Goal: Task Accomplishment & Management: Manage account settings

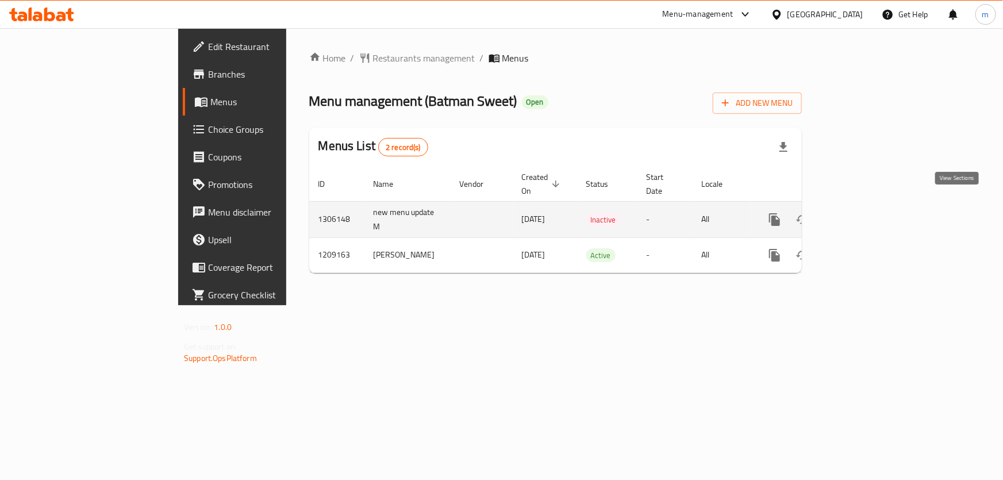
click at [864, 213] on icon "enhanced table" at bounding box center [858, 220] width 14 height 14
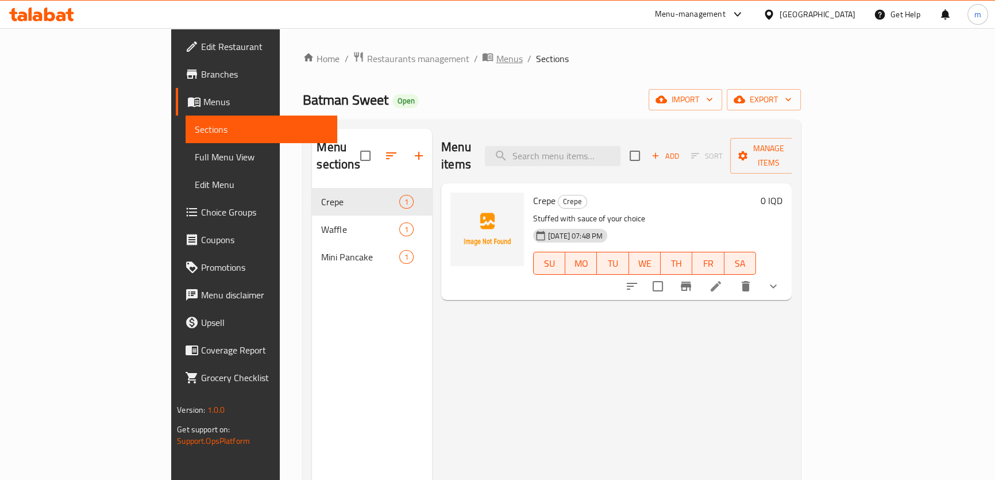
click at [482, 62] on icon "breadcrumb" at bounding box center [487, 56] width 11 height 11
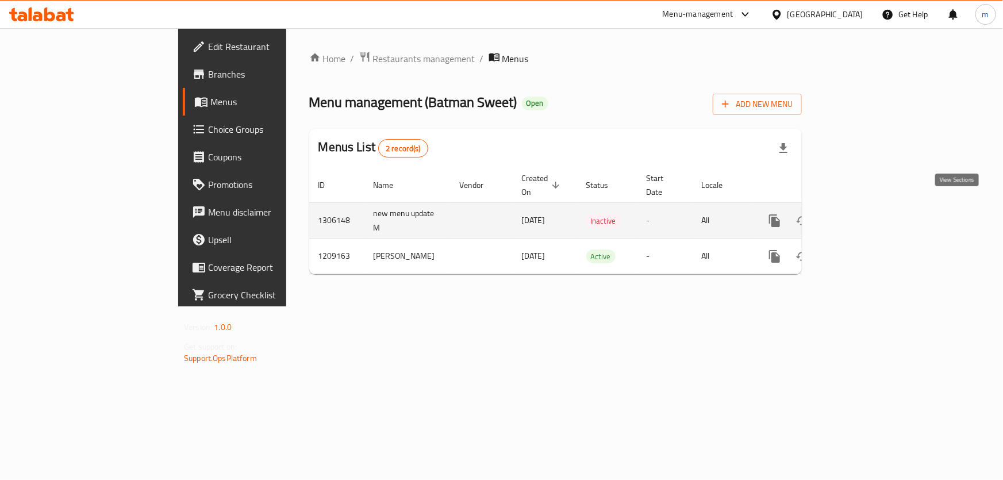
click at [864, 214] on icon "enhanced table" at bounding box center [858, 221] width 14 height 14
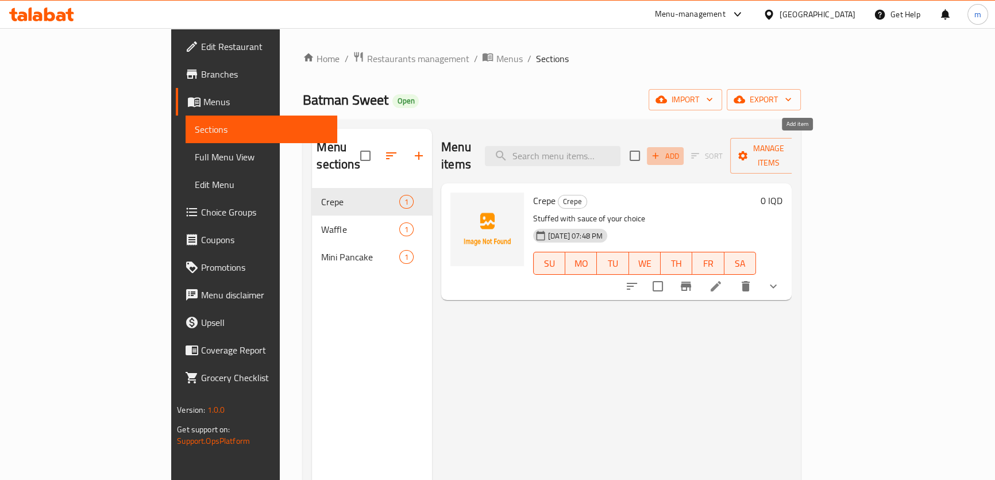
click at [684, 147] on button "Add" at bounding box center [665, 156] width 37 height 18
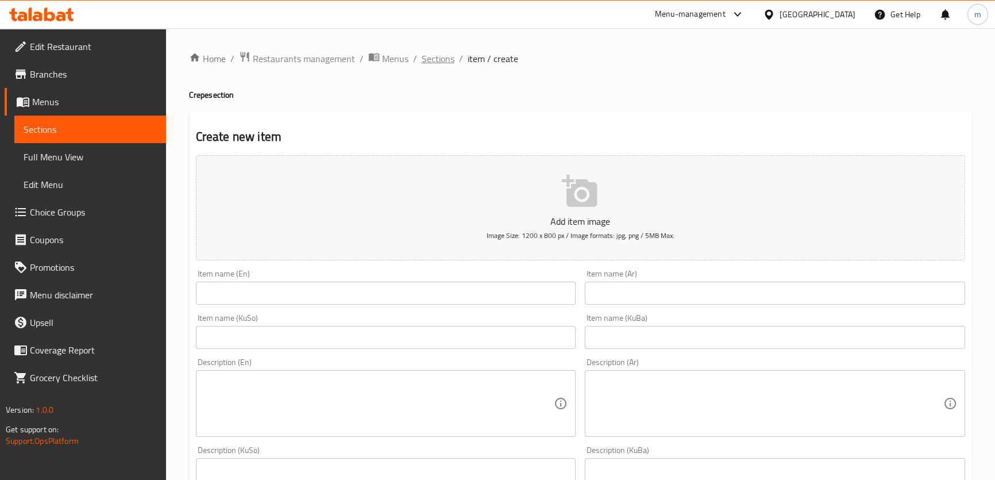
click at [437, 61] on span "Sections" at bounding box center [438, 59] width 33 height 14
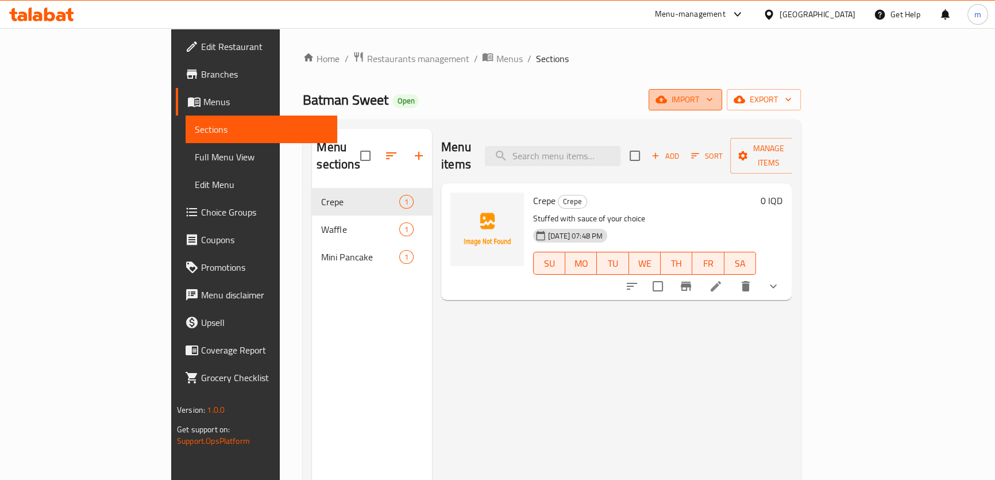
click at [713, 99] on span "import" at bounding box center [685, 100] width 55 height 14
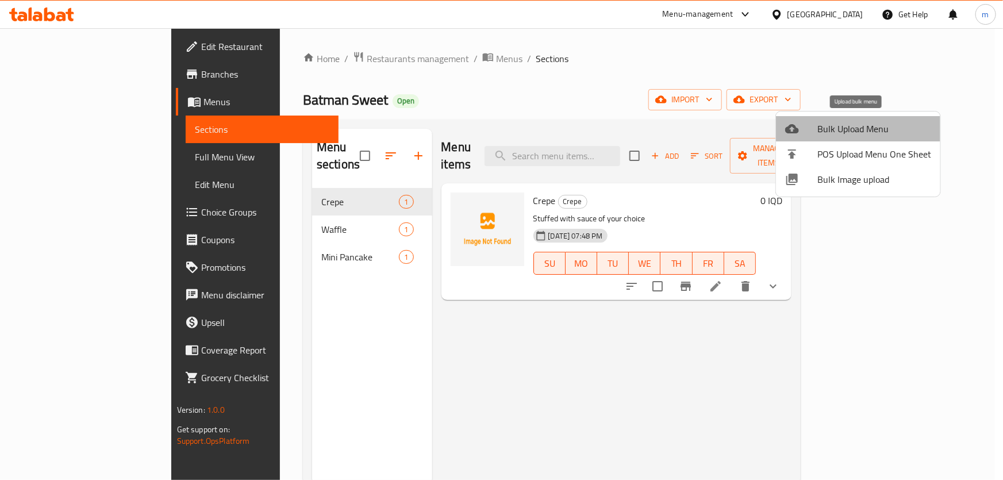
click at [859, 126] on span "Bulk Upload Menu" at bounding box center [874, 129] width 114 height 14
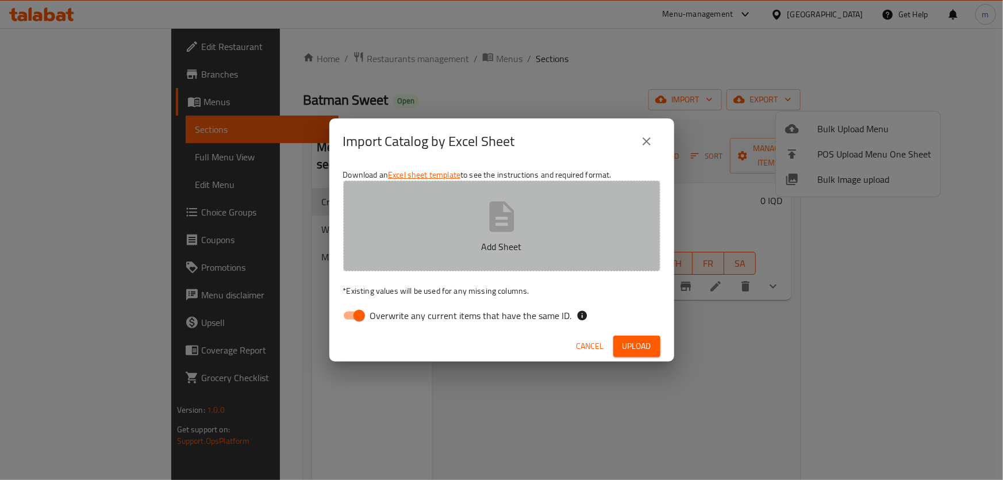
click at [439, 209] on button "Add Sheet" at bounding box center [501, 225] width 317 height 91
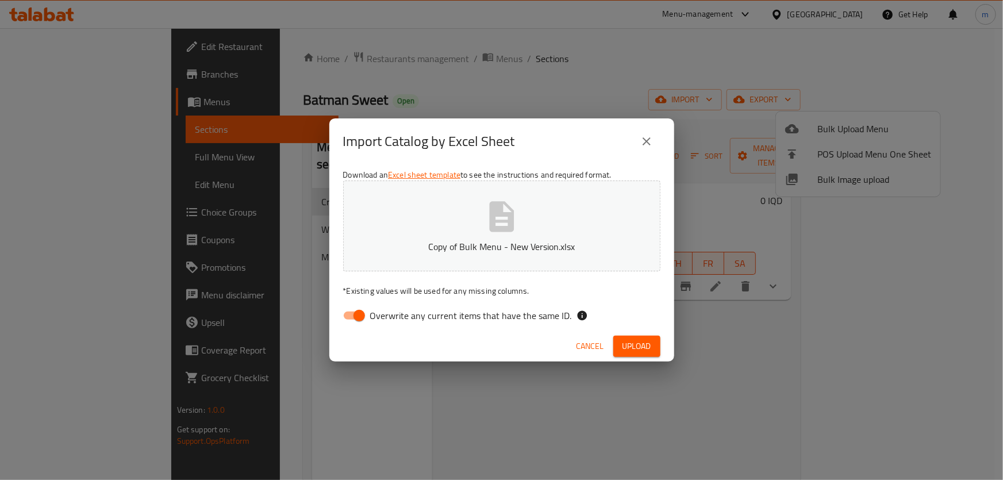
click at [368, 316] on input "Overwrite any current items that have the same ID." at bounding box center [359, 316] width 66 height 22
checkbox input "false"
click at [648, 343] on span "Upload" at bounding box center [636, 346] width 29 height 14
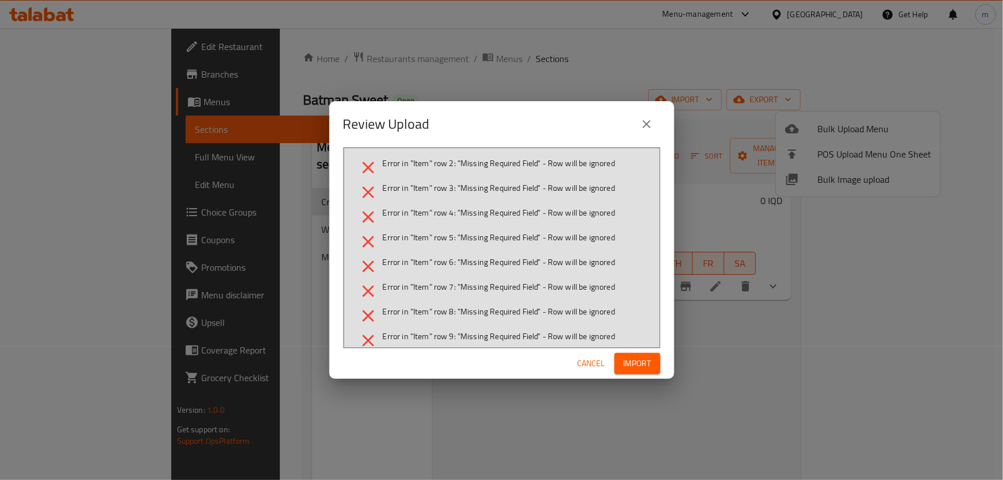
click at [651, 122] on icon "close" at bounding box center [647, 124] width 14 height 14
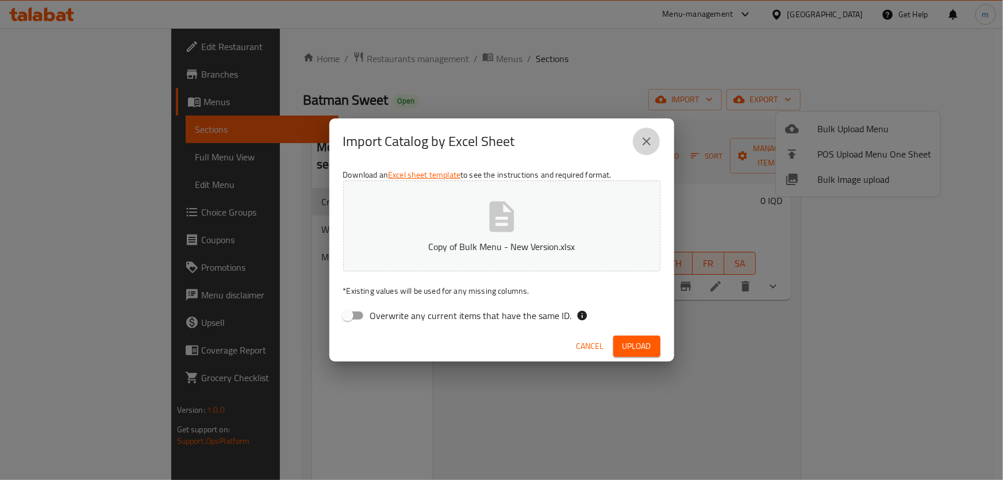
click at [643, 134] on icon "close" at bounding box center [647, 141] width 14 height 14
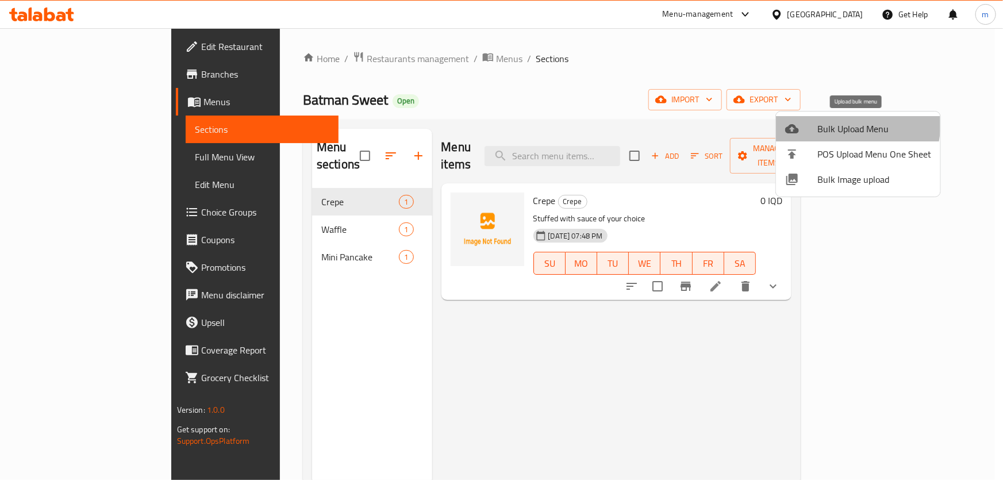
click at [831, 122] on span "Bulk Upload Menu" at bounding box center [874, 129] width 114 height 14
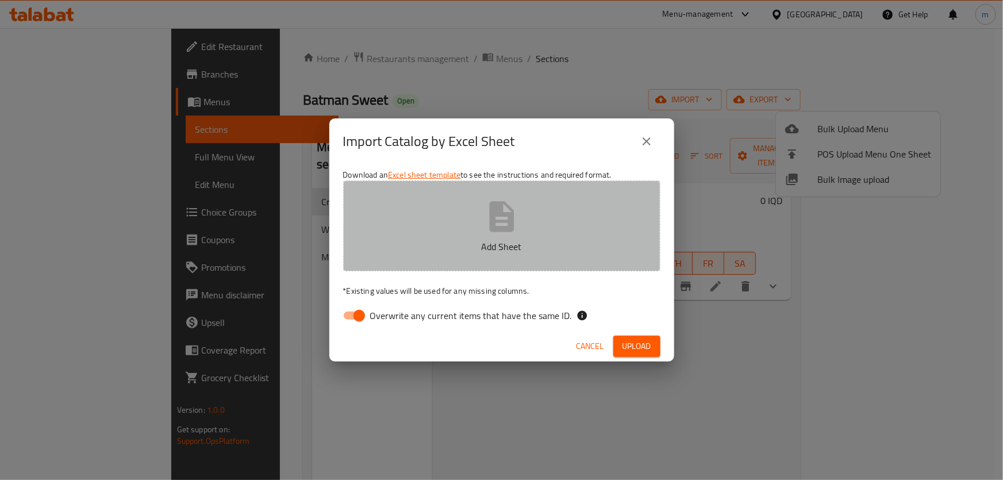
click at [384, 205] on button "Add Sheet" at bounding box center [501, 225] width 317 height 91
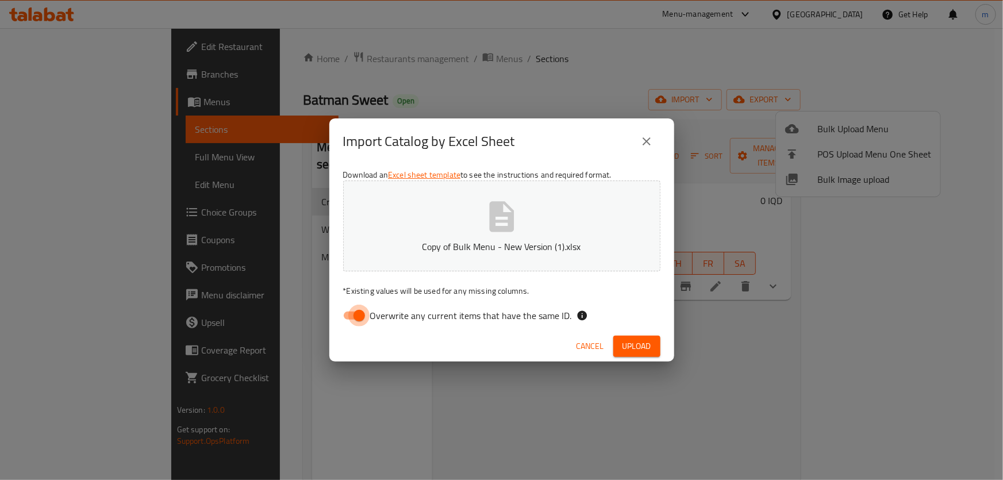
click at [351, 317] on input "Overwrite any current items that have the same ID." at bounding box center [359, 316] width 66 height 22
checkbox input "false"
click at [669, 356] on div "Cancel Upload" at bounding box center [501, 346] width 345 height 30
click at [637, 340] on span "Upload" at bounding box center [636, 346] width 29 height 14
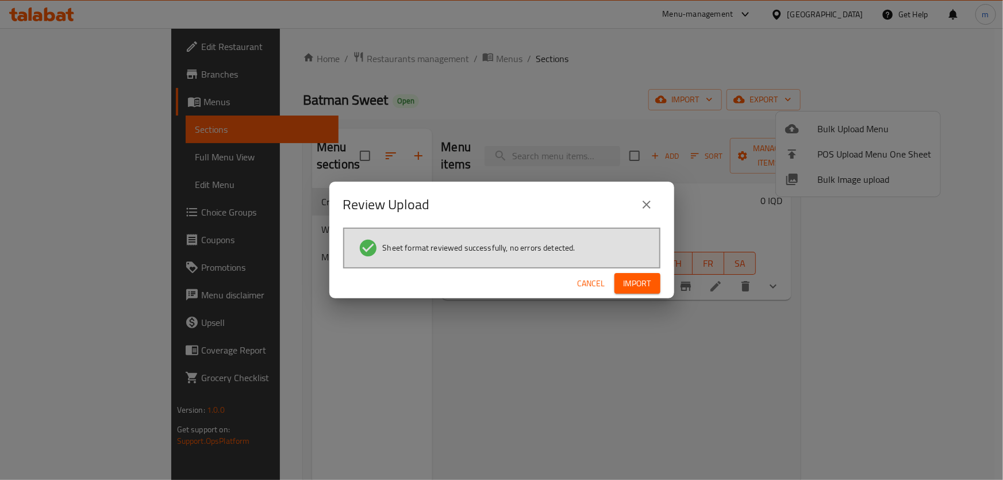
click at [628, 287] on span "Import" at bounding box center [638, 283] width 28 height 14
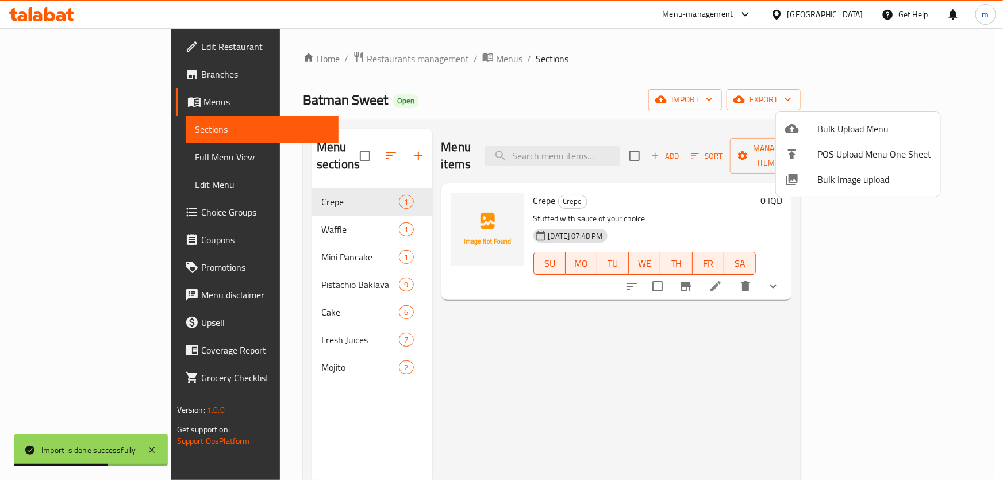
click at [251, 261] on div at bounding box center [501, 240] width 1003 height 480
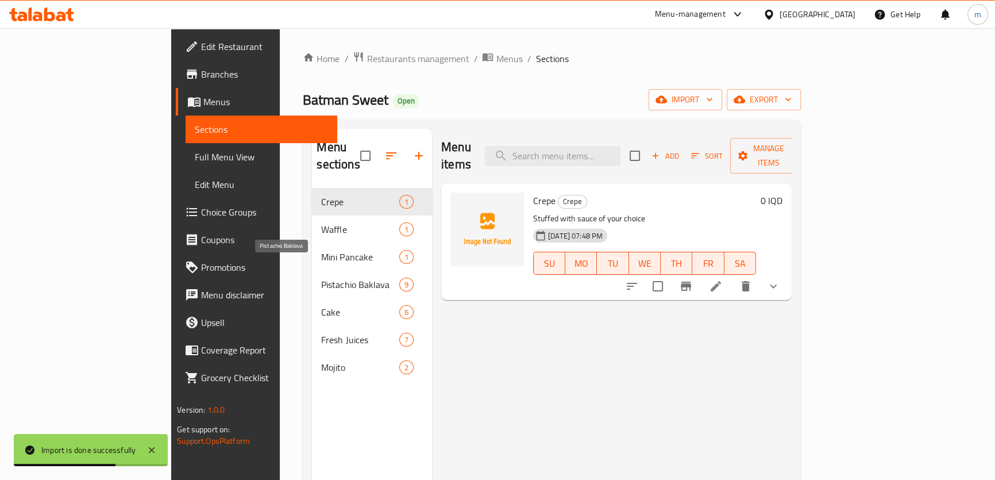
click at [321, 278] on span "Pistachio Baklava" at bounding box center [360, 285] width 78 height 14
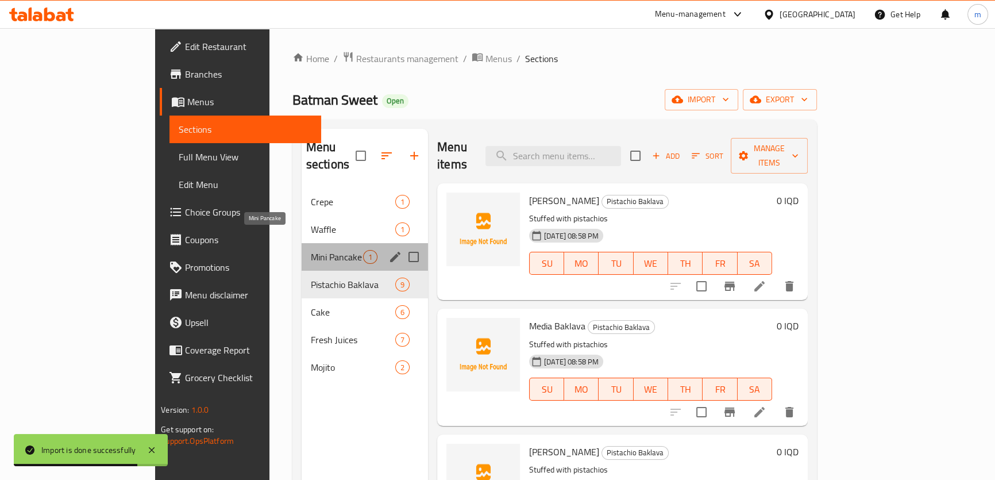
click at [311, 250] on span "Mini Pancake" at bounding box center [337, 257] width 52 height 14
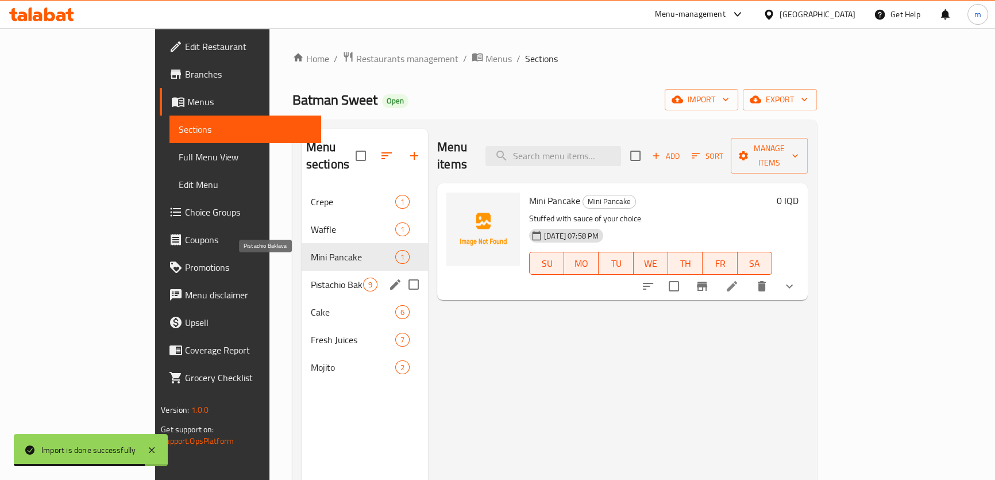
drag, startPoint x: 238, startPoint y: 271, endPoint x: 226, endPoint y: 323, distance: 53.7
click at [311, 278] on span "Pistachio Baklava" at bounding box center [337, 285] width 52 height 14
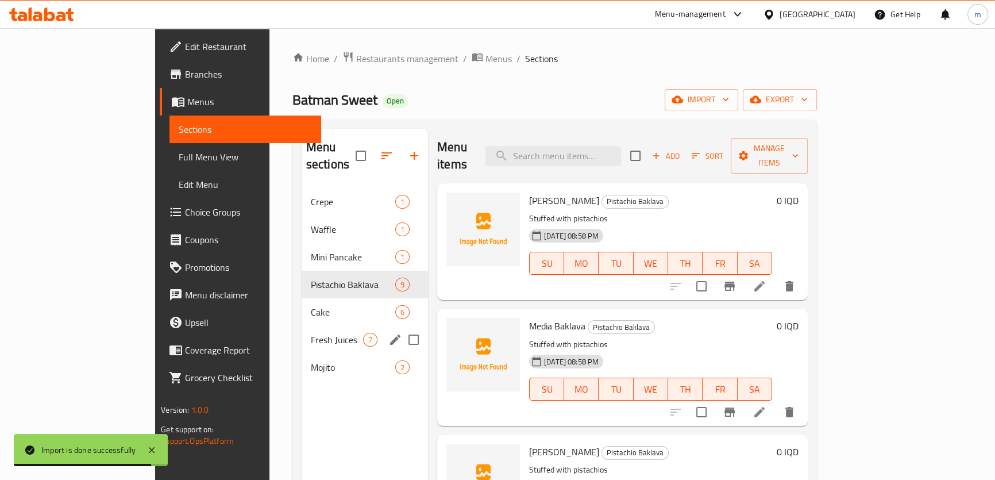
click at [311, 333] on span "Fresh Juices" at bounding box center [337, 340] width 52 height 14
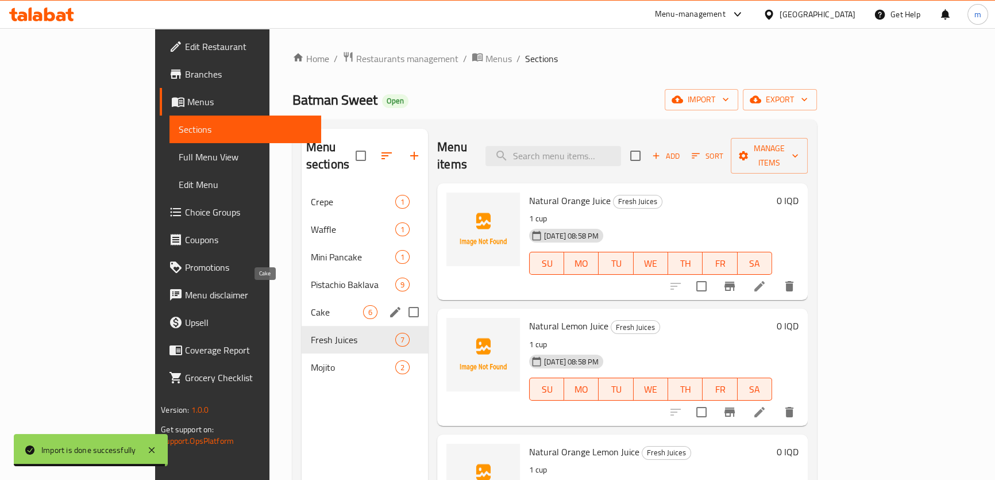
click at [311, 305] on span "Cake" at bounding box center [337, 312] width 52 height 14
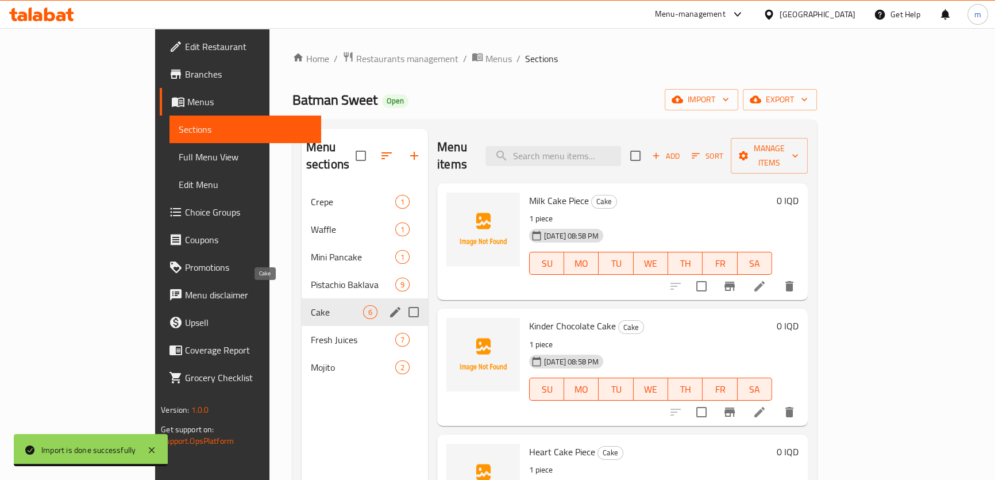
click at [302, 326] on div "Fresh Juices 7" at bounding box center [365, 340] width 126 height 28
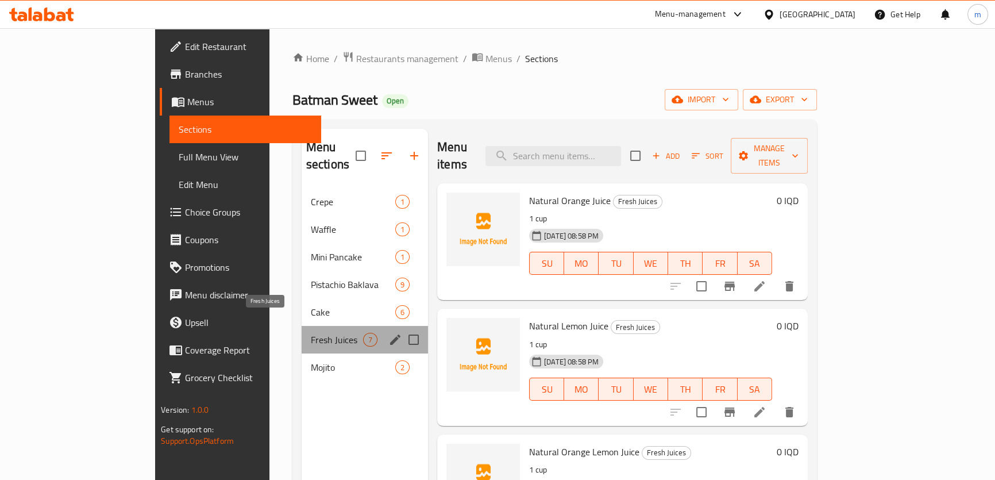
click at [311, 333] on span "Fresh Juices" at bounding box center [337, 340] width 52 height 14
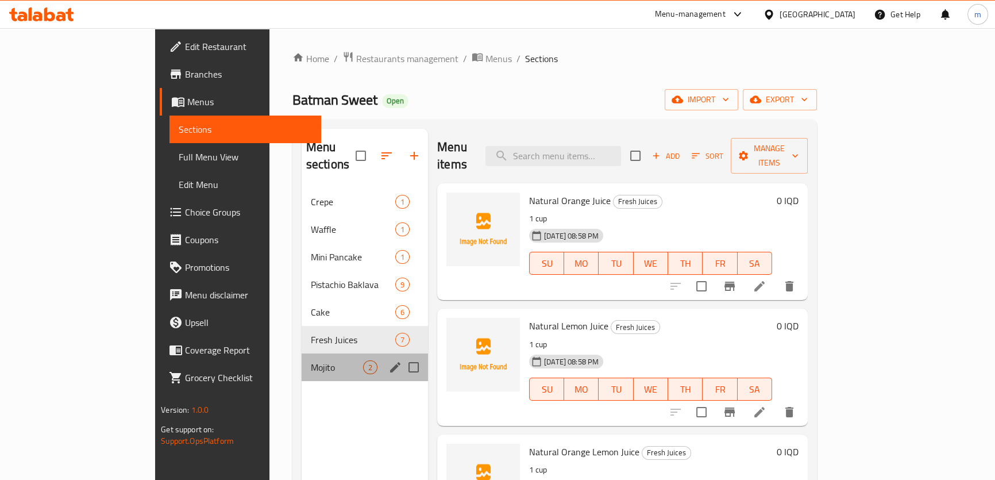
drag, startPoint x: 228, startPoint y: 359, endPoint x: 232, endPoint y: 322, distance: 37.6
click at [302, 359] on div "Mojito 2" at bounding box center [365, 367] width 126 height 28
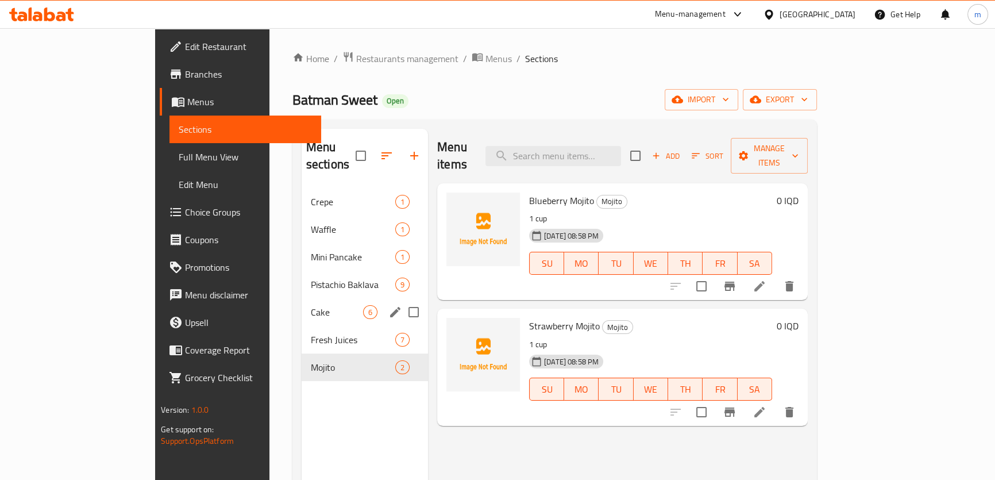
click at [311, 278] on span "Pistachio Baklava" at bounding box center [353, 285] width 84 height 14
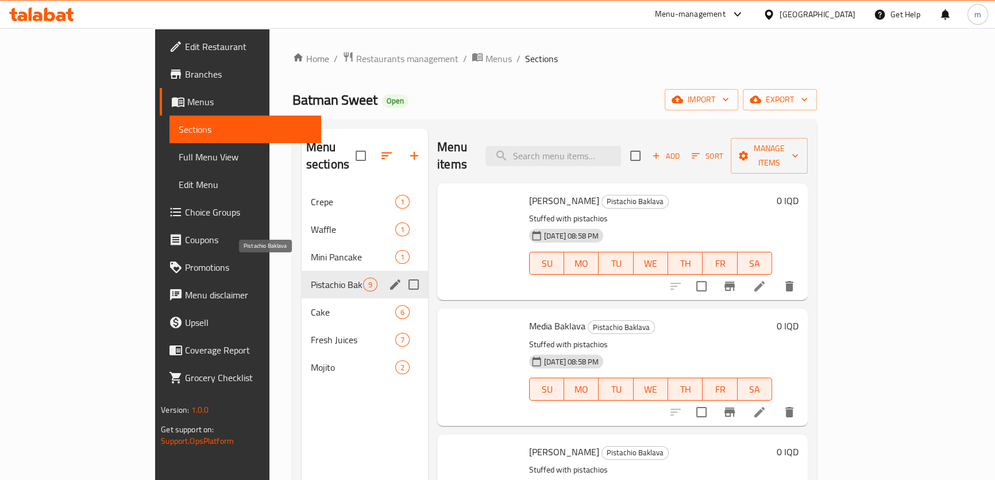
click at [302, 224] on div "Waffle 1" at bounding box center [365, 230] width 126 height 28
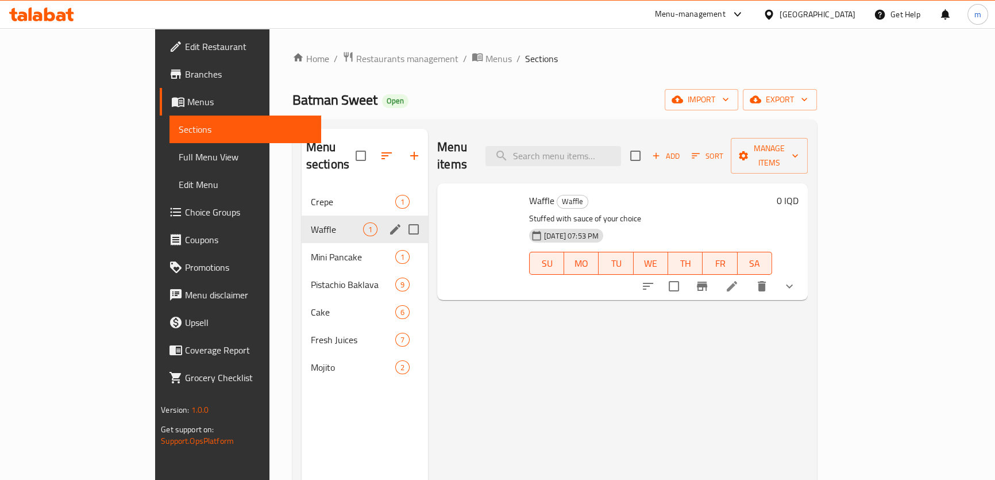
click at [311, 195] on span "Crepe" at bounding box center [353, 202] width 84 height 14
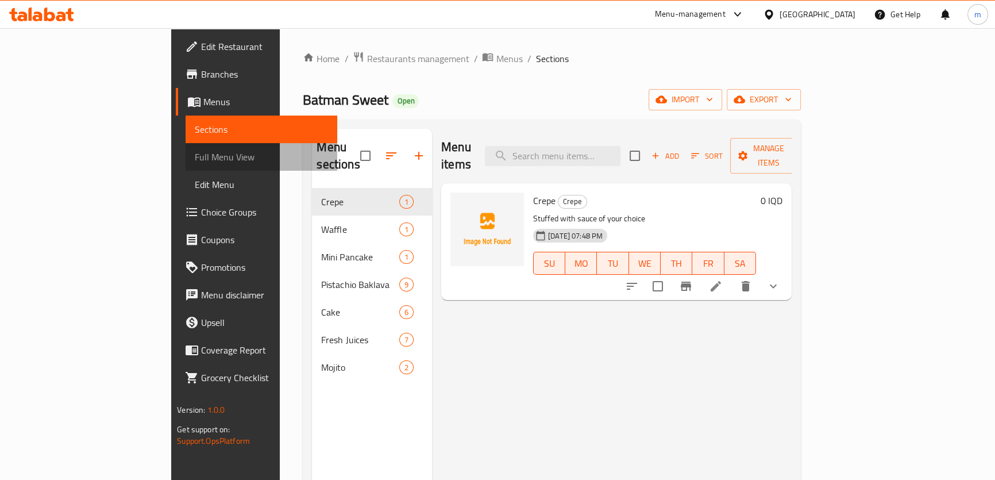
click at [195, 163] on span "Full Menu View" at bounding box center [261, 157] width 133 height 14
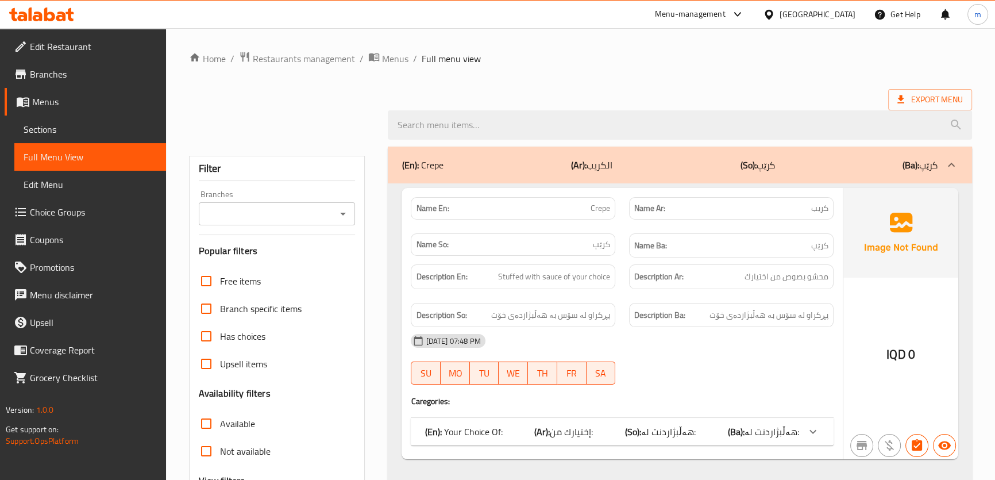
click at [72, 217] on span "Choice Groups" at bounding box center [93, 212] width 127 height 14
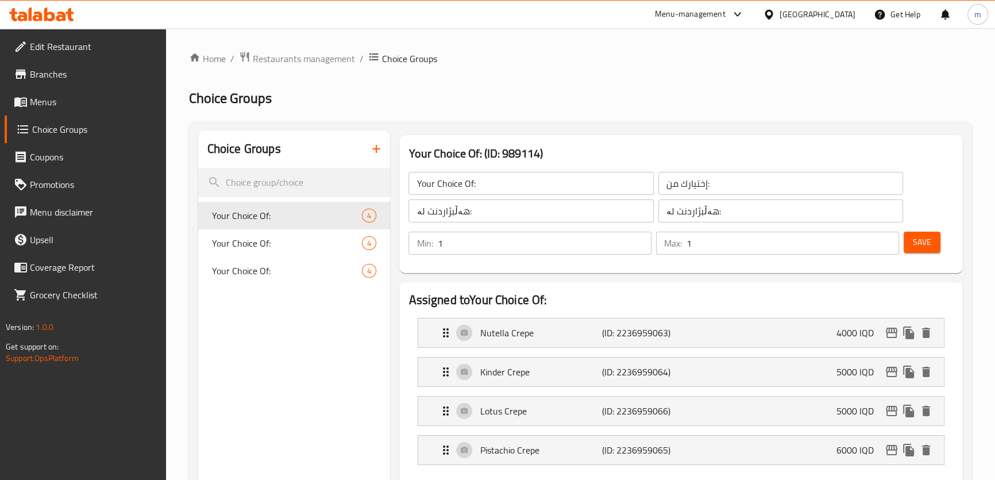
click at [380, 141] on button "button" at bounding box center [377, 149] width 28 height 28
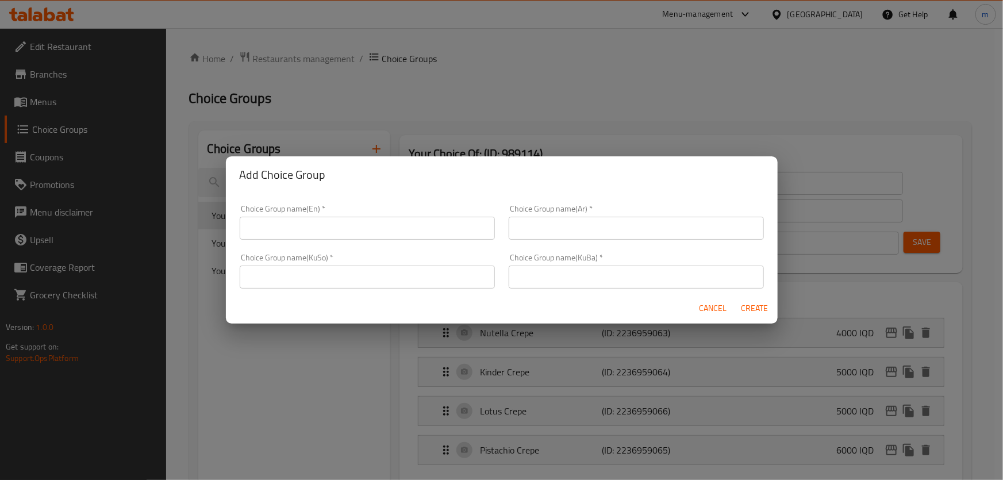
click at [412, 224] on input "text" at bounding box center [367, 228] width 255 height 23
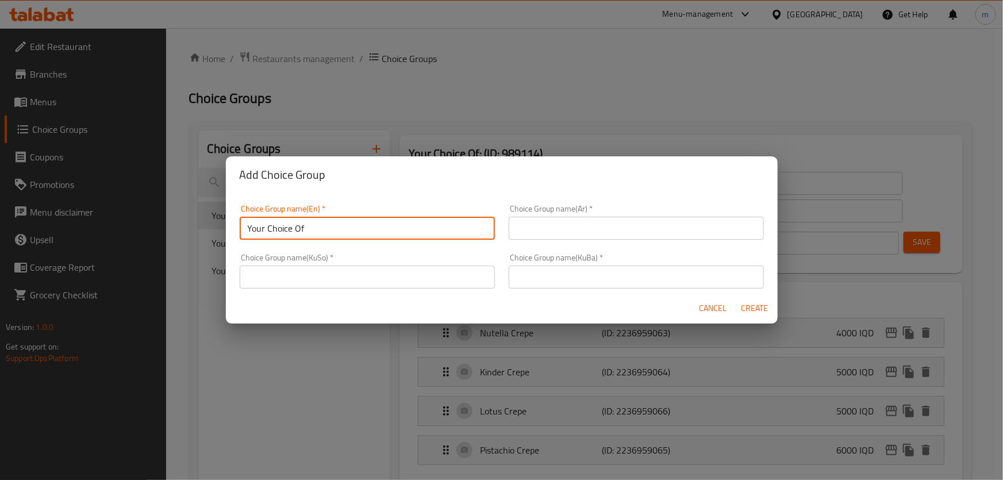
type input "Your Choice Of Weight:"
click at [517, 228] on input "text" at bounding box center [636, 228] width 255 height 23
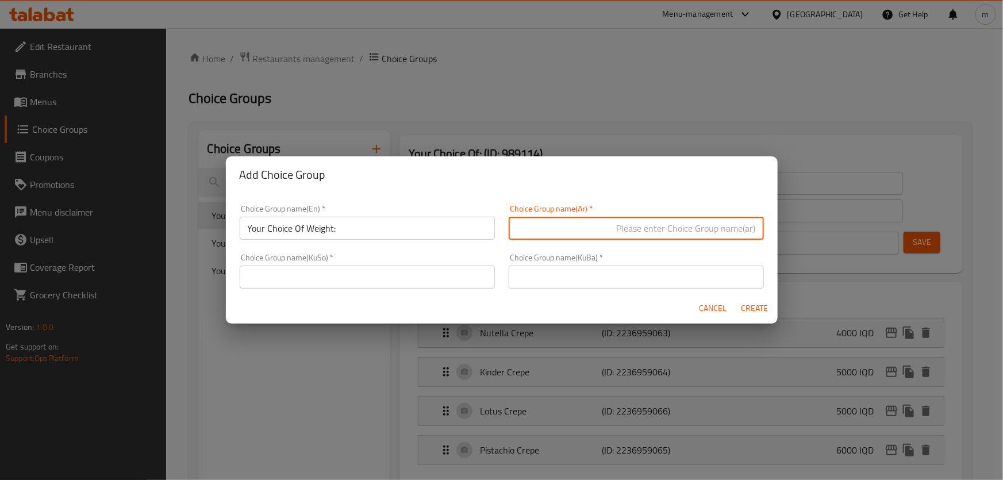
type input "إختيارك من الوزن:"
drag, startPoint x: 437, startPoint y: 277, endPoint x: 426, endPoint y: 285, distance: 13.1
click at [437, 277] on input "text" at bounding box center [367, 277] width 255 height 23
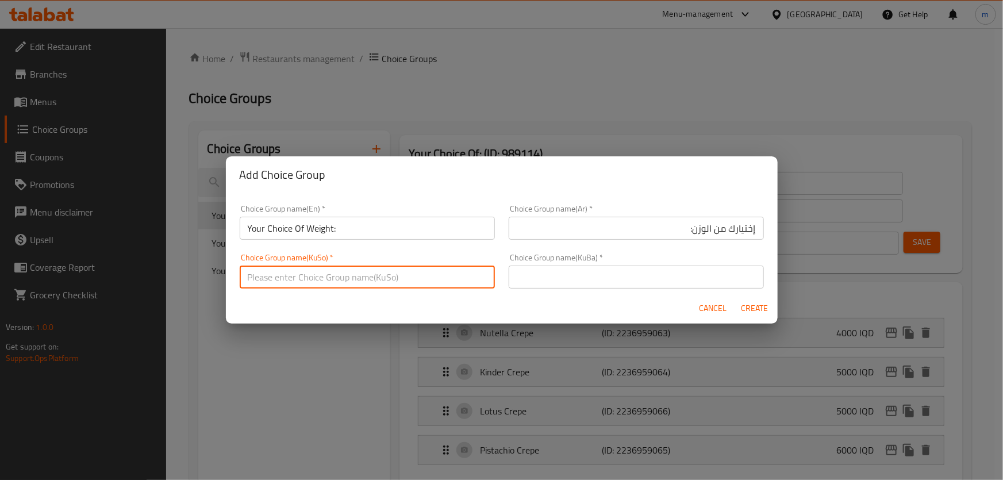
type input "هەڵبژاردنت لە کێش:"
click at [580, 286] on input "text" at bounding box center [636, 277] width 255 height 23
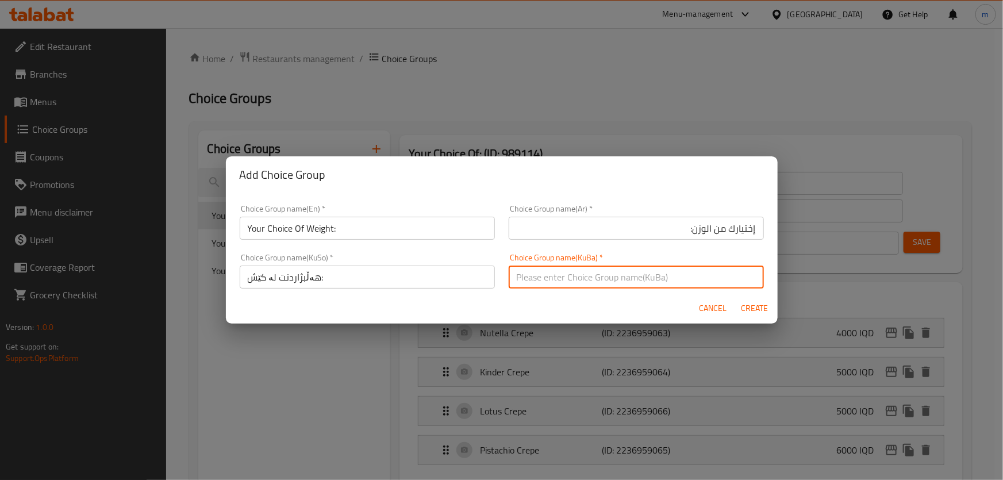
type input "هەڵبژاردنت لە کێش:"
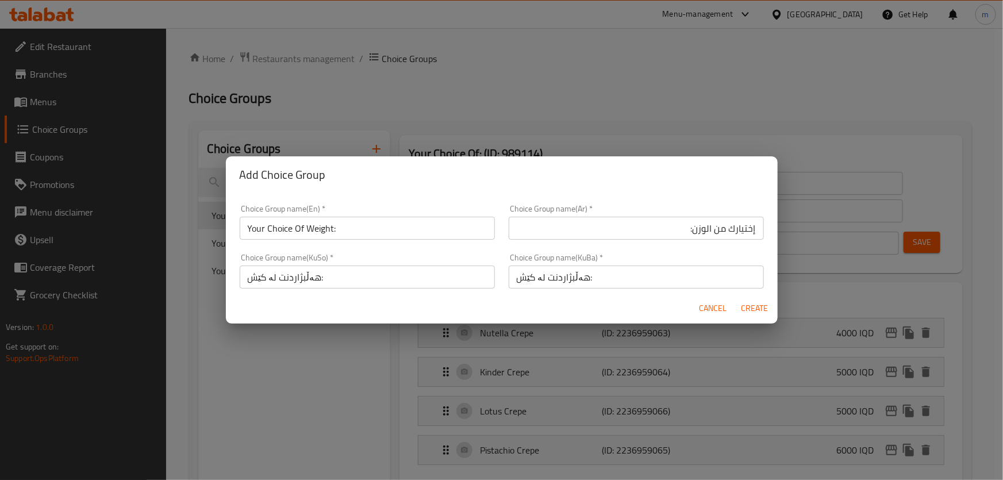
click at [605, 257] on div "Choice Group name(KuBa)   * هەڵبژاردنت لە کێش: Choice Group name(KuBa) *" at bounding box center [636, 270] width 255 height 35
click at [746, 308] on span "Create" at bounding box center [755, 308] width 28 height 14
type input "Your Choice Of Weight:"
type input "إختيارك من الوزن:"
type input "هەڵبژاردنت لە کێش:"
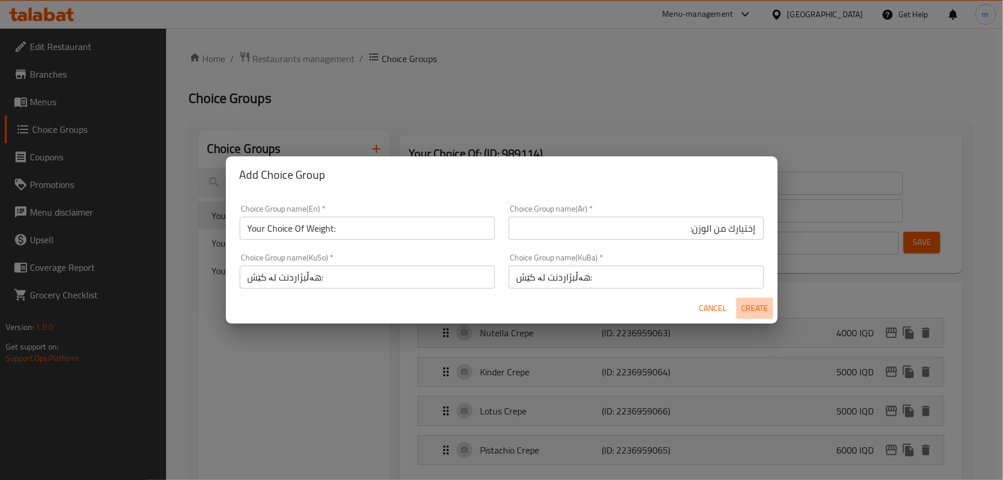
type input "هەڵبژاردنت لە کێش:"
type input "0"
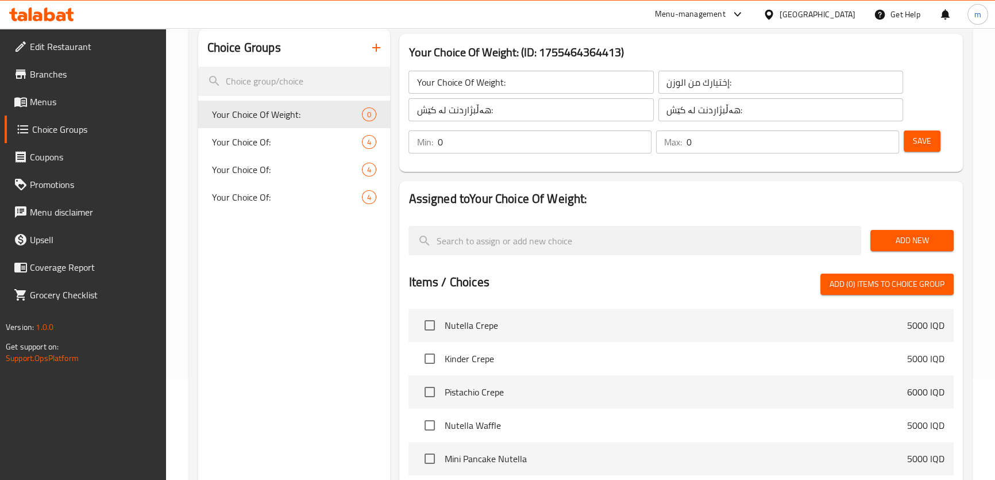
scroll to position [114, 0]
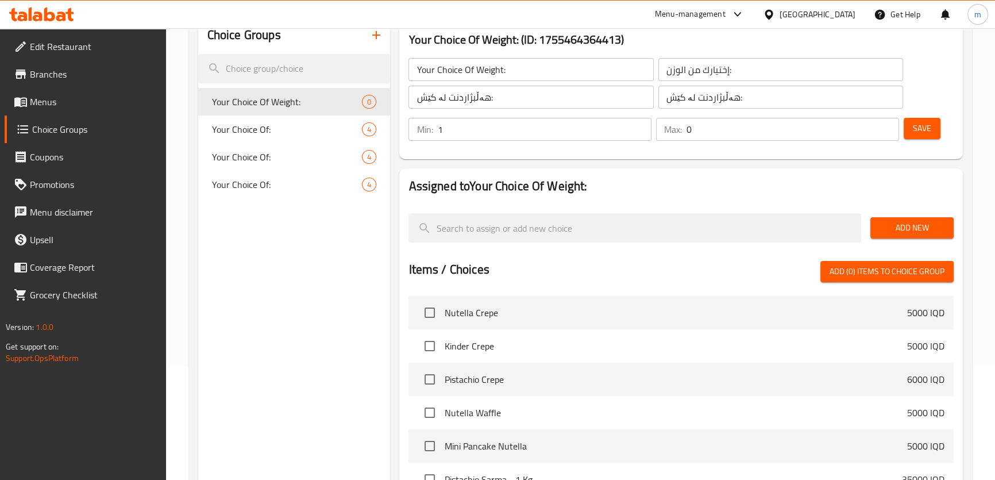
type input "1"
click at [637, 125] on input "1" at bounding box center [544, 129] width 214 height 23
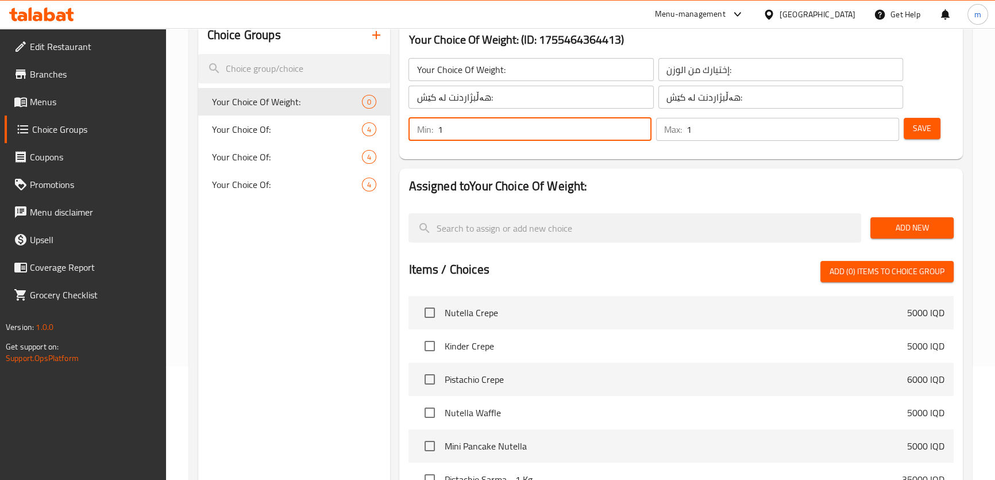
type input "1"
click at [886, 121] on input "1" at bounding box center [793, 129] width 213 height 23
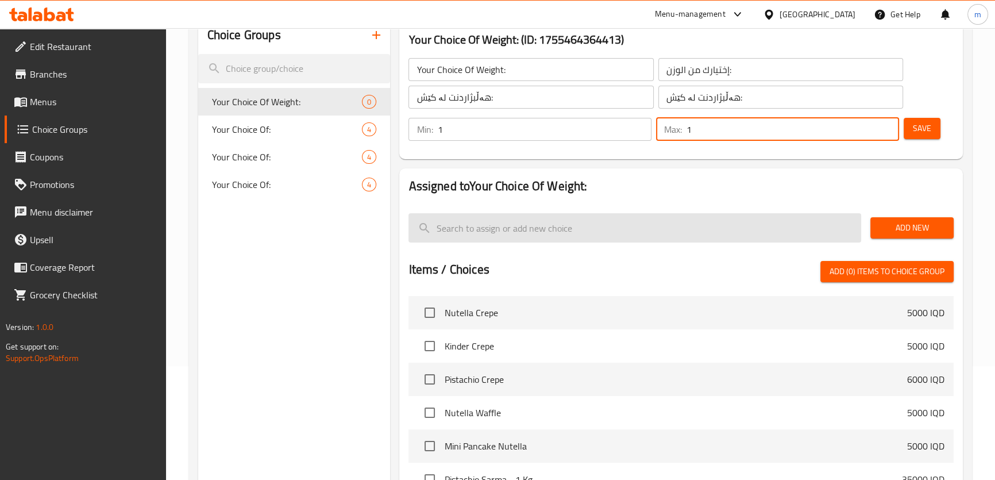
click at [845, 231] on input "search" at bounding box center [635, 227] width 453 height 29
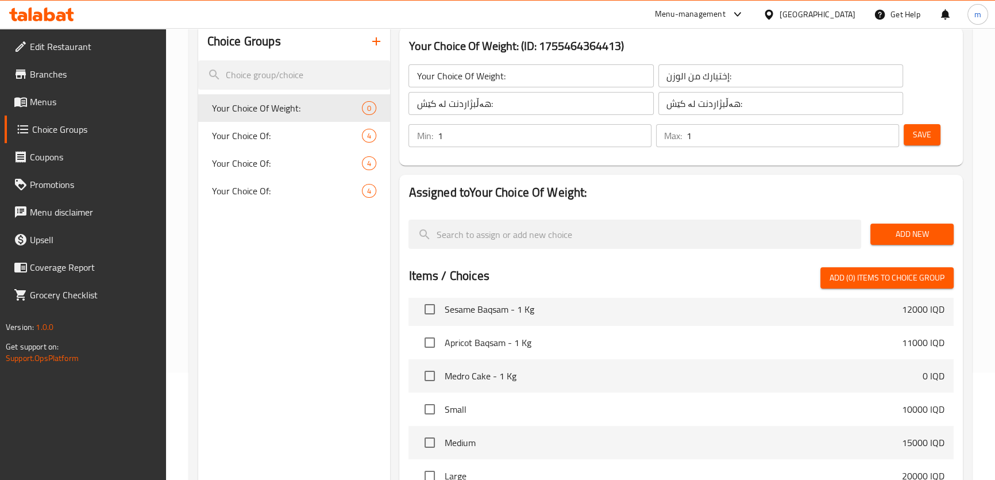
scroll to position [106, 0]
drag, startPoint x: 920, startPoint y: 224, endPoint x: 901, endPoint y: 230, distance: 19.3
click at [918, 224] on div "Add New" at bounding box center [912, 235] width 93 height 39
click at [901, 230] on span "Add New" at bounding box center [912, 235] width 65 height 14
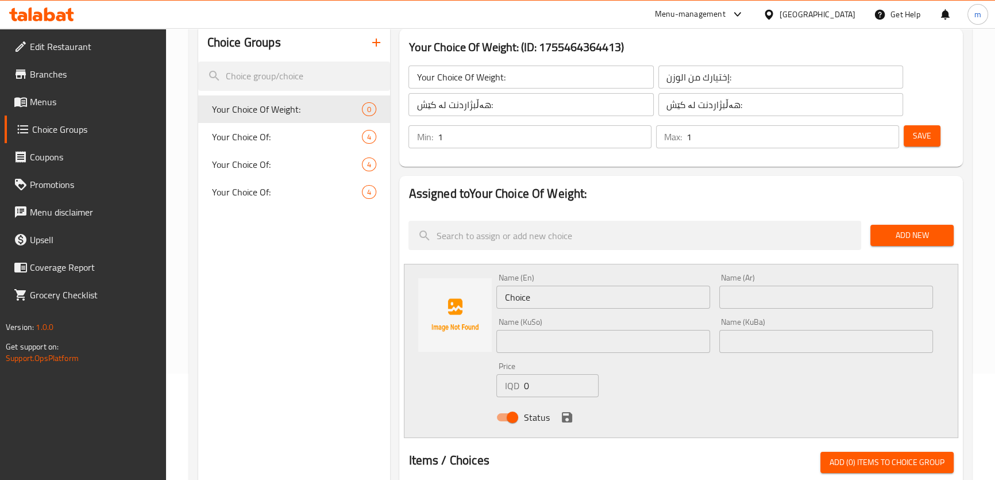
click at [540, 299] on input "Choice" at bounding box center [604, 297] width 214 height 23
click at [539, 297] on input "Choice" at bounding box center [604, 297] width 214 height 23
type input "Kilo"
click at [568, 414] on icon "save" at bounding box center [567, 417] width 10 height 10
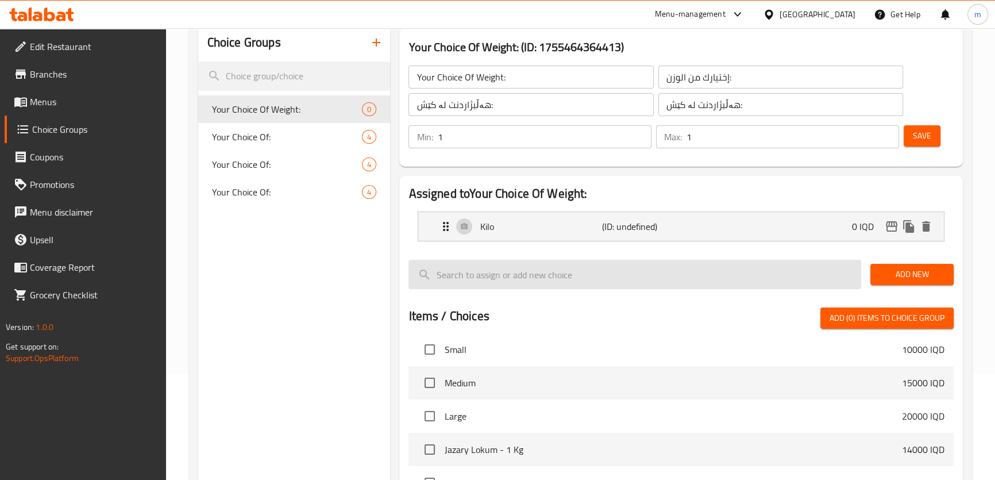
scroll to position [866, 0]
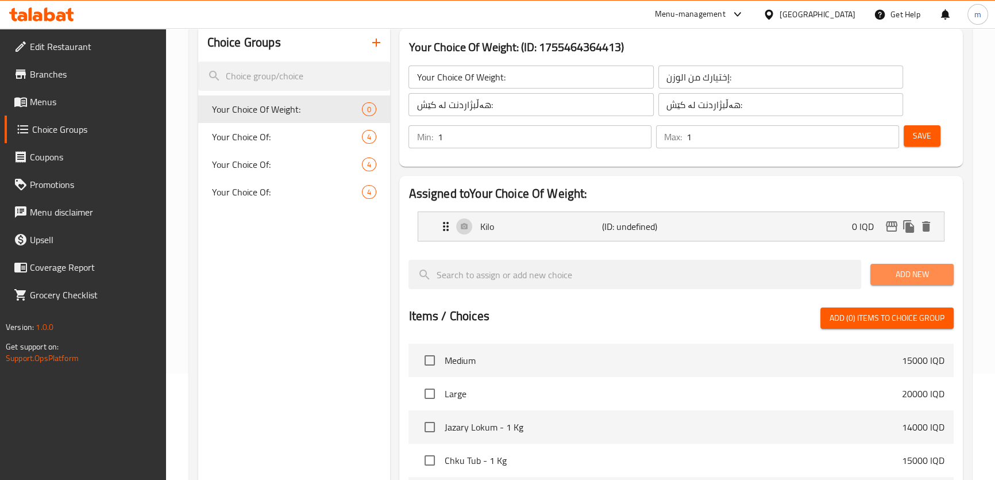
click at [934, 277] on span "Add New" at bounding box center [912, 274] width 65 height 14
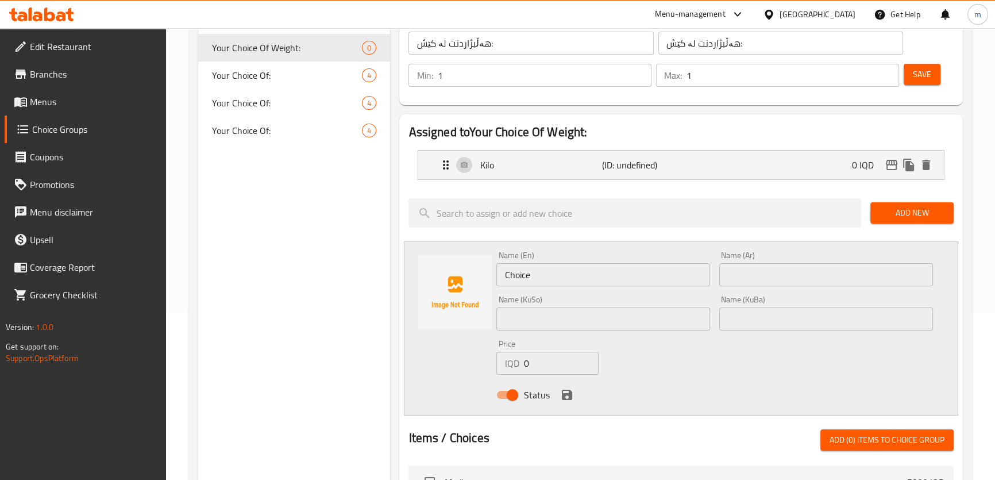
scroll to position [188, 0]
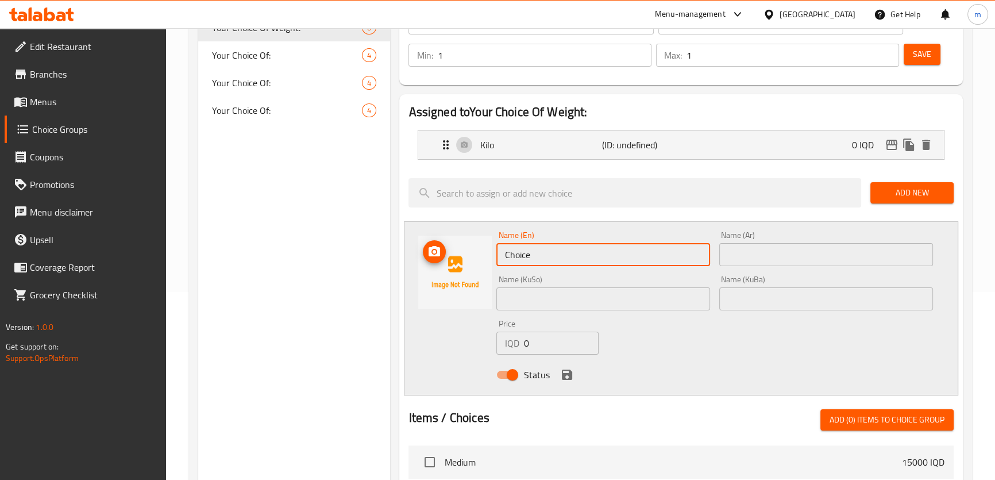
drag, startPoint x: 565, startPoint y: 260, endPoint x: 363, endPoint y: 225, distance: 204.8
click at [375, 241] on div "Choice Groups Your Choice Of Weight: 0 Your Choice Of: 4 Your Choice Of: 4 Your…" at bounding box center [583, 382] width 770 height 879
type input "Half Kilo"
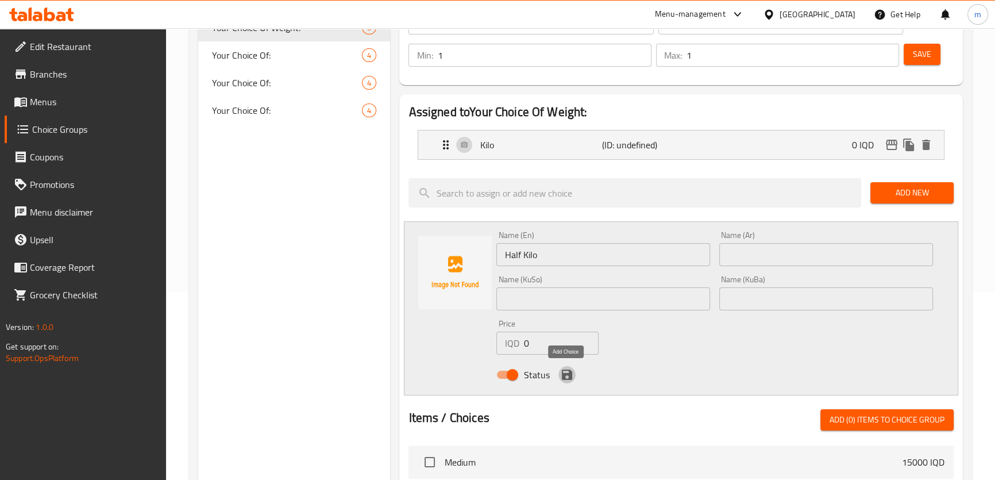
click at [568, 368] on icon "save" at bounding box center [567, 375] width 14 height 14
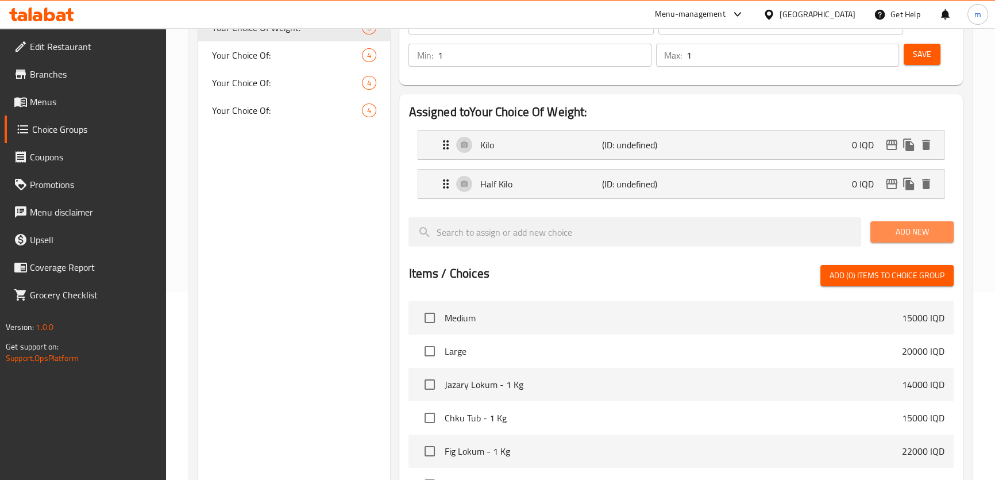
click at [893, 232] on span "Add New" at bounding box center [912, 232] width 65 height 14
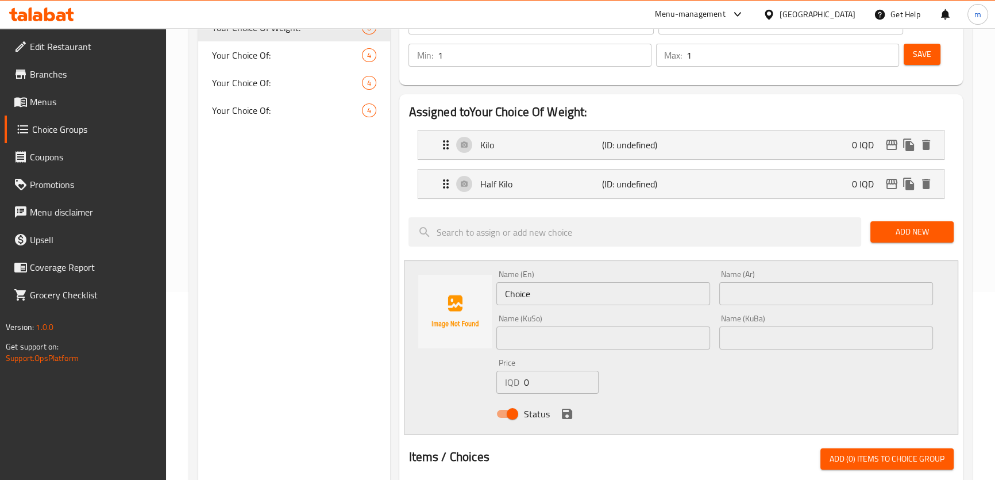
click at [532, 295] on input "Choice" at bounding box center [604, 293] width 214 height 23
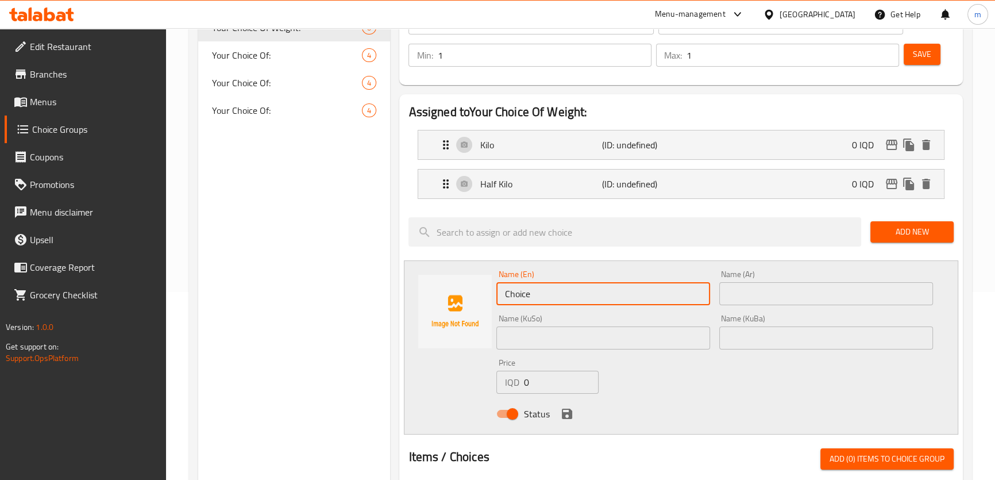
click at [532, 295] on input "Choice" at bounding box center [604, 293] width 214 height 23
type input "Quarter Kilo"
click at [740, 298] on input "text" at bounding box center [827, 293] width 214 height 23
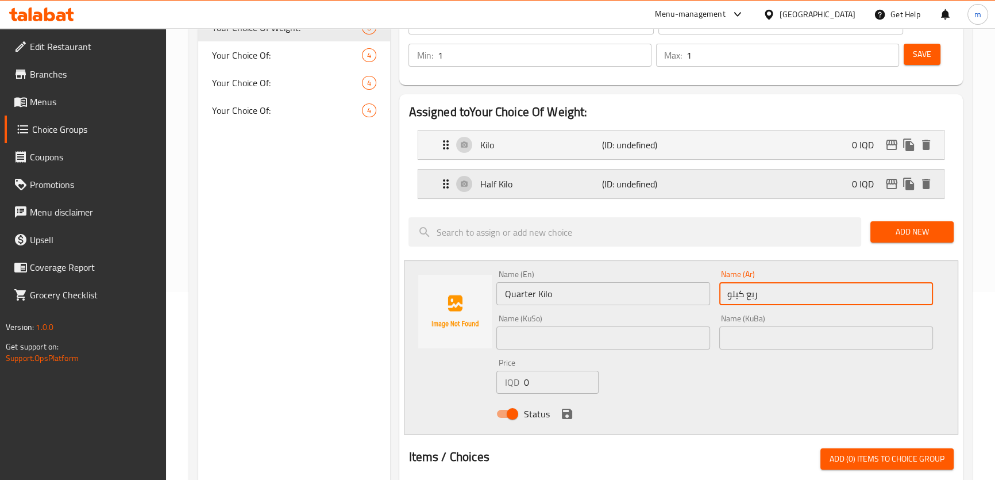
click at [727, 184] on div "Half Kilo (ID: undefined) 0 IQD" at bounding box center [684, 184] width 491 height 29
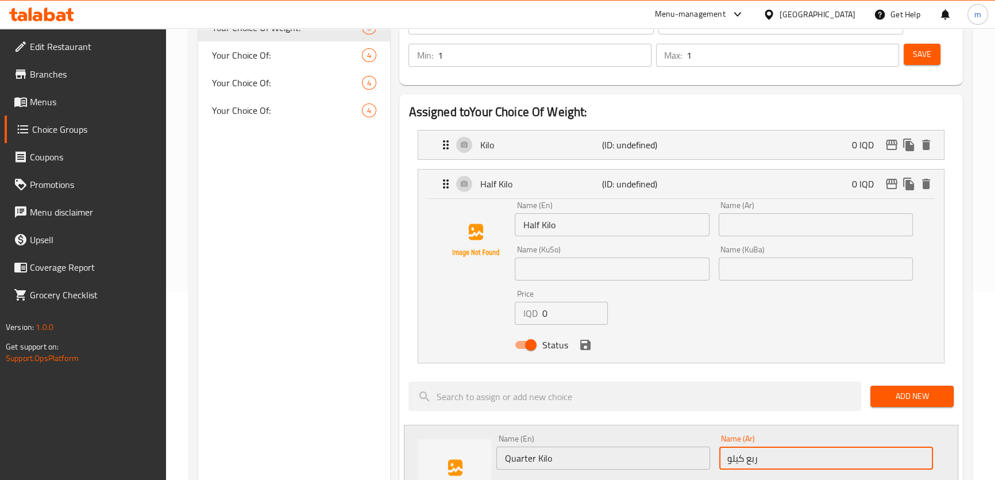
click at [766, 237] on div "Name (Ar) Name (Ar)" at bounding box center [815, 219] width 203 height 44
type input "ربع كيلو"
click at [768, 229] on input "text" at bounding box center [816, 224] width 194 height 23
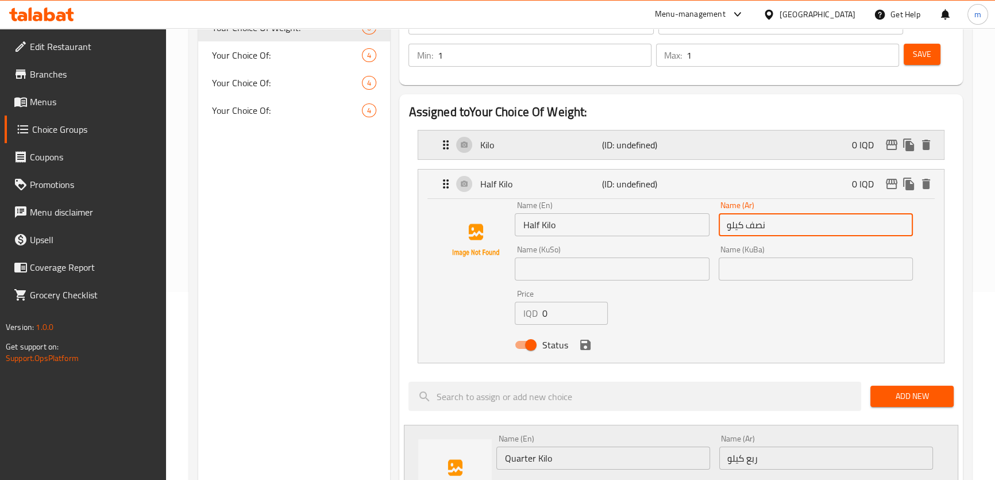
click at [736, 145] on div "Kilo (ID: undefined) 0 IQD" at bounding box center [684, 144] width 491 height 29
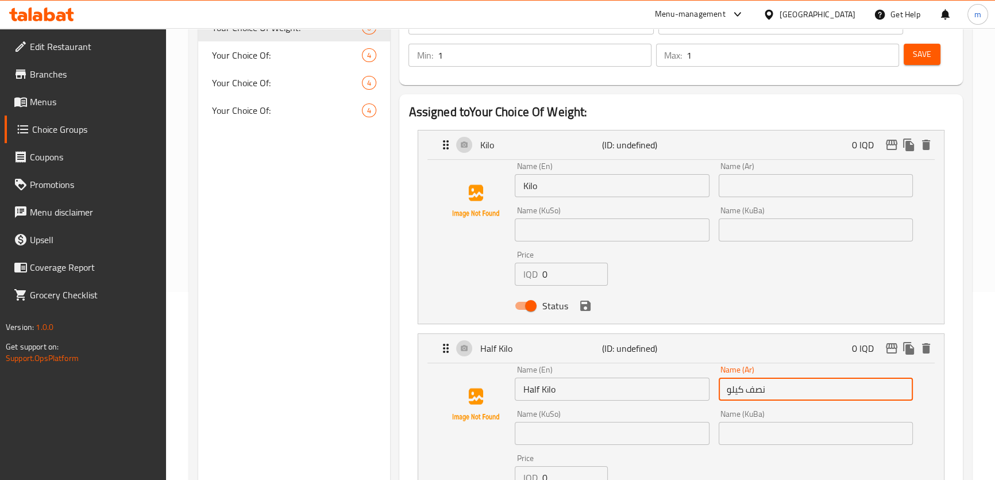
type input "نصف كيلو"
click at [761, 191] on input "text" at bounding box center [816, 185] width 194 height 23
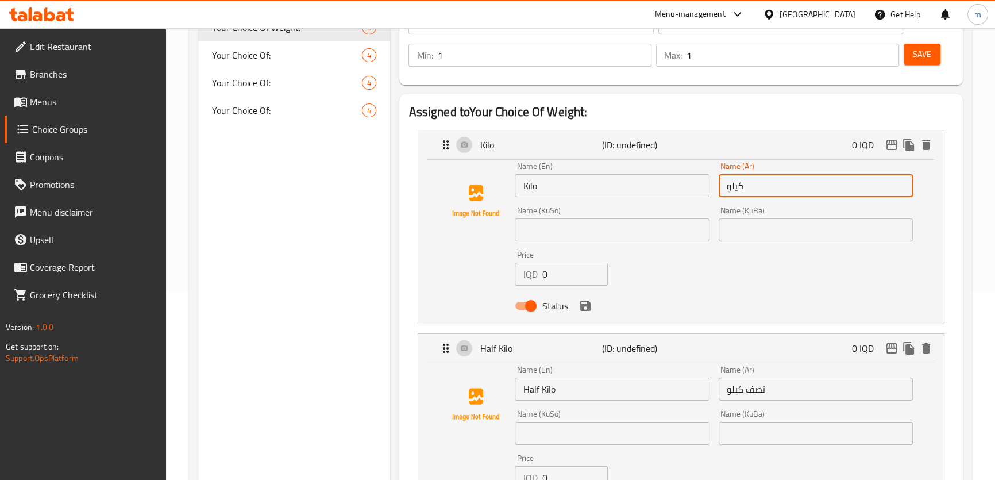
type input "كيلو"
click at [599, 231] on input "text" at bounding box center [612, 229] width 194 height 23
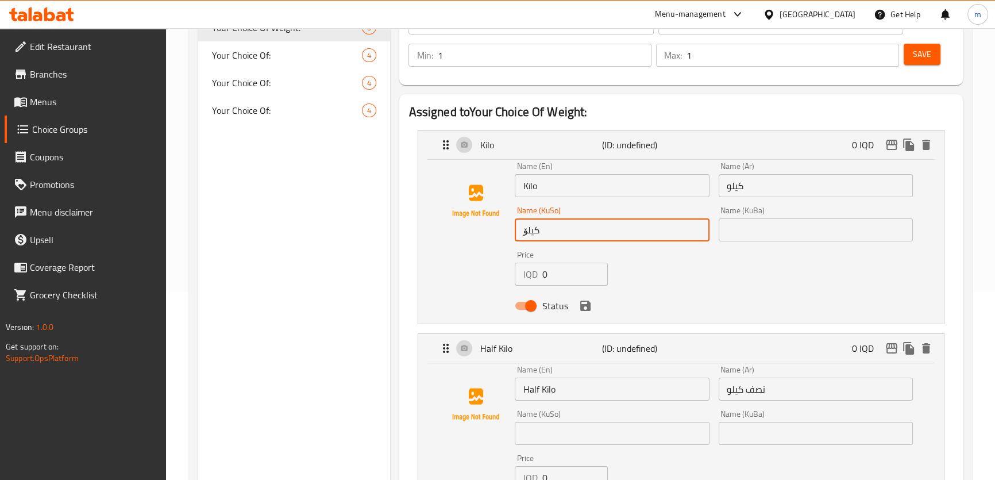
click at [578, 231] on input "کیلۆ" at bounding box center [612, 229] width 194 height 23
type input "کیلۆ"
click at [739, 229] on input "text" at bounding box center [816, 229] width 194 height 23
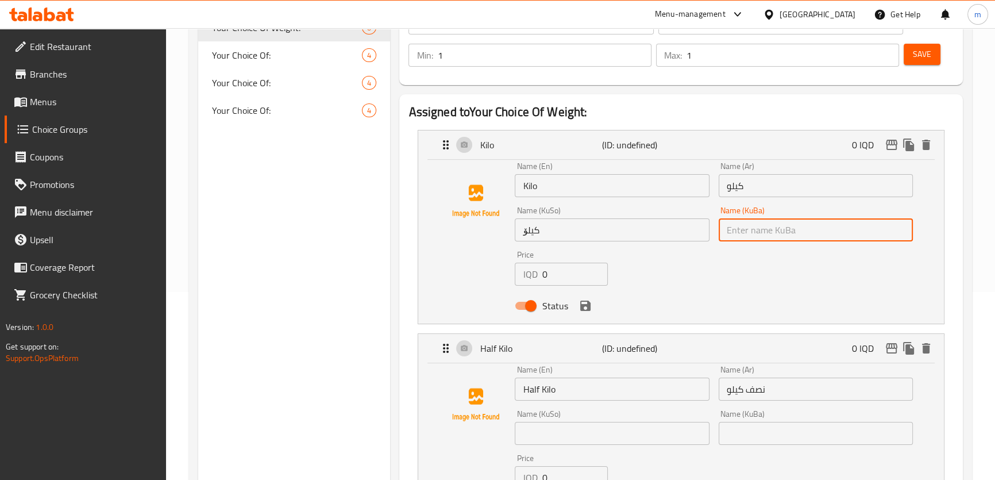
paste input "کیلۆ"
click at [590, 308] on icon "save" at bounding box center [585, 306] width 10 height 10
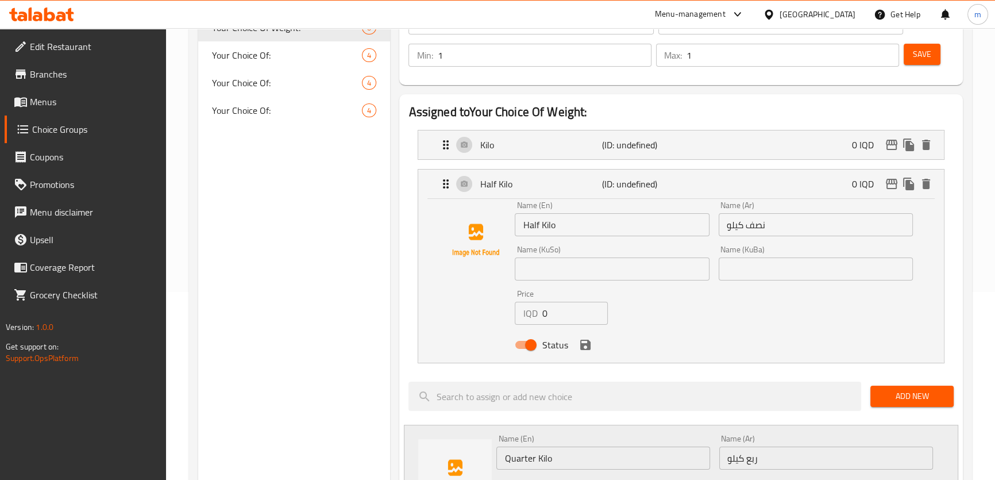
type input "کیلۆ"
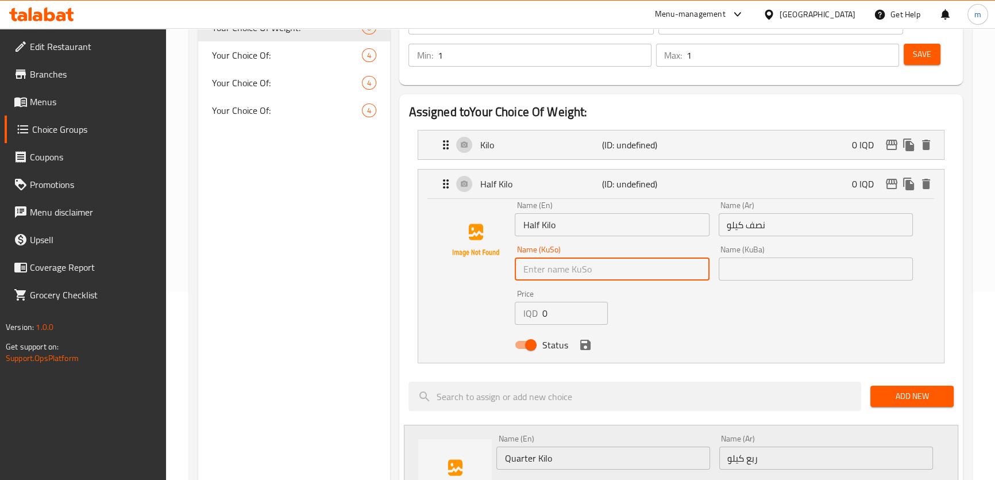
click at [544, 259] on input "text" at bounding box center [612, 268] width 194 height 23
click at [542, 264] on input "نیو کیلۆ" at bounding box center [612, 268] width 194 height 23
type input "نیو کیلۆ"
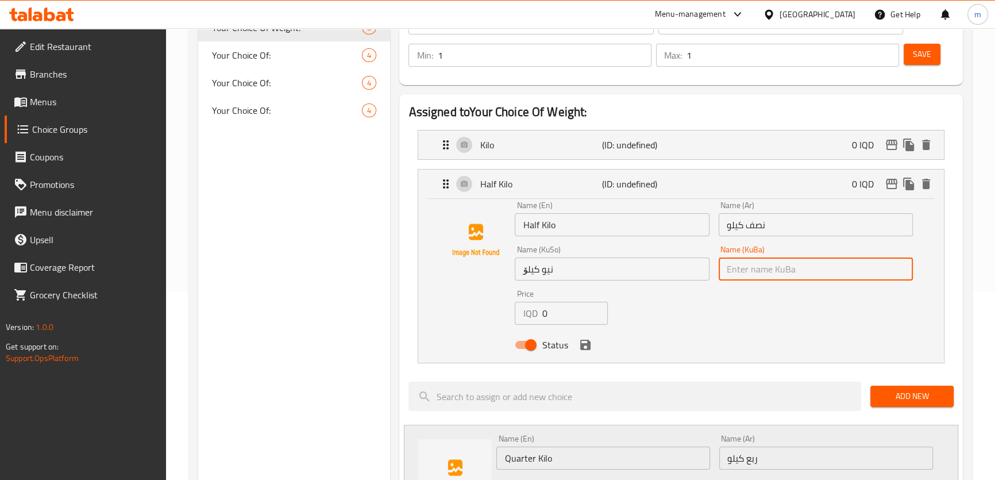
click at [748, 269] on input "text" at bounding box center [816, 268] width 194 height 23
paste input "نیو کیلۆ"
click at [590, 341] on icon "save" at bounding box center [585, 345] width 10 height 10
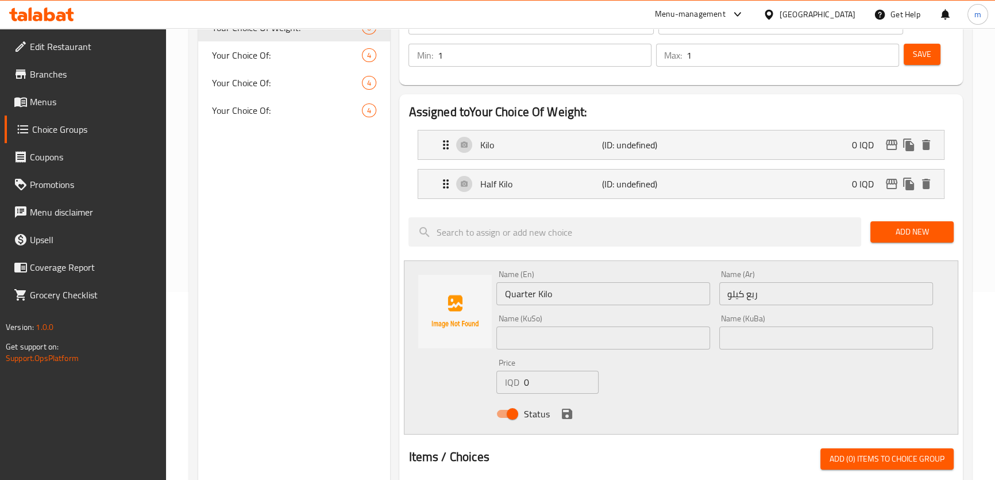
type input "نیو کیلۆ"
click at [604, 334] on input "text" at bounding box center [604, 337] width 214 height 23
click at [580, 337] on input "چارەگێک کیلۆ" at bounding box center [604, 337] width 214 height 23
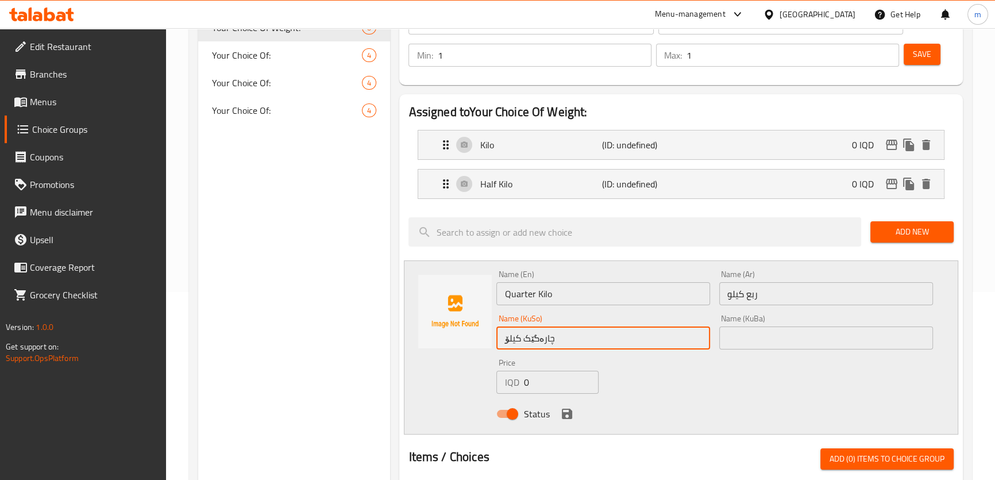
click at [580, 334] on input "چارەگێک کیلۆ" at bounding box center [604, 337] width 214 height 23
click at [580, 336] on input "چارەگێک کیلۆ" at bounding box center [604, 337] width 214 height 23
type input "چارەگێک کیلۆ"
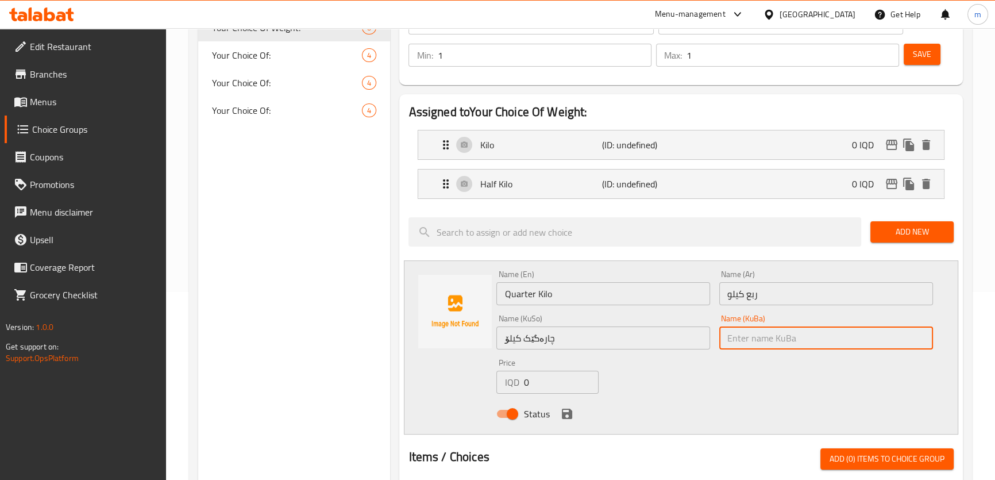
click at [735, 337] on input "text" at bounding box center [827, 337] width 214 height 23
paste input "چارەگێک کیلۆ"
type input "چارەگێک کیلۆ"
click at [563, 409] on icon "save" at bounding box center [567, 414] width 10 height 10
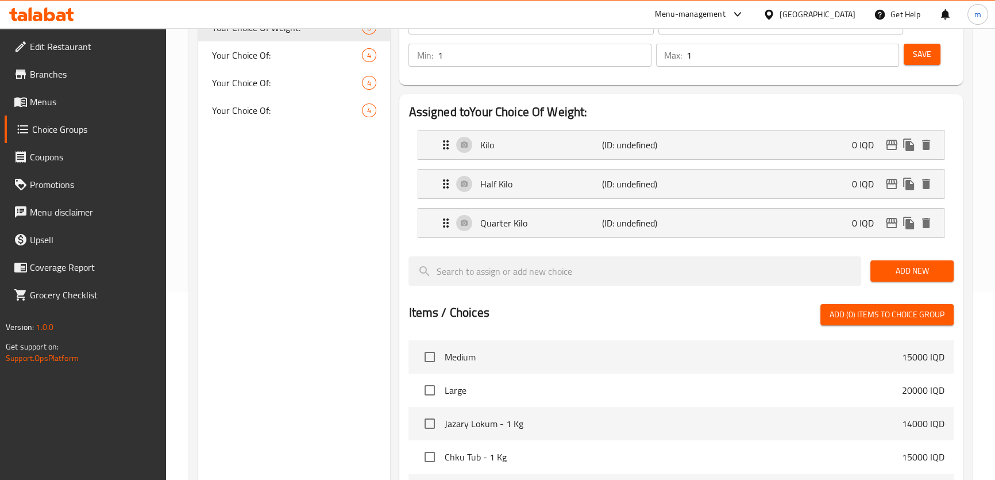
click at [916, 57] on span "Save" at bounding box center [922, 54] width 18 height 14
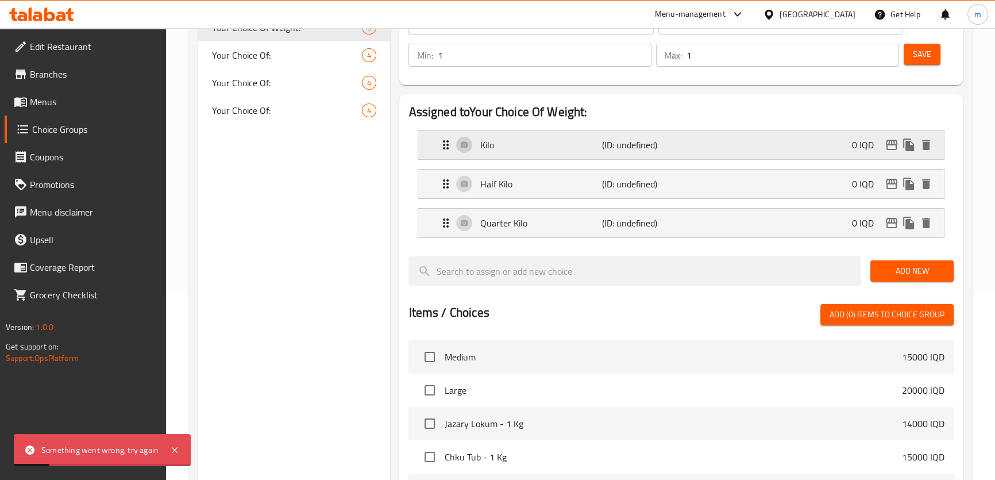
click at [592, 153] on div "Kilo (ID: undefined) 0 IQD" at bounding box center [684, 144] width 491 height 29
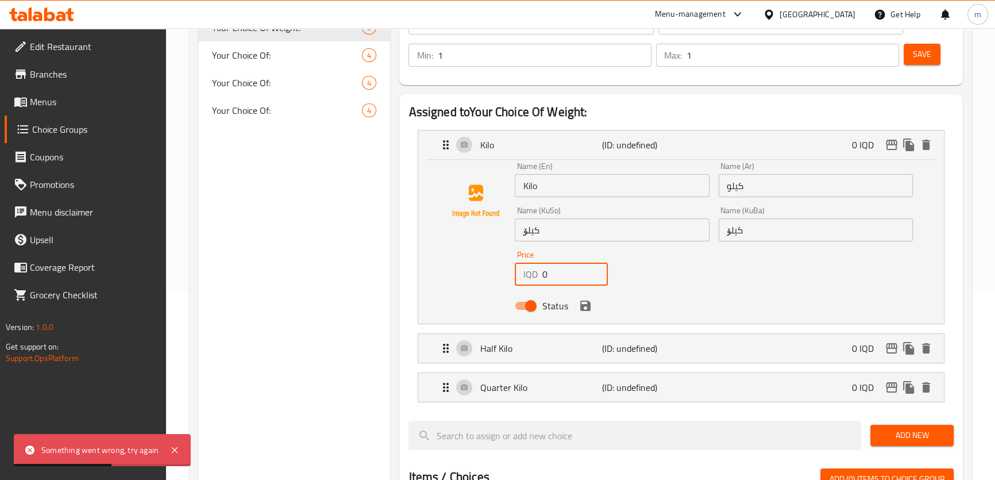
drag, startPoint x: 549, startPoint y: 274, endPoint x: 540, endPoint y: 271, distance: 9.8
click at [541, 271] on div "IQD 0 Price" at bounding box center [561, 274] width 93 height 23
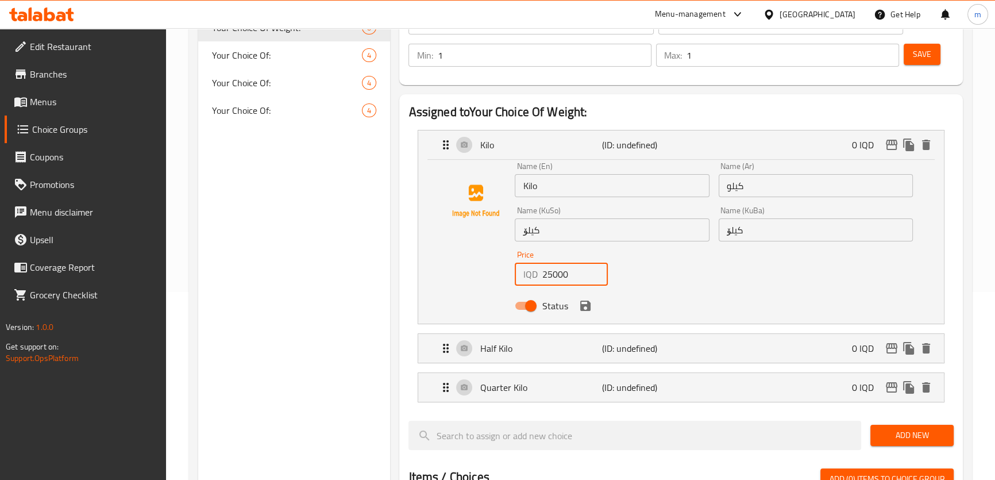
click at [582, 311] on icon "save" at bounding box center [586, 306] width 14 height 14
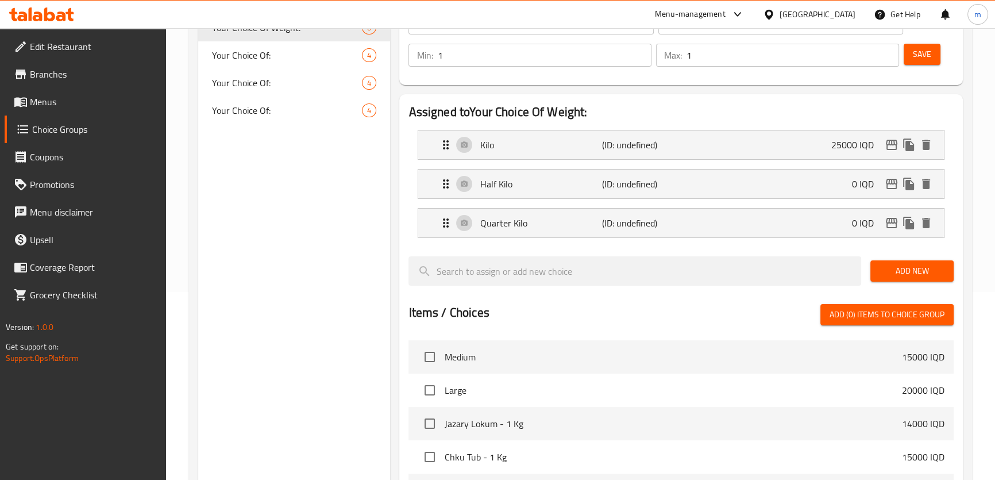
type input "25000"
click at [530, 189] on p "Half Kilo" at bounding box center [541, 184] width 122 height 14
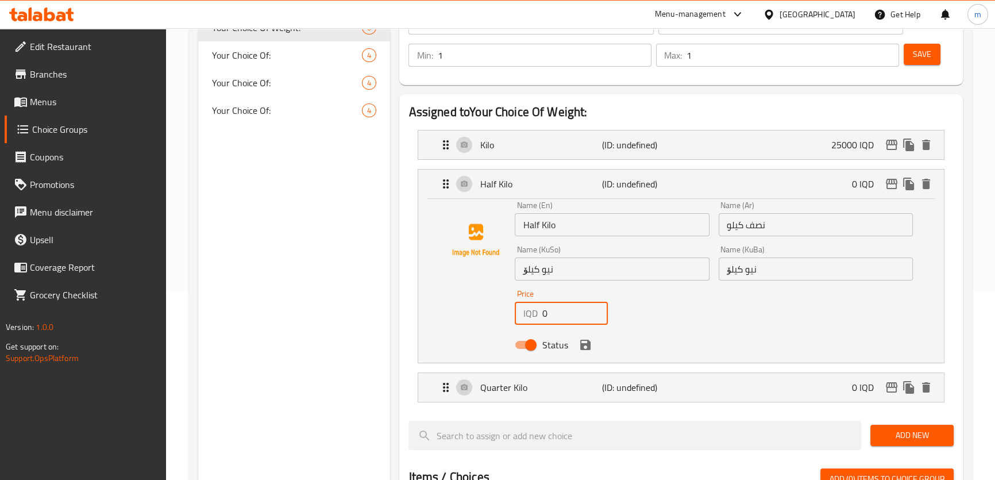
drag, startPoint x: 548, startPoint y: 315, endPoint x: 532, endPoint y: 311, distance: 17.0
click at [532, 311] on div "IQD 0 Price" at bounding box center [561, 313] width 93 height 23
click at [587, 346] on icon "save" at bounding box center [585, 345] width 10 height 10
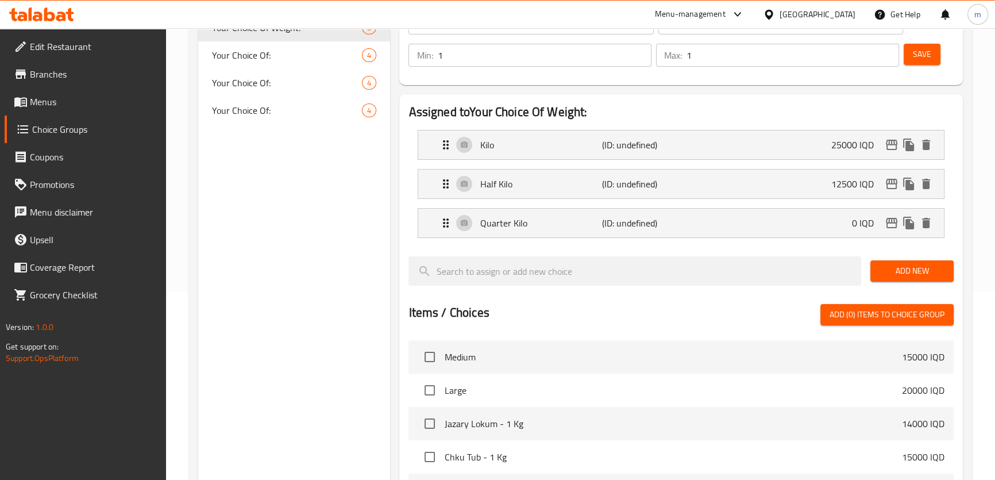
type input "12500"
click at [520, 229] on p "Quarter Kilo" at bounding box center [541, 223] width 122 height 14
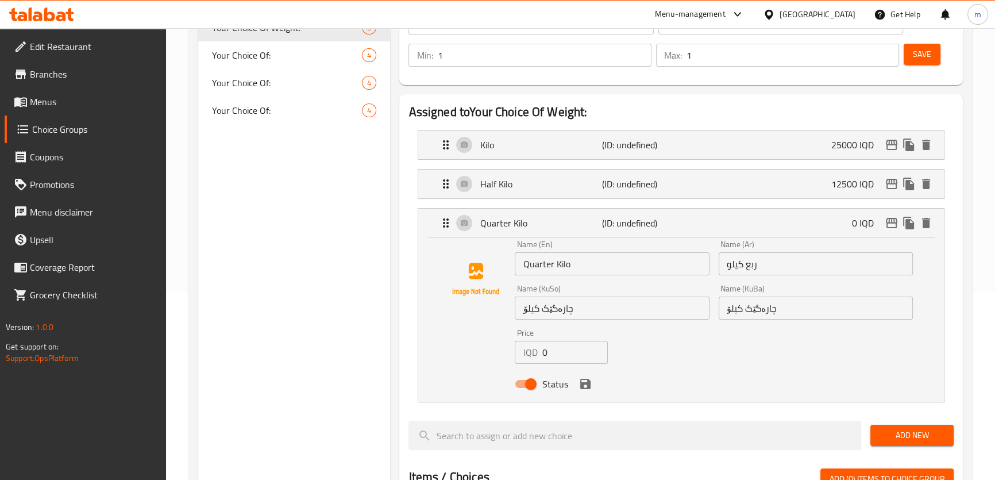
drag, startPoint x: 537, startPoint y: 359, endPoint x: 527, endPoint y: 357, distance: 9.9
click at [531, 359] on div "IQD 0 Price" at bounding box center [561, 352] width 93 height 23
click at [581, 386] on icon "save" at bounding box center [585, 384] width 10 height 10
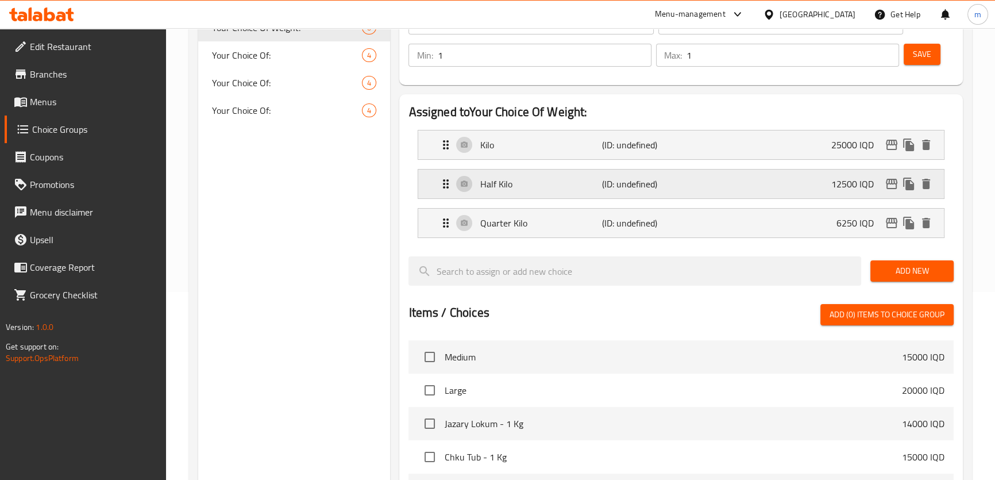
type input "6250"
click at [910, 57] on button "Save" at bounding box center [922, 54] width 37 height 21
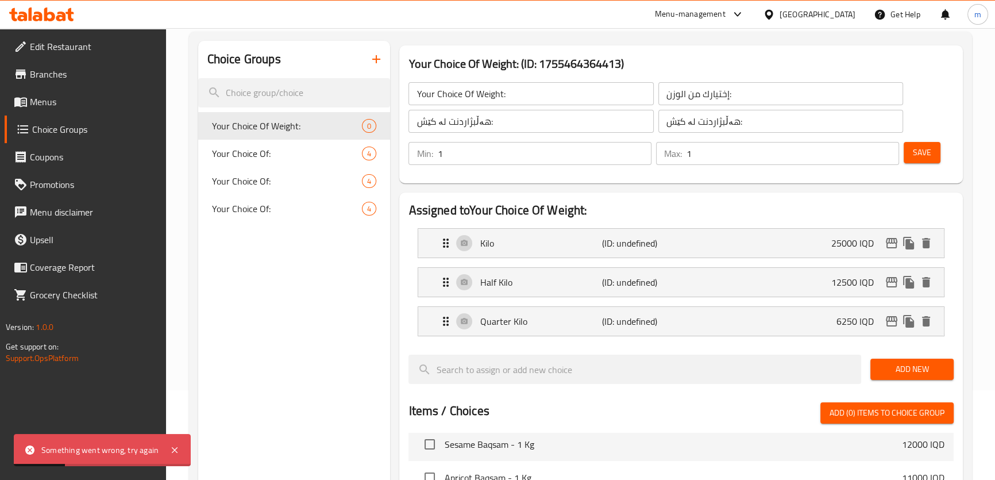
scroll to position [66, 0]
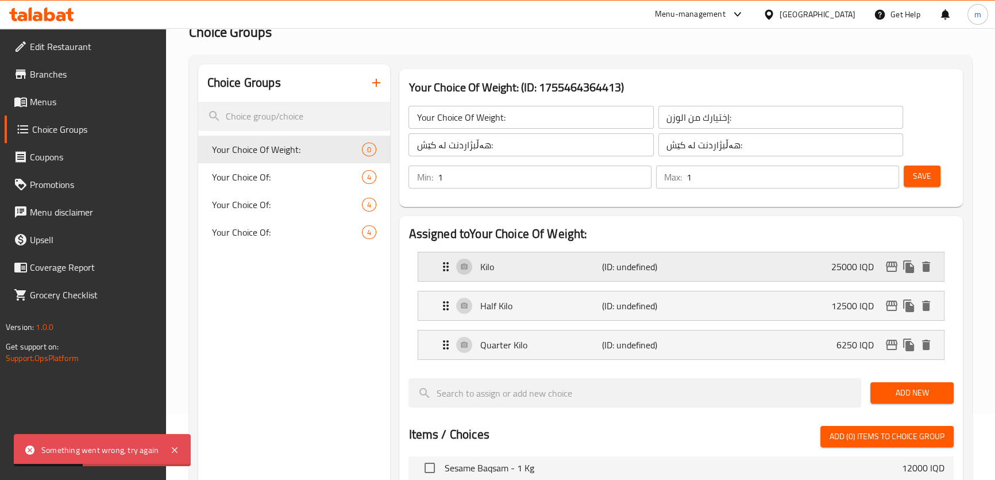
click at [605, 276] on div "Kilo (ID: undefined) 25000 IQD" at bounding box center [684, 266] width 491 height 29
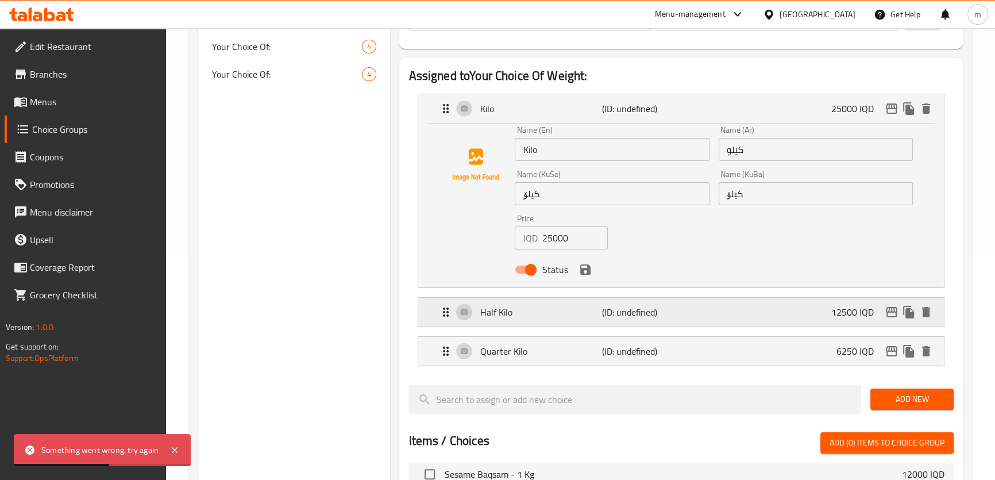
scroll to position [310, 0]
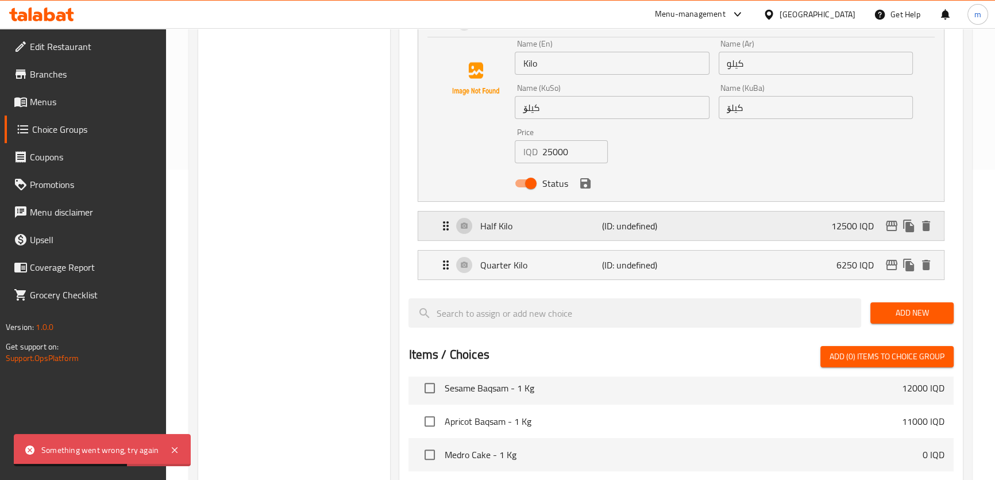
click at [603, 216] on div "Half Kilo (ID: undefined) 12500 IQD" at bounding box center [684, 225] width 491 height 29
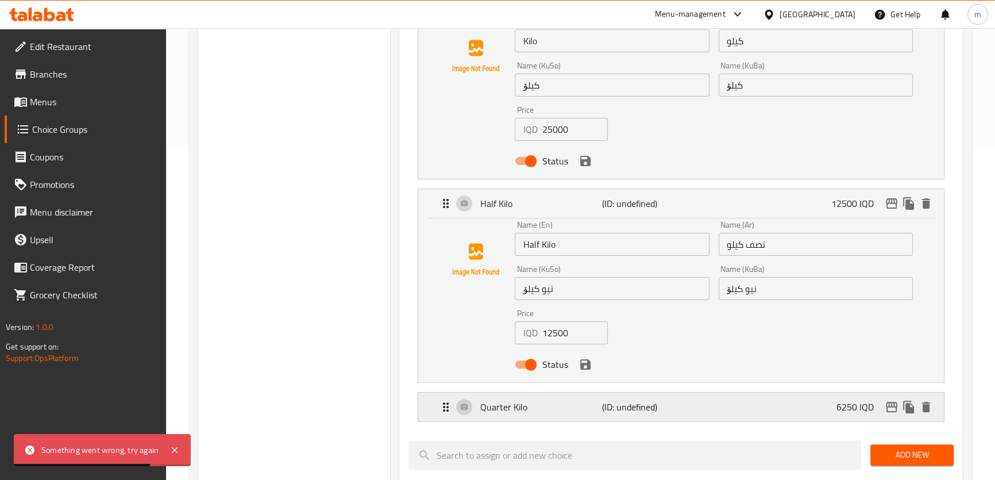
scroll to position [432, 0]
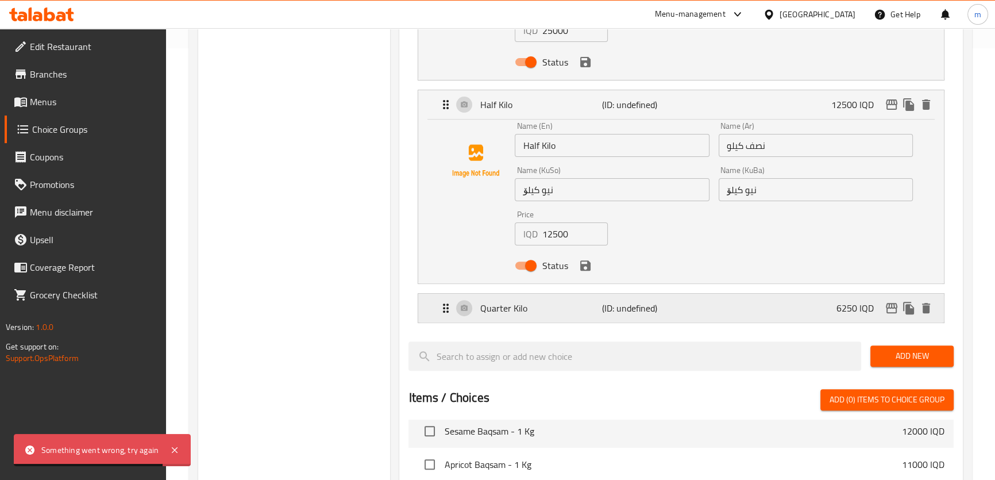
click at [645, 309] on p "(ID: undefined)" at bounding box center [643, 308] width 82 height 14
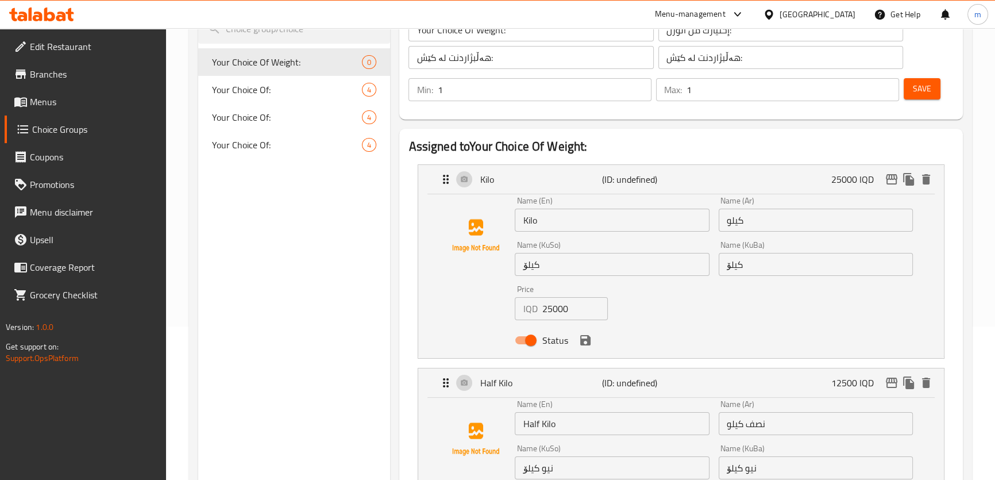
scroll to position [74, 0]
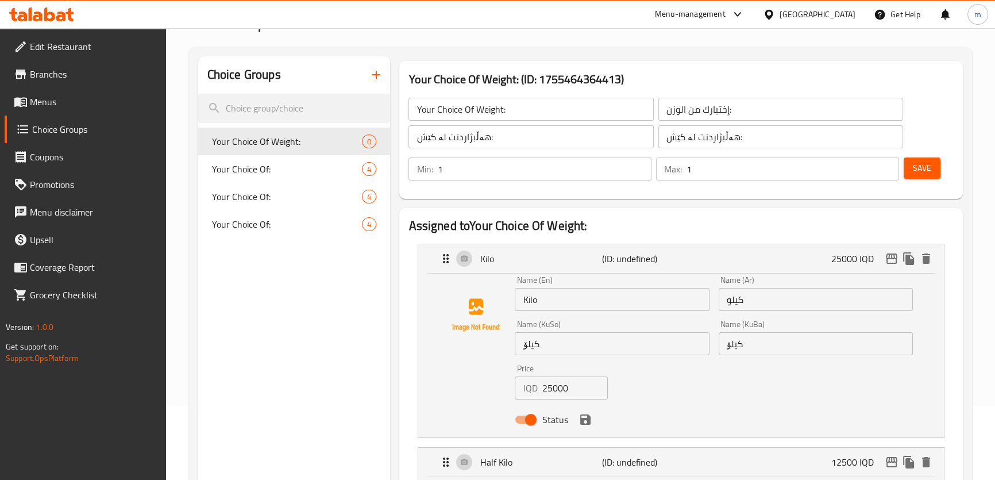
click at [928, 168] on span "Save" at bounding box center [922, 168] width 18 height 14
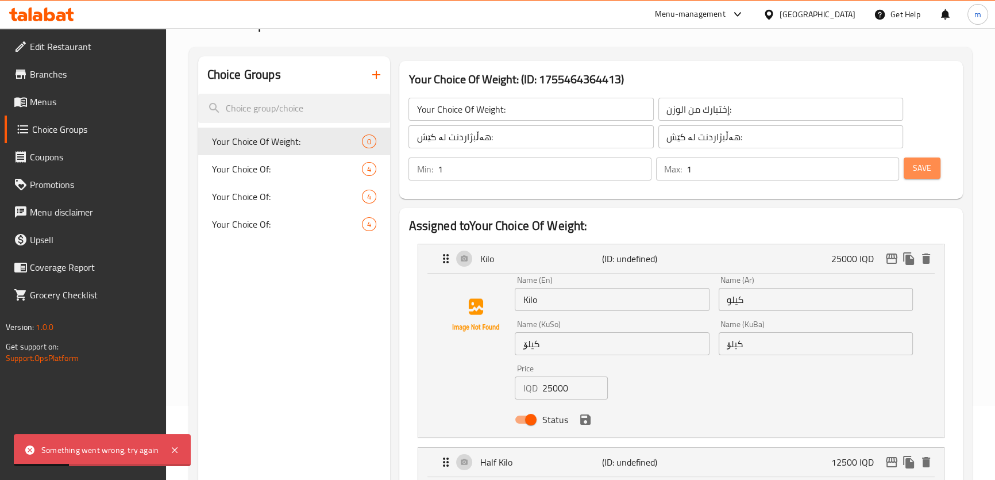
click at [924, 164] on span "Save" at bounding box center [922, 168] width 18 height 14
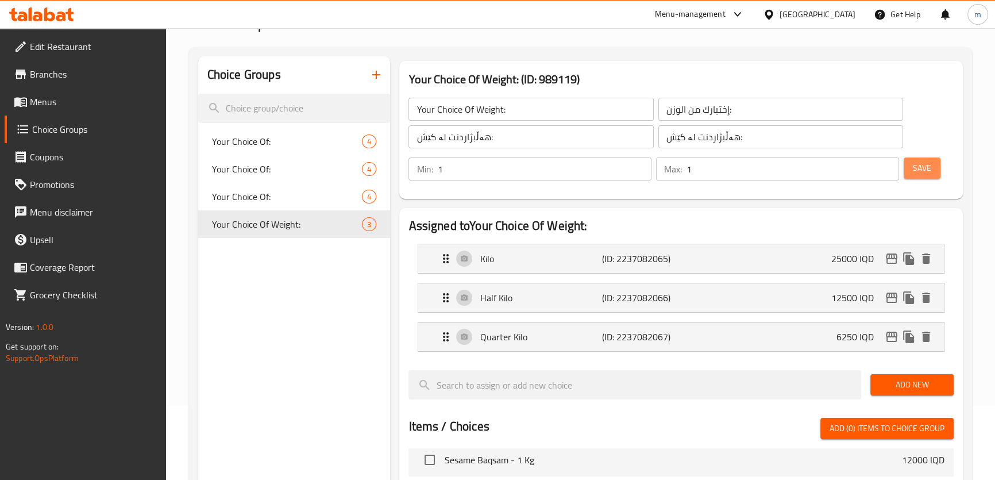
click at [913, 163] on span "Save" at bounding box center [922, 168] width 18 height 14
click at [370, 221] on icon "duplicate" at bounding box center [372, 224] width 11 height 13
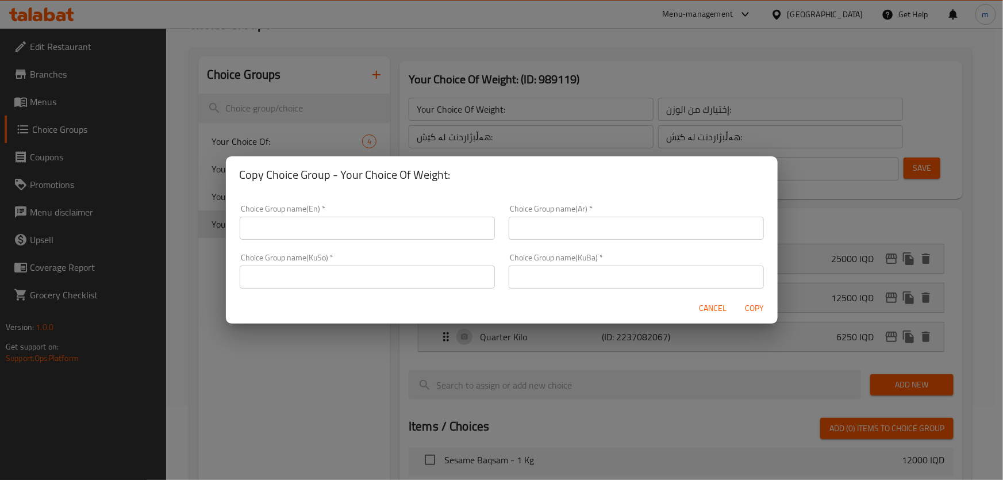
click at [313, 226] on input "text" at bounding box center [367, 228] width 255 height 23
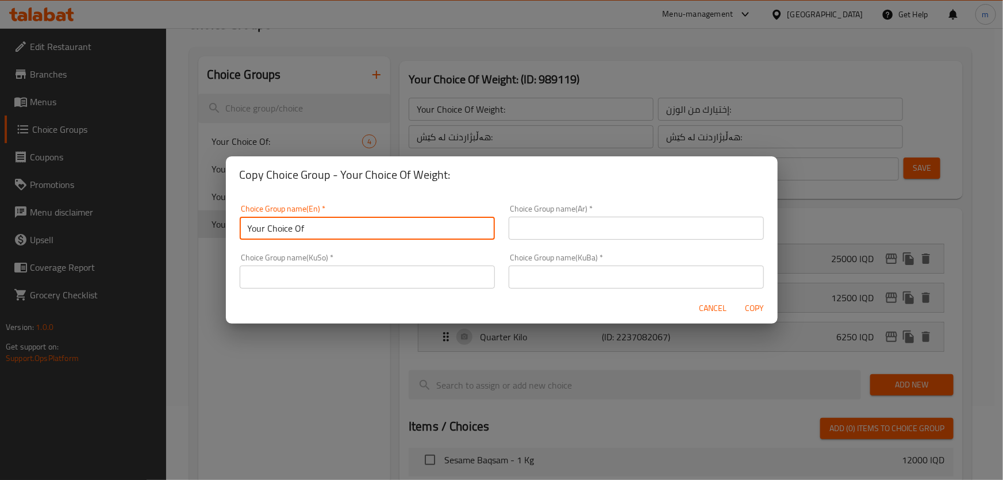
type input "Your Choice Of Weight:"
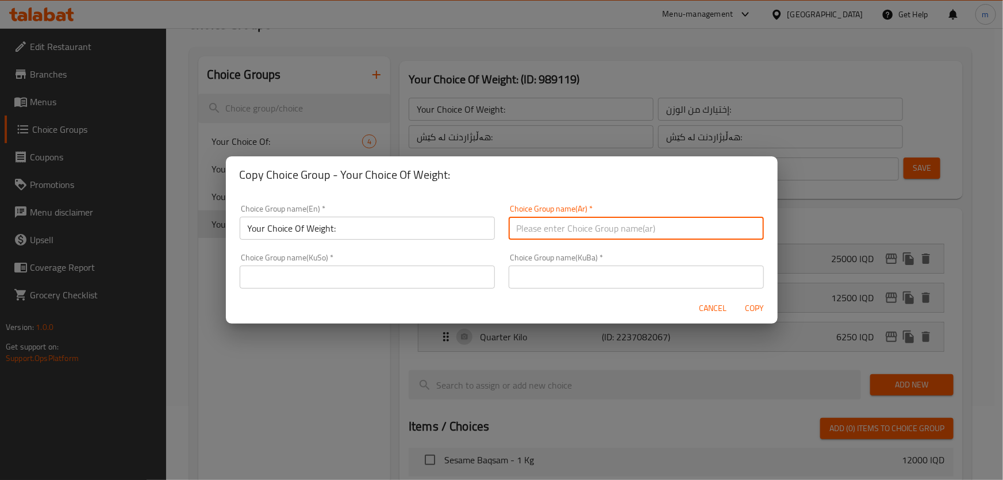
click at [533, 229] on input "text" at bounding box center [636, 228] width 255 height 23
type input "إختيارك من الوزن:"
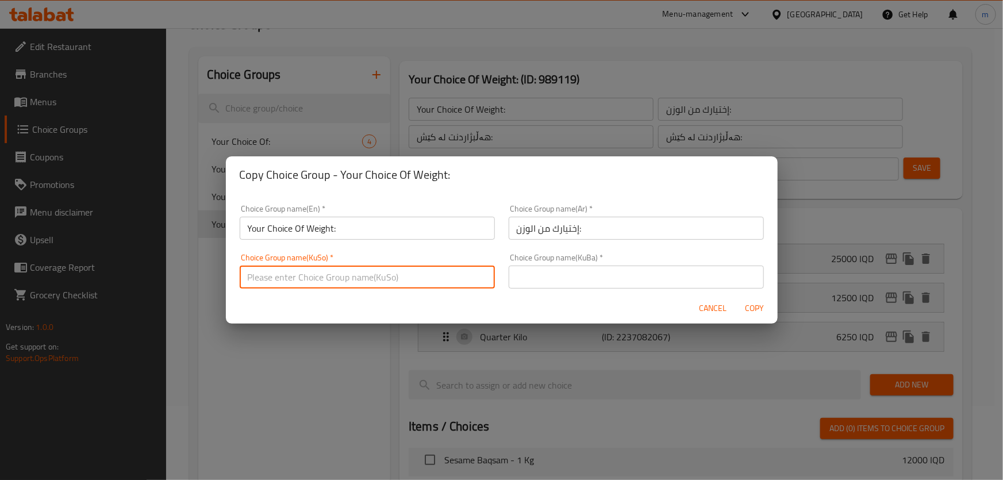
click at [444, 278] on input "text" at bounding box center [367, 277] width 255 height 23
type input "هەڵبژاردنت لە کێش:"
click at [548, 279] on input "text" at bounding box center [636, 277] width 255 height 23
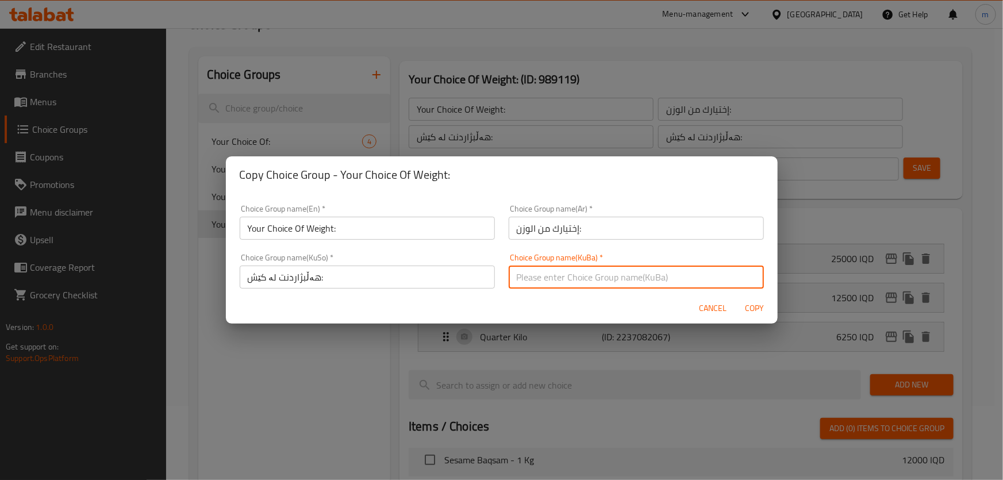
type input "هەڵبژاردنت لە کێش:"
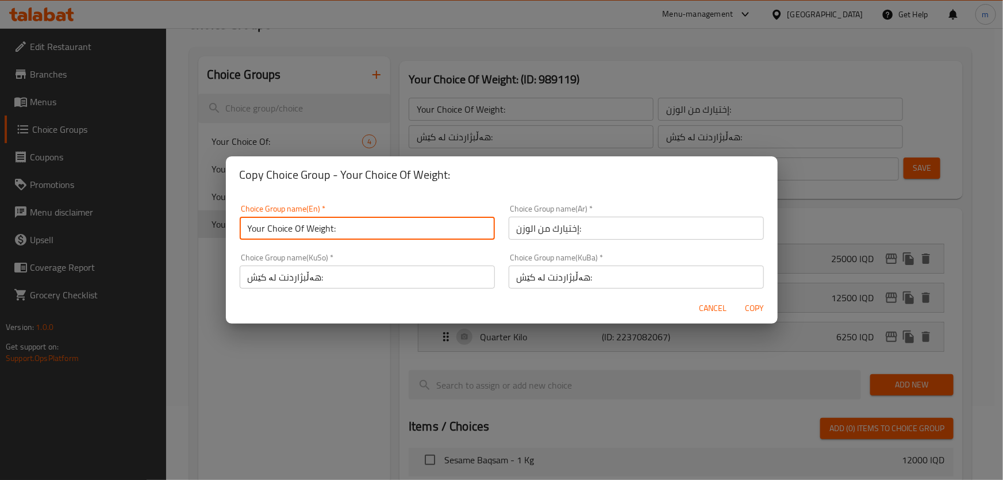
click at [379, 225] on input "Your Choice Of Weight:" at bounding box center [367, 228] width 255 height 23
type input "Your Choice Of Weight: 35"
click at [757, 306] on span "Copy" at bounding box center [755, 308] width 28 height 14
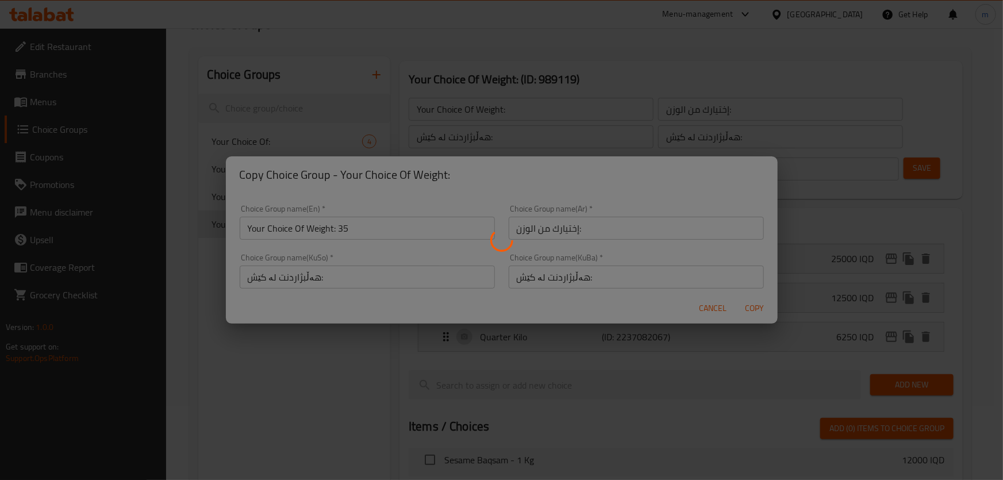
type input "Your Choice Of Weight: 35"
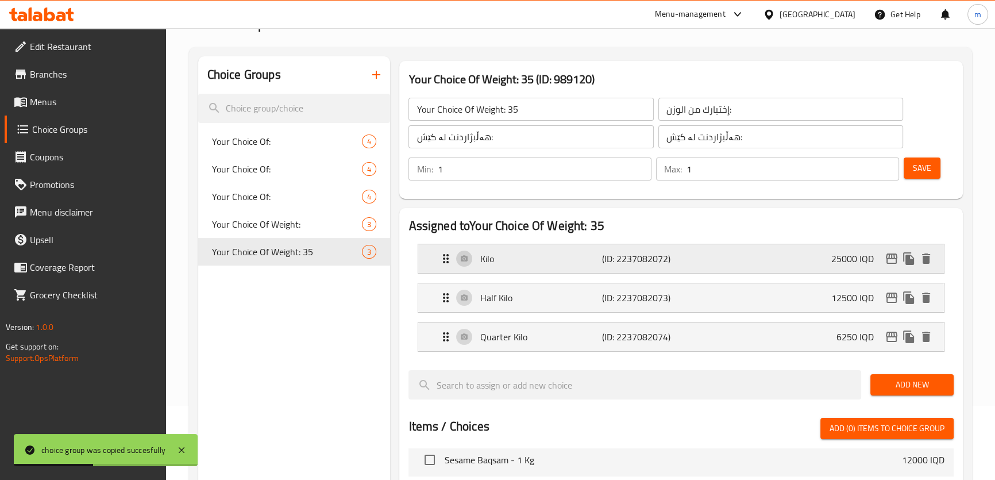
click at [741, 264] on div "Kilo (ID: 2237082072) 25000 IQD" at bounding box center [684, 258] width 491 height 29
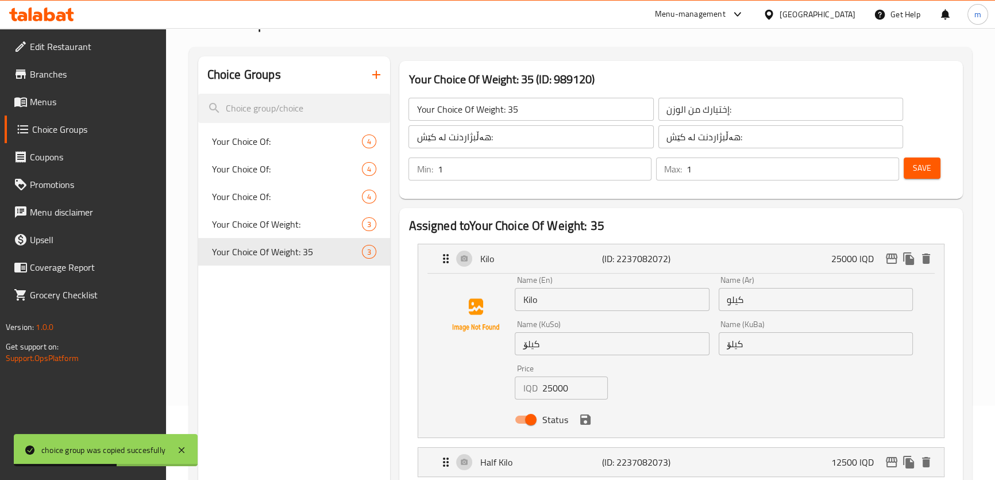
drag, startPoint x: 545, startPoint y: 388, endPoint x: 539, endPoint y: 387, distance: 6.3
click at [540, 387] on div "IQD 25000 Price" at bounding box center [561, 387] width 93 height 23
click at [580, 420] on icon "save" at bounding box center [585, 419] width 10 height 10
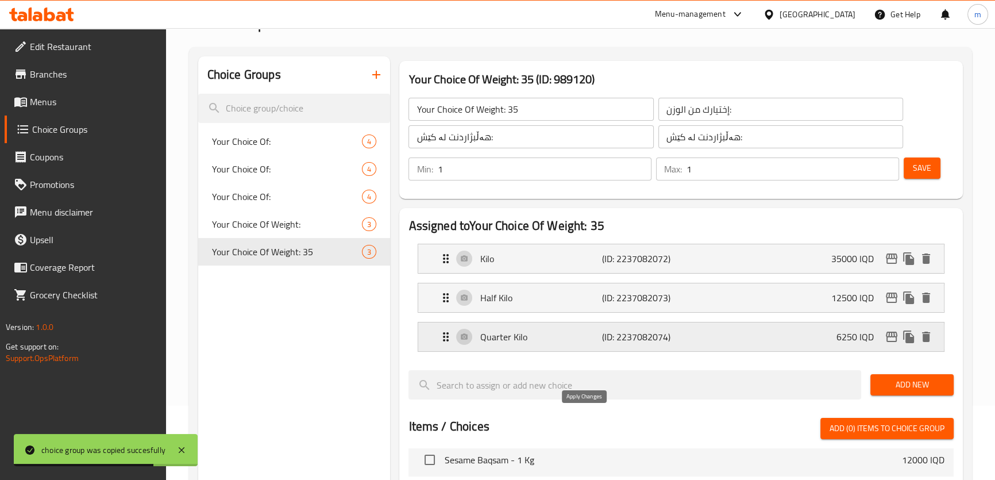
type input "35000"
click at [546, 291] on p "Half Kilo" at bounding box center [541, 298] width 122 height 14
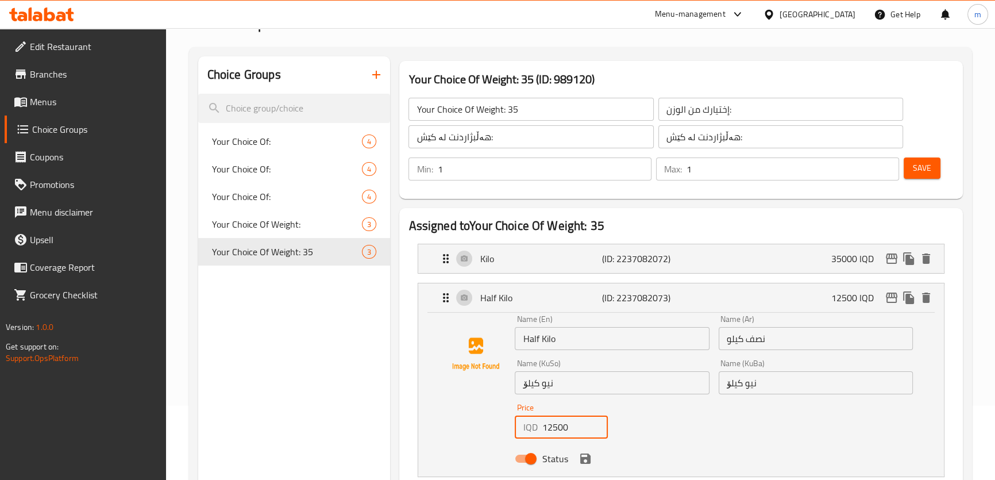
click at [545, 424] on input "12500" at bounding box center [575, 427] width 66 height 23
click at [583, 459] on icon "save" at bounding box center [585, 458] width 10 height 10
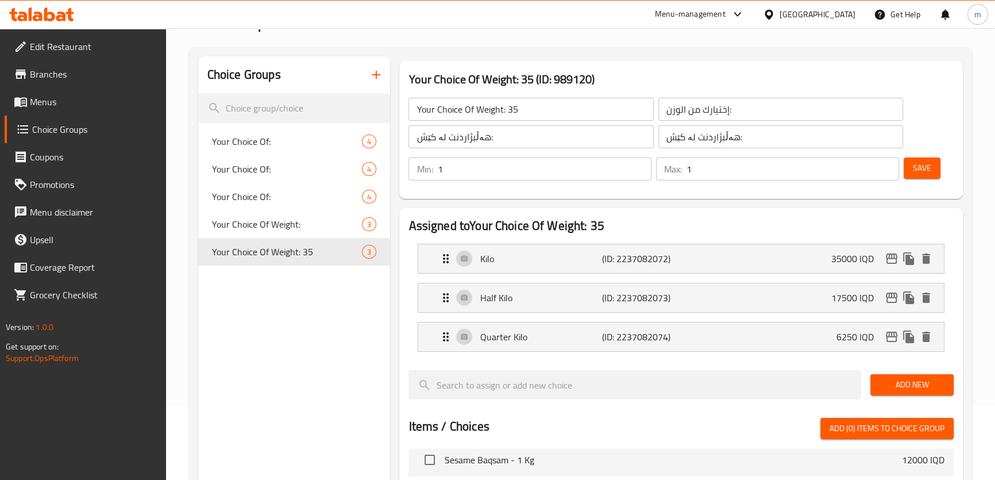
type input "17500"
click at [525, 335] on p "Quarter Kilo" at bounding box center [541, 337] width 122 height 14
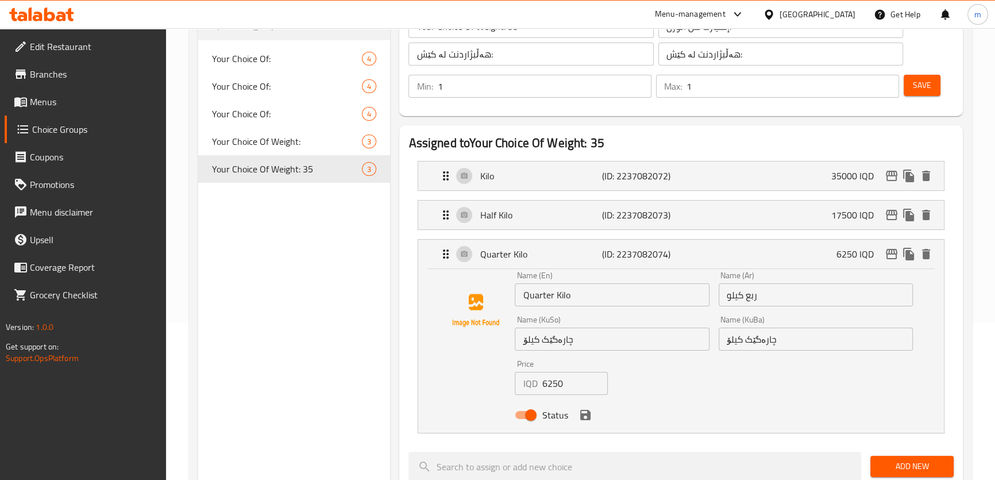
scroll to position [196, 0]
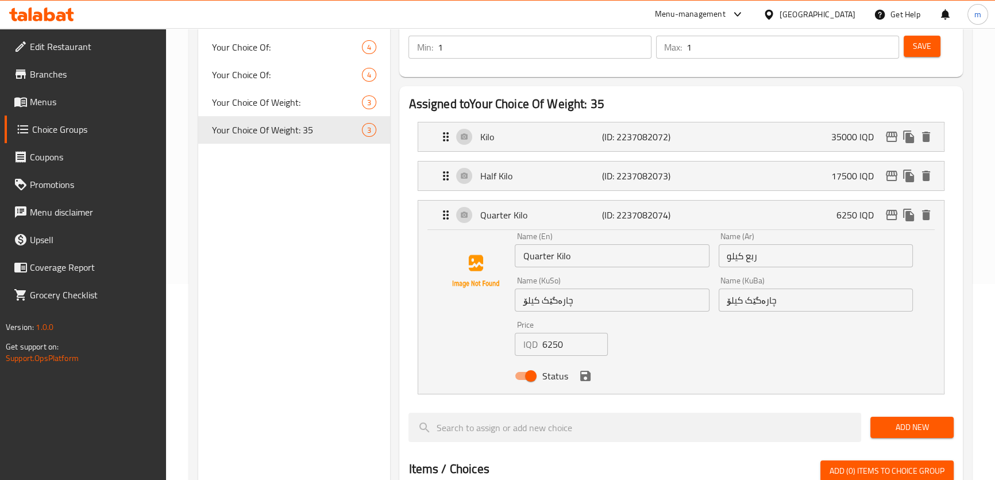
drag, startPoint x: 565, startPoint y: 344, endPoint x: 474, endPoint y: 343, distance: 91.4
click at [475, 343] on div "Name (En) Quarter Kilo Name (En) Name (Ar) ربع كيلو Name (Ar) Name (KuSo) چارەگ…" at bounding box center [681, 309] width 489 height 155
click at [587, 375] on icon "save" at bounding box center [585, 376] width 10 height 10
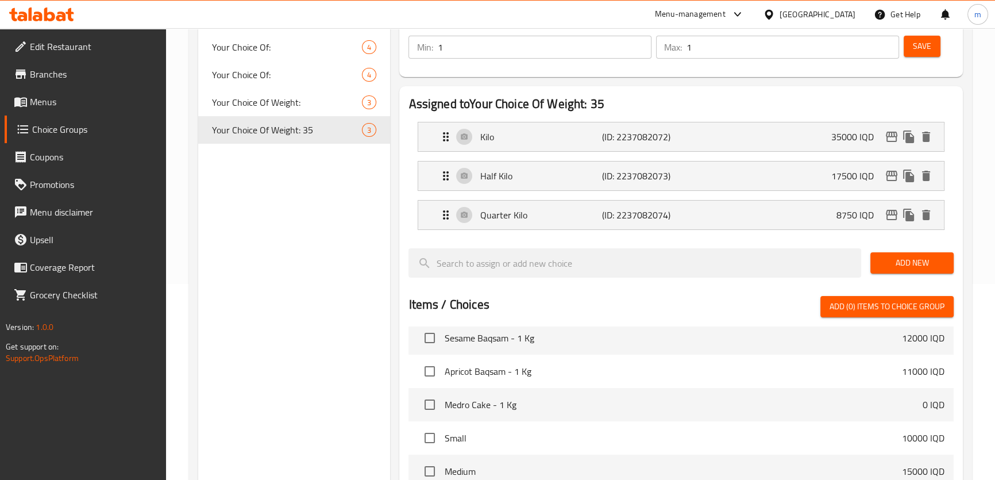
type input "8750"
click at [917, 39] on span "Save" at bounding box center [922, 46] width 18 height 14
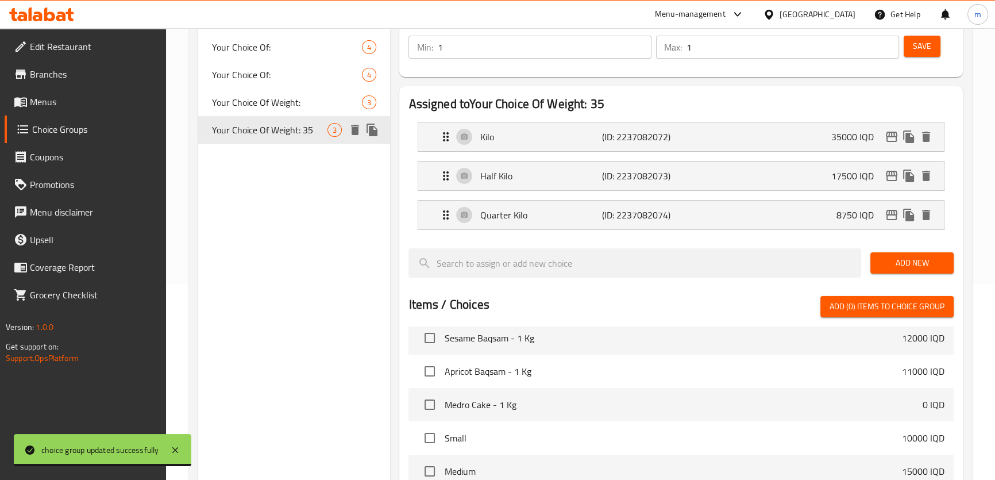
click at [370, 129] on icon "duplicate" at bounding box center [372, 130] width 11 height 13
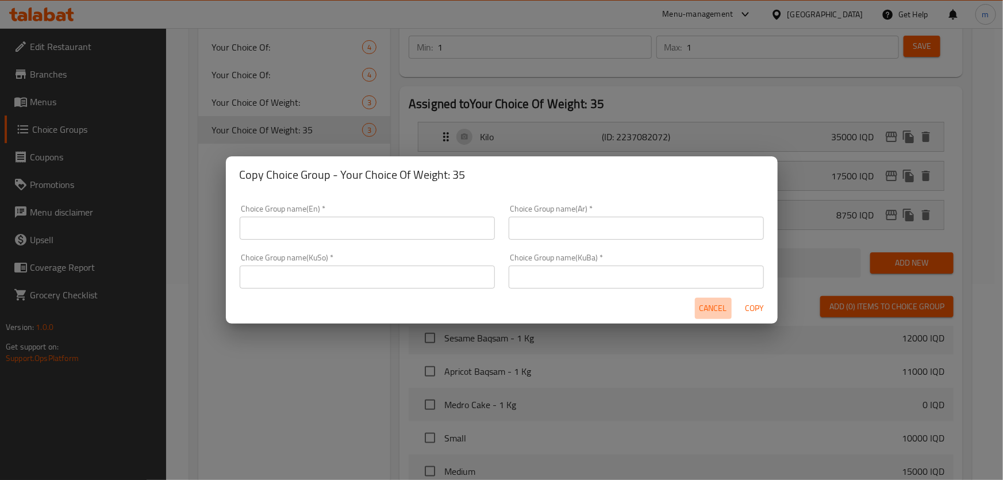
click at [699, 306] on span "Cancel" at bounding box center [713, 308] width 28 height 14
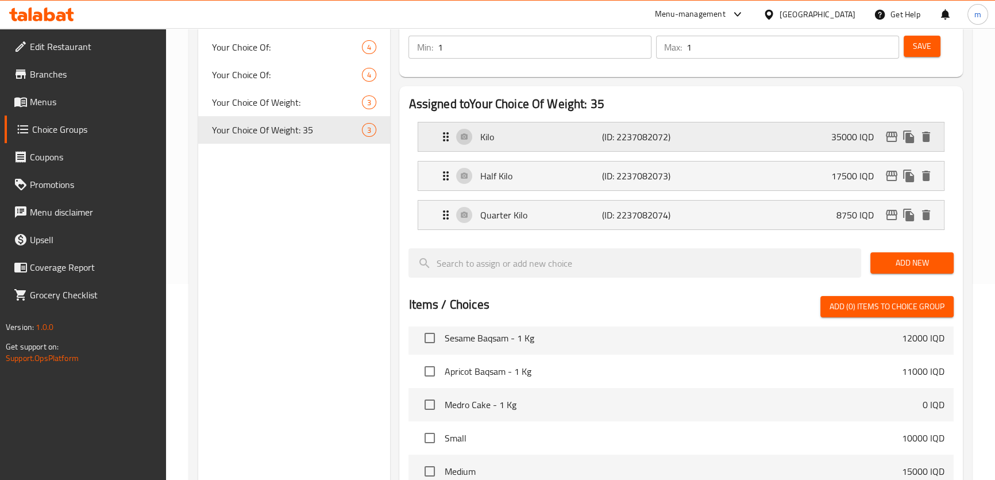
click at [891, 139] on icon "edit" at bounding box center [892, 137] width 14 height 14
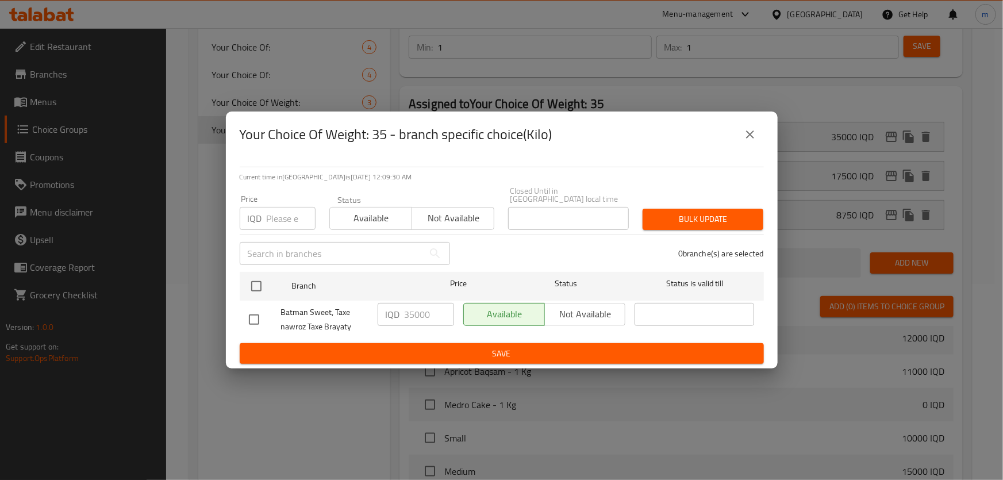
click at [754, 137] on icon "close" at bounding box center [750, 135] width 14 height 14
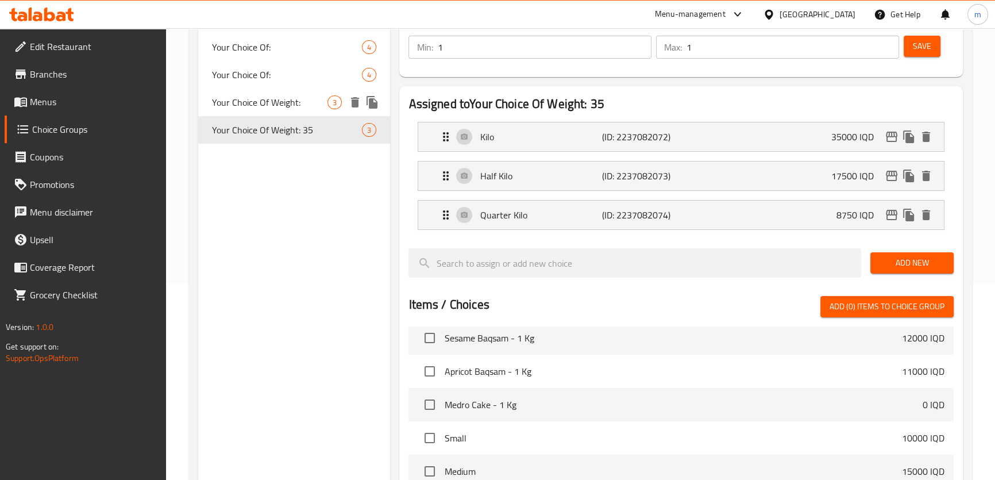
click at [285, 99] on span "Your Choice Of Weight:" at bounding box center [270, 102] width 116 height 14
type input "Your Choice Of Weight:"
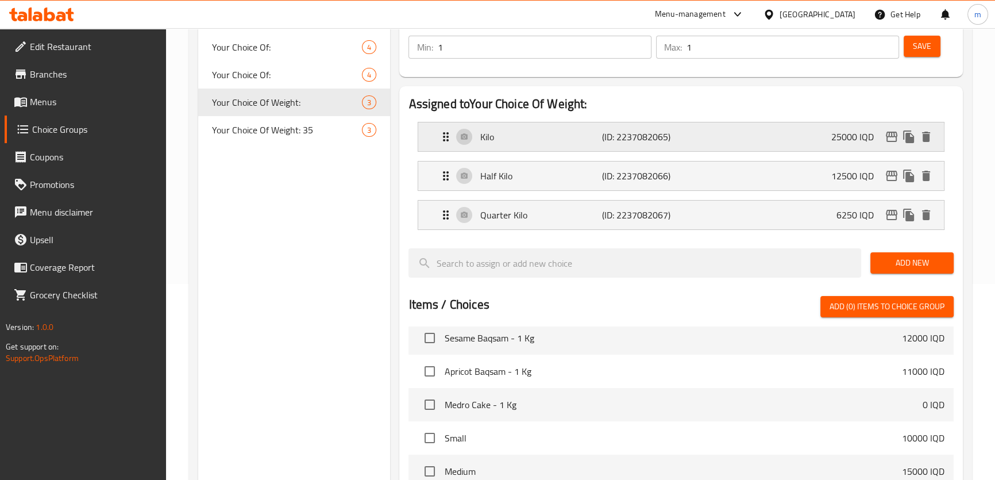
click at [895, 141] on icon "edit" at bounding box center [891, 137] width 11 height 10
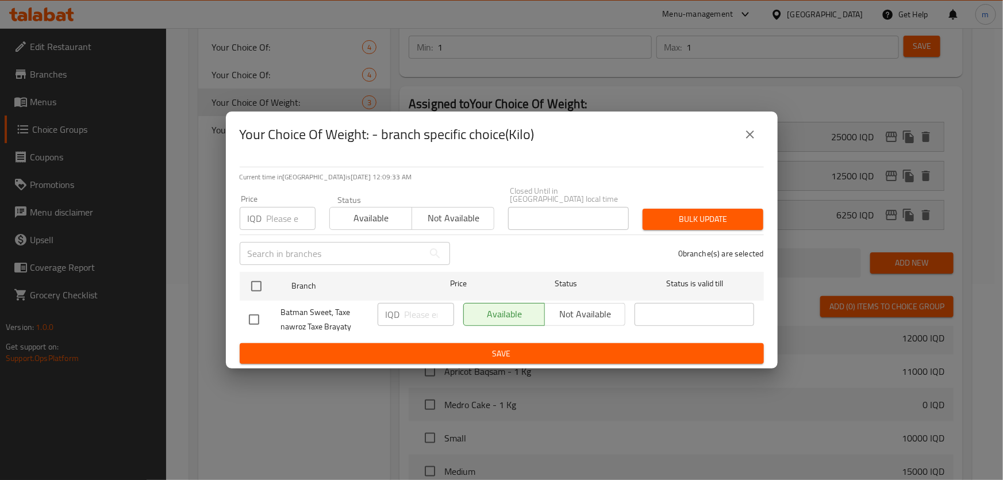
click at [752, 139] on icon "close" at bounding box center [750, 134] width 8 height 8
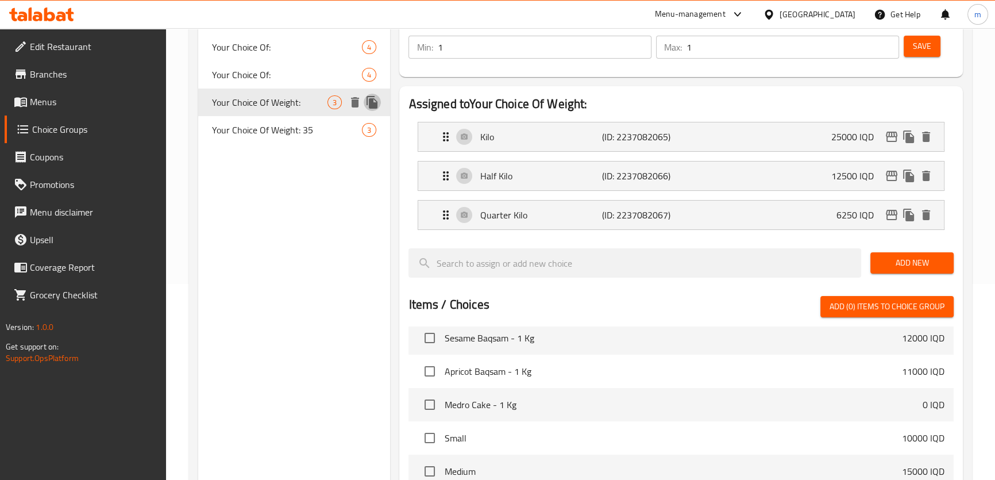
click at [368, 103] on icon "duplicate" at bounding box center [373, 102] width 14 height 14
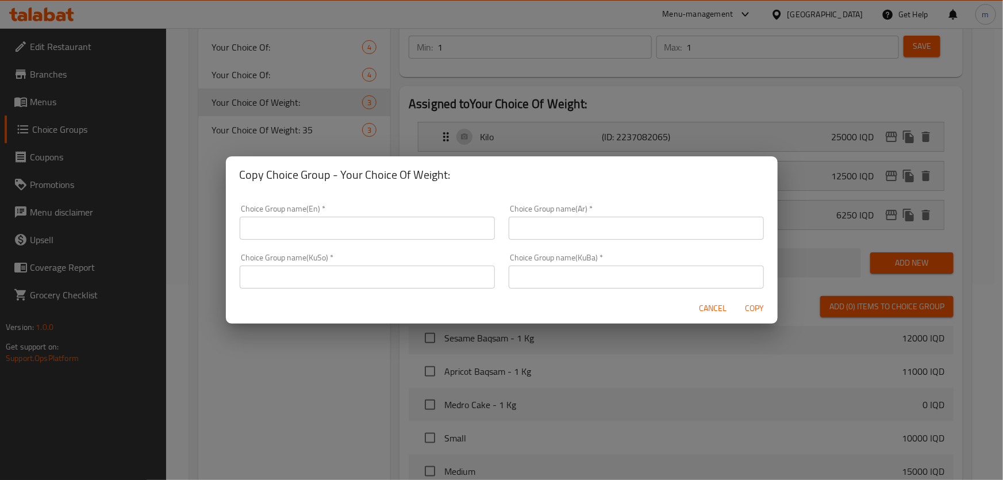
click at [368, 224] on input "text" at bounding box center [367, 228] width 255 height 23
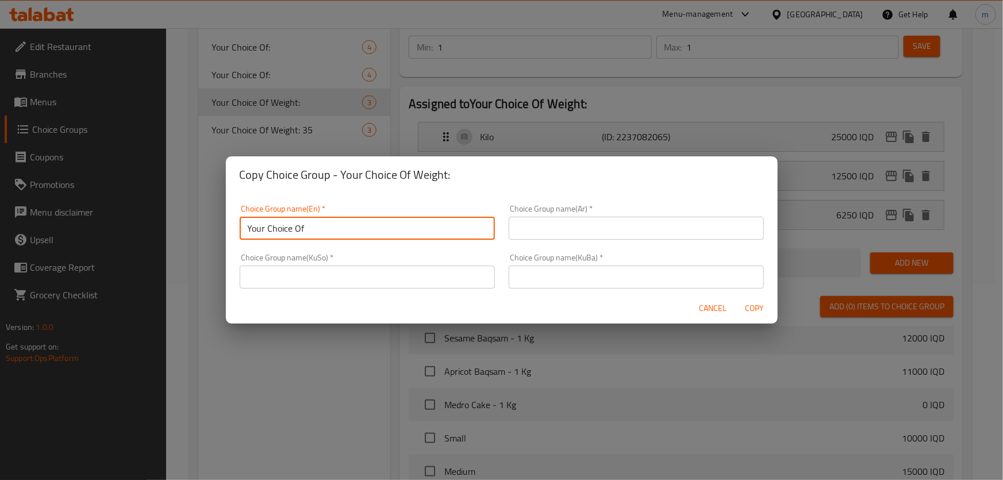
type input "Your Choice Of Weight:"
click at [551, 224] on input "text" at bounding box center [636, 228] width 255 height 23
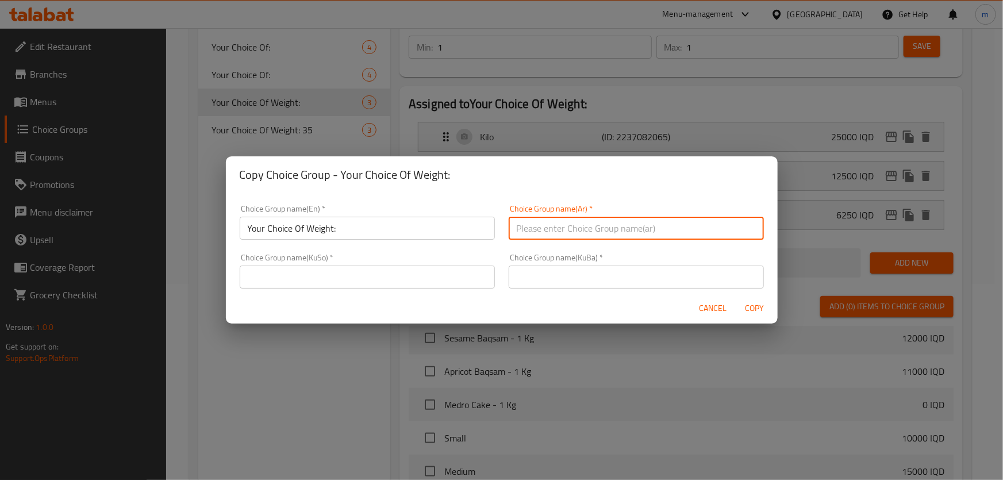
type input "إختيارك من الوزن:"
click at [460, 279] on input "text" at bounding box center [367, 277] width 255 height 23
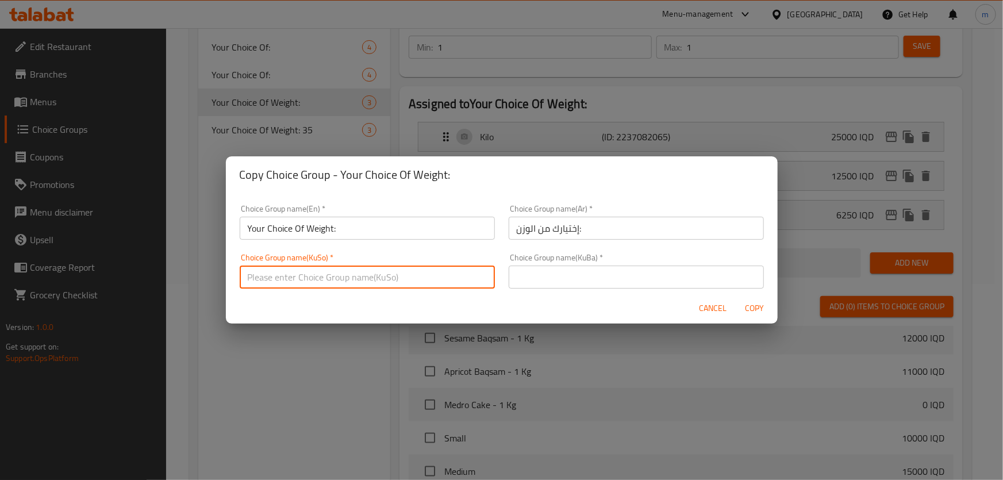
type input "هەڵبژاردنت لە کێش:"
click at [582, 276] on input "text" at bounding box center [636, 277] width 255 height 23
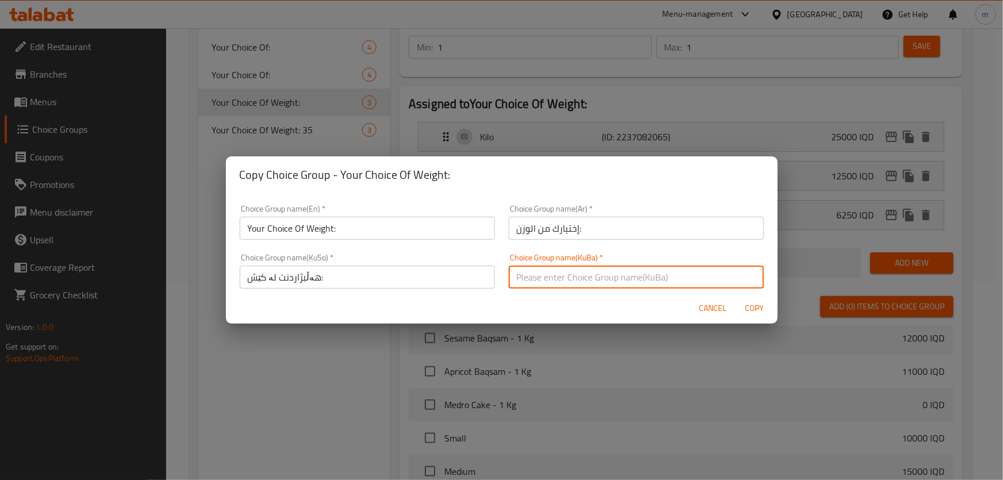
type input "هەڵبژاردنت لە کێش:"
click at [343, 223] on input "Your Choice Of Weight:" at bounding box center [367, 228] width 255 height 23
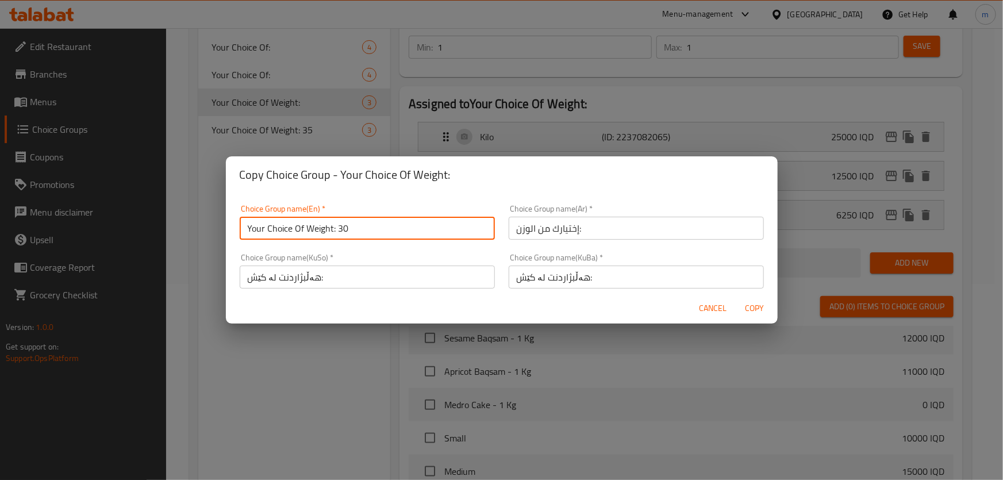
type input "Your Choice Of Weight: 30"
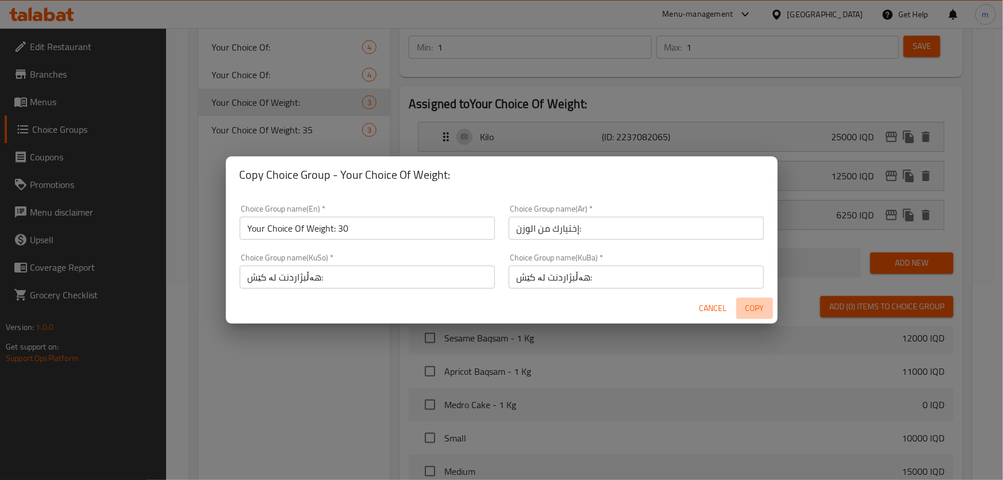
click at [748, 307] on span "Copy" at bounding box center [755, 308] width 28 height 14
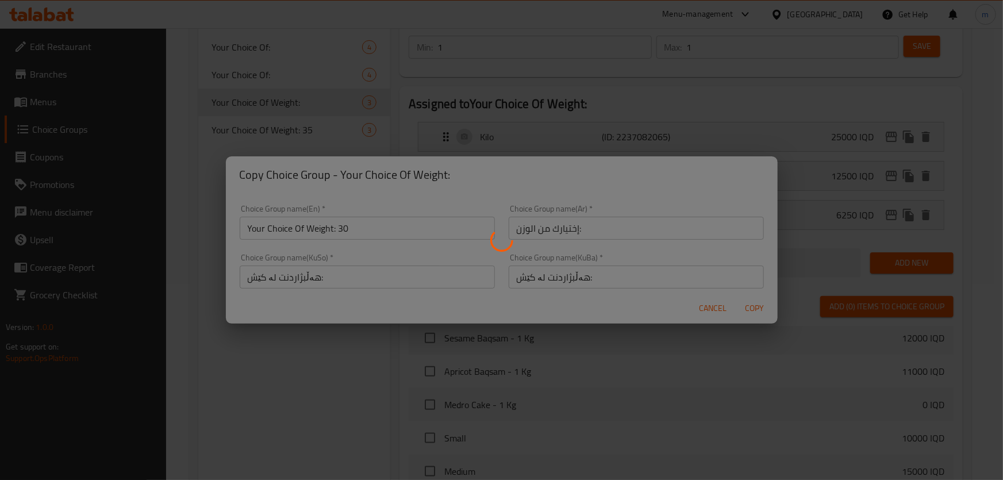
type input "Your Choice Of Weight: 30"
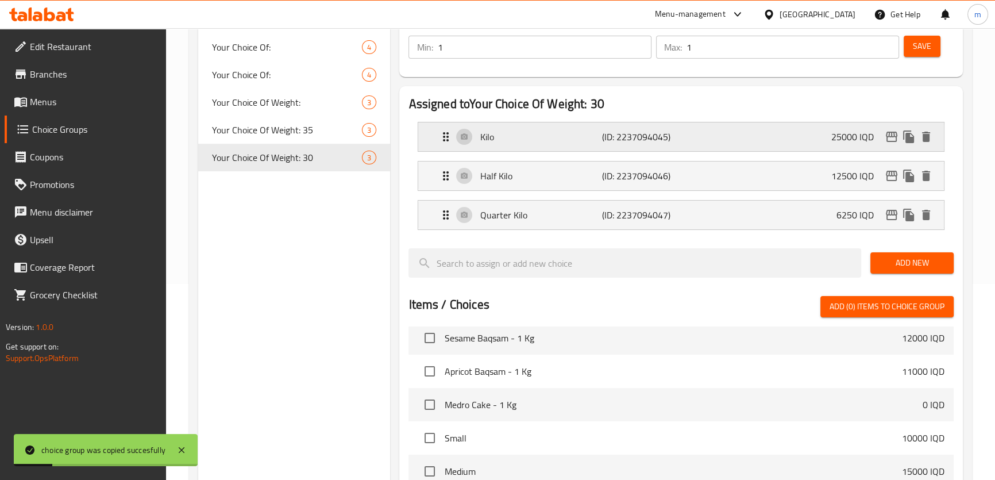
click at [864, 132] on p "25000 IQD" at bounding box center [858, 137] width 52 height 14
click at [732, 134] on div "Kilo (ID: 2237094045) 25000 IQD" at bounding box center [684, 136] width 491 height 29
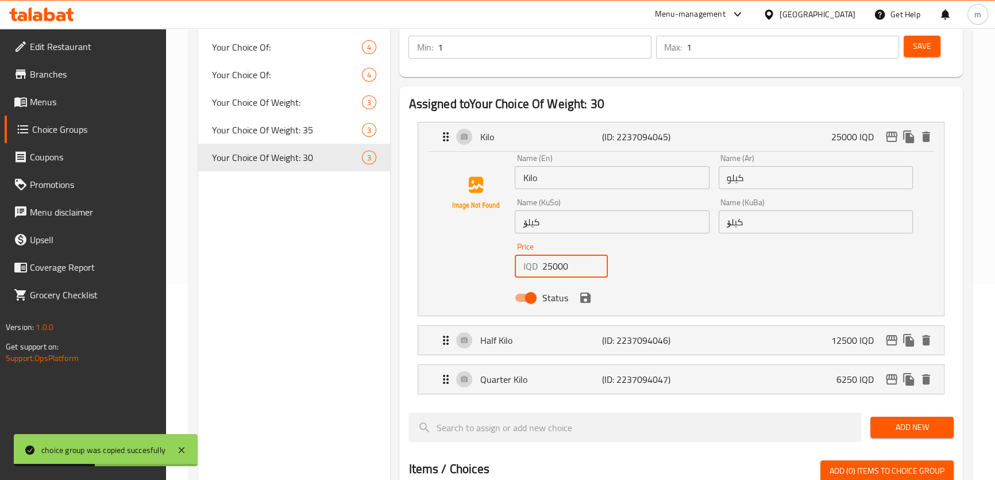
drag, startPoint x: 550, startPoint y: 263, endPoint x: 506, endPoint y: 255, distance: 44.4
click at [506, 255] on div "Name (En) Kilo Name (En) Name (Ar) كيلو Name (Ar) Name (KuSo) کیلۆ Name (KuSo) …" at bounding box center [681, 231] width 489 height 155
click at [597, 340] on p "Half Kilo" at bounding box center [541, 340] width 122 height 14
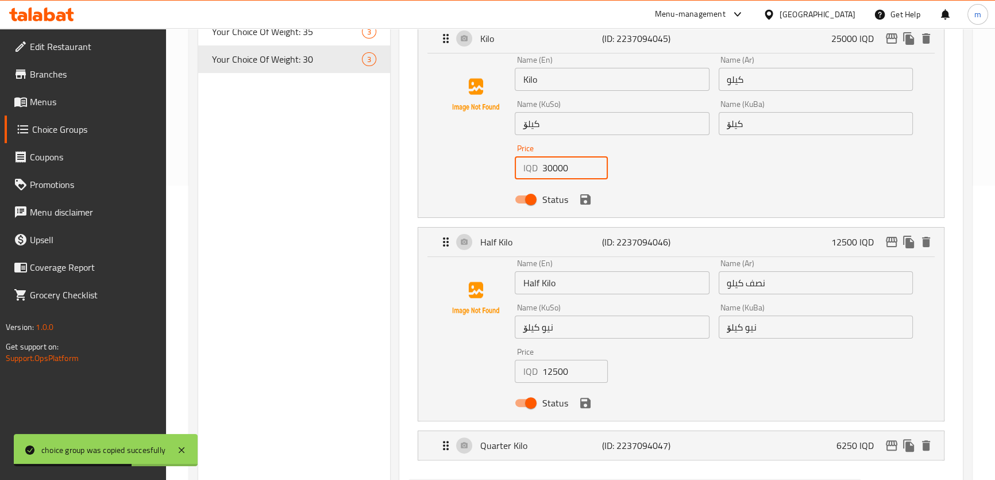
scroll to position [318, 0]
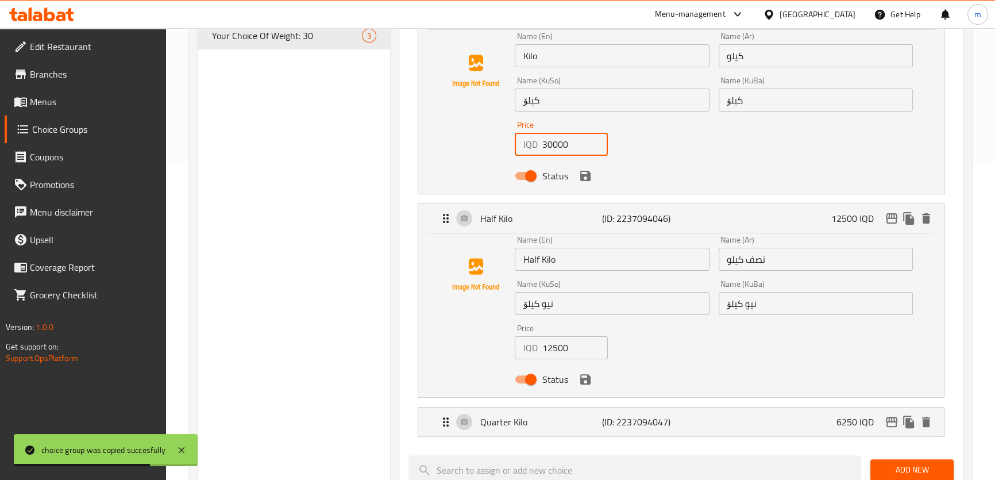
type input "30000"
drag, startPoint x: 557, startPoint y: 345, endPoint x: 520, endPoint y: 336, distance: 37.8
click at [521, 337] on div "IQD 12500 Price" at bounding box center [561, 347] width 93 height 23
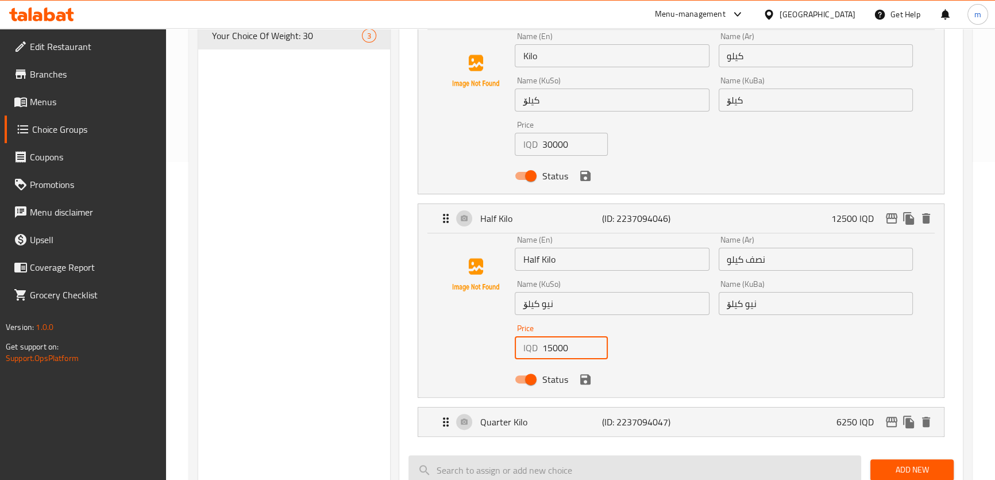
type input "15000"
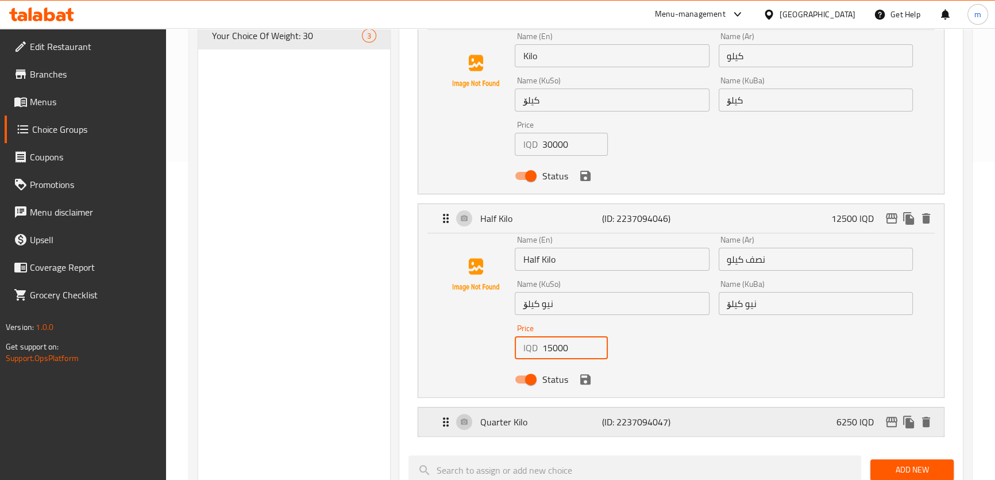
click at [563, 420] on p "Quarter Kilo" at bounding box center [541, 422] width 122 height 14
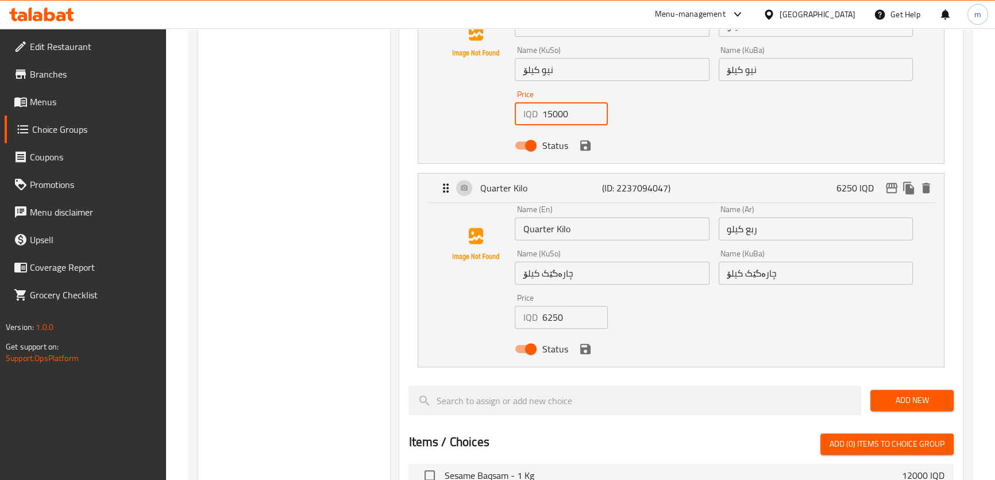
scroll to position [562, 0]
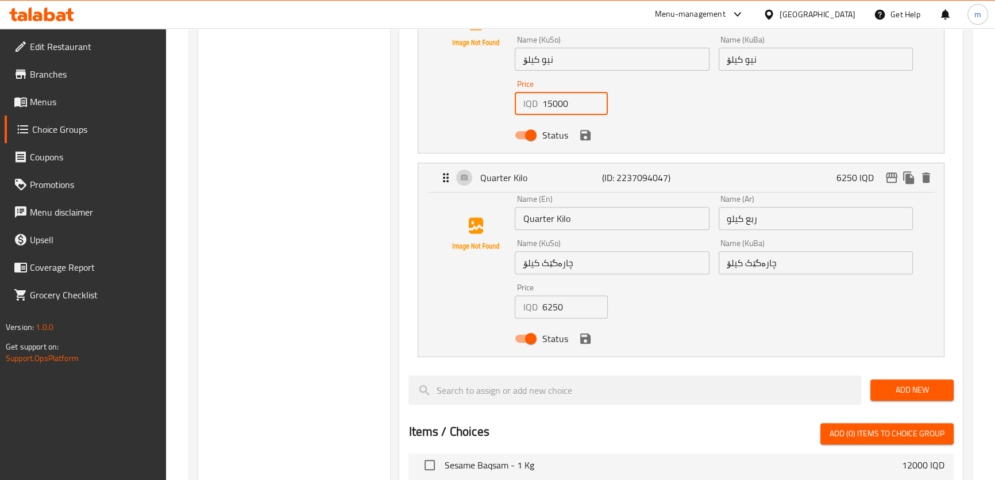
click at [555, 309] on input "6250" at bounding box center [575, 306] width 66 height 23
click at [579, 338] on icon "save" at bounding box center [586, 339] width 14 height 14
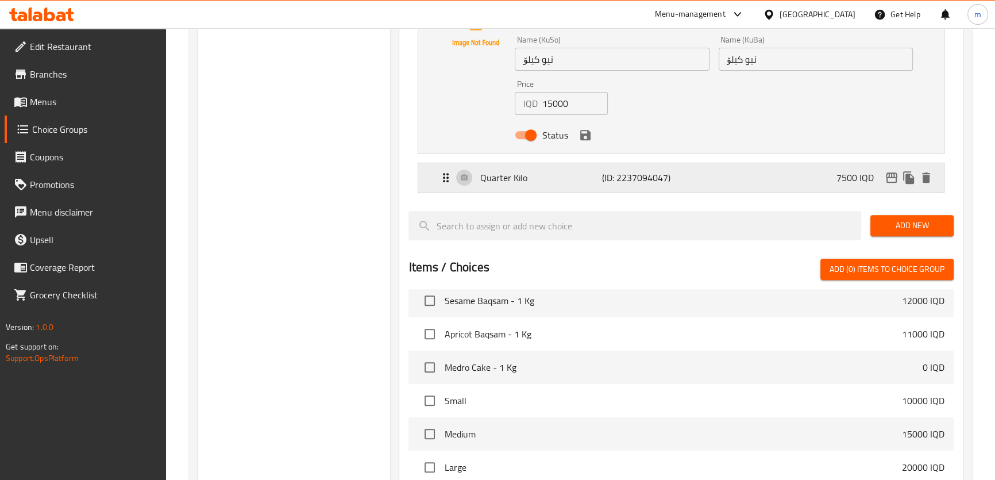
type input "7500"
click at [589, 134] on icon "save" at bounding box center [585, 135] width 10 height 10
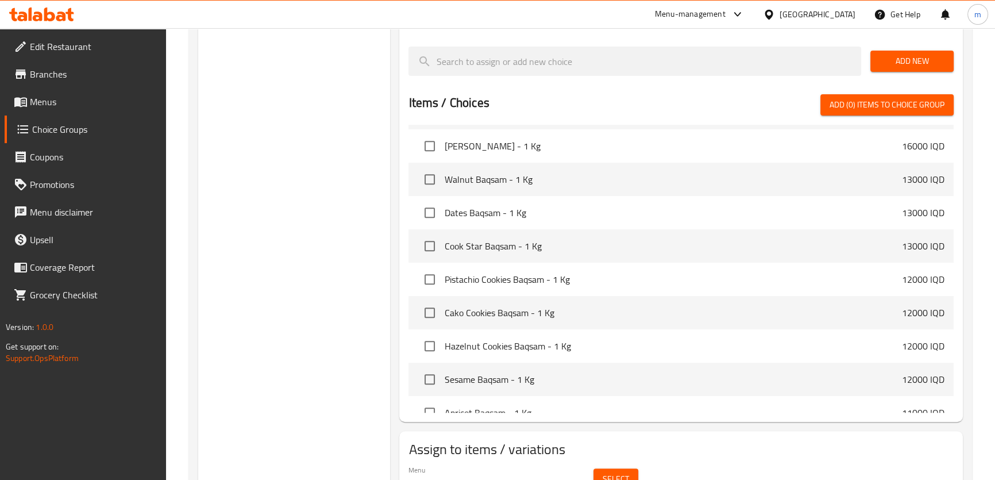
scroll to position [142, 0]
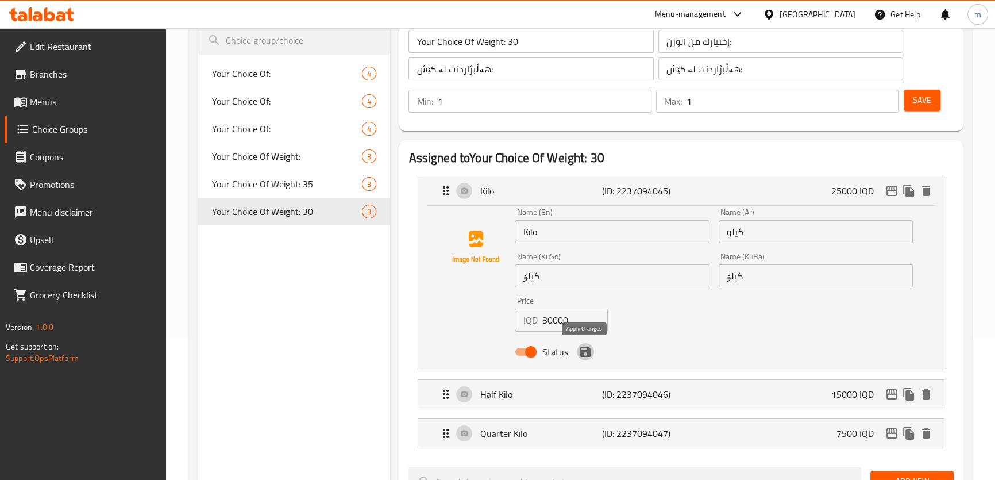
click at [590, 354] on icon "save" at bounding box center [586, 352] width 14 height 14
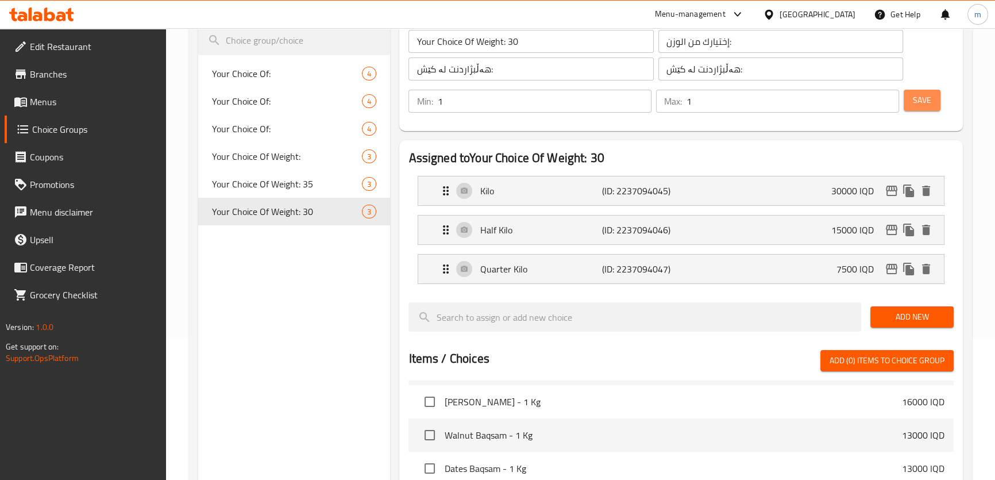
click at [925, 106] on span "Save" at bounding box center [922, 100] width 18 height 14
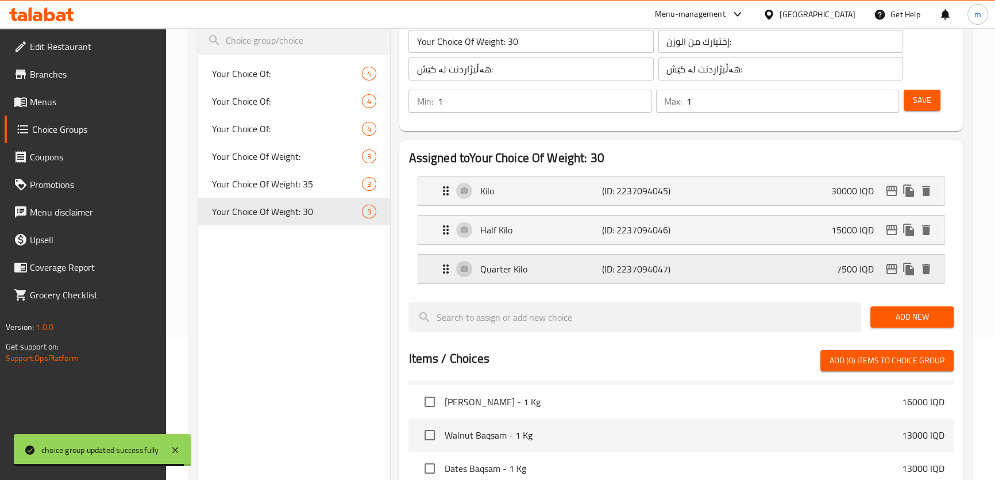
click at [596, 256] on div "Quarter Kilo (ID: 2237094047) 7500 IQD" at bounding box center [684, 269] width 491 height 29
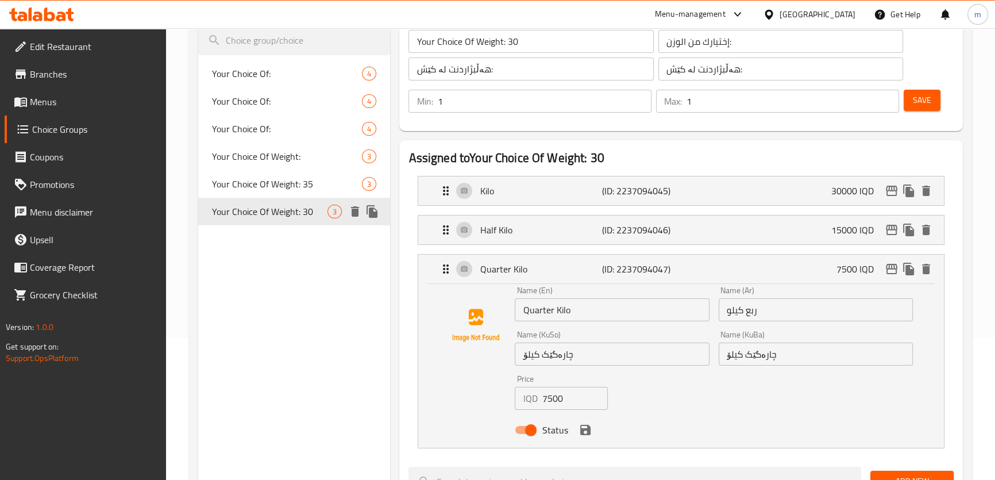
click at [374, 214] on icon "duplicate" at bounding box center [372, 211] width 11 height 13
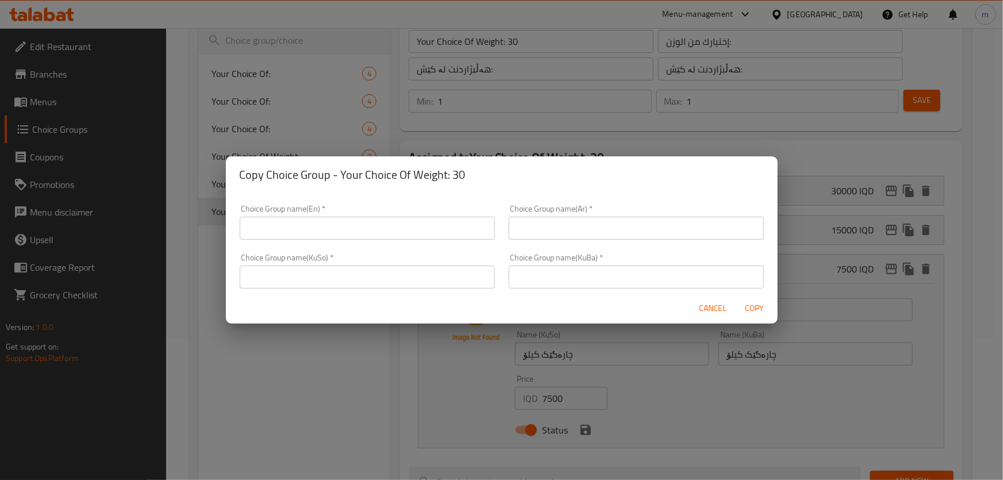
click at [443, 231] on input "text" at bounding box center [367, 228] width 255 height 23
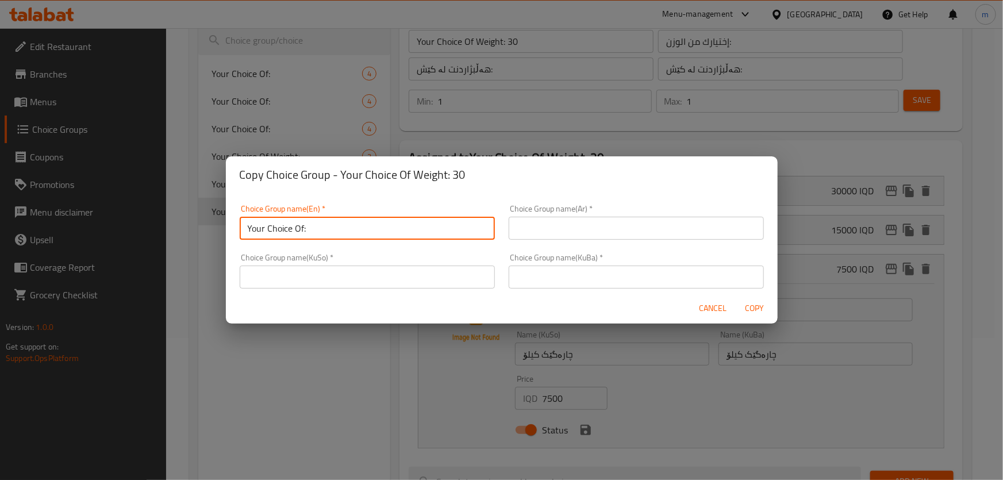
click at [339, 223] on input "Your Choice Of:" at bounding box center [367, 228] width 255 height 23
type input "Your Choice Of Weight: 12"
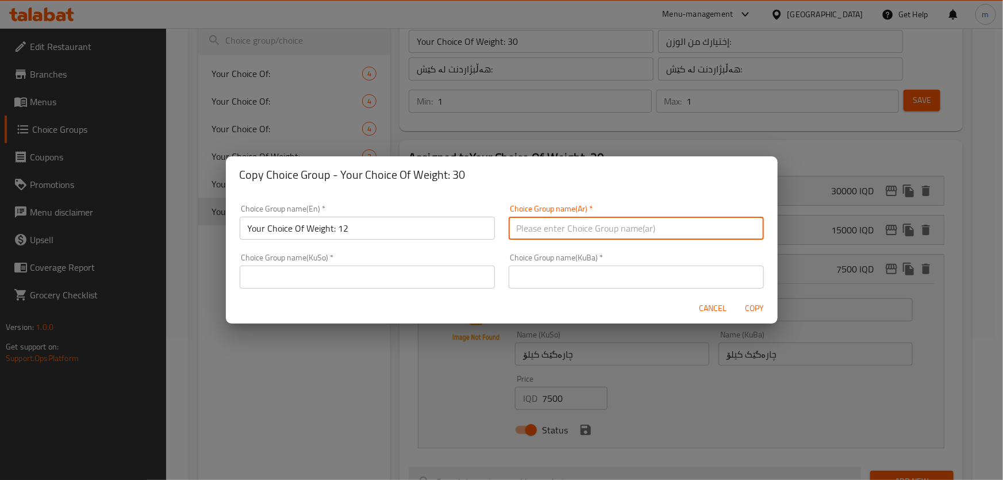
click at [574, 230] on input "text" at bounding box center [636, 228] width 255 height 23
type input "إختيارك من الوزن:"
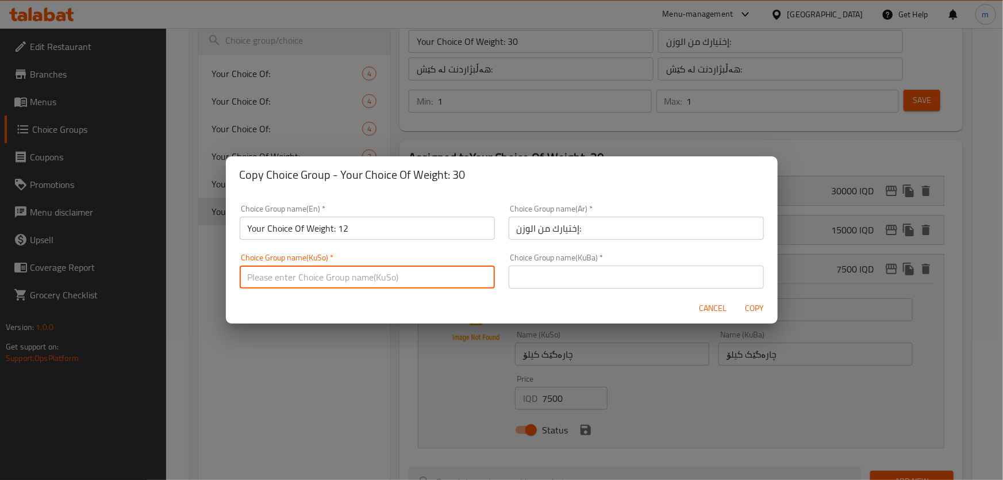
click at [478, 276] on input "text" at bounding box center [367, 277] width 255 height 23
type input "هەڵبژاردنت لە کێش:"
click at [586, 275] on input "text" at bounding box center [636, 277] width 255 height 23
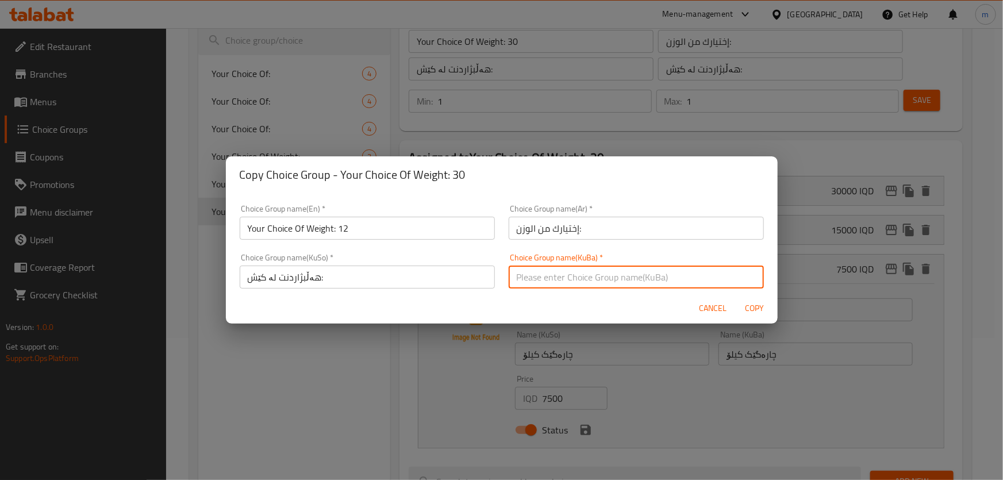
type input "هەڵبژاردنت لە کێش:"
click at [754, 307] on span "Copy" at bounding box center [755, 308] width 28 height 14
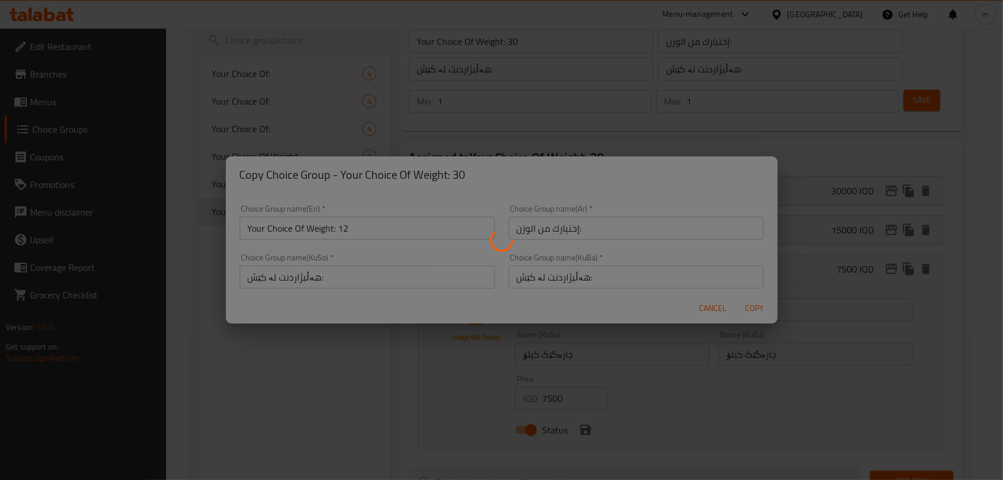
type input "Your Choice Of Weight: 12"
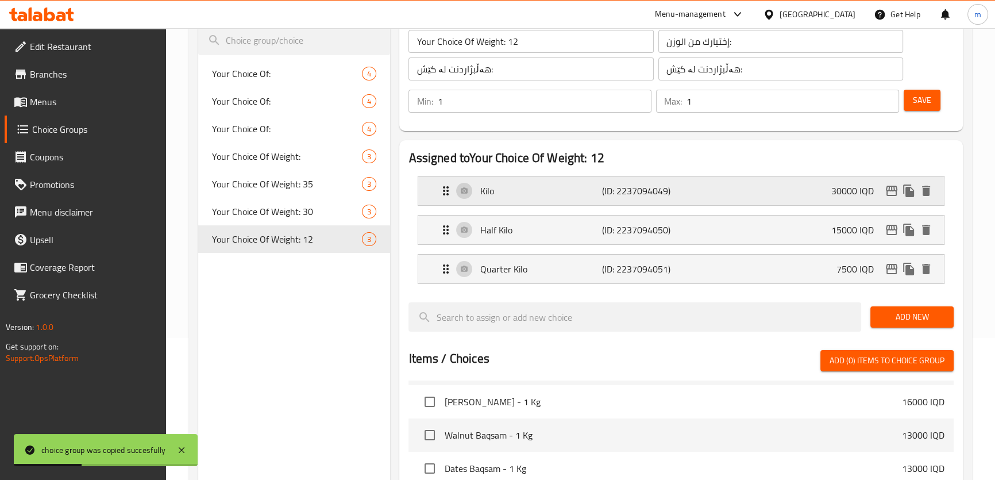
click at [660, 195] on p "(ID: 2237094049)" at bounding box center [643, 191] width 82 height 14
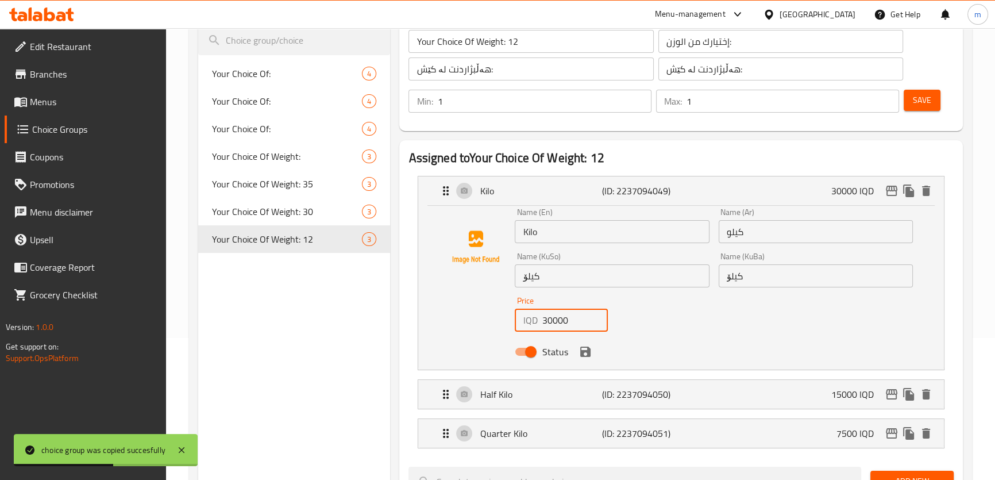
drag, startPoint x: 552, startPoint y: 321, endPoint x: 505, endPoint y: 313, distance: 47.7
click at [510, 314] on div "Price IQD 30000 Price" at bounding box center [561, 314] width 102 height 44
click at [587, 352] on icon "save" at bounding box center [585, 352] width 10 height 10
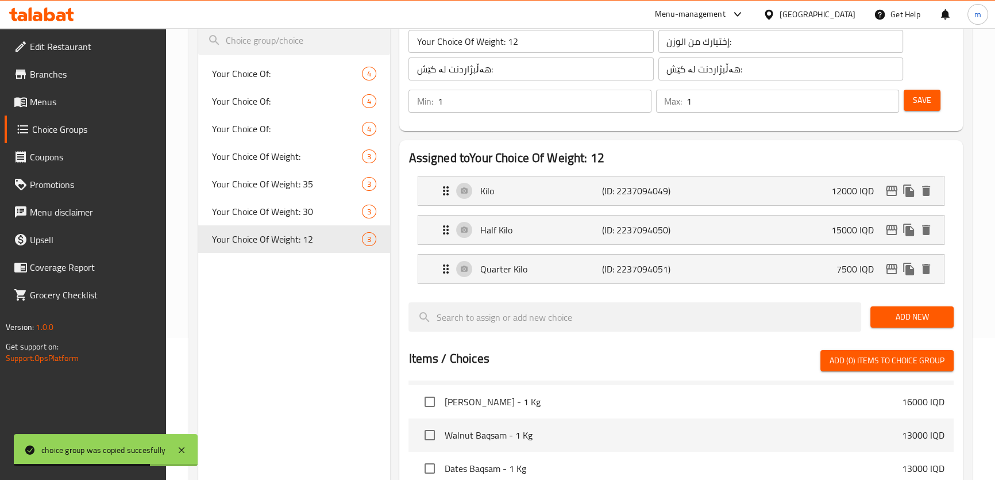
type input "12000"
click at [539, 237] on div "Half Kilo (ID: 2237094050) 15000 IQD" at bounding box center [684, 230] width 491 height 29
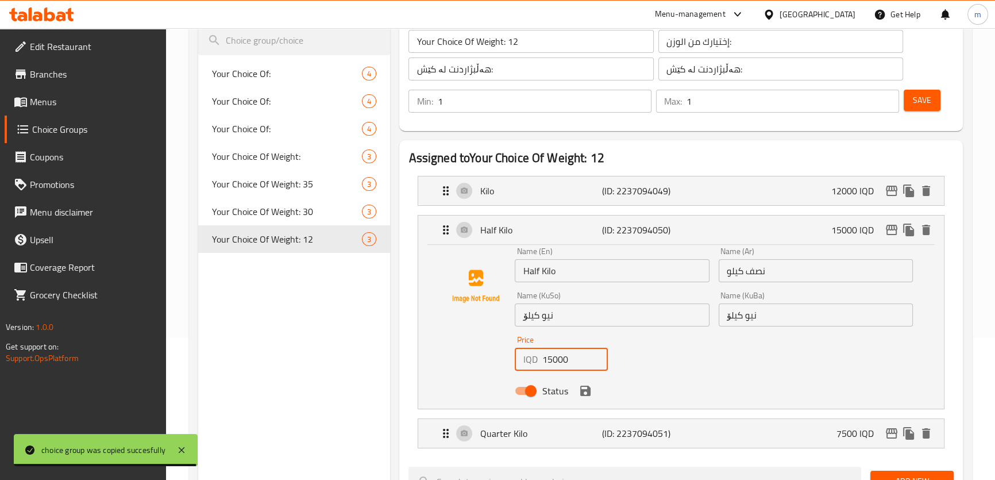
drag, startPoint x: 552, startPoint y: 356, endPoint x: 531, endPoint y: 361, distance: 21.2
click at [531, 361] on div "IQD 15000 Price" at bounding box center [561, 359] width 93 height 23
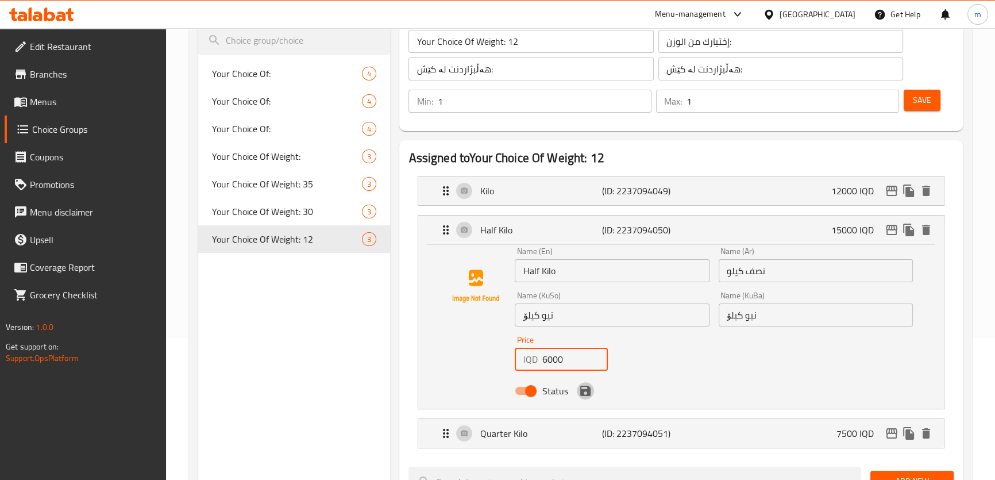
click at [587, 393] on icon "save" at bounding box center [585, 391] width 10 height 10
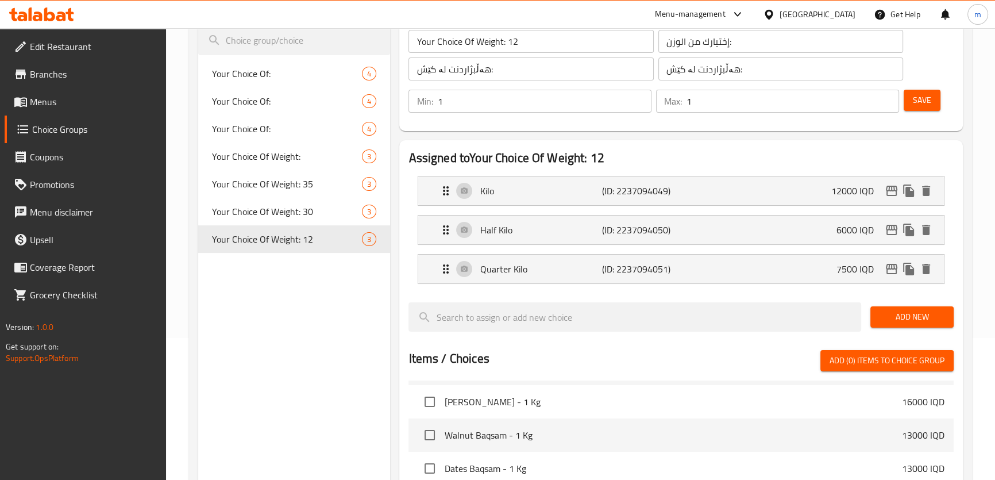
type input "6000"
click at [541, 275] on p "Quarter Kilo" at bounding box center [541, 269] width 122 height 14
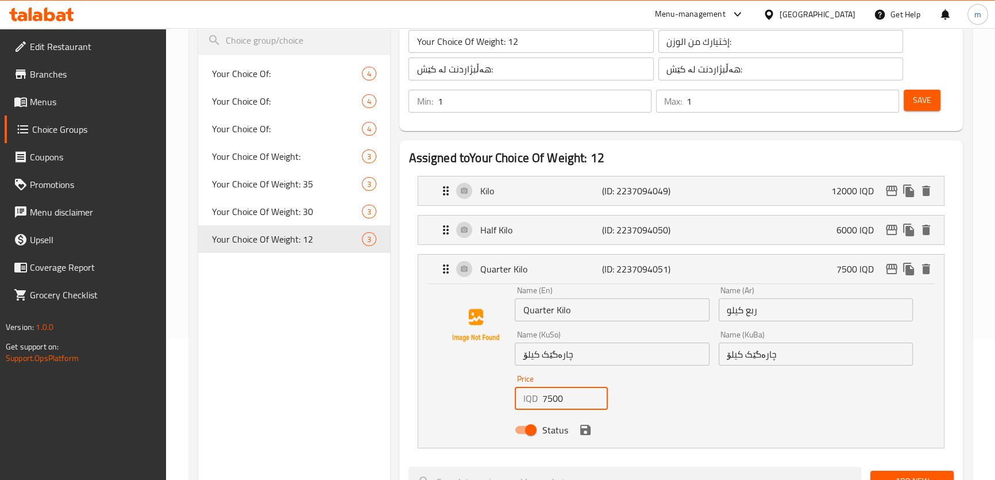
drag, startPoint x: 553, startPoint y: 399, endPoint x: 522, endPoint y: 391, distance: 32.8
click at [522, 393] on div "IQD 7500 Price" at bounding box center [561, 398] width 93 height 23
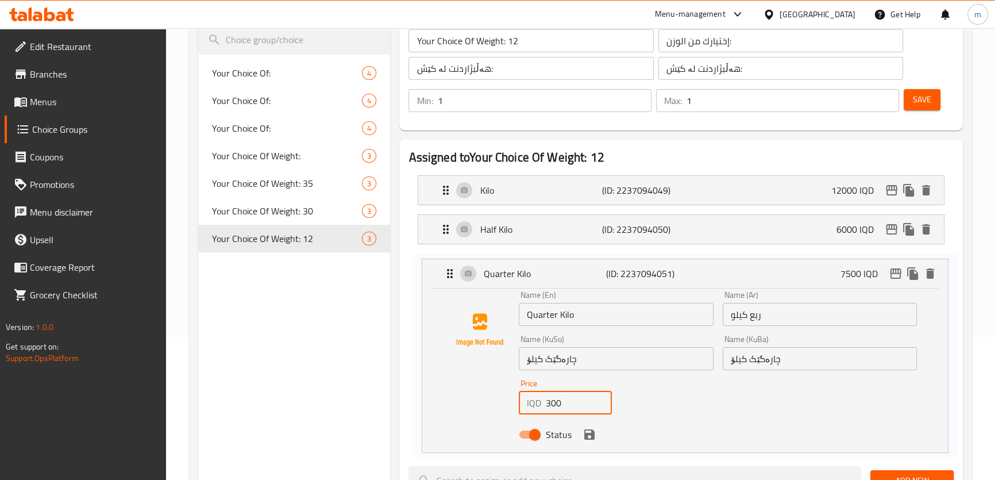
click at [581, 437] on nav "Kilo (ID: 2237094049) 12000 IQD Name (En) Kilo Name (En) Name (Ar) كيلو Name (A…" at bounding box center [681, 311] width 545 height 291
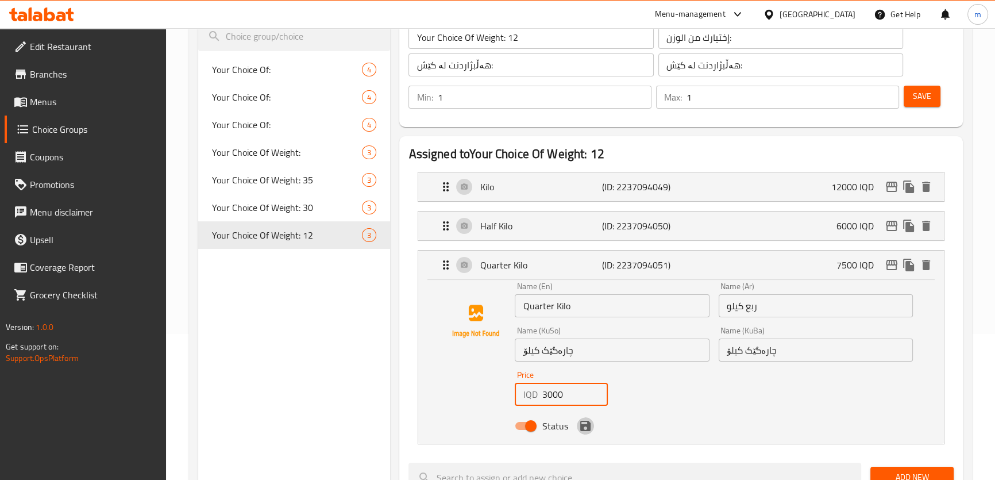
drag, startPoint x: 586, startPoint y: 419, endPoint x: 593, endPoint y: 405, distance: 15.9
click at [586, 420] on icon "save" at bounding box center [586, 426] width 14 height 14
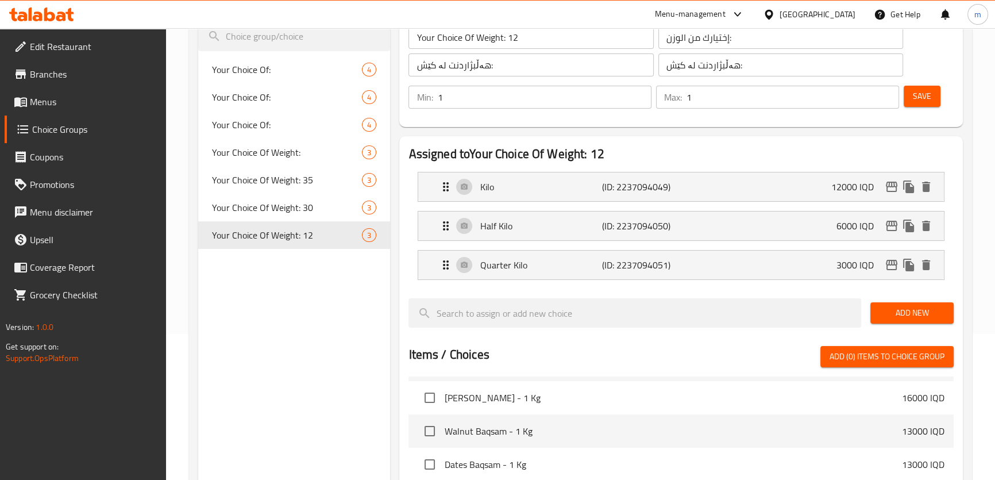
type input "3000"
click at [932, 94] on button "Save" at bounding box center [922, 96] width 37 height 21
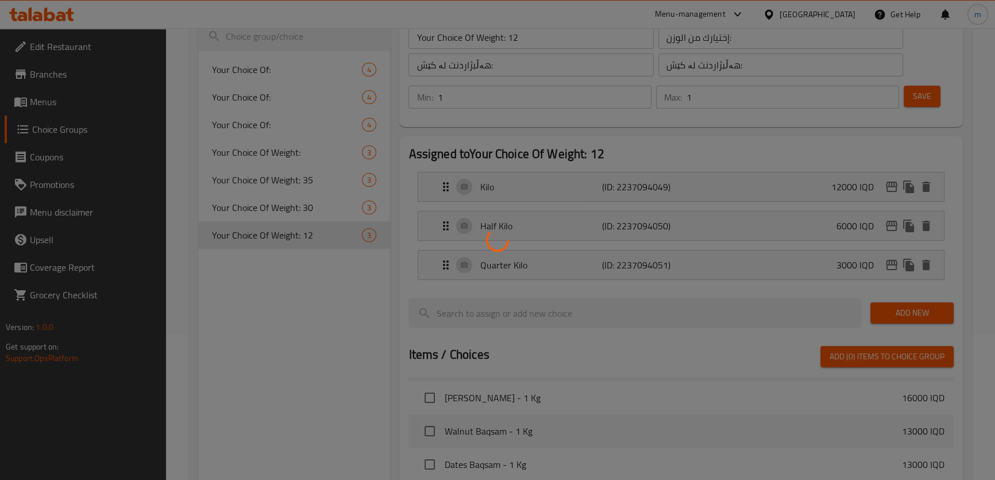
click at [294, 210] on div at bounding box center [497, 240] width 995 height 480
click at [295, 203] on div at bounding box center [497, 240] width 995 height 480
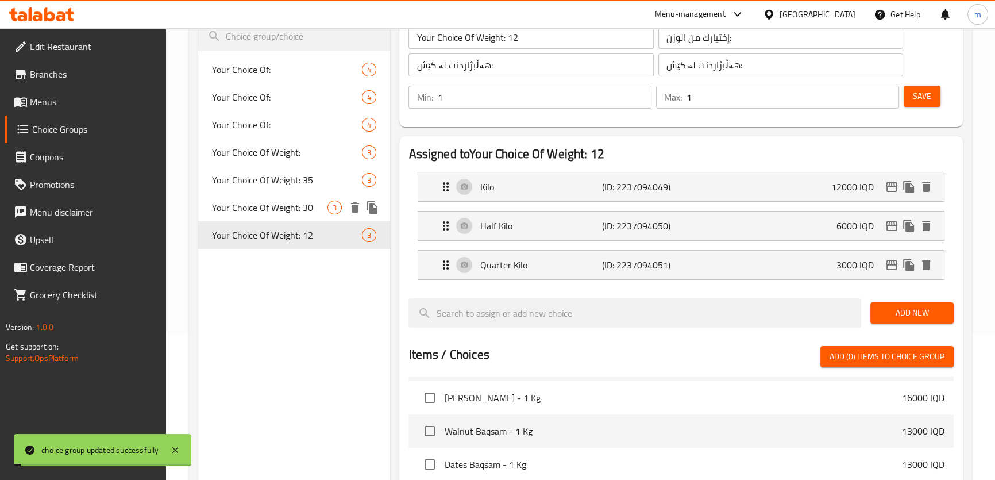
click at [295, 203] on span "Your Choice Of Weight: 30" at bounding box center [270, 208] width 116 height 14
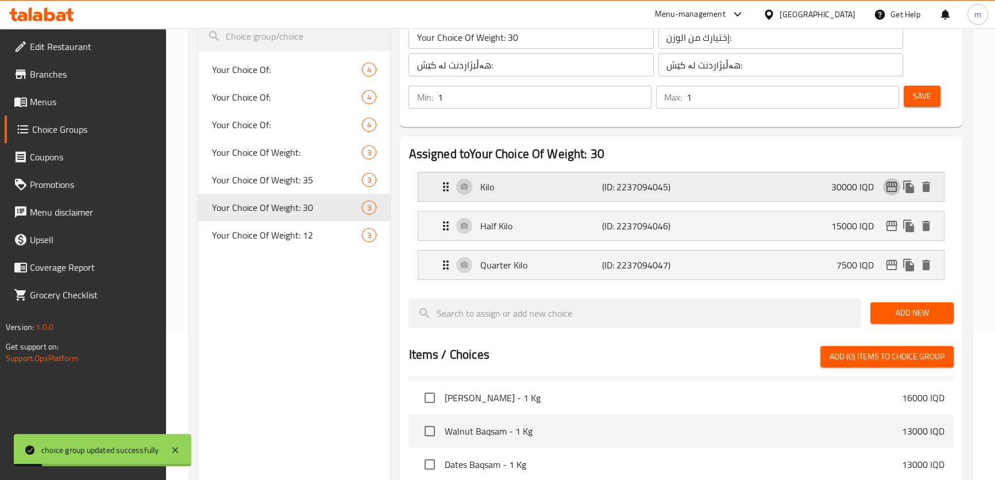
click at [884, 183] on button "edit" at bounding box center [891, 186] width 17 height 17
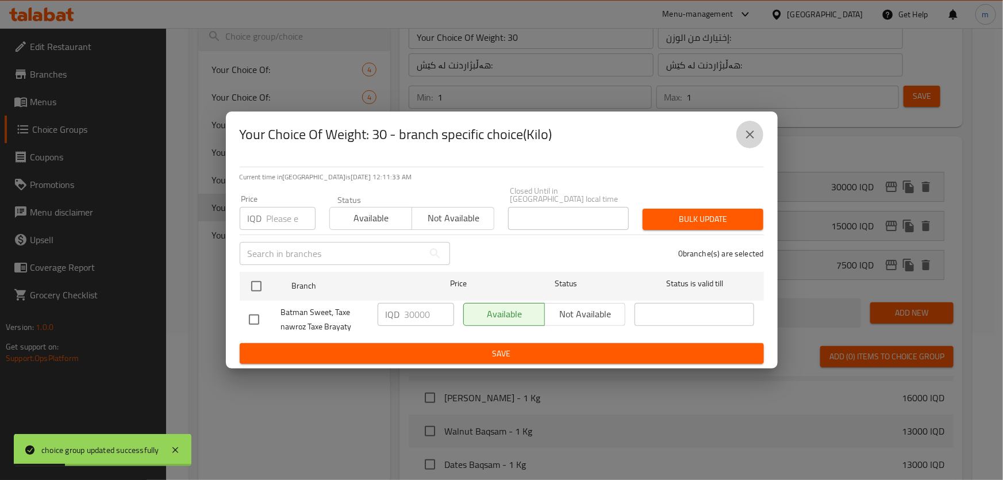
click at [741, 137] on button "close" at bounding box center [750, 135] width 28 height 28
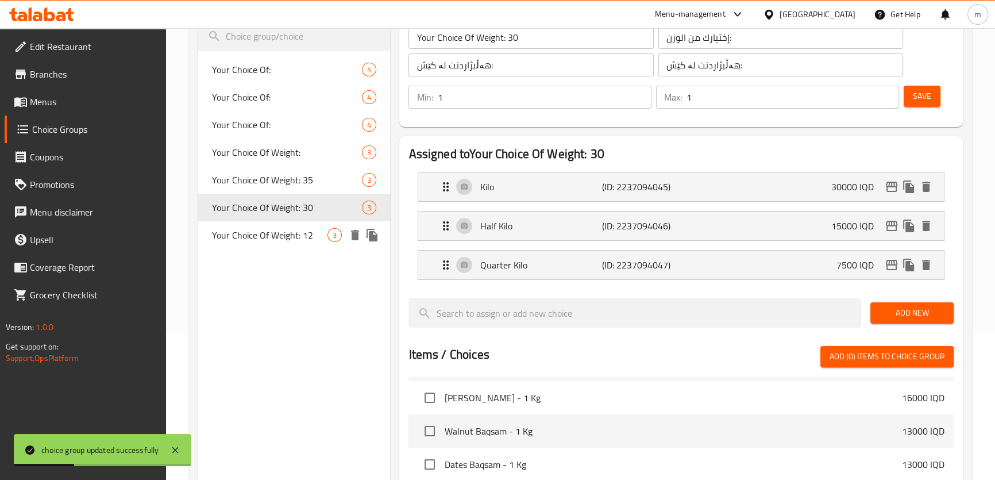
click at [305, 231] on span "Your Choice Of Weight: 12" at bounding box center [270, 235] width 116 height 14
type input "Your Choice Of Weight: 12"
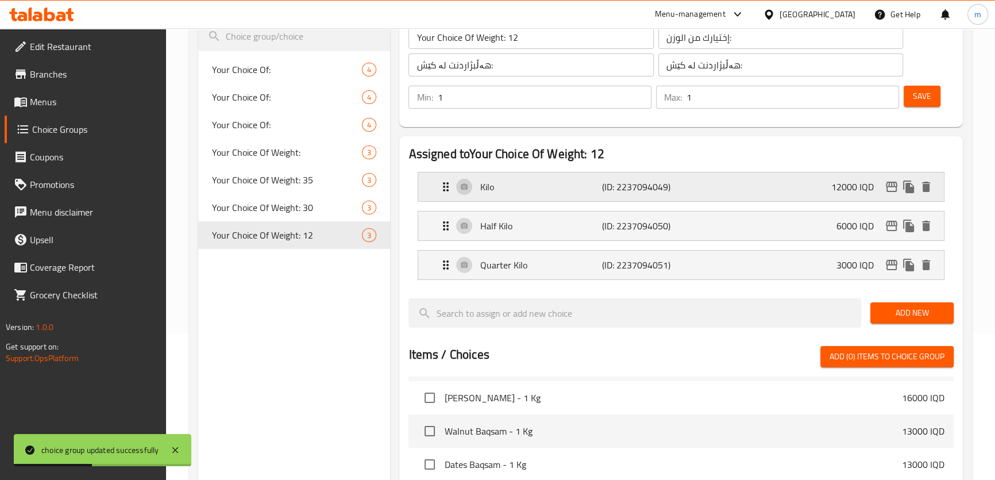
click at [891, 187] on icon "edit" at bounding box center [892, 187] width 14 height 14
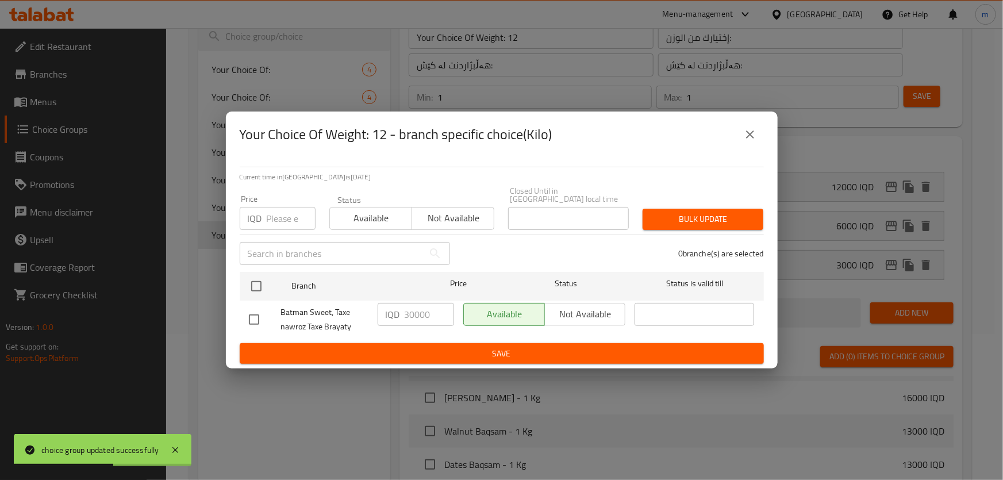
click at [250, 307] on input "checkbox" at bounding box center [254, 319] width 24 height 24
checkbox input "true"
drag, startPoint x: 417, startPoint y: 309, endPoint x: 388, endPoint y: 300, distance: 30.0
click at [388, 303] on div "IQD 30000 ​" at bounding box center [416, 314] width 76 height 23
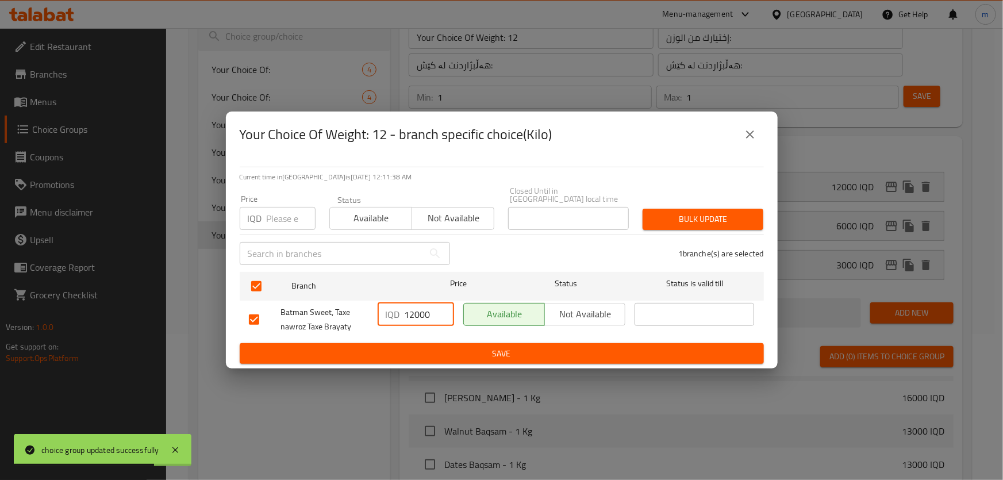
type input "12000"
click at [428, 343] on button "Save" at bounding box center [502, 353] width 524 height 21
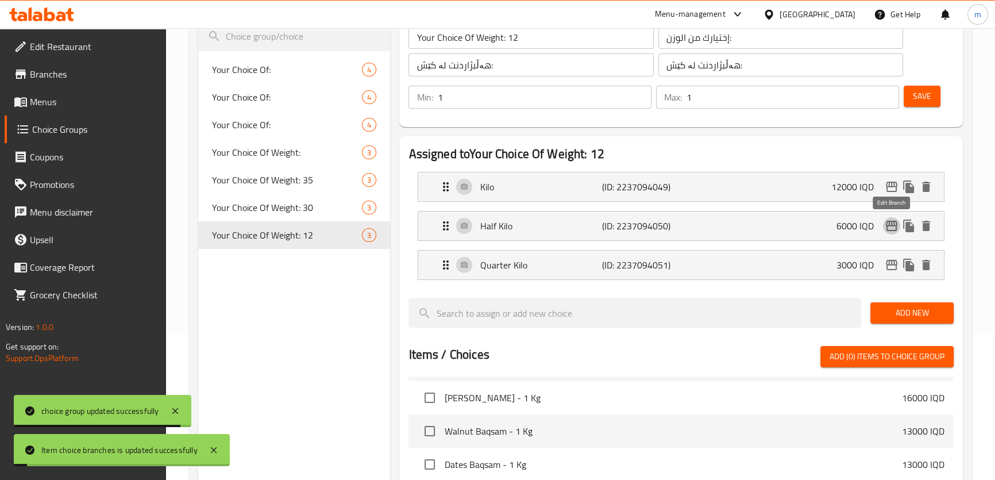
click at [891, 225] on icon "edit" at bounding box center [891, 226] width 11 height 10
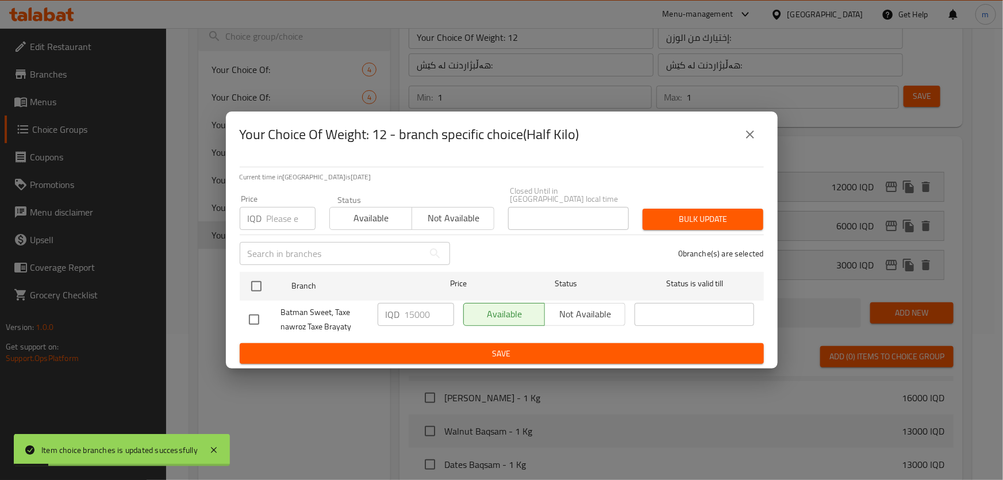
click at [258, 316] on input "checkbox" at bounding box center [254, 319] width 24 height 24
checkbox input "true"
drag, startPoint x: 414, startPoint y: 311, endPoint x: 386, endPoint y: 303, distance: 29.1
click at [389, 303] on div "IQD 15000 ​" at bounding box center [416, 314] width 76 height 23
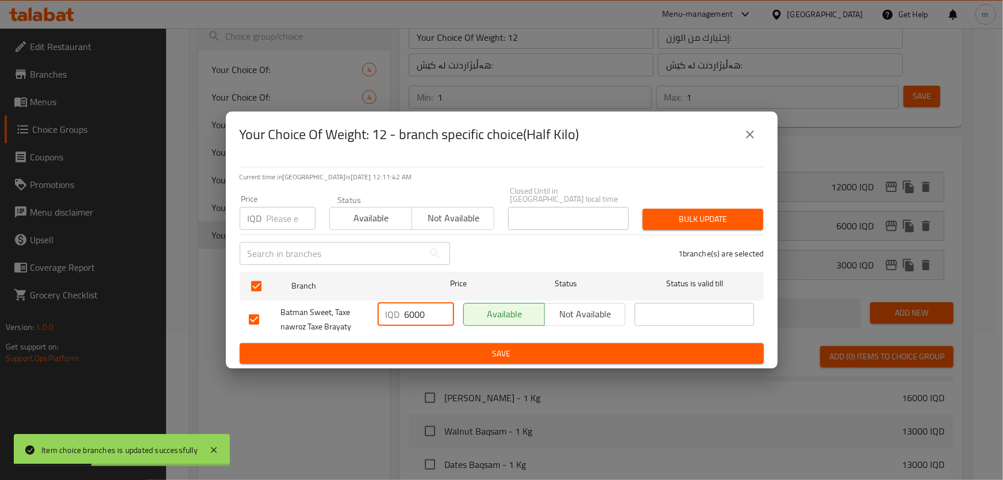
type input "6000"
click at [437, 349] on span "Save" at bounding box center [502, 354] width 506 height 14
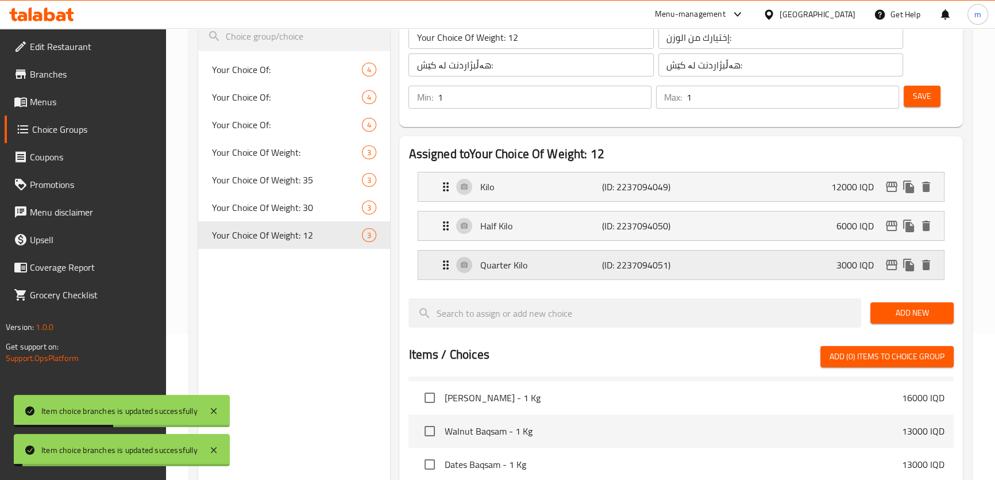
click at [894, 267] on icon "edit" at bounding box center [892, 265] width 14 height 14
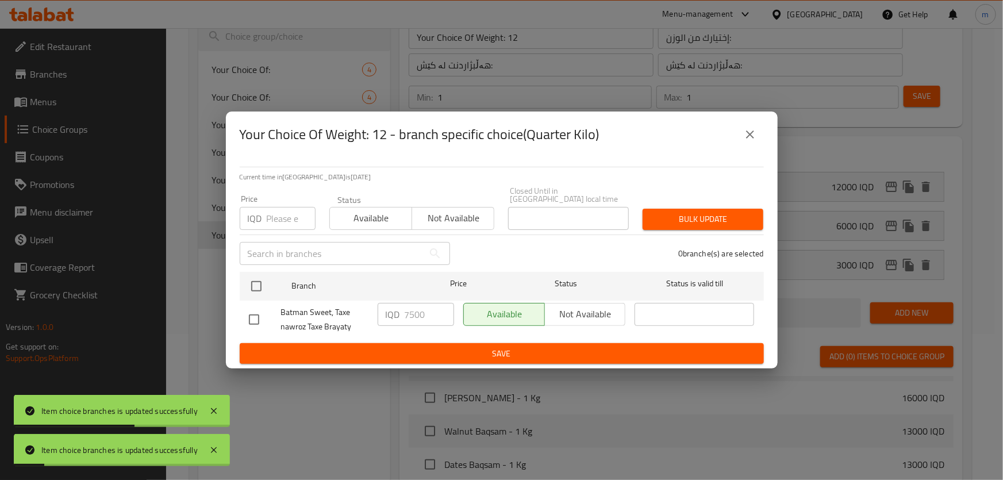
click at [252, 311] on input "checkbox" at bounding box center [254, 319] width 24 height 24
checkbox input "true"
click at [410, 307] on input "7500" at bounding box center [429, 314] width 49 height 23
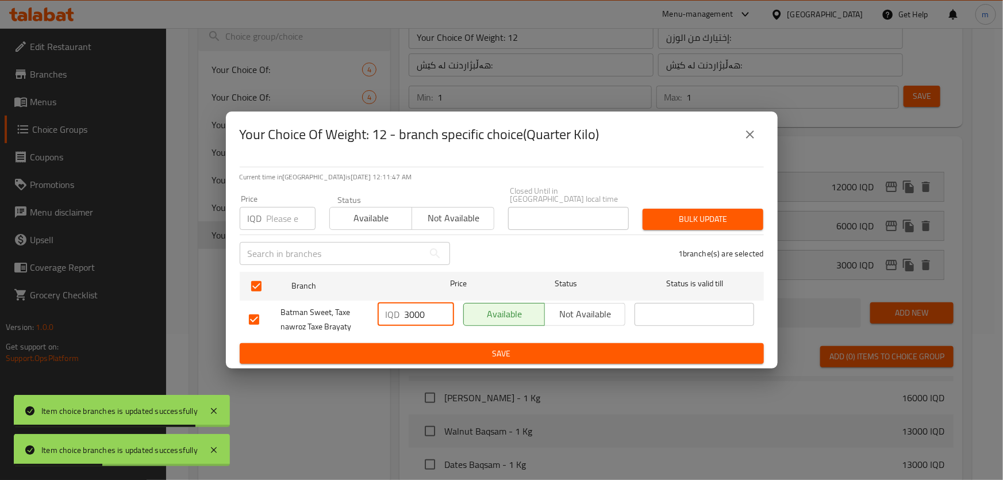
type input "3000"
drag, startPoint x: 430, startPoint y: 352, endPoint x: 458, endPoint y: 378, distance: 38.2
click at [429, 352] on span "Save" at bounding box center [502, 354] width 506 height 14
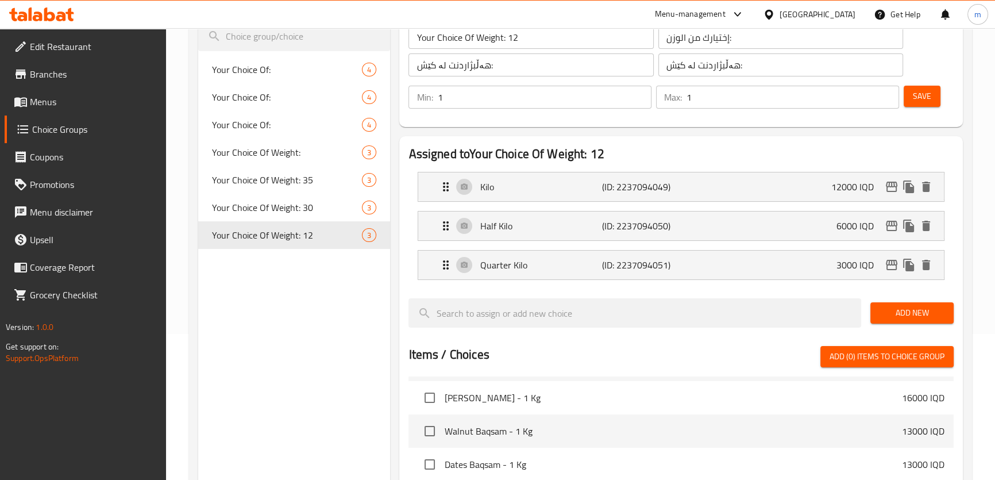
click at [930, 90] on span "Save" at bounding box center [922, 96] width 18 height 14
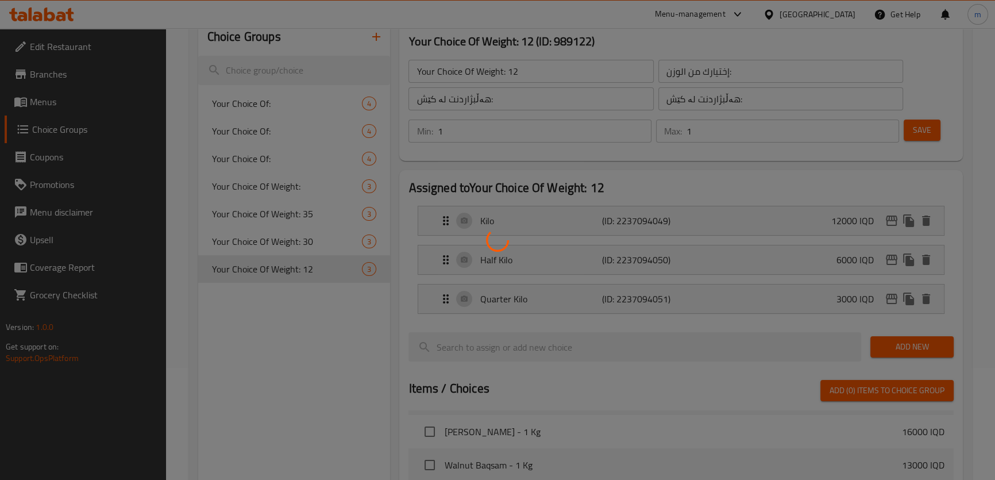
scroll to position [102, 0]
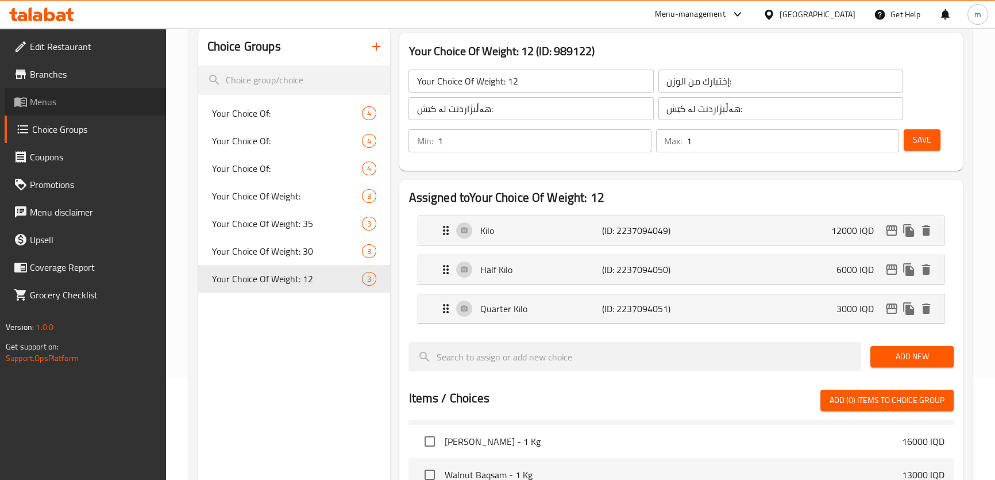
click at [73, 97] on span "Menus" at bounding box center [93, 102] width 127 height 14
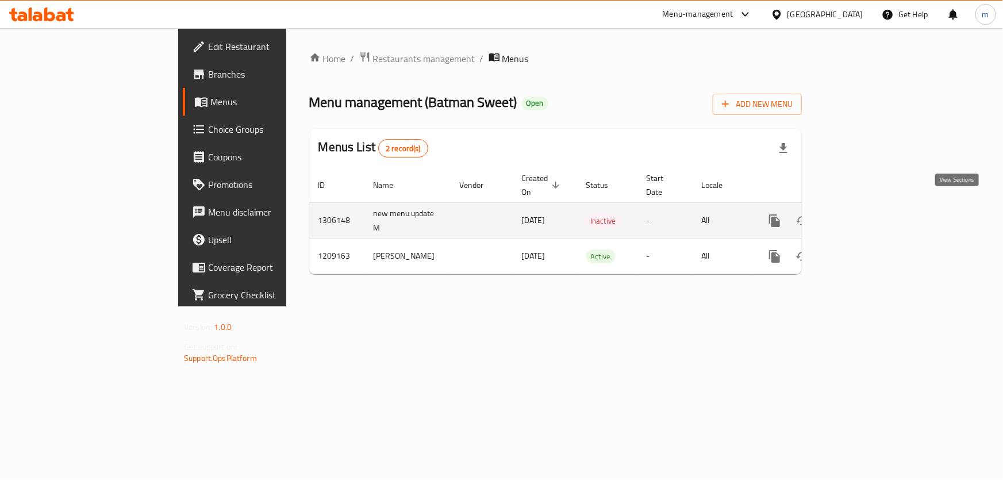
click at [864, 214] on icon "enhanced table" at bounding box center [858, 221] width 14 height 14
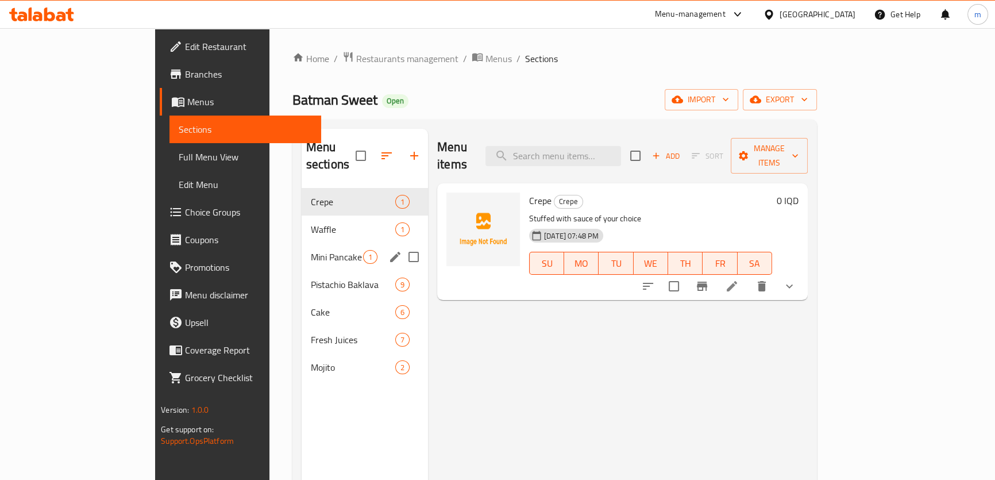
click at [311, 250] on span "Mini Pancake" at bounding box center [337, 257] width 52 height 14
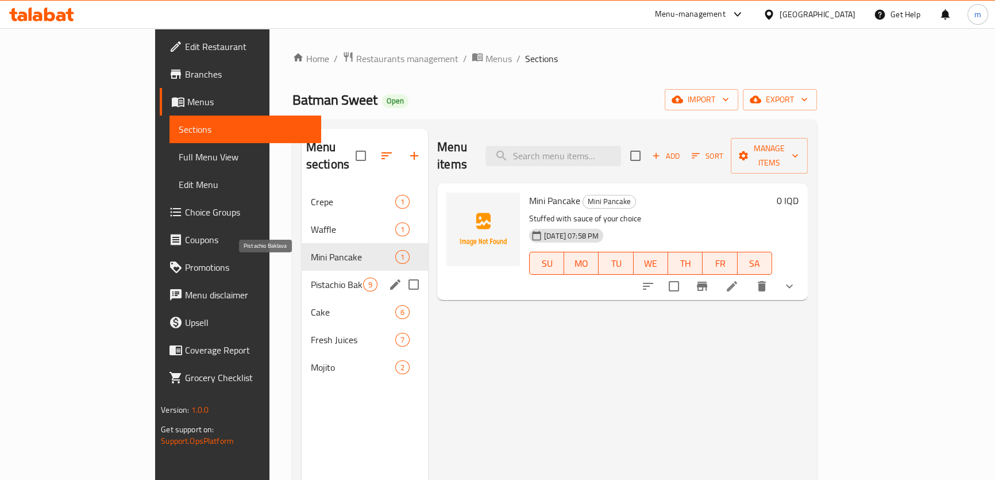
click at [311, 278] on span "Pistachio Baklava" at bounding box center [337, 285] width 52 height 14
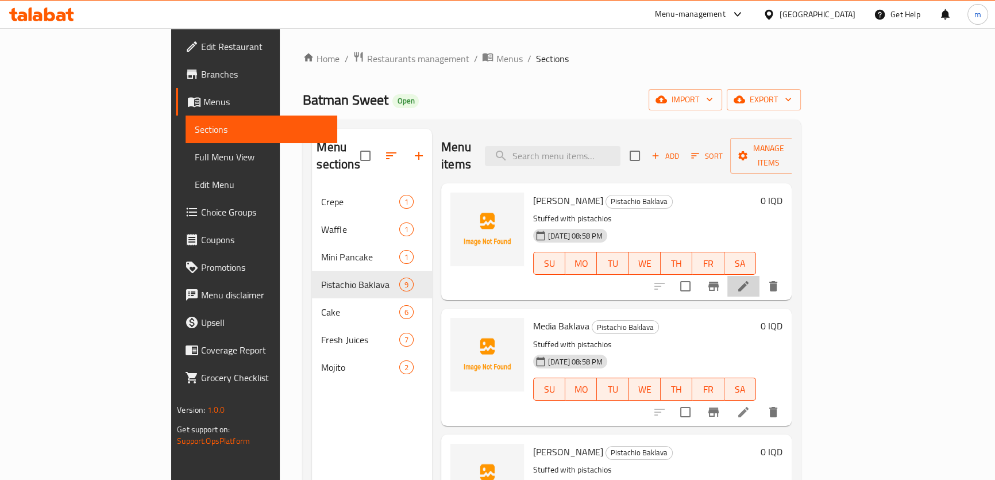
click at [760, 276] on li at bounding box center [744, 286] width 32 height 21
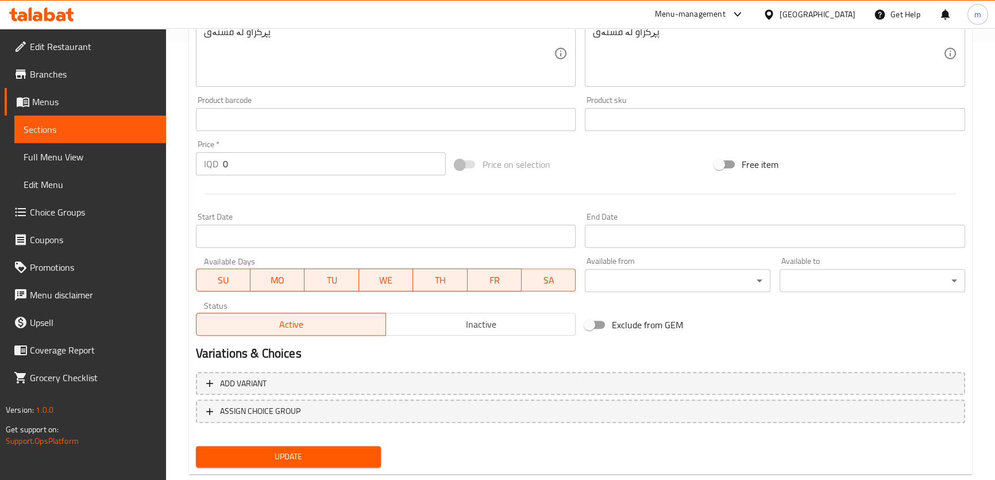
scroll to position [463, 0]
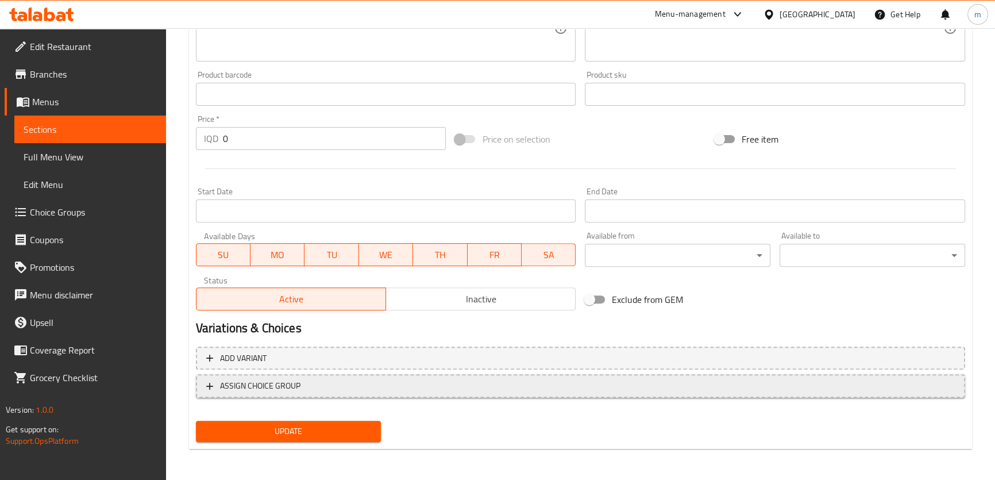
click at [380, 389] on span "ASSIGN CHOICE GROUP" at bounding box center [580, 386] width 749 height 14
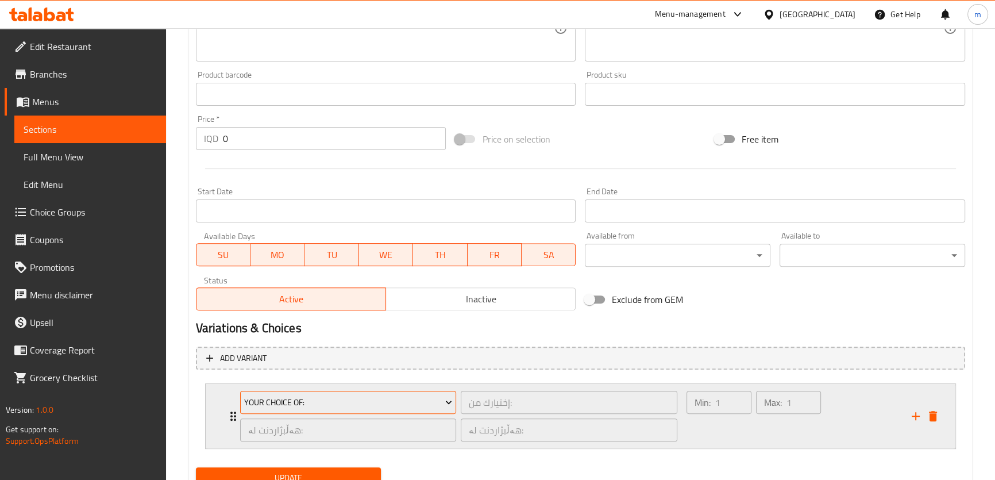
click at [347, 406] on span "Your Choice Of:" at bounding box center [348, 402] width 208 height 14
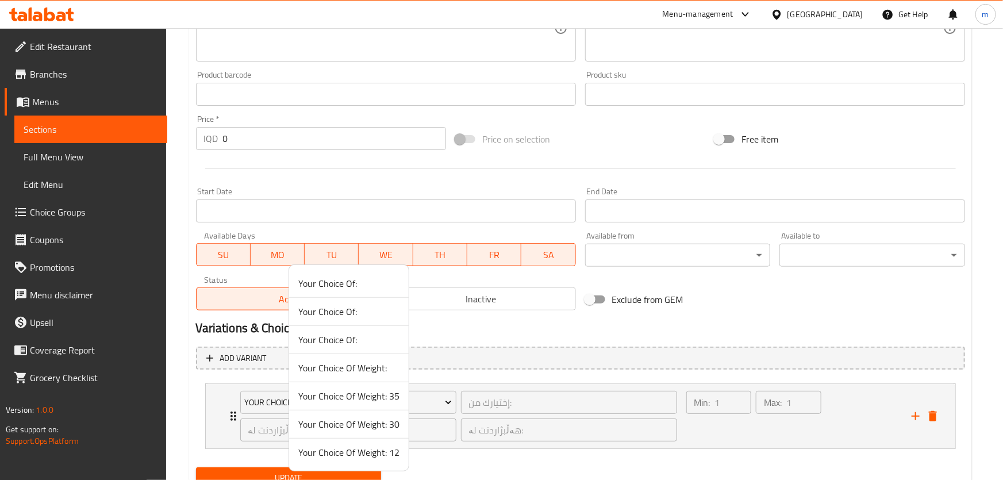
click at [382, 401] on span "Your Choice Of Weight: 35" at bounding box center [348, 396] width 101 height 14
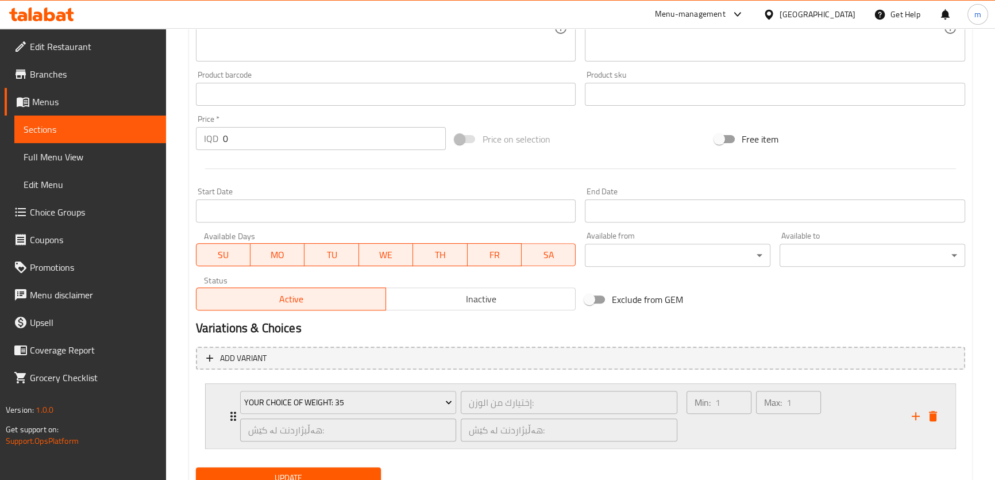
click at [787, 421] on div "Max: 1 ​" at bounding box center [789, 416] width 70 height 55
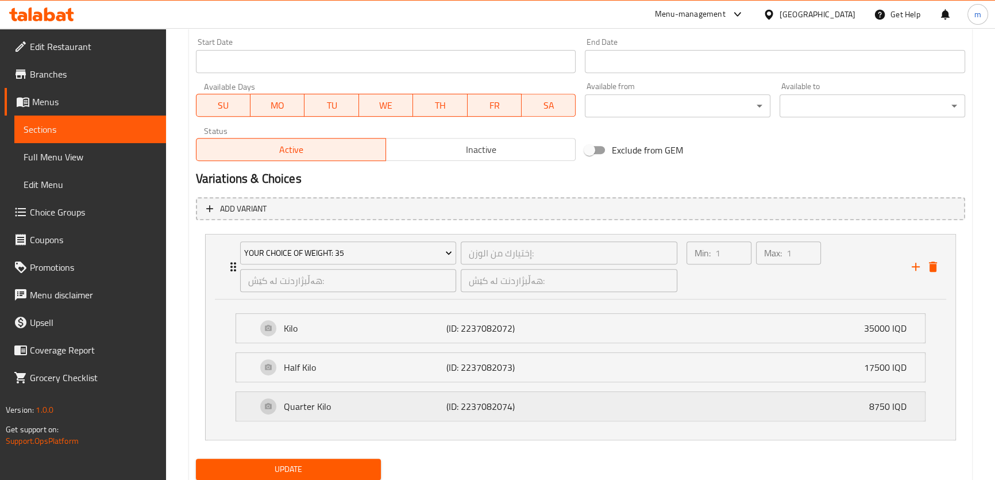
scroll to position [650, 0]
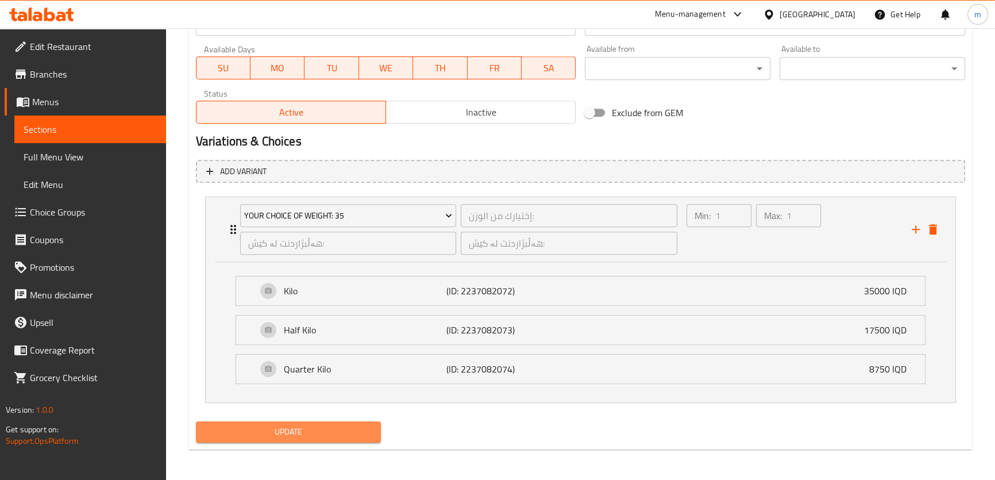
click at [360, 432] on span "Update" at bounding box center [288, 432] width 167 height 14
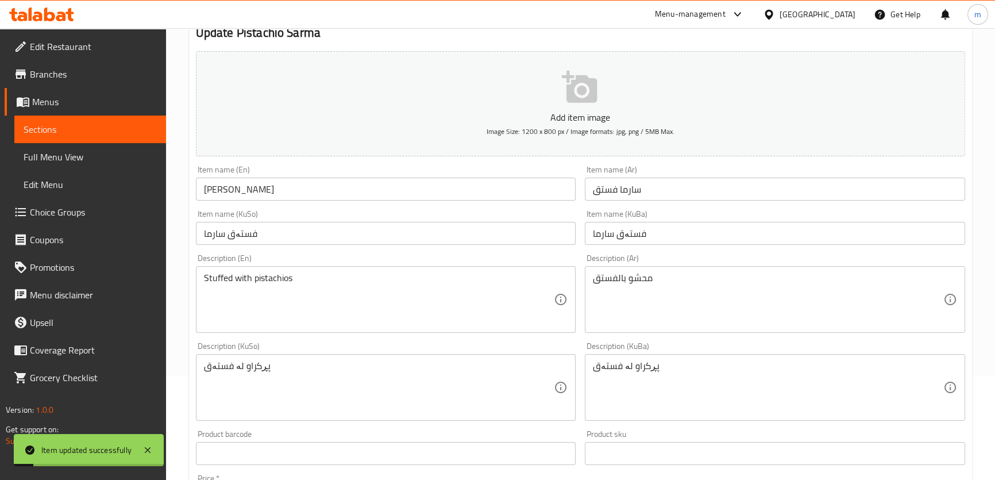
scroll to position [0, 0]
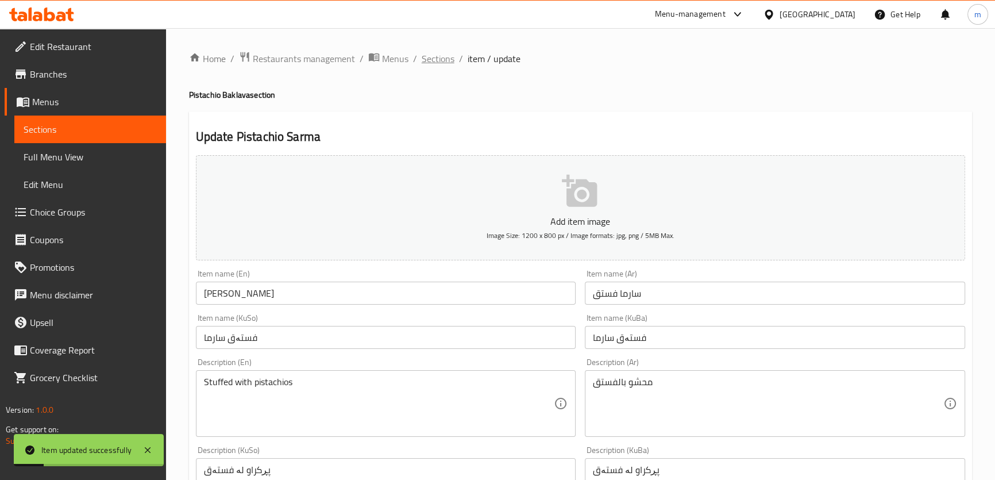
click at [445, 52] on span "Sections" at bounding box center [438, 59] width 33 height 14
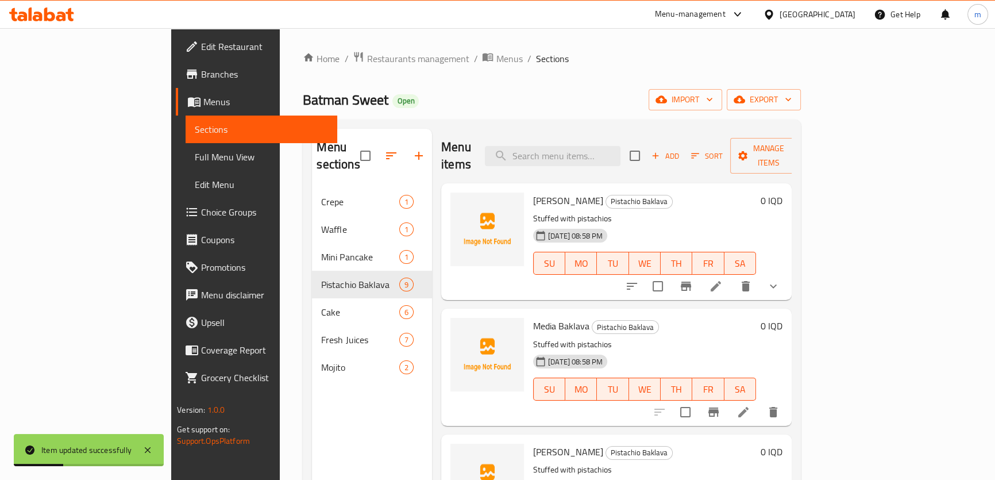
click at [749, 407] on icon at bounding box center [744, 412] width 10 height 10
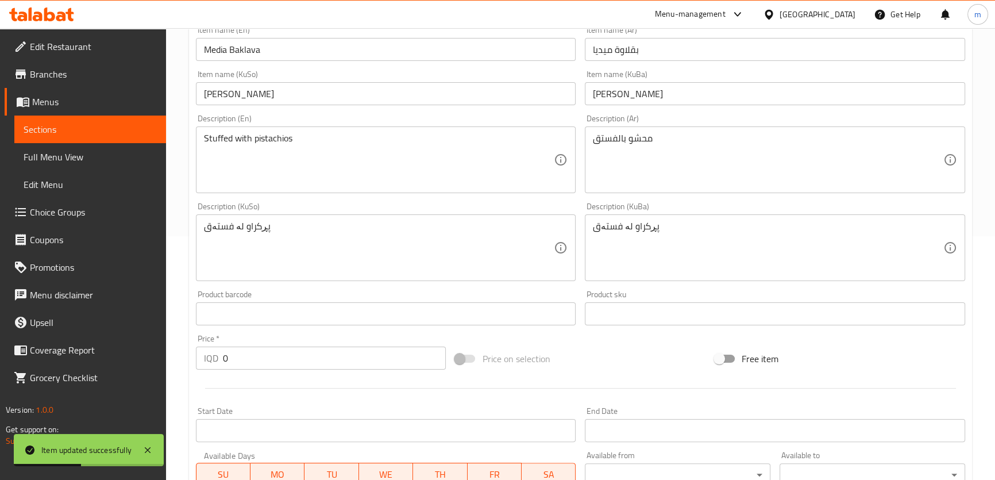
scroll to position [463, 0]
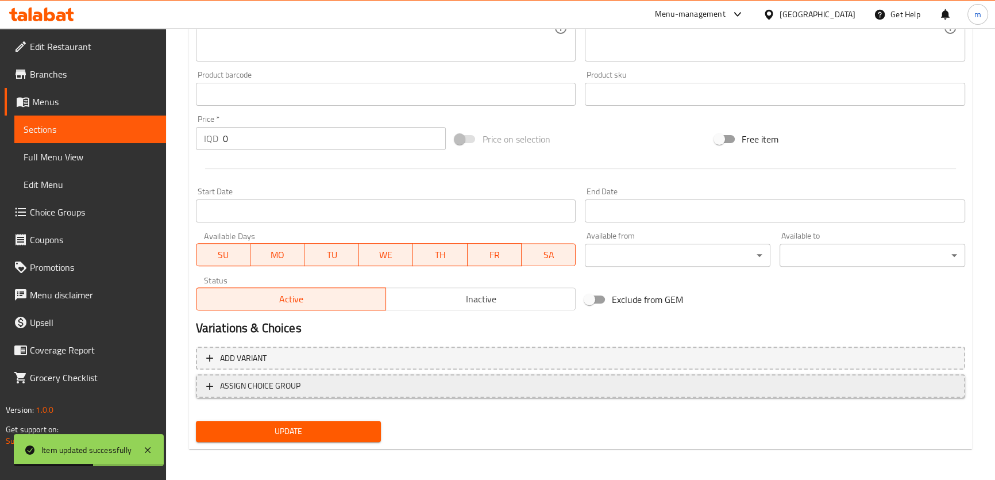
click at [408, 379] on span "ASSIGN CHOICE GROUP" at bounding box center [580, 386] width 749 height 14
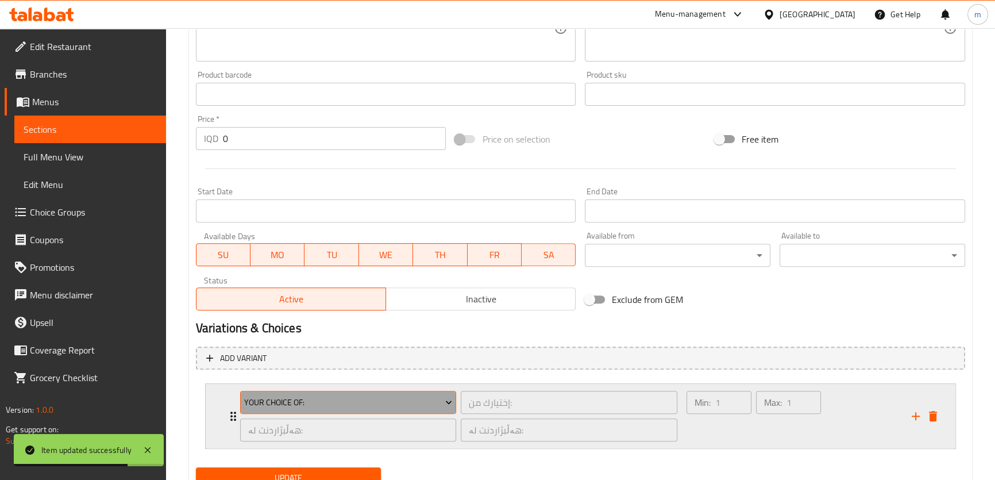
click at [314, 395] on span "Your Choice Of:" at bounding box center [348, 402] width 208 height 14
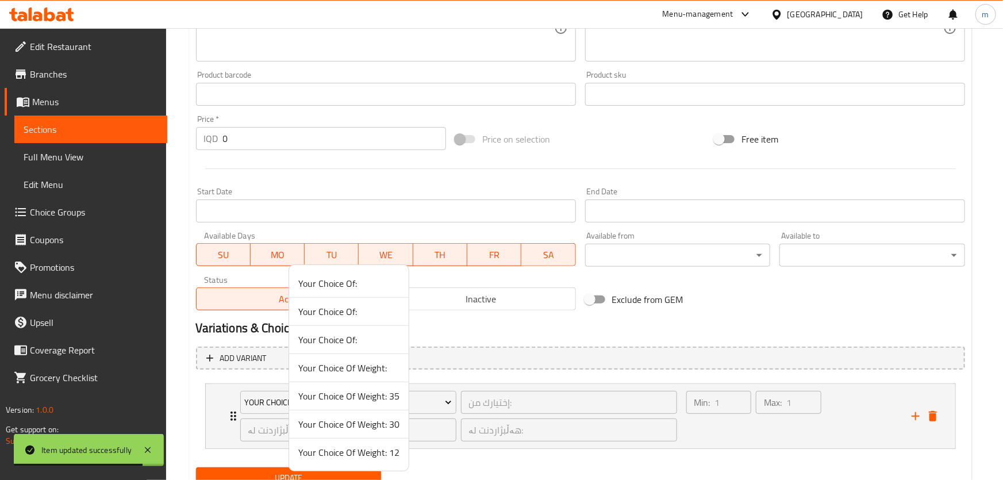
click at [390, 426] on span "Your Choice Of Weight: 30" at bounding box center [348, 424] width 101 height 14
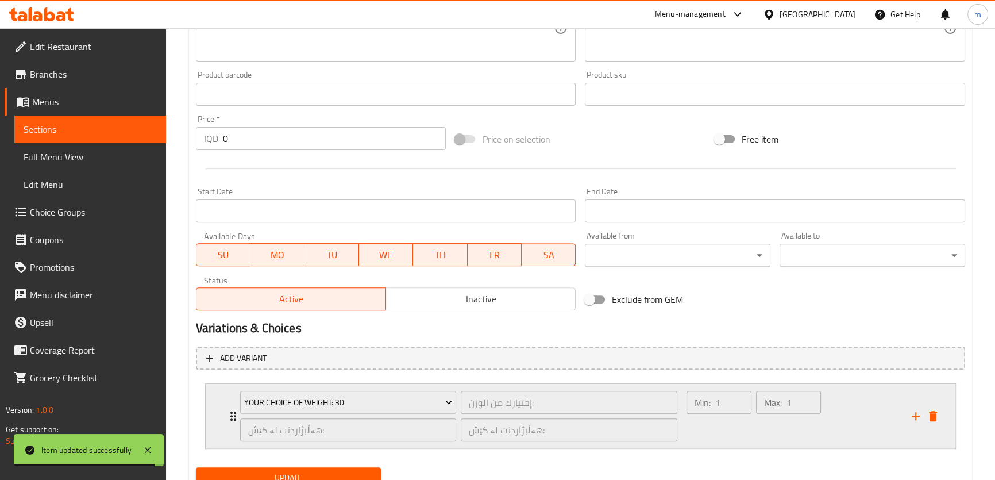
click at [707, 430] on div "Min: 1 ​" at bounding box center [719, 416] width 70 height 55
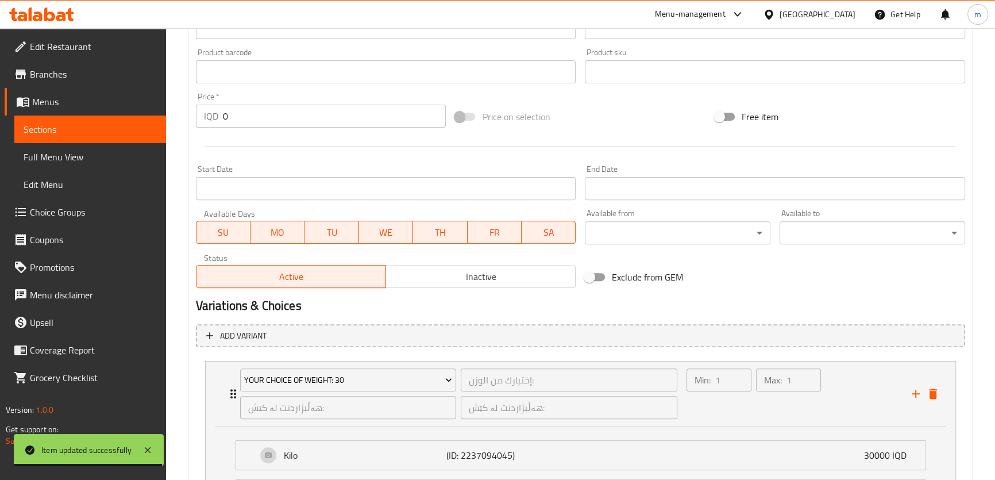
scroll to position [650, 0]
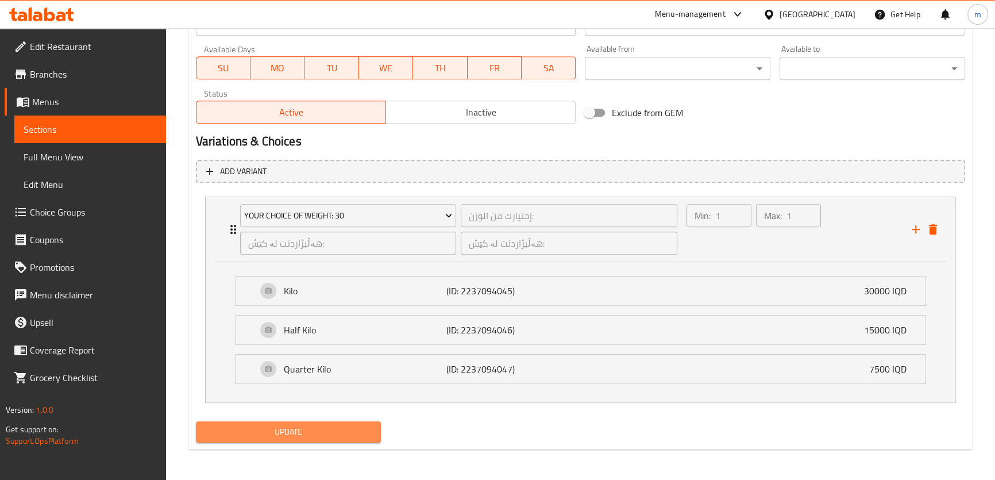
click at [362, 429] on span "Update" at bounding box center [288, 432] width 167 height 14
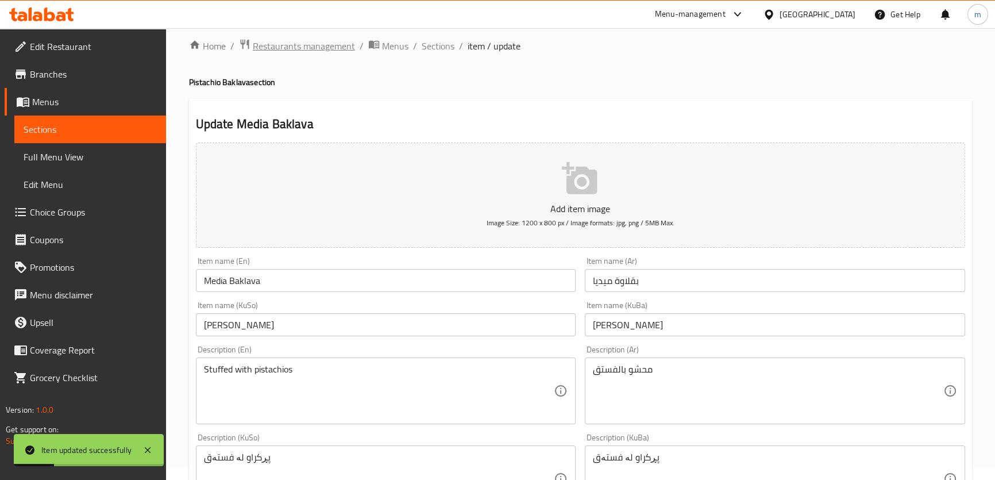
scroll to position [0, 0]
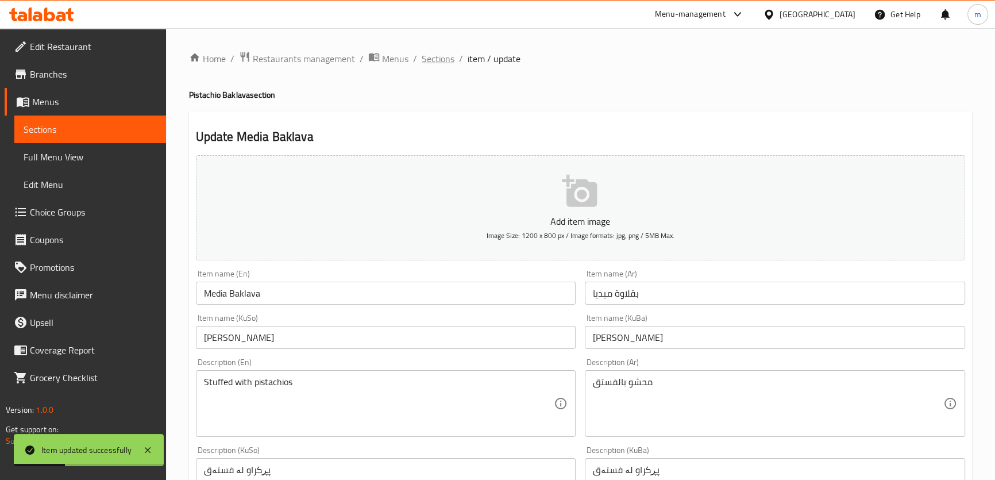
click at [446, 57] on span "Sections" at bounding box center [438, 59] width 33 height 14
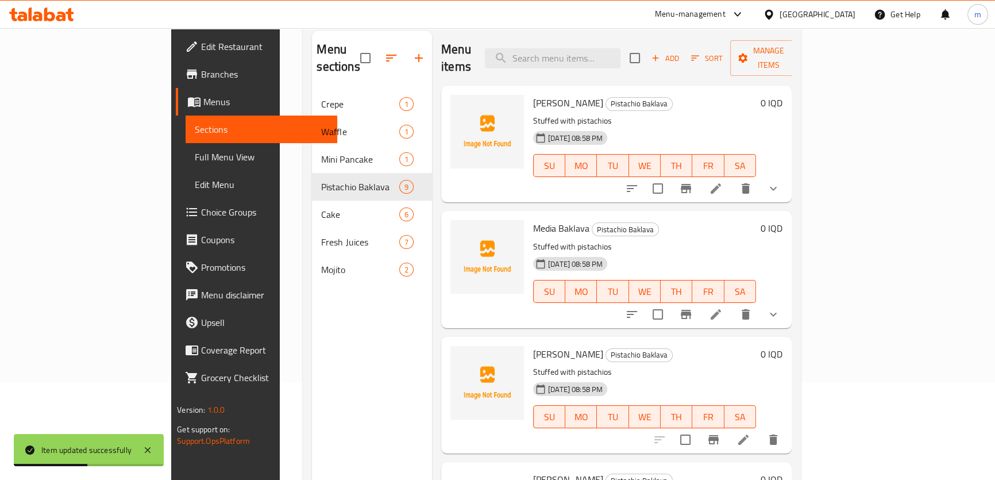
scroll to position [121, 0]
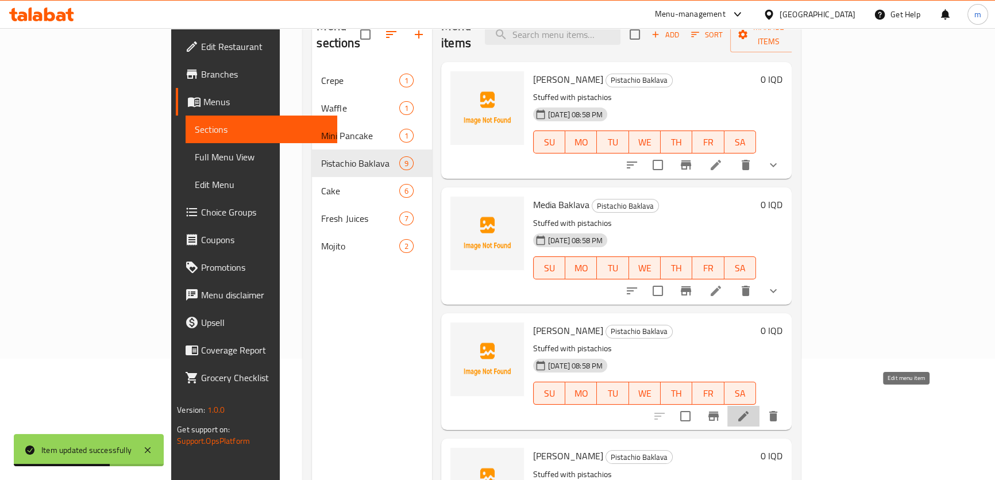
click at [751, 409] on icon at bounding box center [744, 416] width 14 height 14
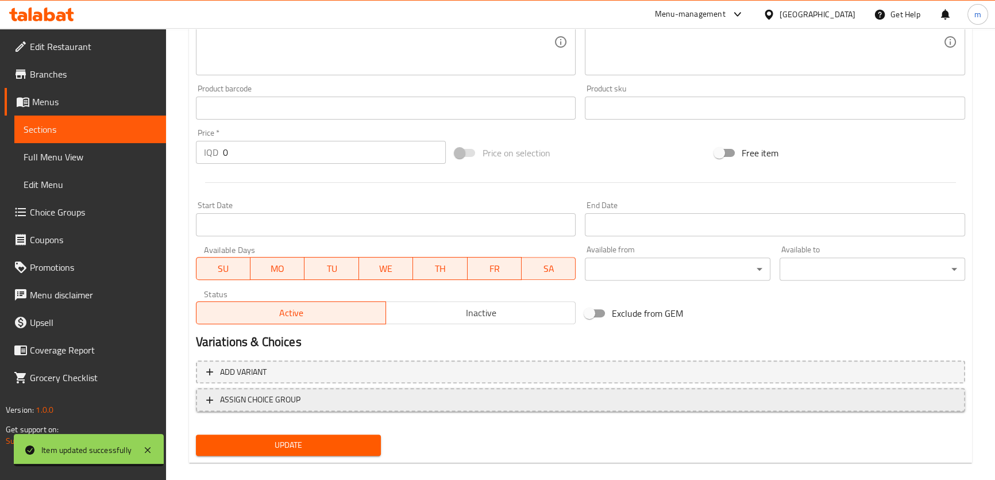
scroll to position [463, 0]
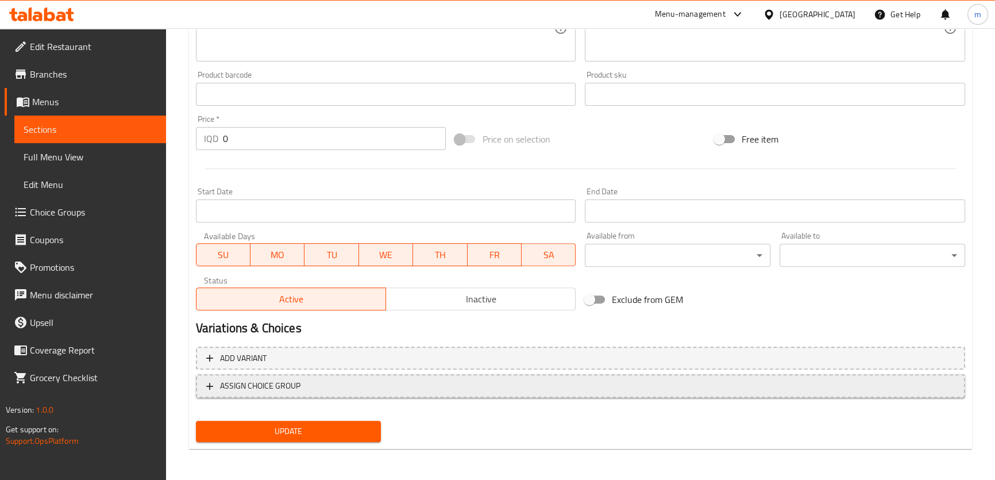
click at [245, 390] on span "ASSIGN CHOICE GROUP" at bounding box center [260, 386] width 80 height 14
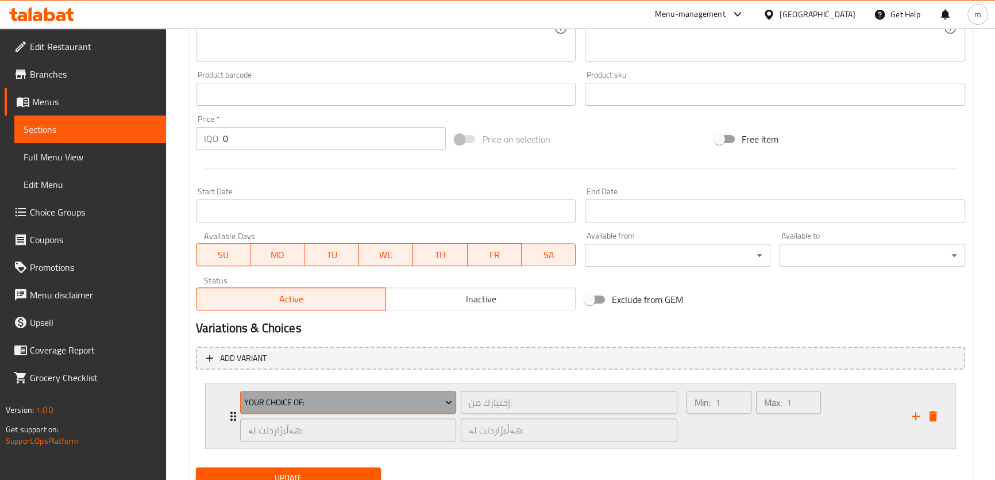
click at [324, 400] on span "Your Choice Of:" at bounding box center [348, 402] width 208 height 14
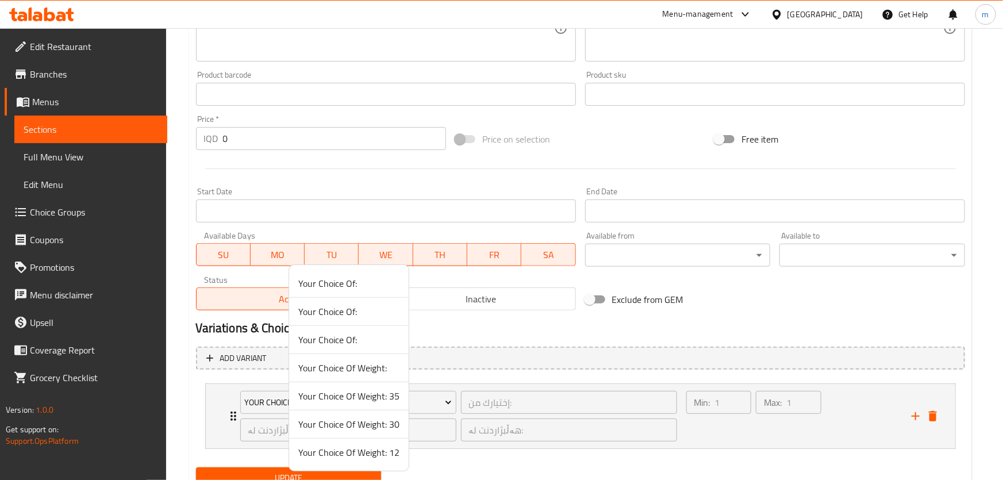
click at [347, 366] on span "Your Choice Of Weight:" at bounding box center [348, 368] width 101 height 14
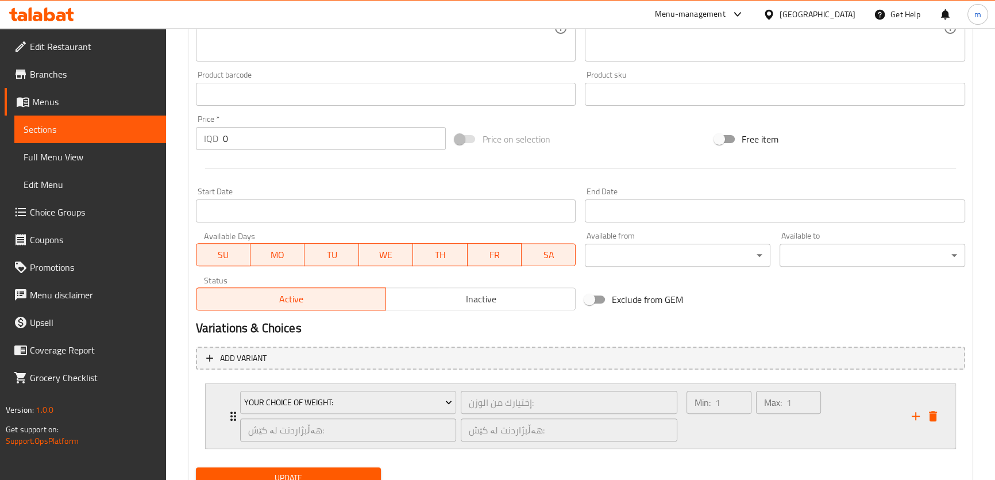
click at [753, 437] on div "Min: 1 ​ Max: 1 ​" at bounding box center [754, 416] width 144 height 60
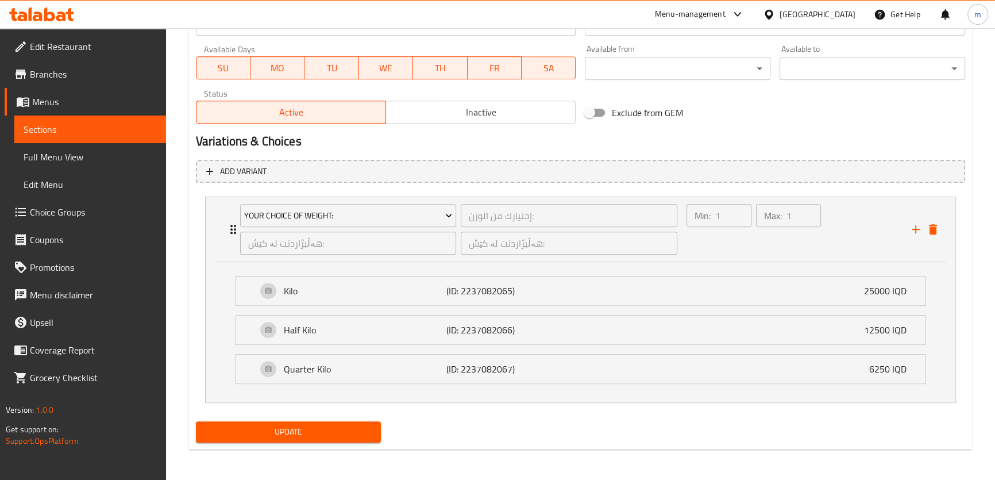
scroll to position [645, 0]
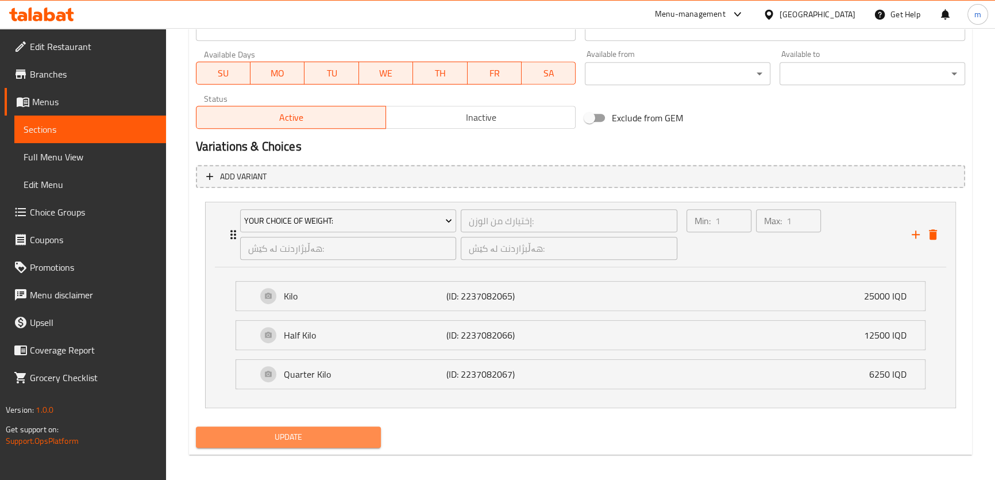
click at [313, 436] on span "Update" at bounding box center [288, 437] width 167 height 14
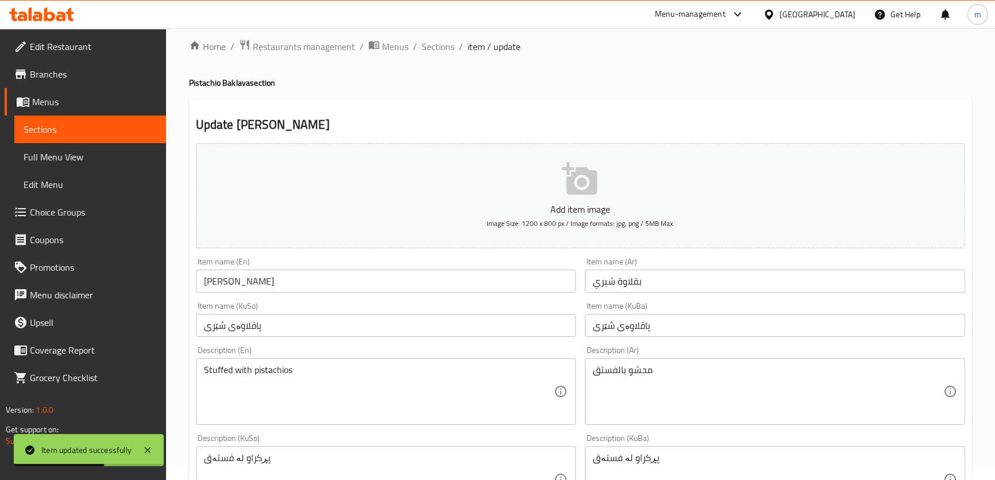
scroll to position [0, 0]
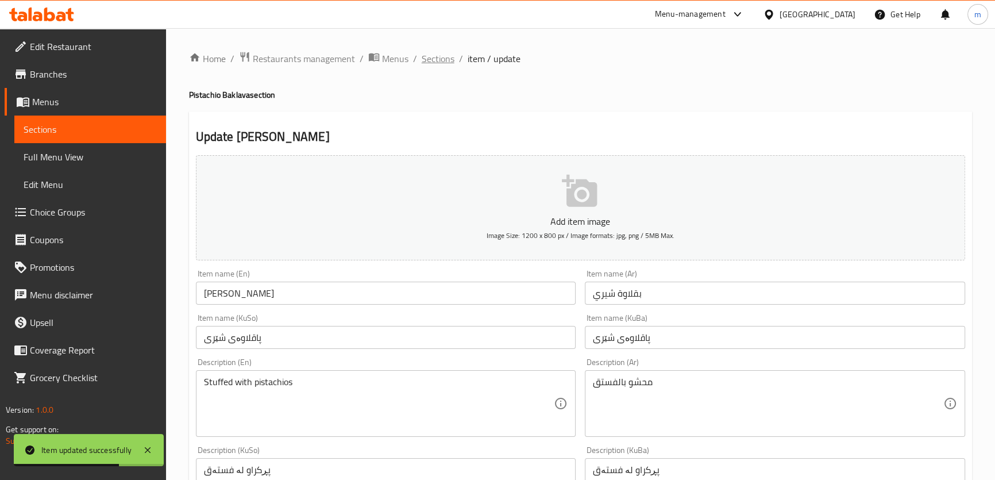
click at [440, 58] on span "Sections" at bounding box center [438, 59] width 33 height 14
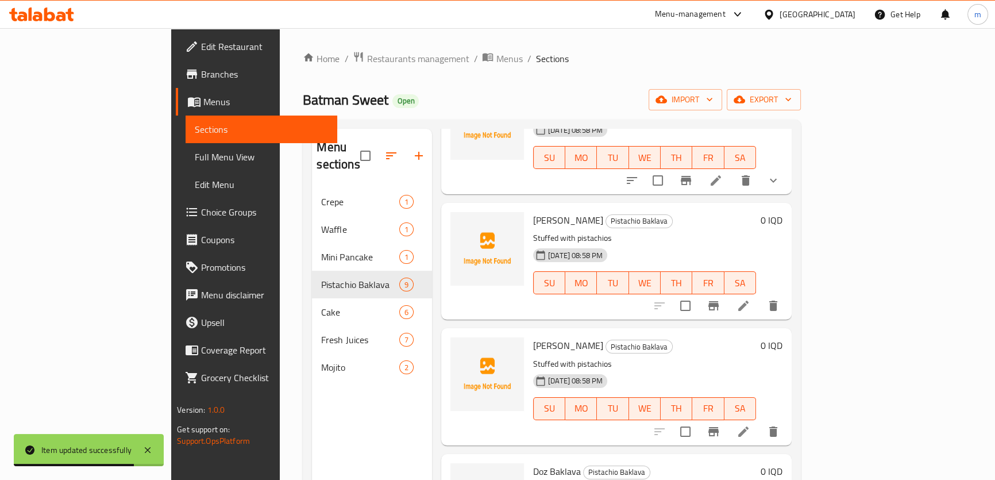
scroll to position [244, 0]
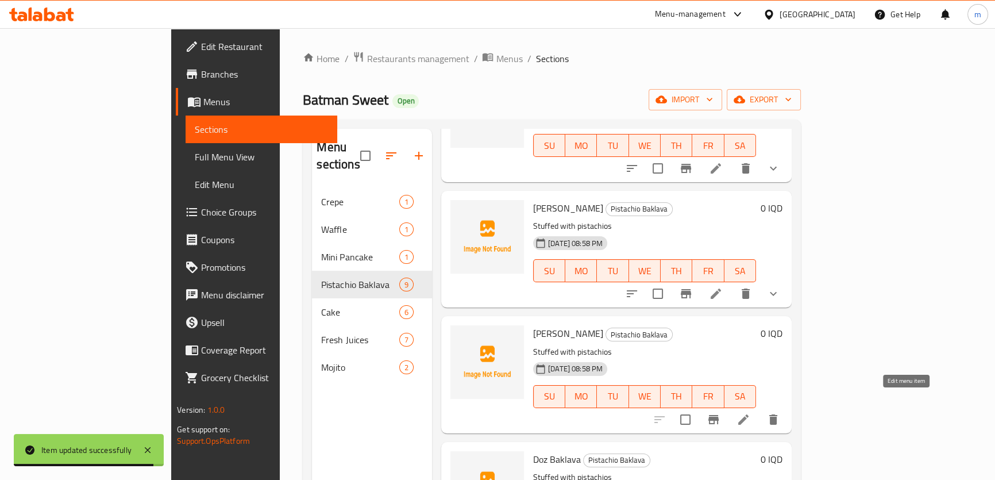
click at [751, 413] on icon at bounding box center [744, 420] width 14 height 14
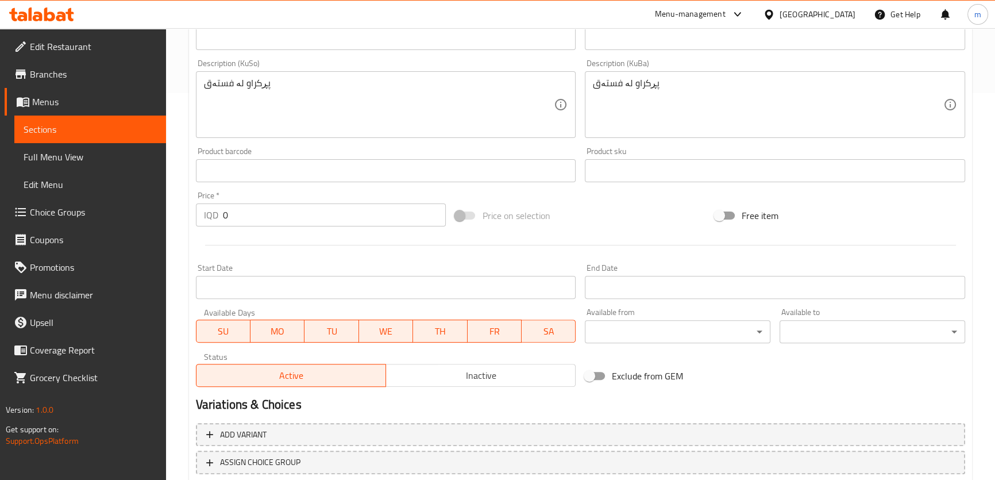
scroll to position [463, 0]
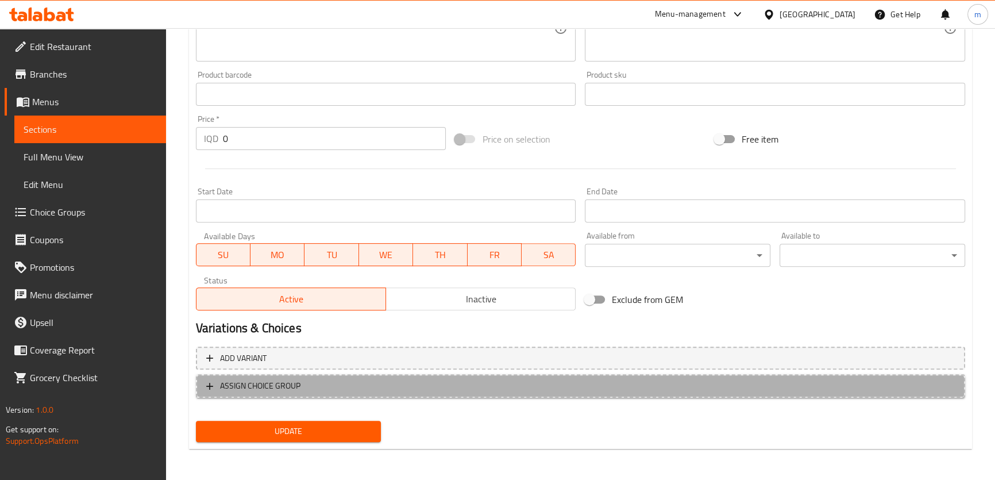
click at [368, 388] on span "ASSIGN CHOICE GROUP" at bounding box center [580, 386] width 749 height 14
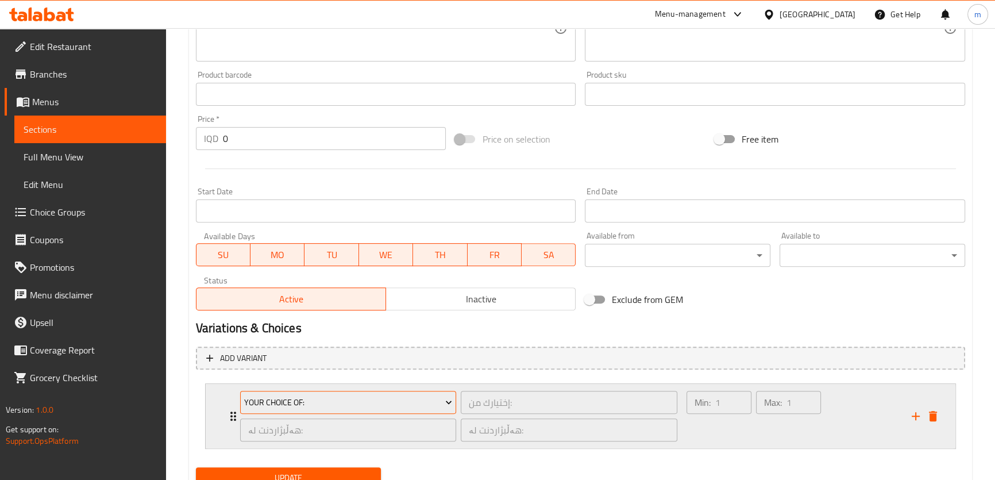
click at [324, 401] on span "Your Choice Of:" at bounding box center [348, 402] width 208 height 14
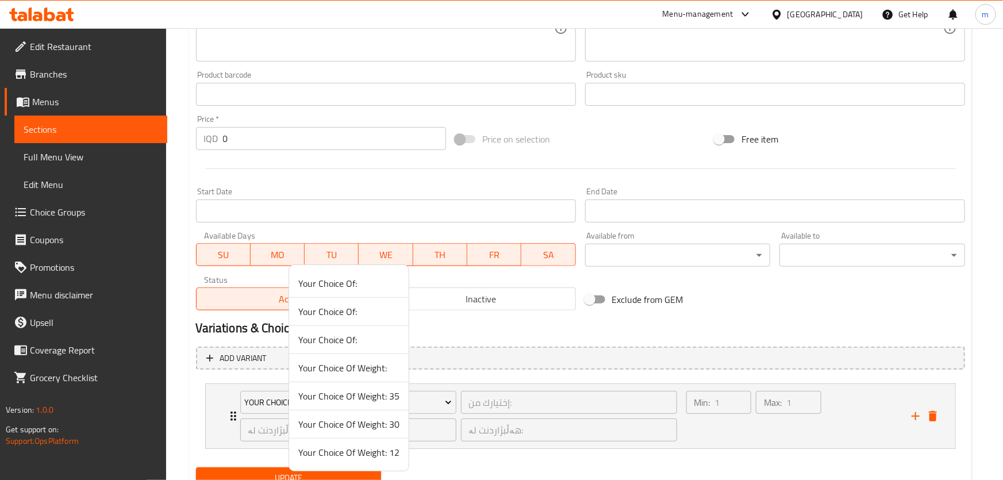
click at [361, 449] on span "Your Choice Of Weight: 12" at bounding box center [348, 452] width 101 height 14
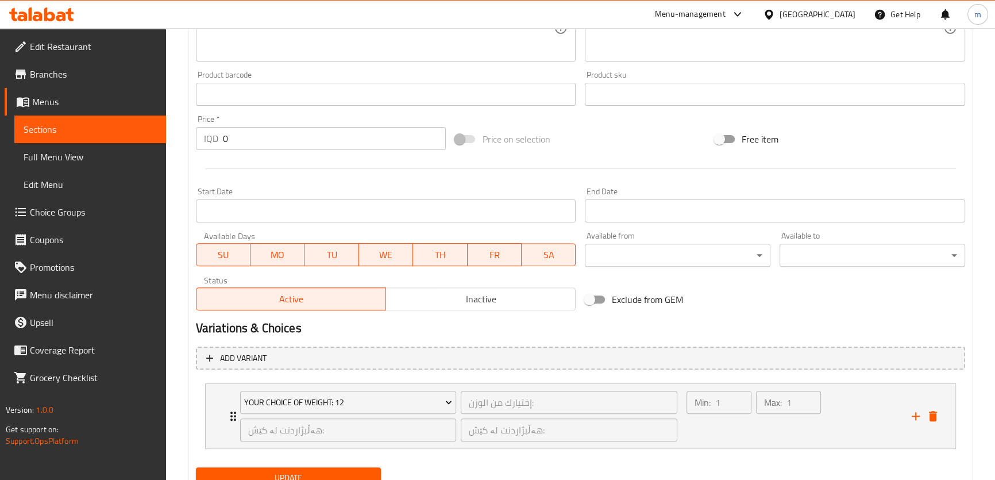
click at [363, 470] on button "Update" at bounding box center [289, 477] width 186 height 21
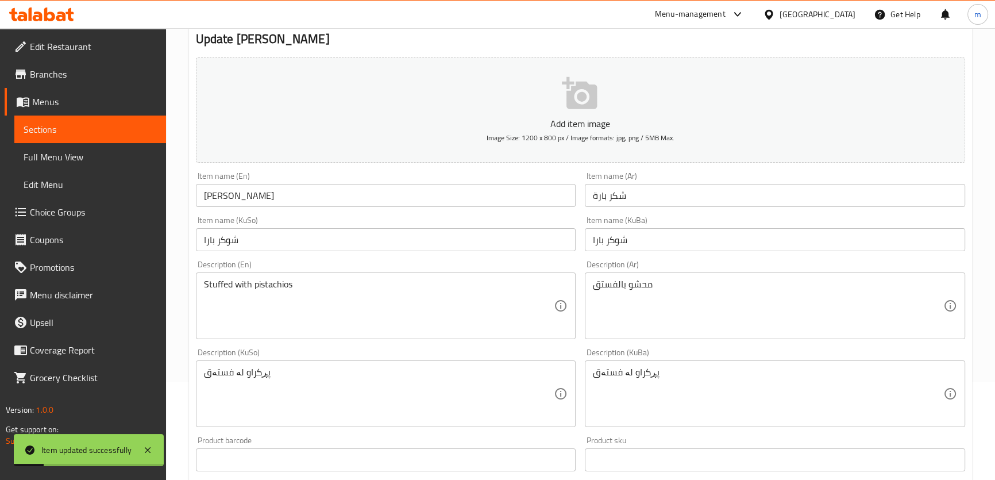
scroll to position [0, 0]
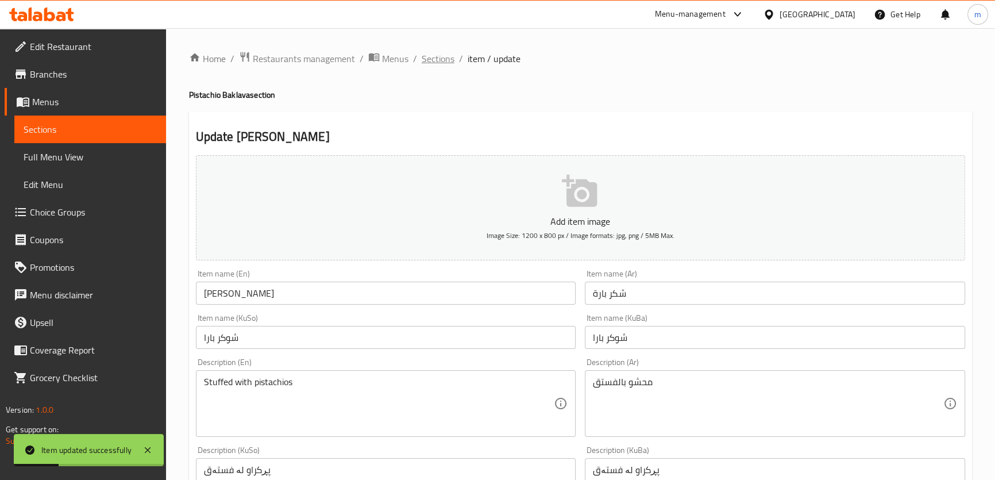
click at [438, 56] on span "Sections" at bounding box center [438, 59] width 33 height 14
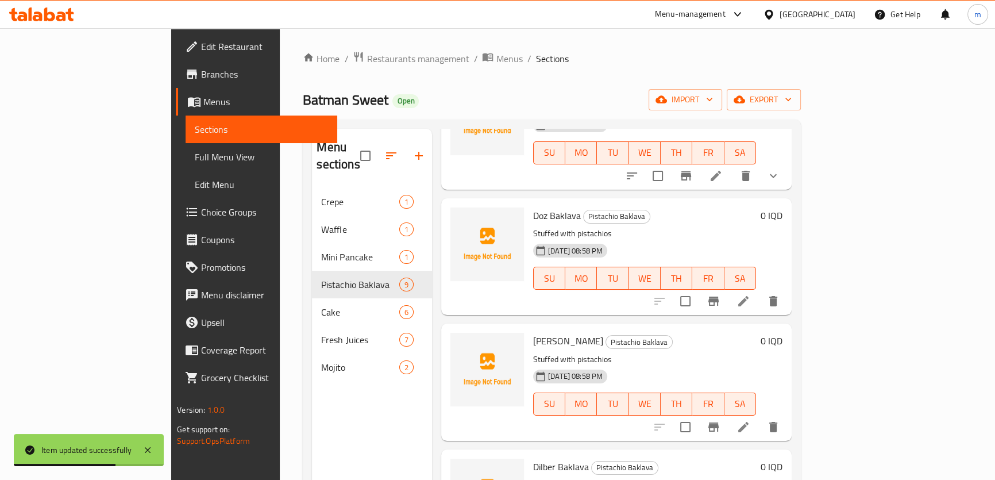
scroll to position [26, 0]
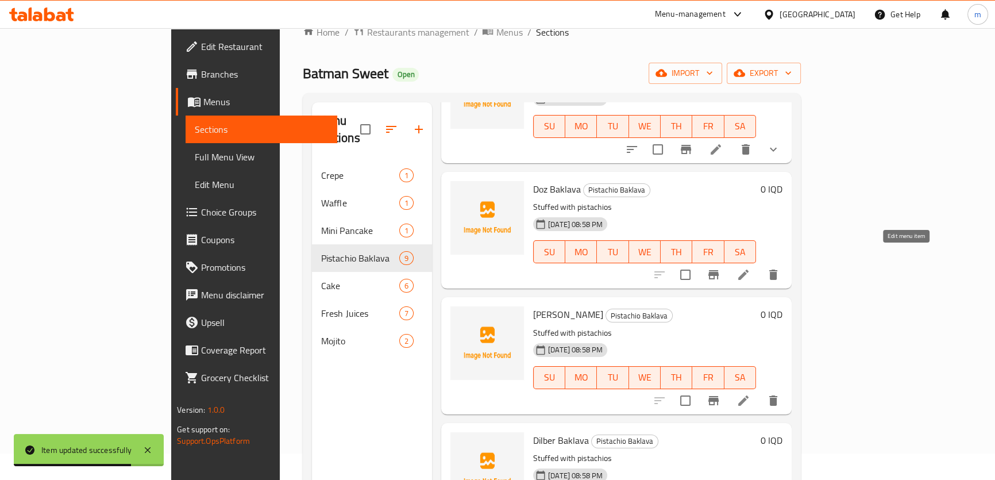
click at [751, 268] on icon at bounding box center [744, 275] width 14 height 14
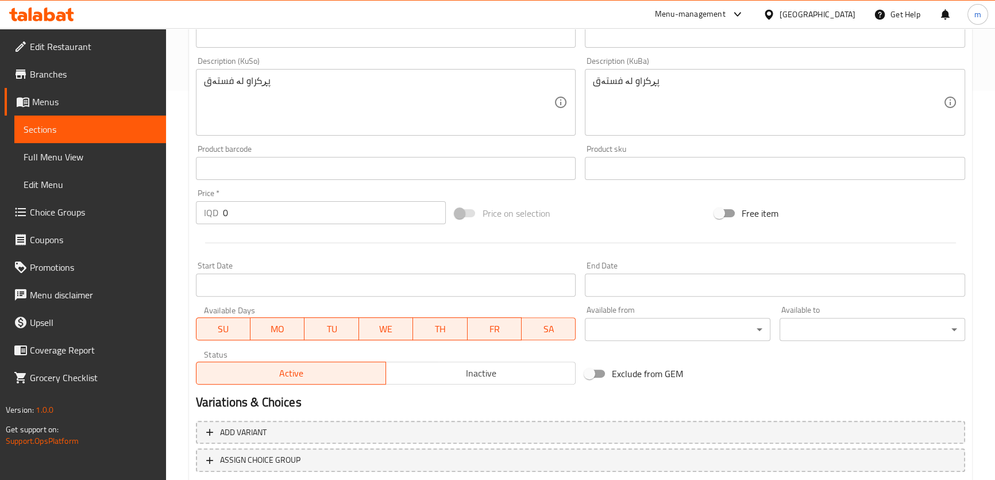
scroll to position [463, 0]
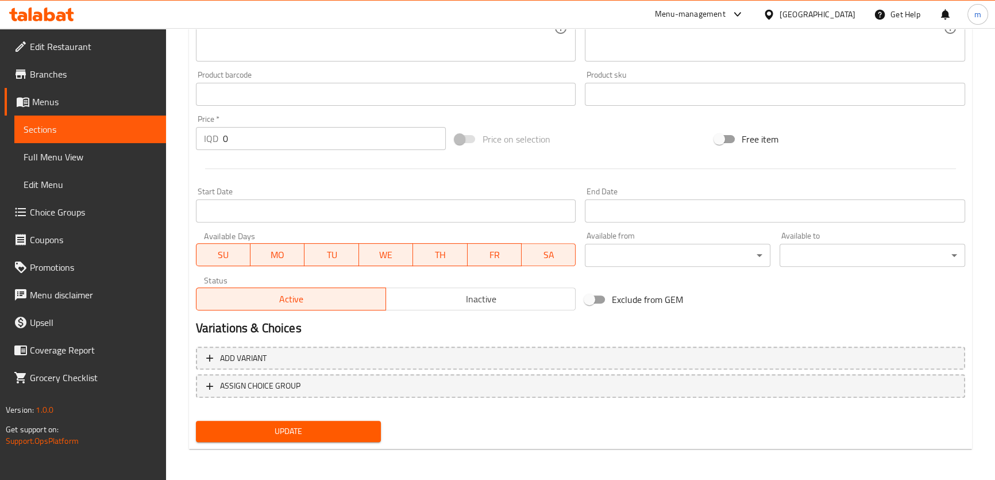
click at [487, 400] on div "Add variant ASSIGN CHOICE GROUP" at bounding box center [580, 379] width 779 height 75
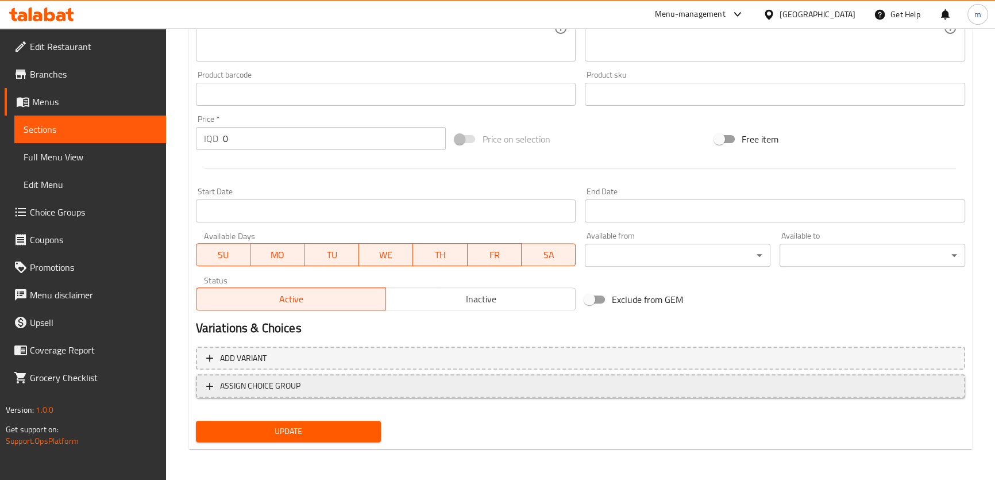
click at [451, 385] on span "ASSIGN CHOICE GROUP" at bounding box center [580, 386] width 749 height 14
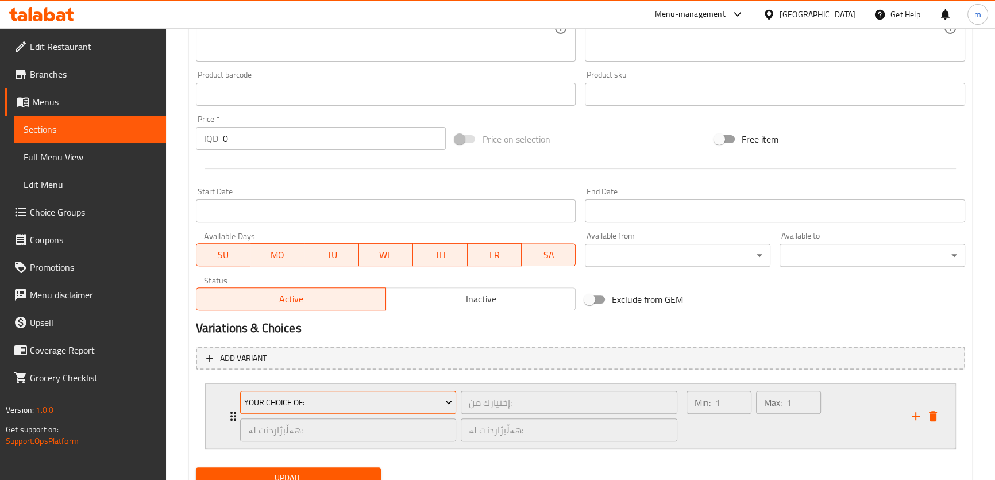
click at [412, 402] on span "Your Choice Of:" at bounding box center [348, 402] width 208 height 14
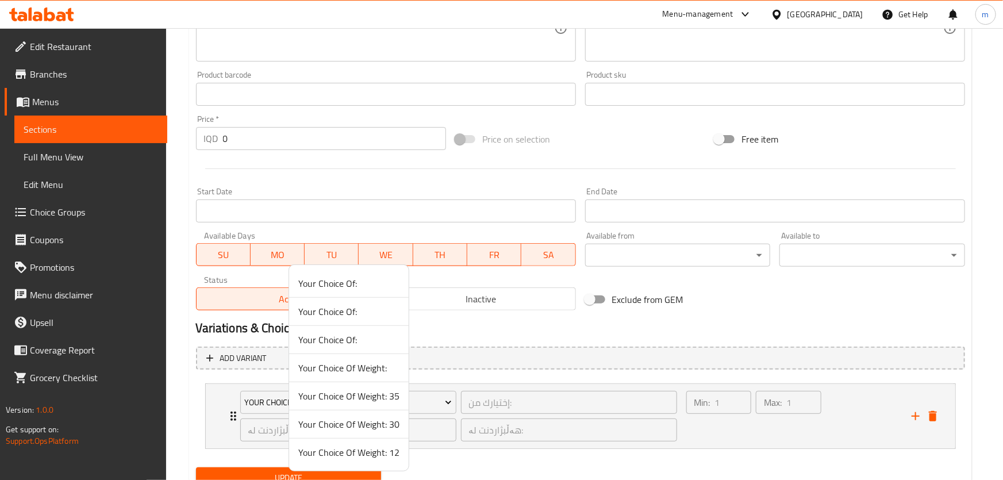
click at [382, 366] on span "Your Choice Of Weight:" at bounding box center [348, 368] width 101 height 14
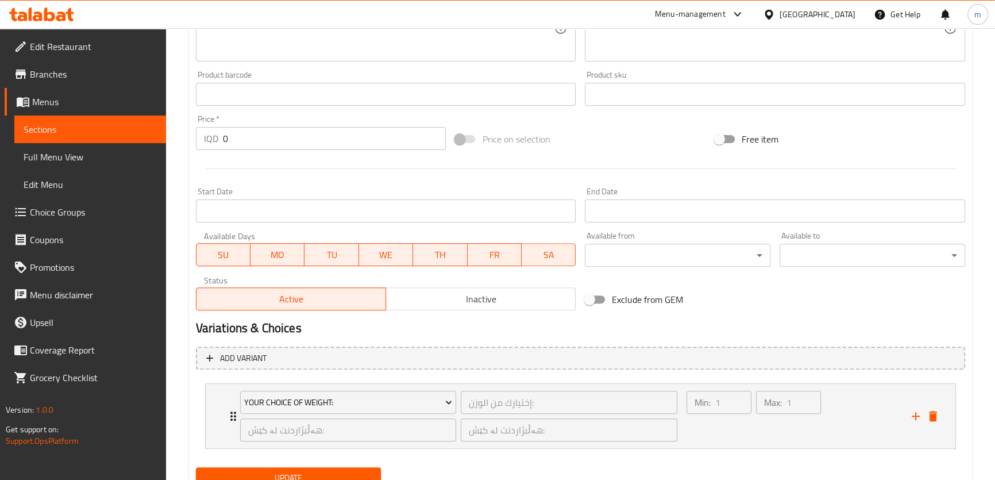
click at [356, 471] on span "Update" at bounding box center [288, 478] width 167 height 14
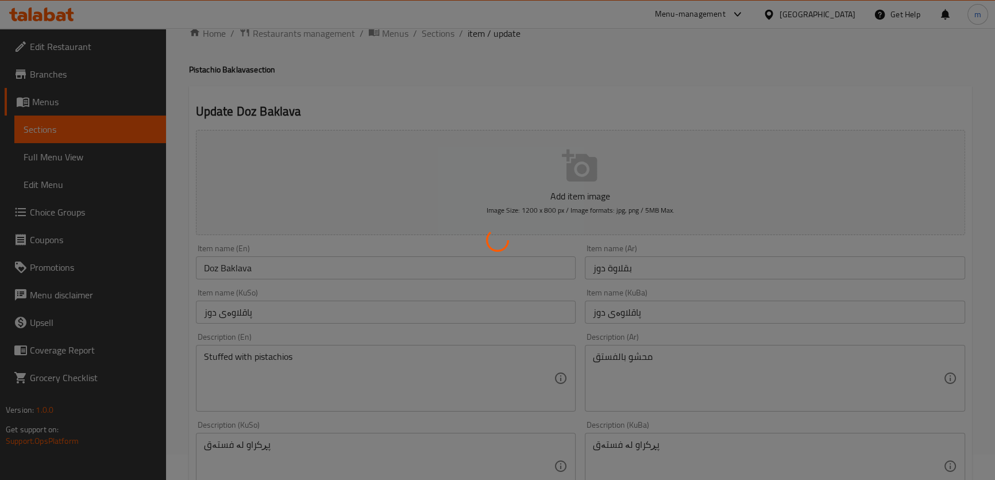
scroll to position [0, 0]
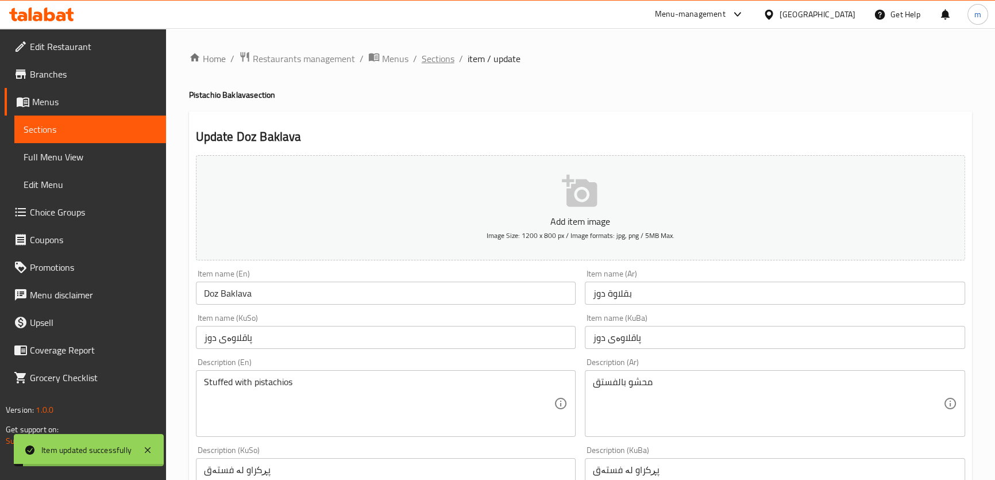
click at [434, 56] on span "Sections" at bounding box center [438, 59] width 33 height 14
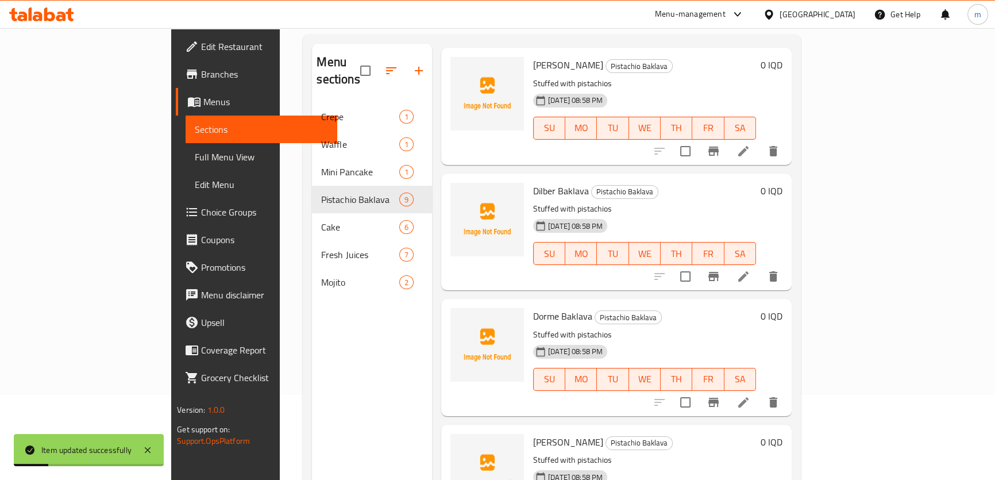
scroll to position [161, 0]
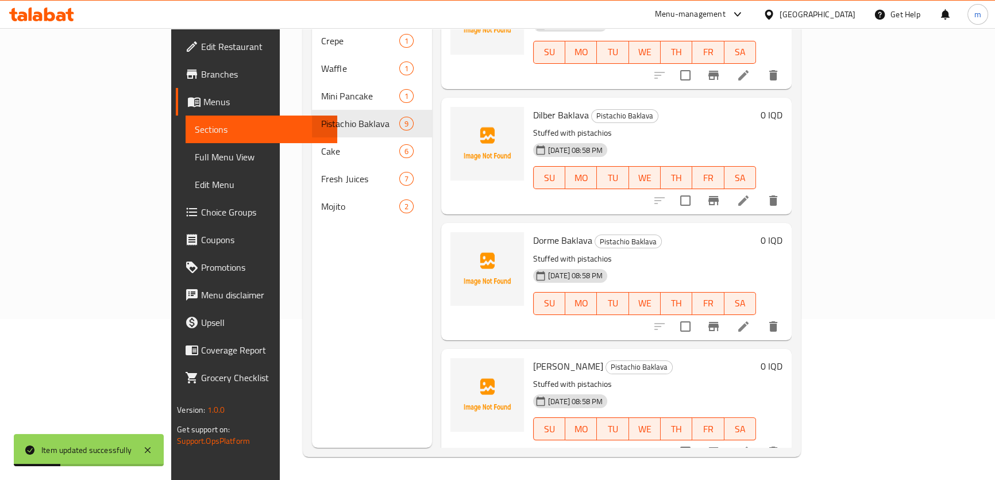
click at [751, 445] on icon at bounding box center [744, 452] width 14 height 14
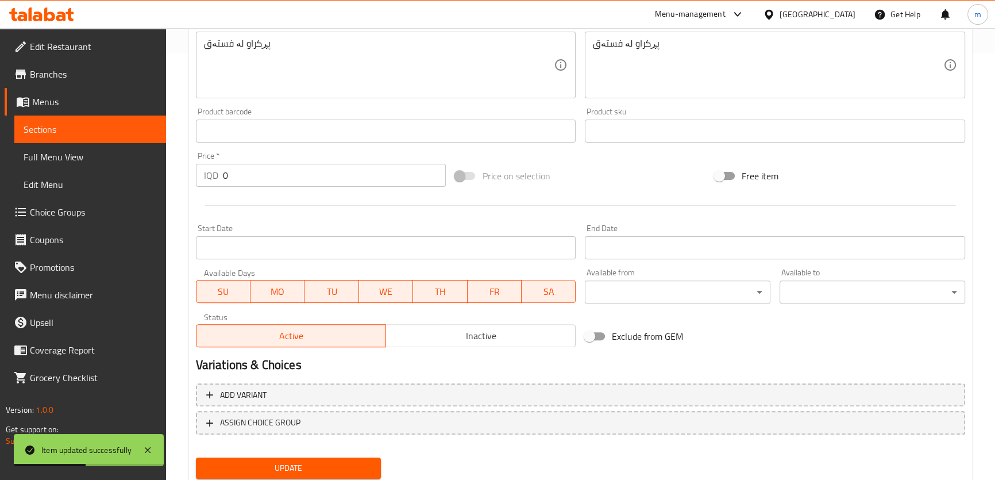
scroll to position [463, 0]
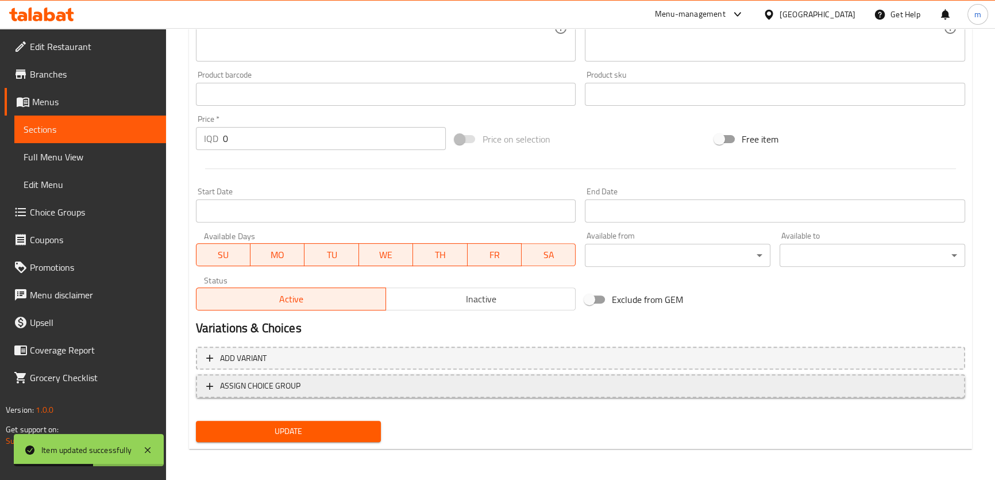
click at [422, 390] on span "ASSIGN CHOICE GROUP" at bounding box center [580, 386] width 749 height 14
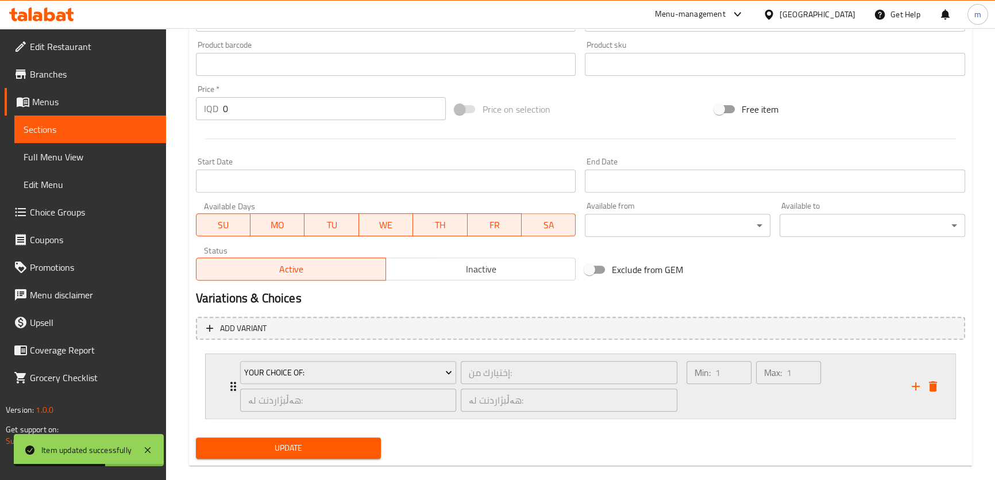
scroll to position [510, 0]
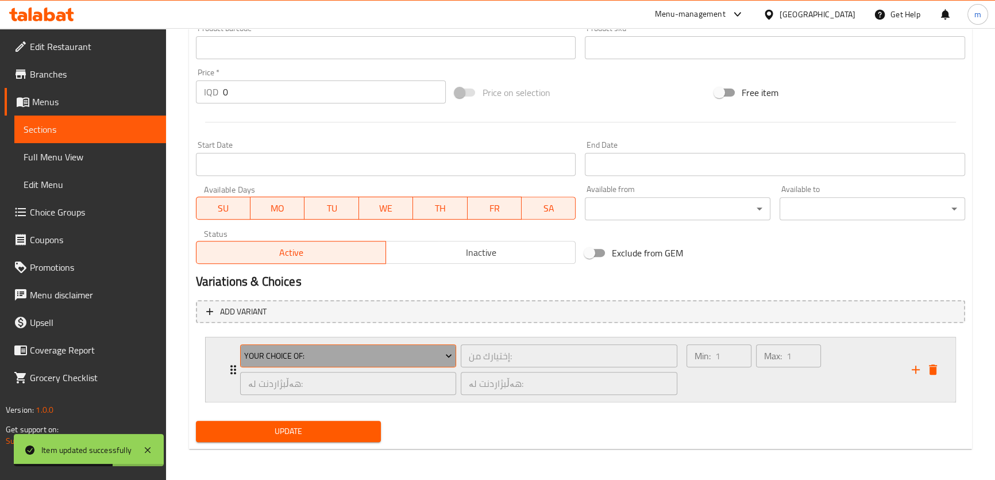
click at [395, 344] on button "Your Choice Of:" at bounding box center [348, 355] width 216 height 23
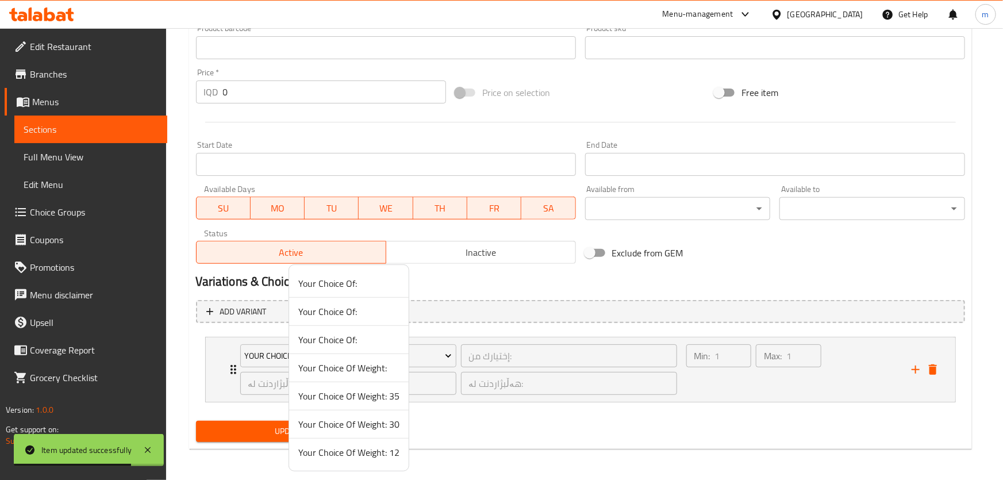
click at [376, 367] on span "Your Choice Of Weight:" at bounding box center [348, 368] width 101 height 14
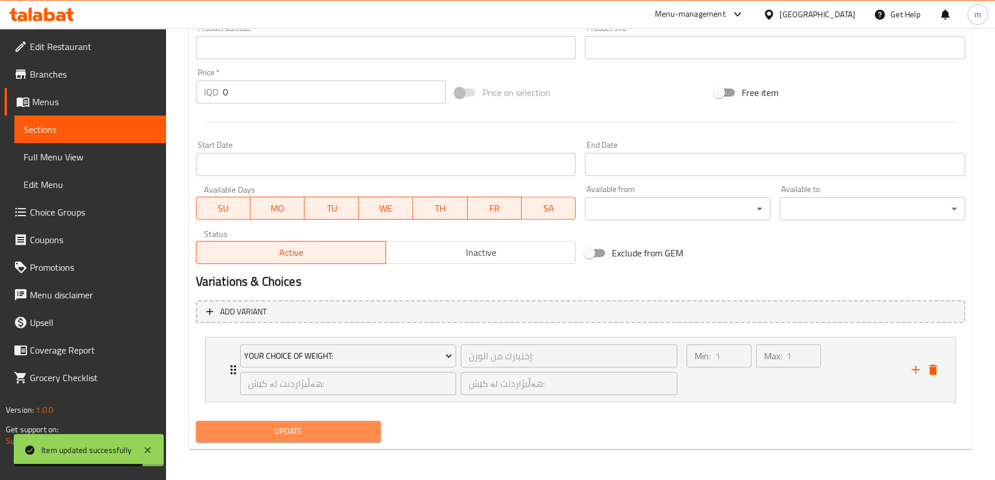
click at [336, 426] on span "Update" at bounding box center [288, 431] width 167 height 14
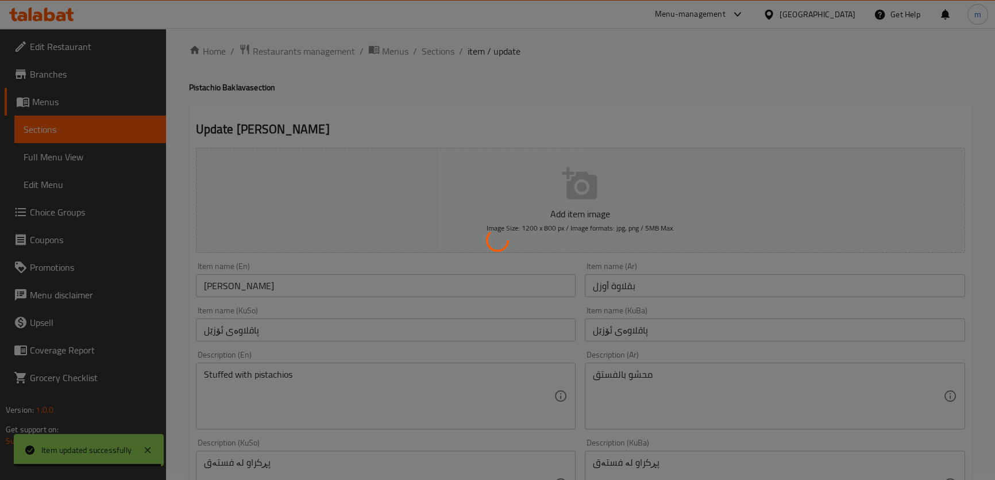
scroll to position [0, 0]
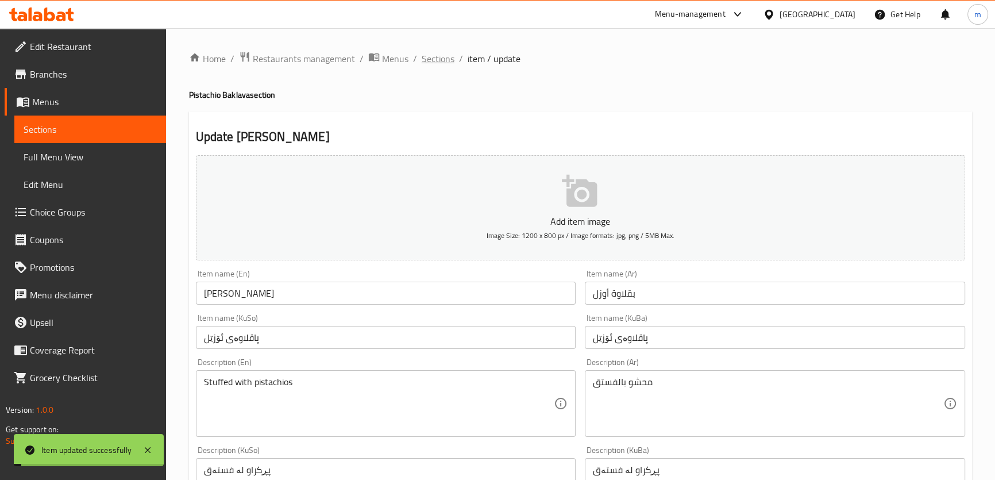
click at [439, 55] on span "Sections" at bounding box center [438, 59] width 33 height 14
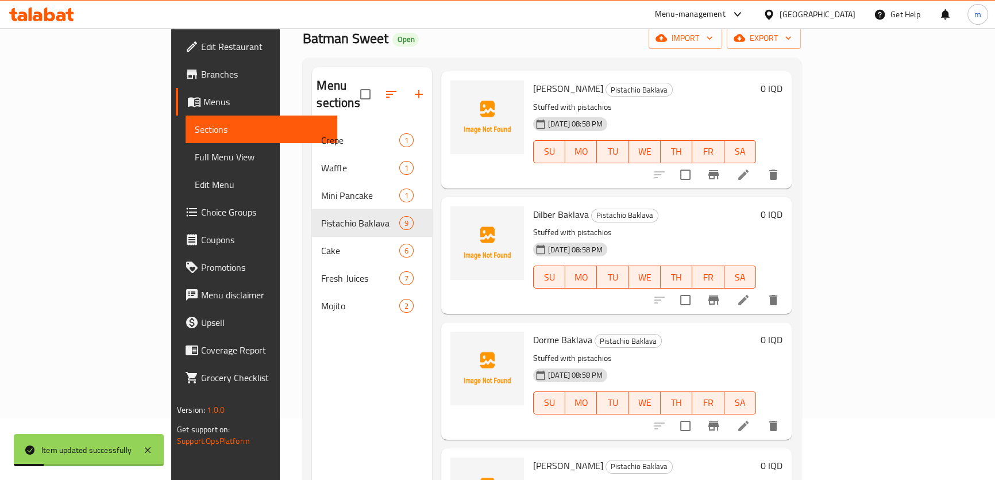
scroll to position [161, 0]
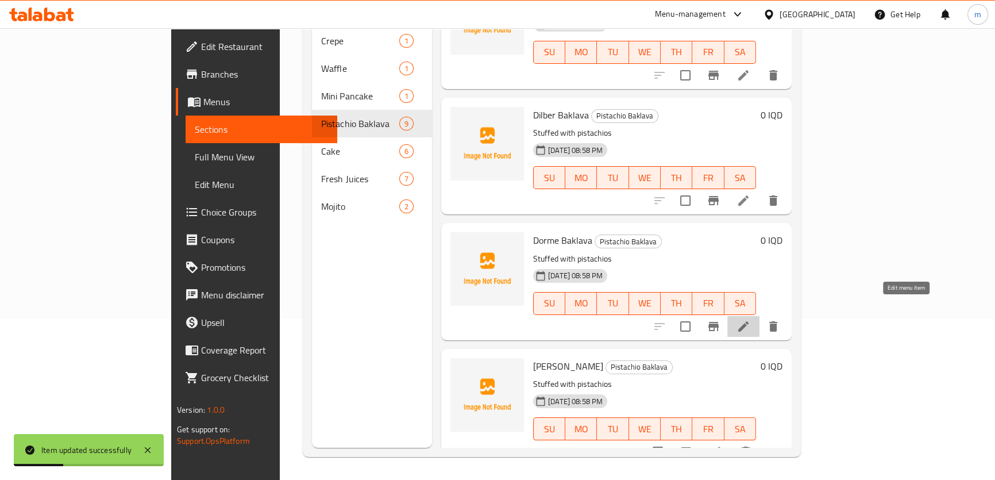
click at [749, 321] on icon at bounding box center [744, 326] width 10 height 10
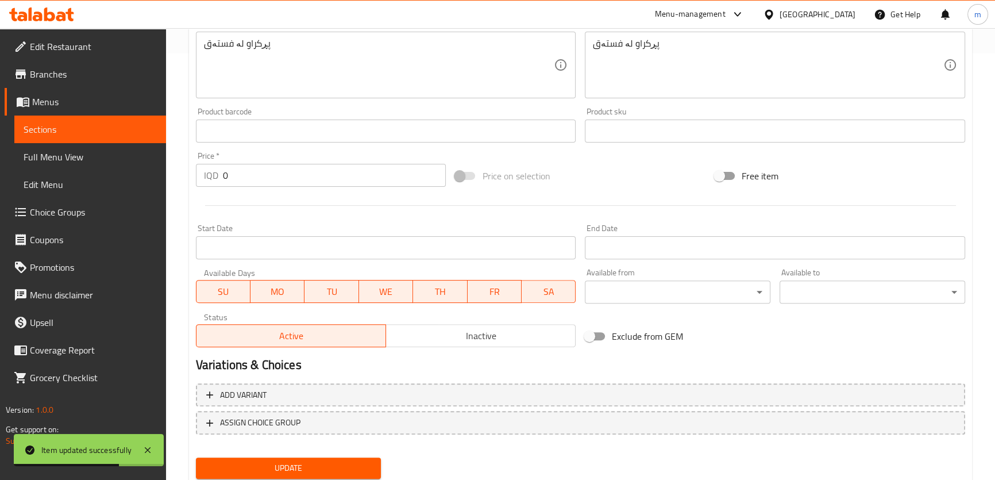
scroll to position [463, 0]
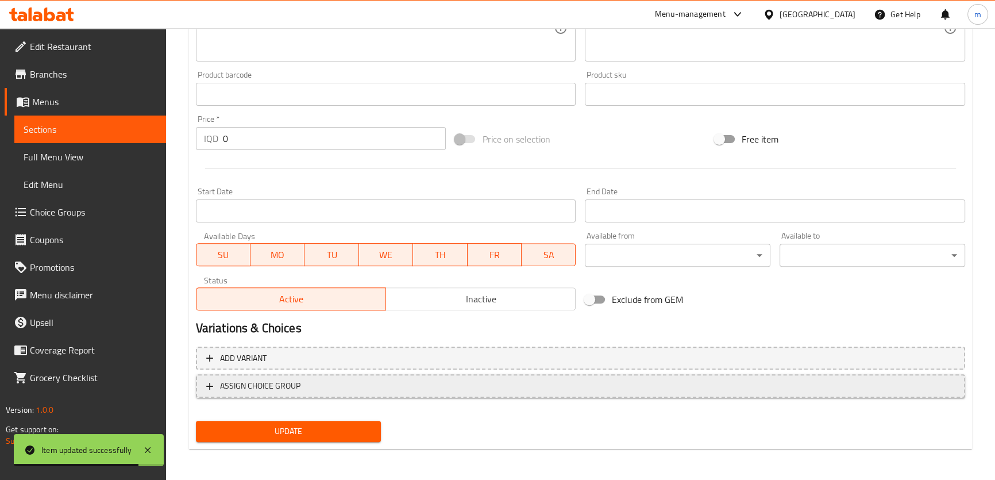
click at [274, 375] on button "ASSIGN CHOICE GROUP" at bounding box center [581, 386] width 770 height 24
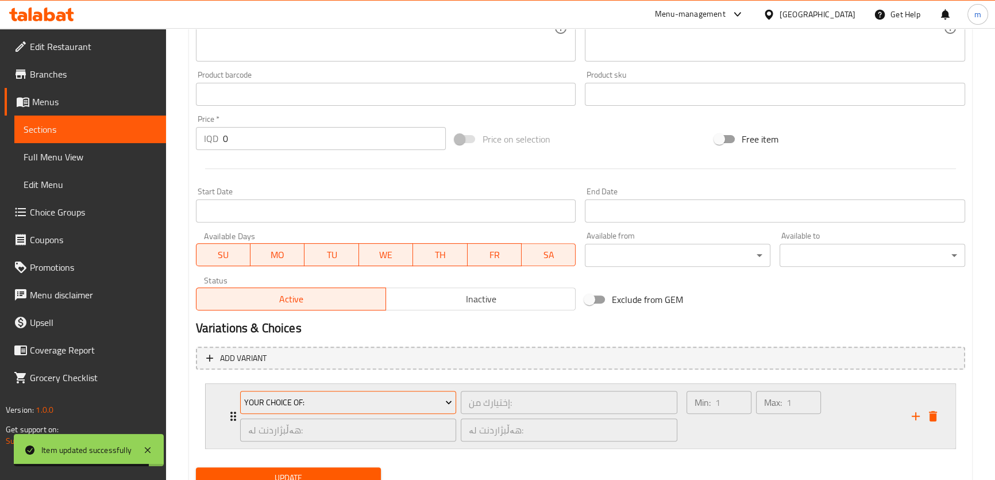
click at [298, 398] on span "Your Choice Of:" at bounding box center [348, 402] width 208 height 14
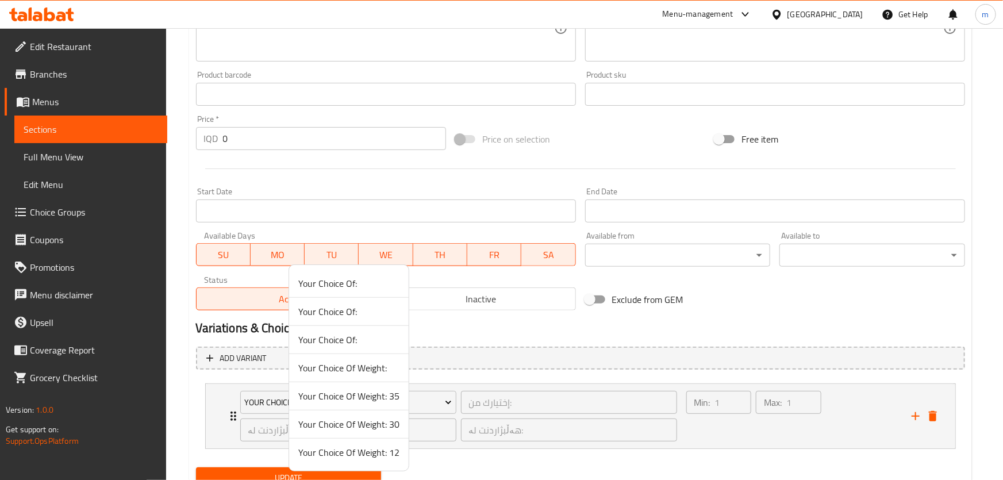
click at [357, 371] on span "Your Choice Of Weight:" at bounding box center [348, 368] width 101 height 14
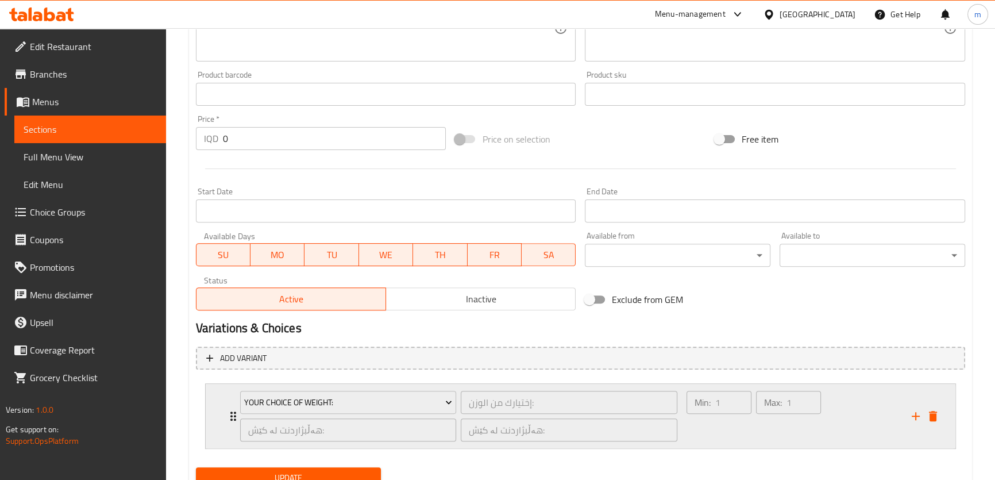
click at [725, 427] on div "Min: 1 ​" at bounding box center [719, 416] width 70 height 55
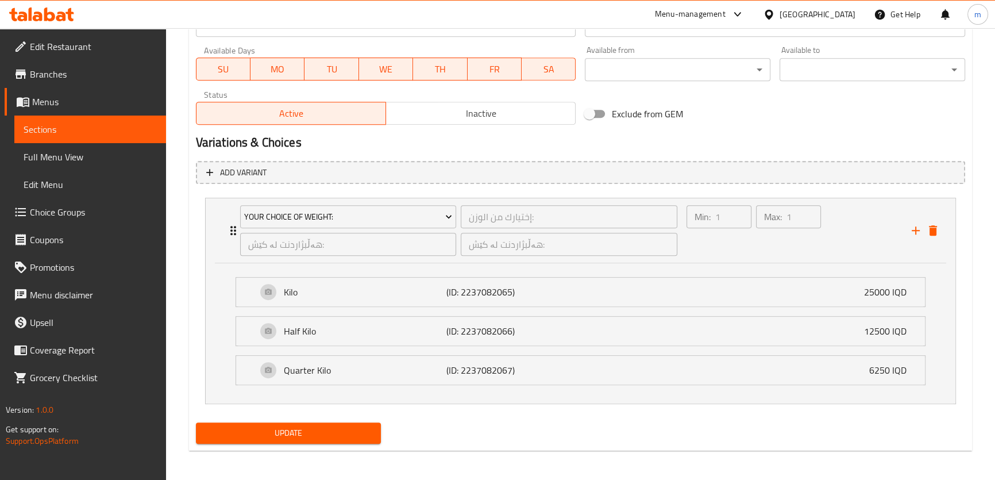
scroll to position [650, 0]
click at [317, 434] on span "Update" at bounding box center [288, 432] width 167 height 14
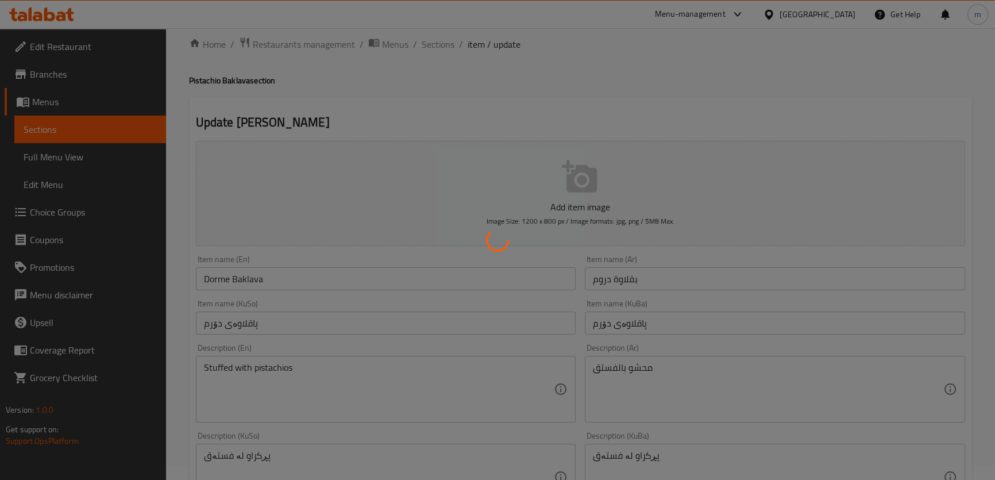
scroll to position [0, 0]
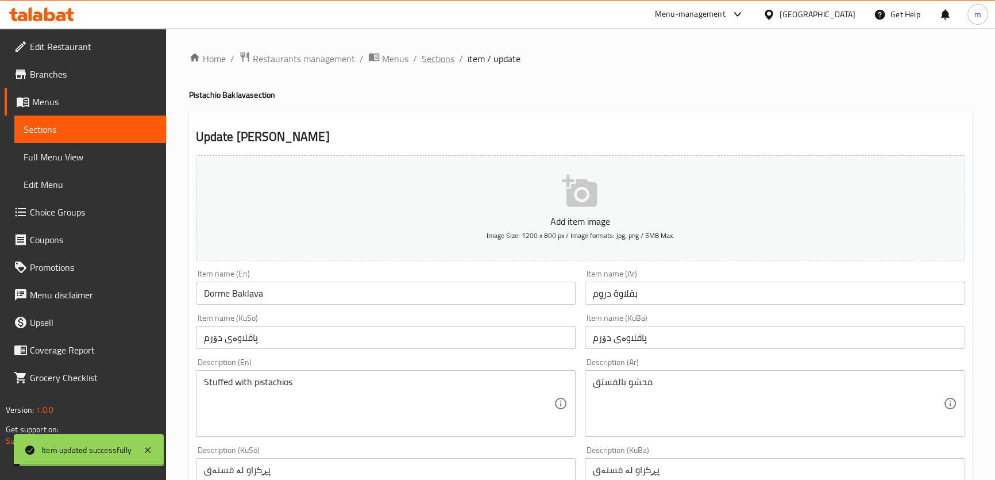
click at [445, 60] on span "Sections" at bounding box center [438, 59] width 33 height 14
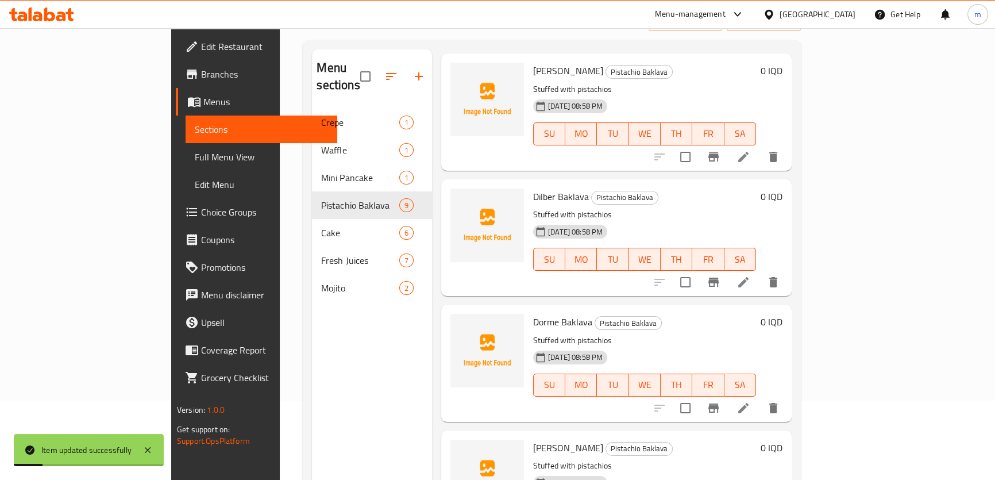
scroll to position [161, 0]
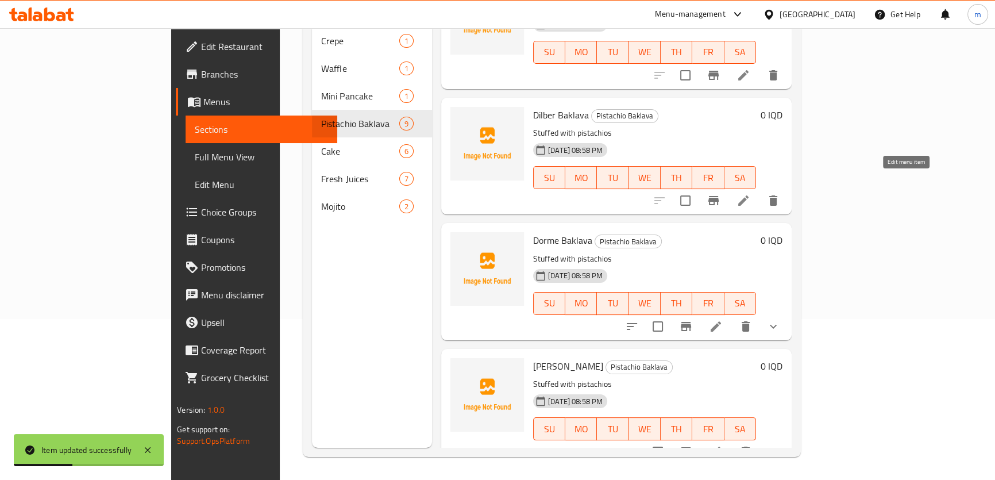
click at [751, 194] on icon at bounding box center [744, 201] width 14 height 14
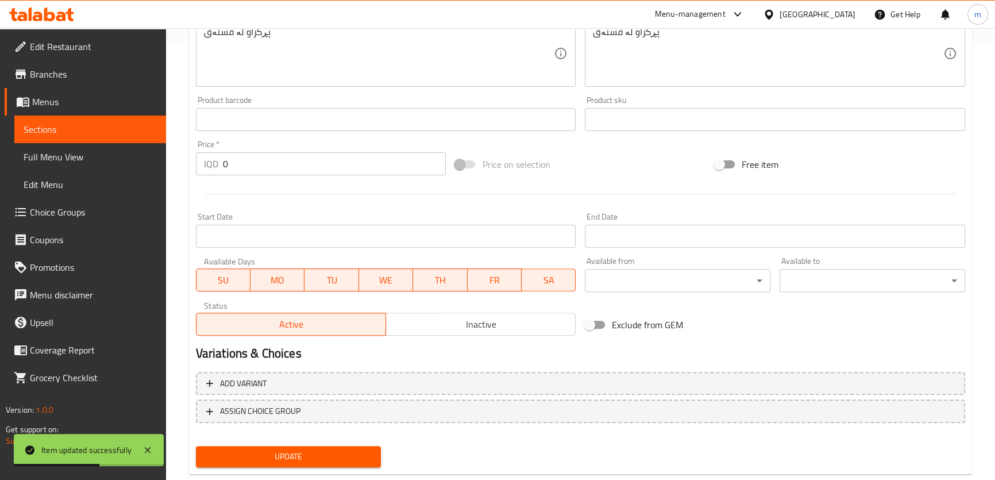
scroll to position [463, 0]
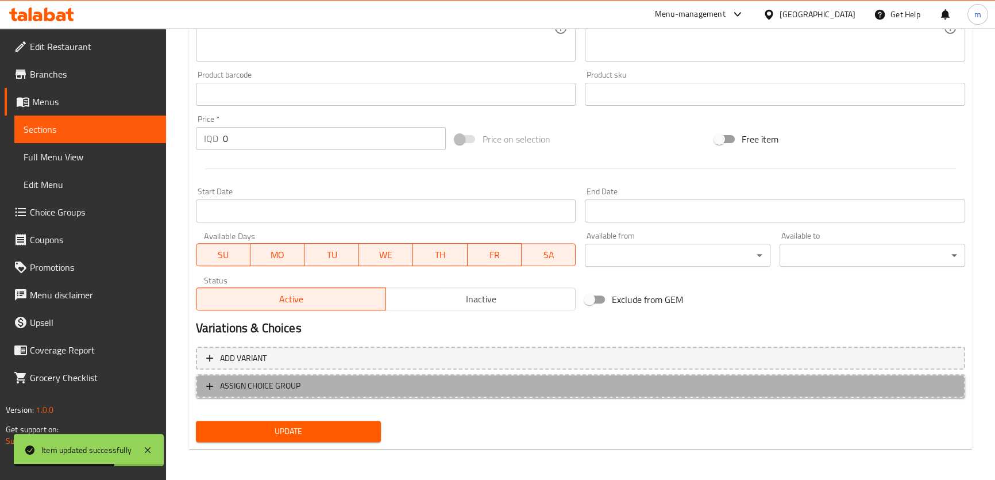
click at [301, 387] on span "ASSIGN CHOICE GROUP" at bounding box center [580, 386] width 749 height 14
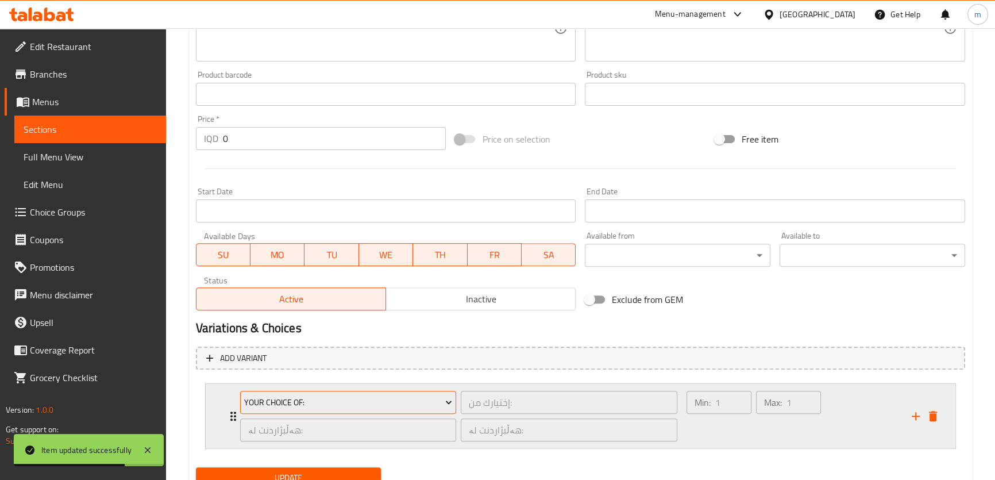
click at [320, 404] on span "Your Choice Of:" at bounding box center [348, 402] width 208 height 14
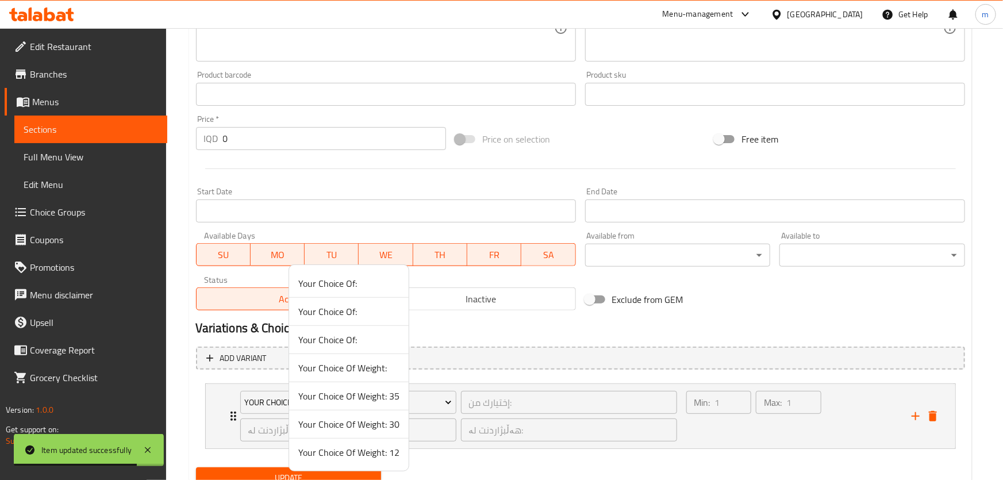
click at [391, 374] on span "Your Choice Of Weight:" at bounding box center [348, 368] width 101 height 14
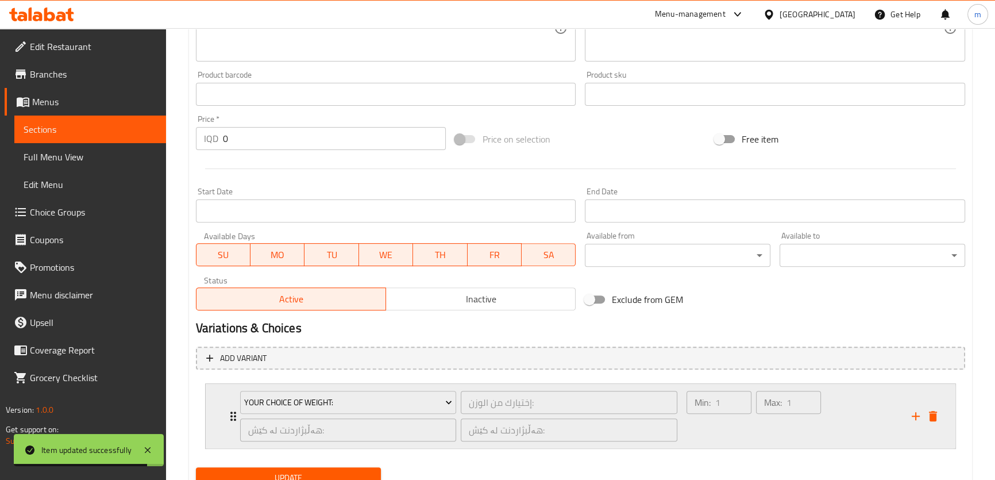
click at [705, 421] on div "Min: 1 ​" at bounding box center [719, 416] width 70 height 55
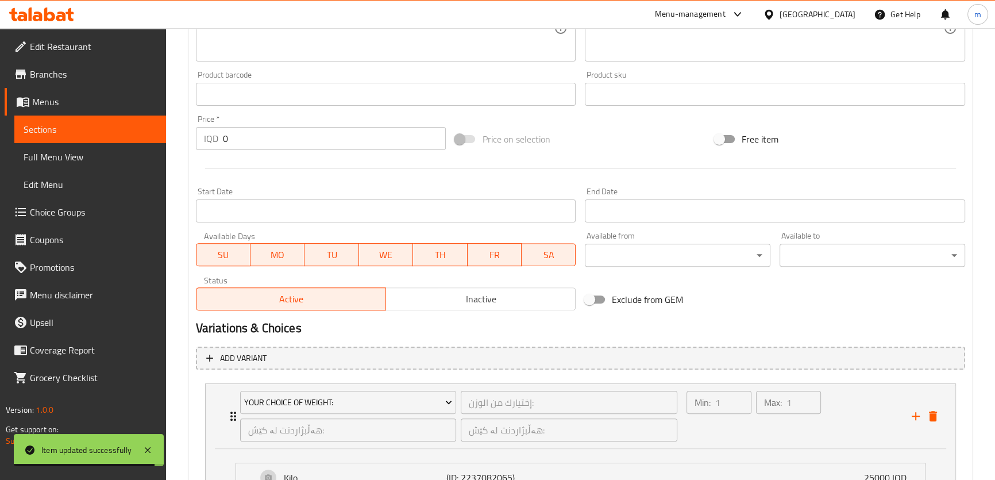
scroll to position [650, 0]
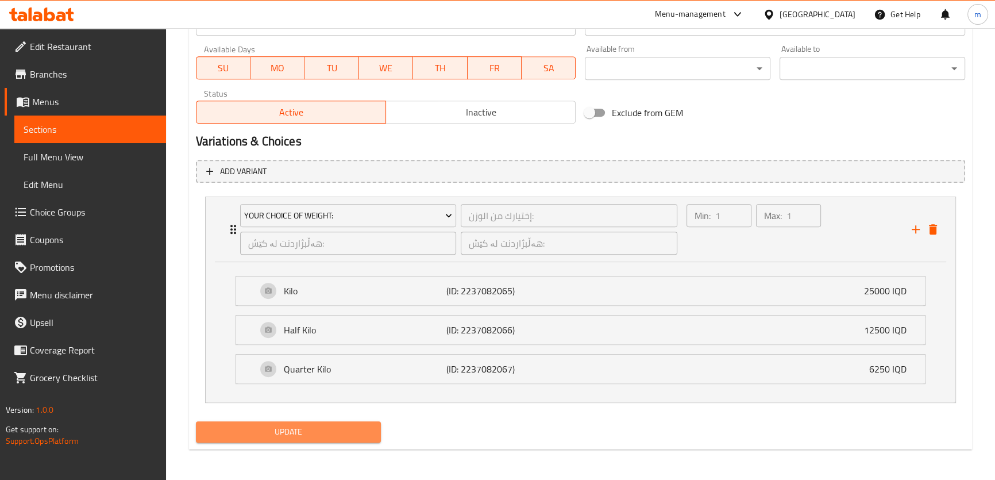
click at [356, 425] on span "Update" at bounding box center [288, 432] width 167 height 14
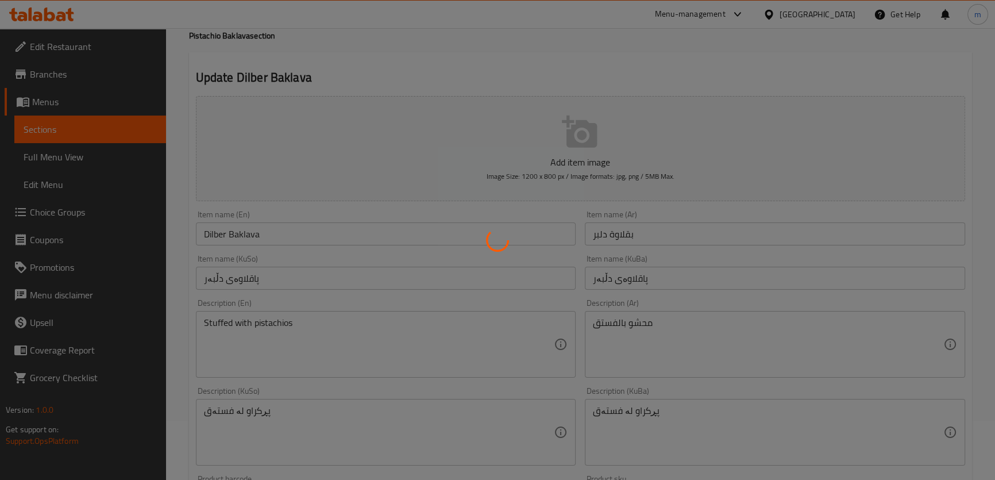
scroll to position [0, 0]
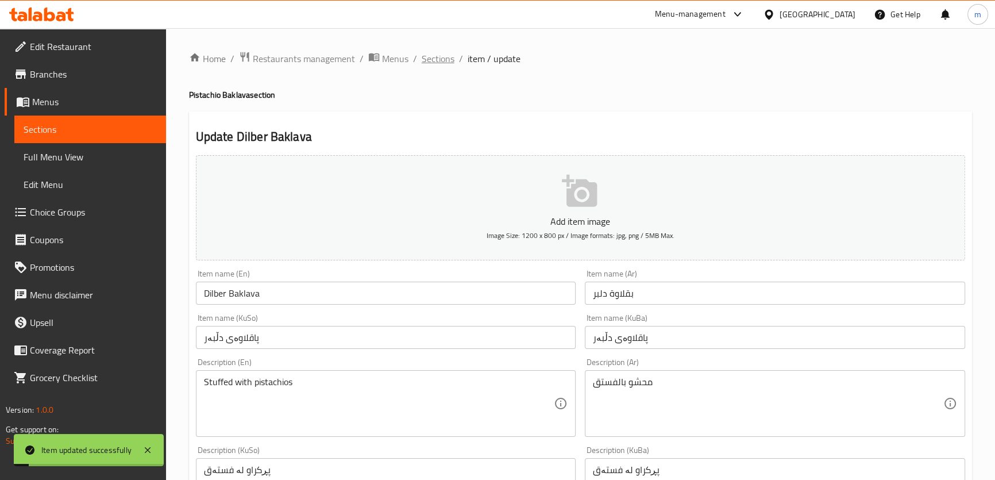
click at [448, 55] on span "Sections" at bounding box center [438, 59] width 33 height 14
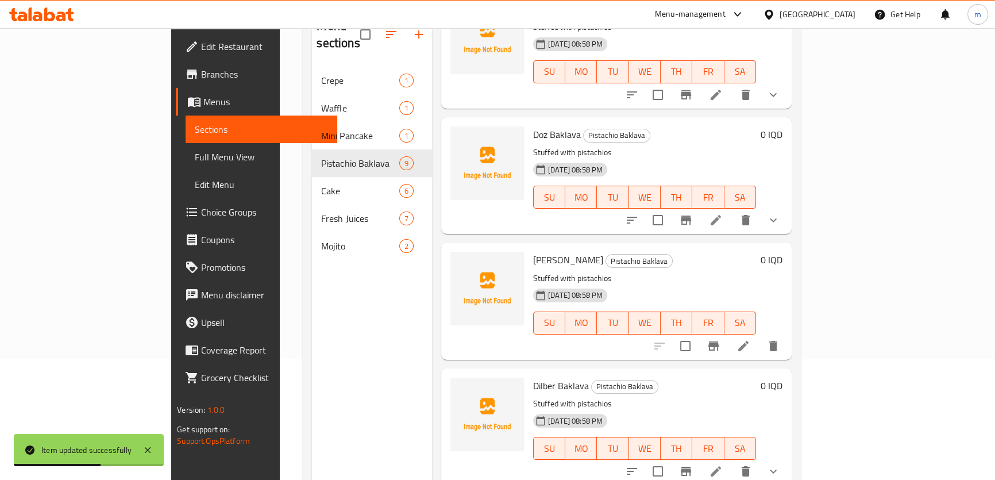
scroll to position [444, 0]
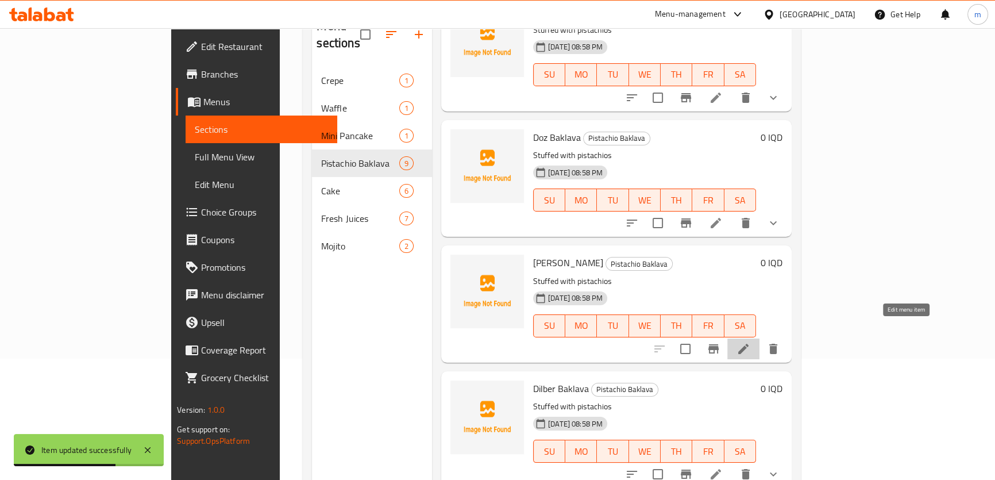
click at [751, 342] on icon at bounding box center [744, 349] width 14 height 14
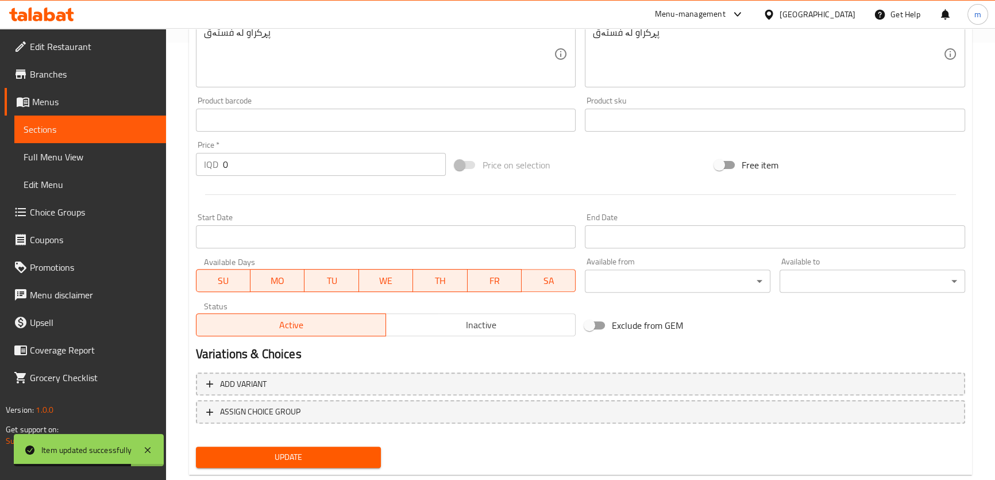
scroll to position [463, 0]
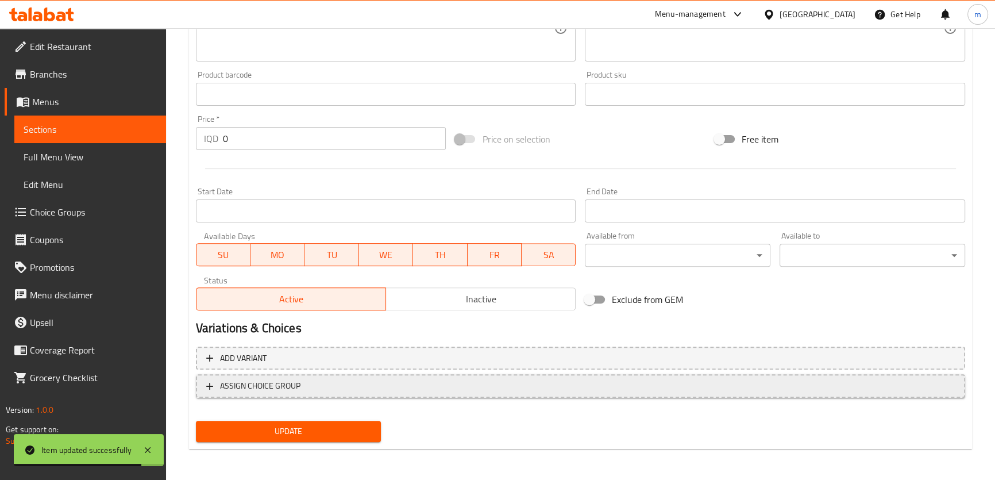
click at [295, 390] on span "ASSIGN CHOICE GROUP" at bounding box center [260, 386] width 80 height 14
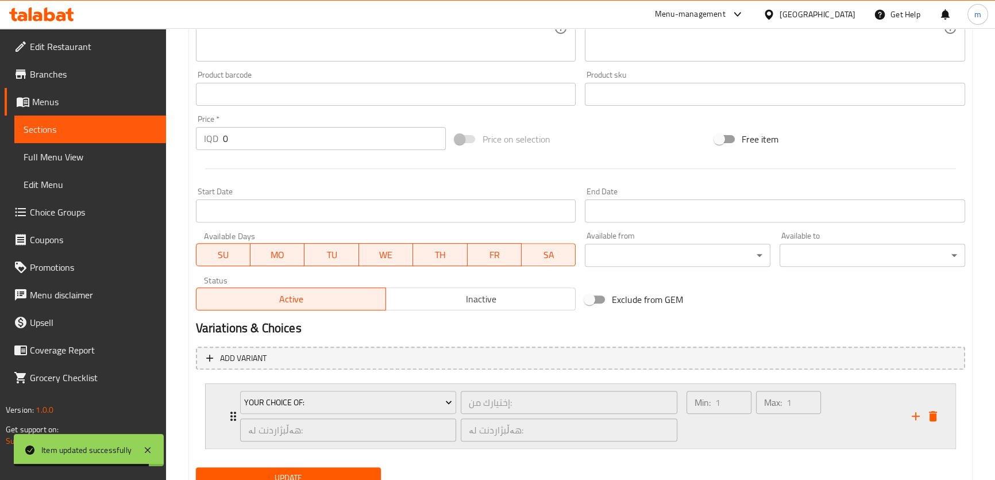
click at [299, 385] on div "Your Choice Of: إختيارك من: ​ هەڵبژاردنت لە: ​ هەڵبژاردنت لە: ​" at bounding box center [458, 416] width 451 height 64
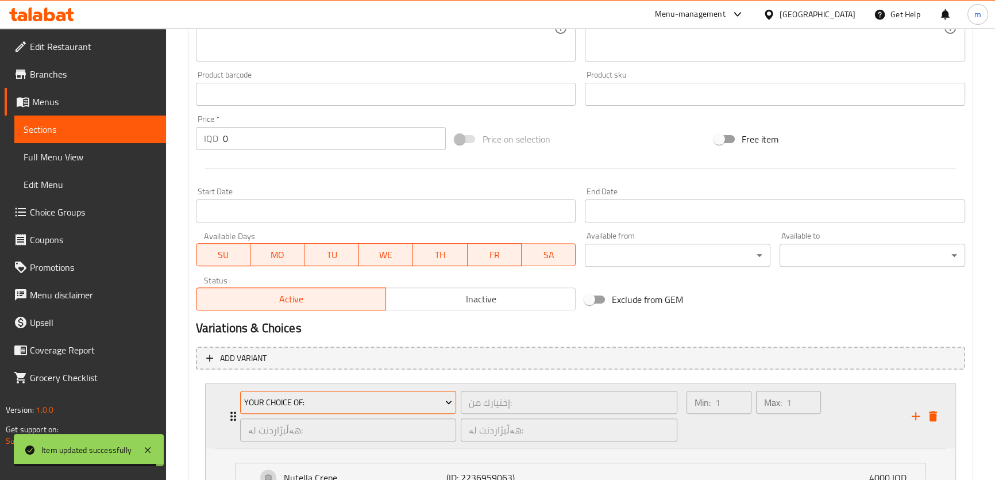
click at [304, 395] on span "Your Choice Of:" at bounding box center [348, 402] width 208 height 14
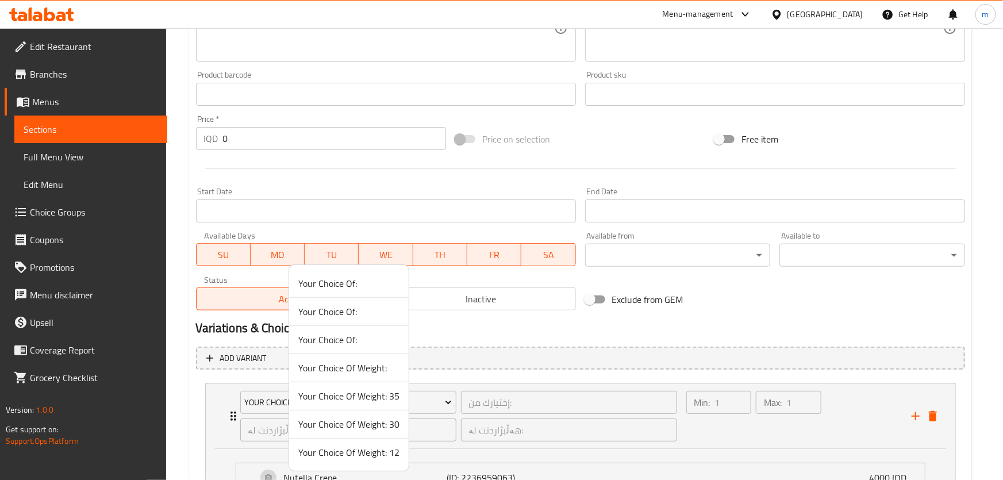
click at [345, 366] on span "Your Choice Of Weight:" at bounding box center [348, 368] width 101 height 14
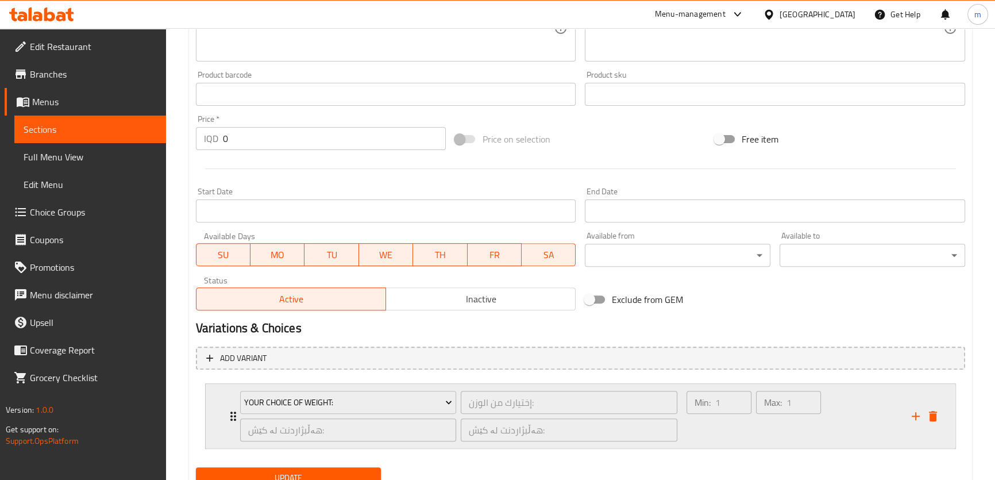
click at [771, 433] on div "Max: 1 ​" at bounding box center [789, 416] width 70 height 55
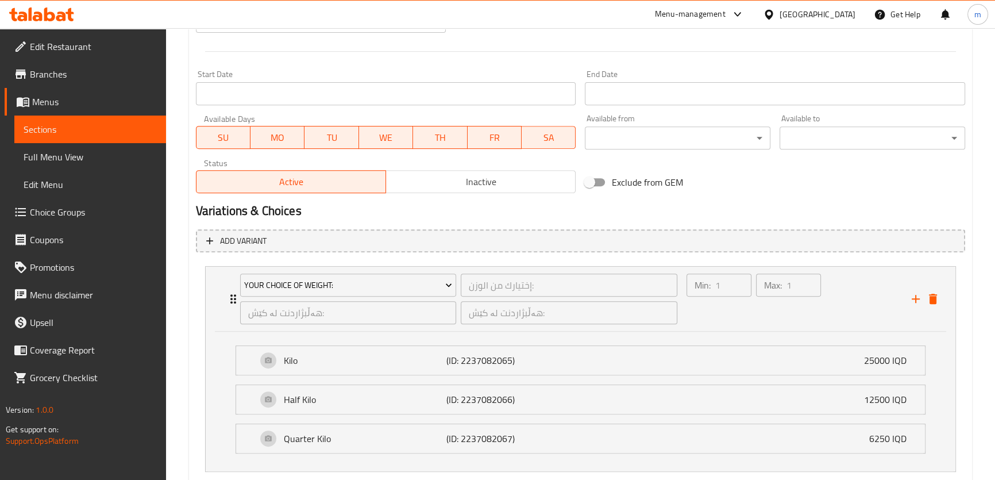
scroll to position [650, 0]
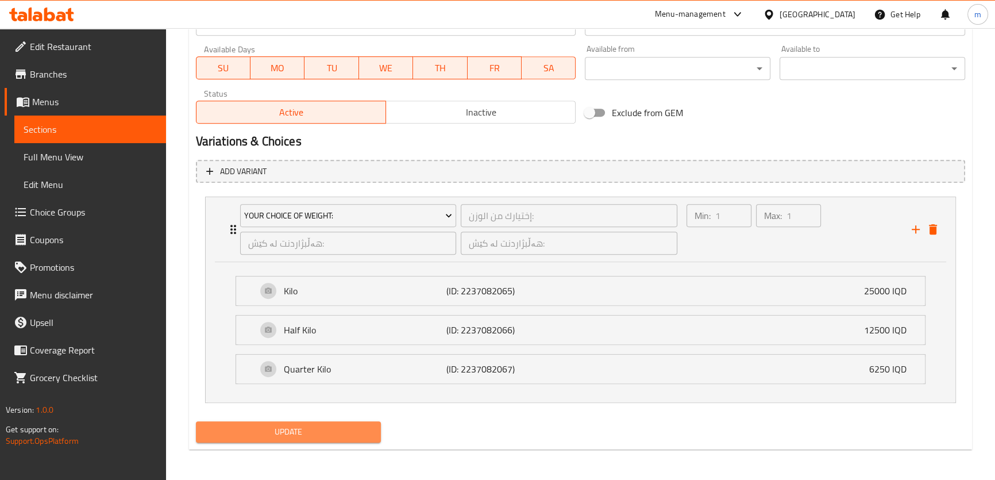
click at [358, 433] on span "Update" at bounding box center [288, 432] width 167 height 14
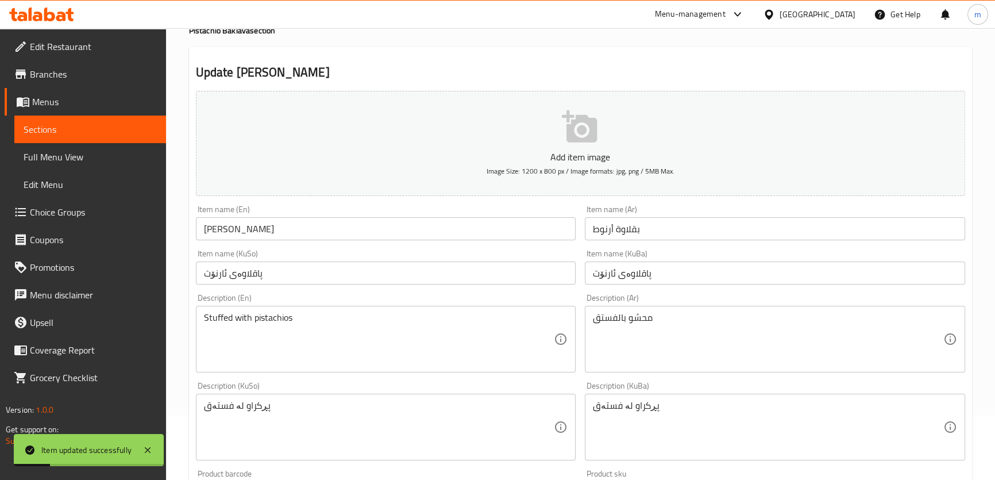
scroll to position [0, 0]
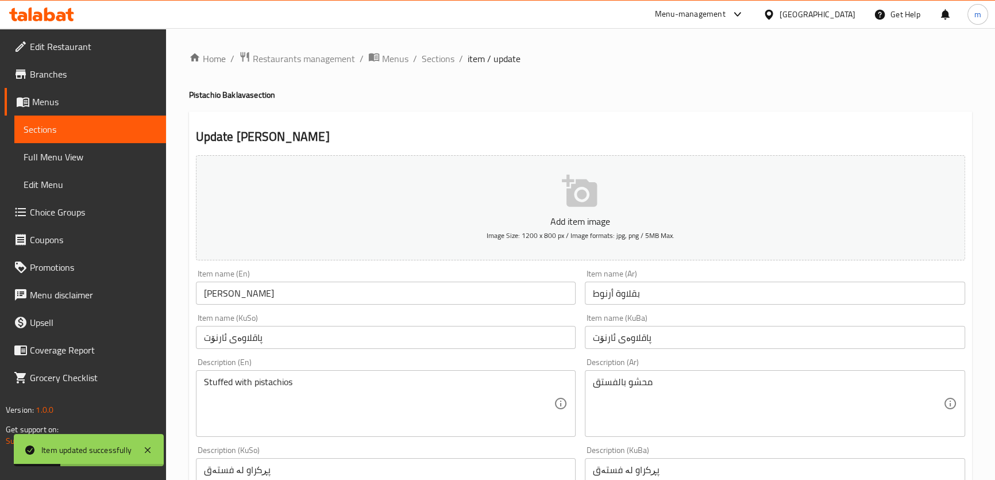
click at [417, 56] on ol "Home / Restaurants management / Menus / Sections / item / update" at bounding box center [580, 58] width 783 height 15
click at [429, 56] on span "Sections" at bounding box center [438, 59] width 33 height 14
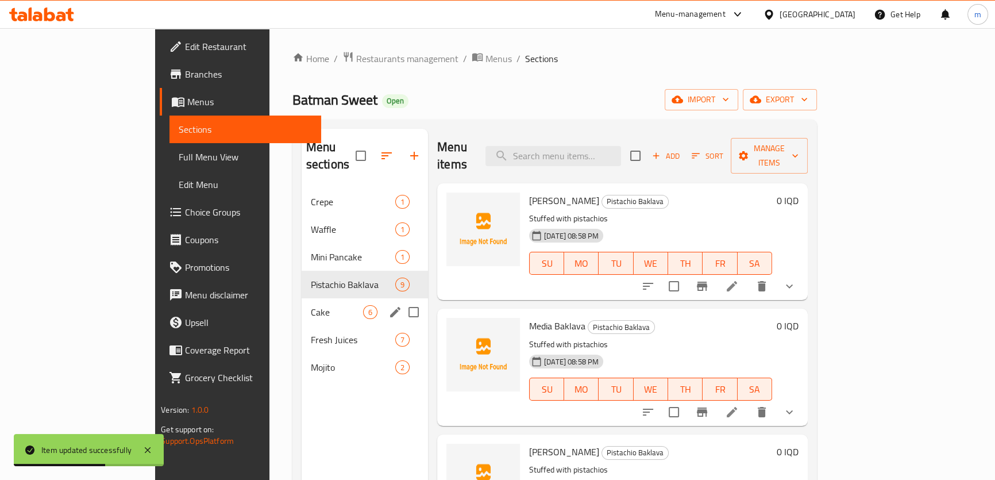
click at [311, 305] on span "Cake" at bounding box center [337, 312] width 52 height 14
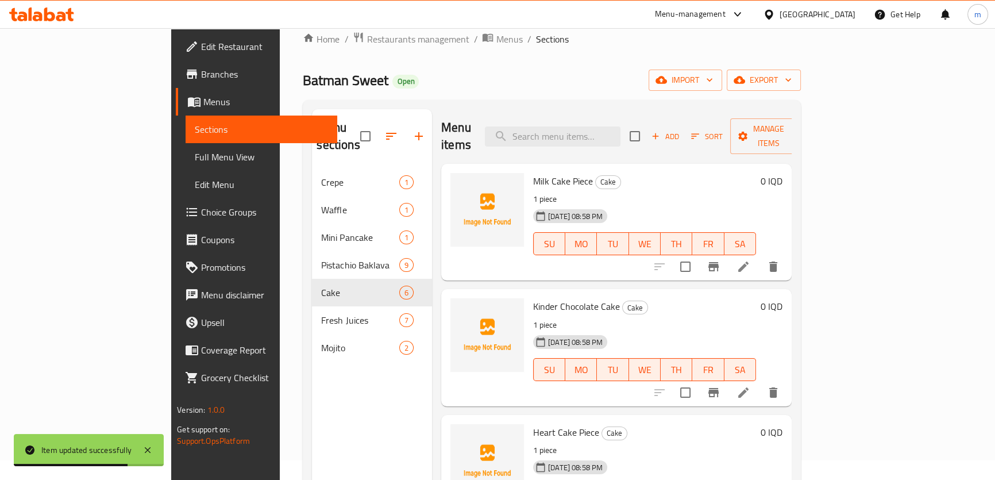
scroll to position [24, 0]
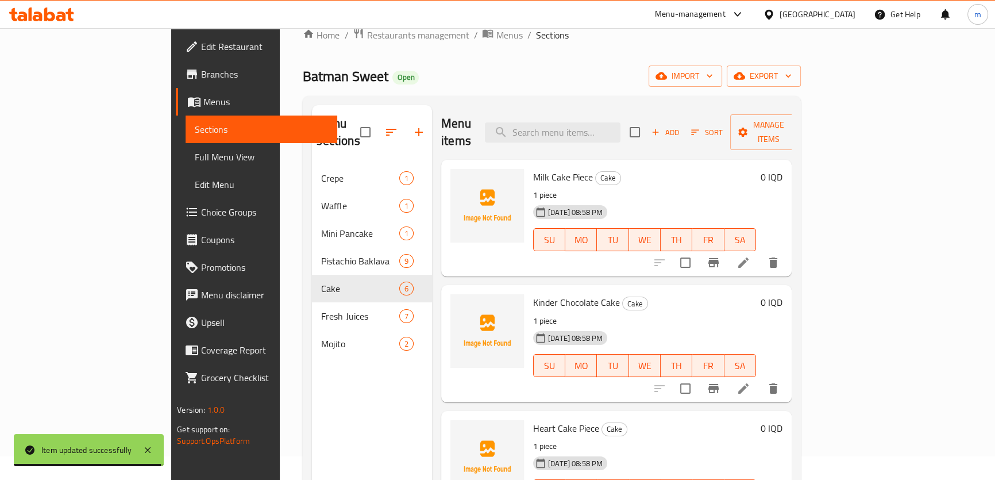
click at [783, 169] on h6 "0 IQD" at bounding box center [772, 177] width 22 height 16
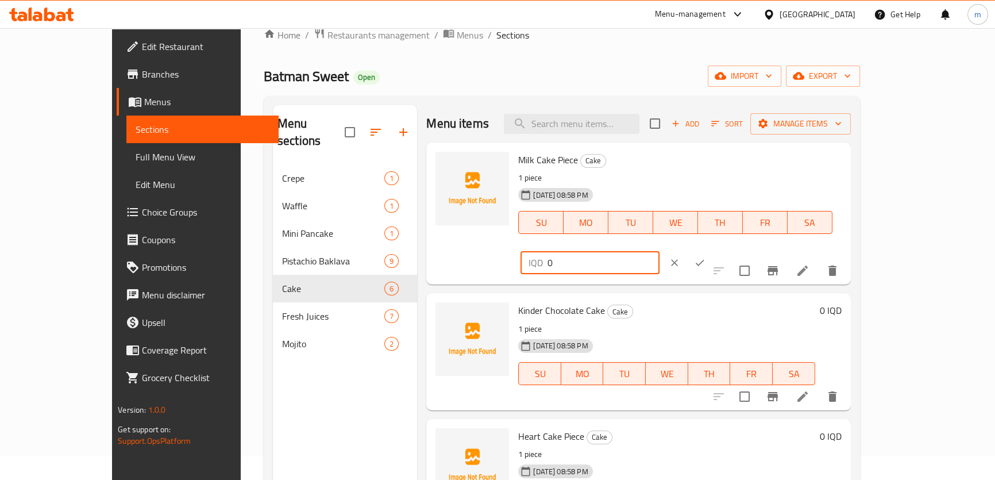
drag, startPoint x: 797, startPoint y: 163, endPoint x: 723, endPoint y: 157, distance: 74.4
click at [728, 158] on div "Milk Cake Piece Cake 1 piece 17-08-2025 08:58 PM SU MO TU WE TH FR SA IQD 0 ​" at bounding box center [680, 213] width 332 height 133
click at [659, 251] on input "2000" at bounding box center [603, 262] width 111 height 23
type input "2000"
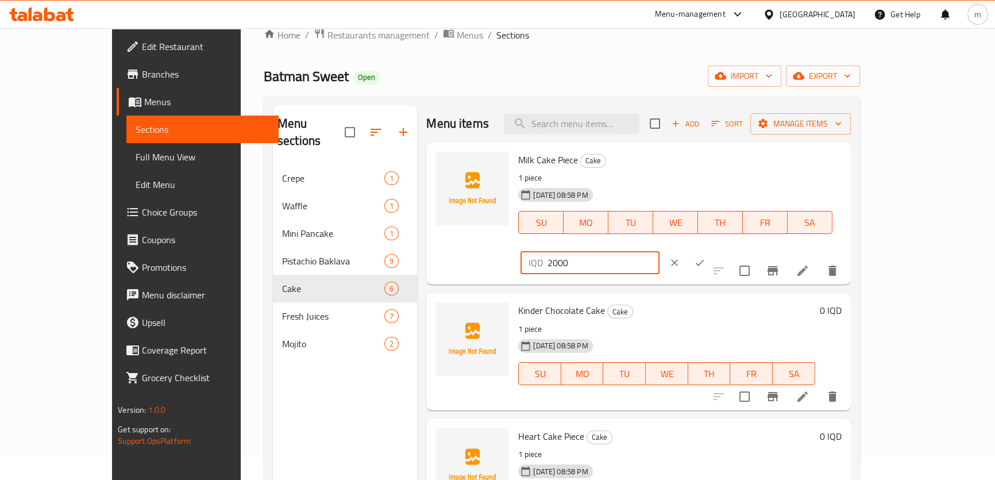
click at [706, 257] on icon "ok" at bounding box center [699, 262] width 11 height 11
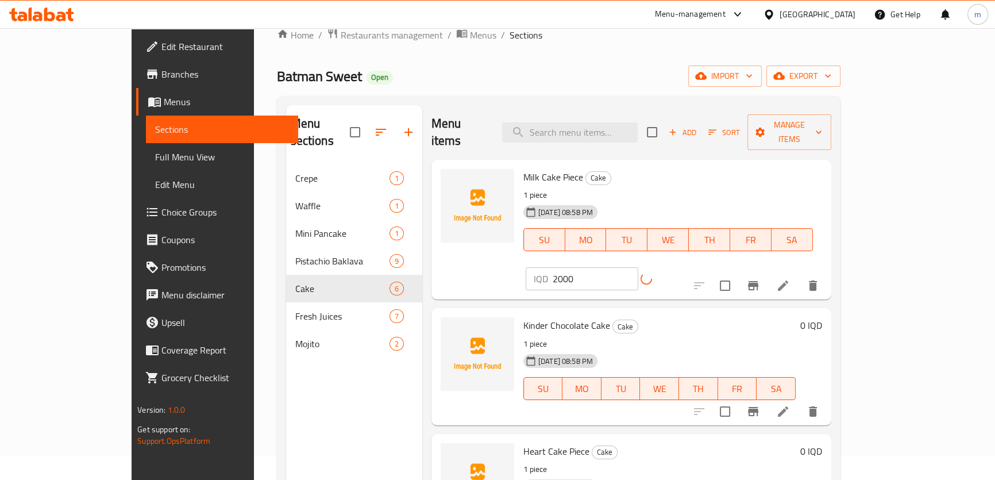
click at [822, 317] on h6 "0 IQD" at bounding box center [812, 325] width 22 height 16
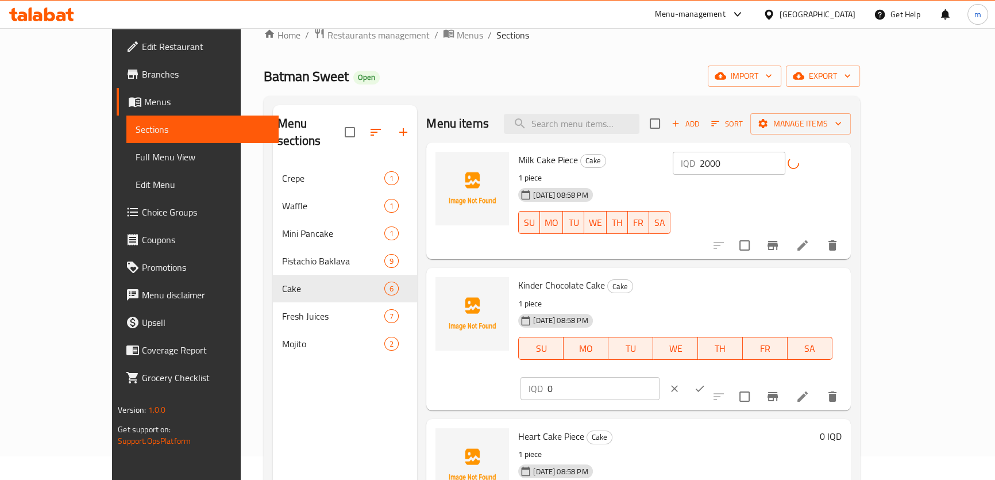
drag, startPoint x: 817, startPoint y: 295, endPoint x: 751, endPoint y: 289, distance: 65.8
click at [753, 290] on div "Kinder Chocolate Cake Cake 1 piece 17-08-2025 08:58 PM SU MO TU WE TH FR SA IQD…" at bounding box center [680, 338] width 332 height 133
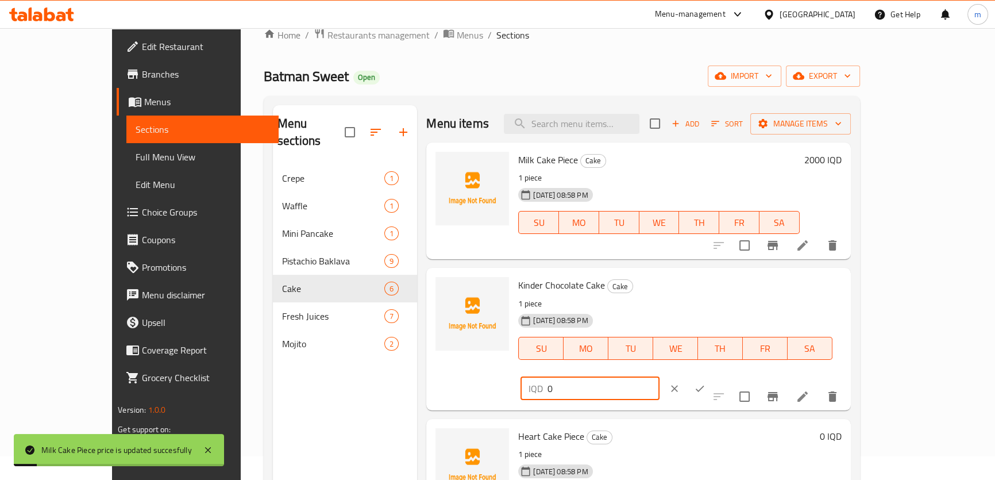
paste input "200"
type input "2000"
click at [713, 376] on button "ok" at bounding box center [699, 388] width 25 height 25
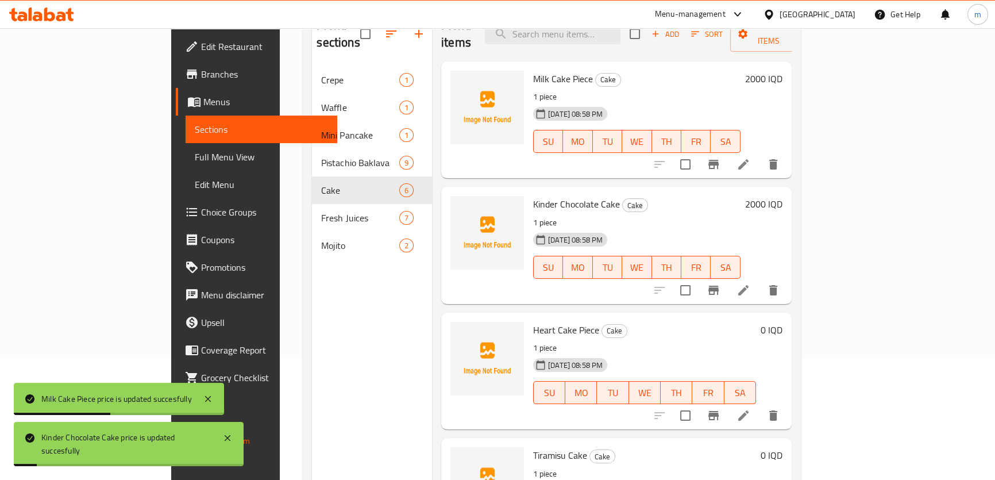
scroll to position [161, 0]
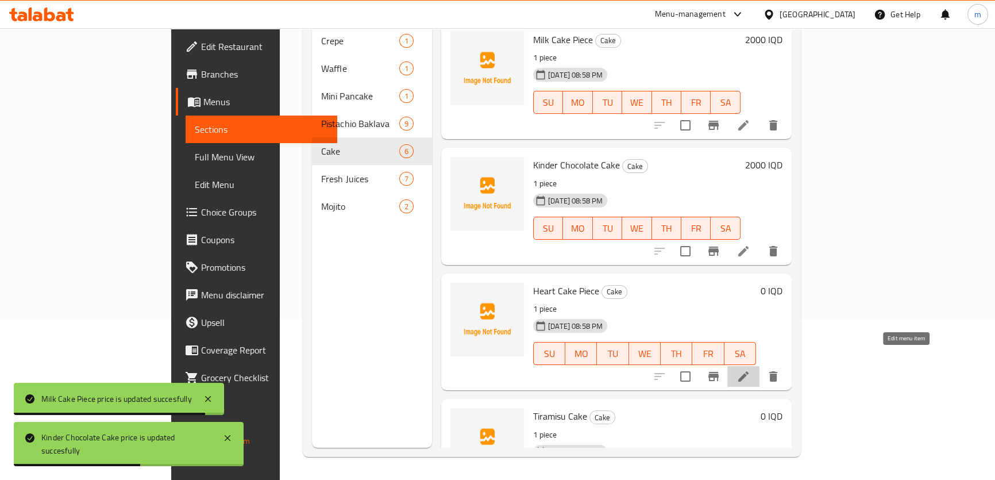
click at [751, 370] on icon at bounding box center [744, 377] width 14 height 14
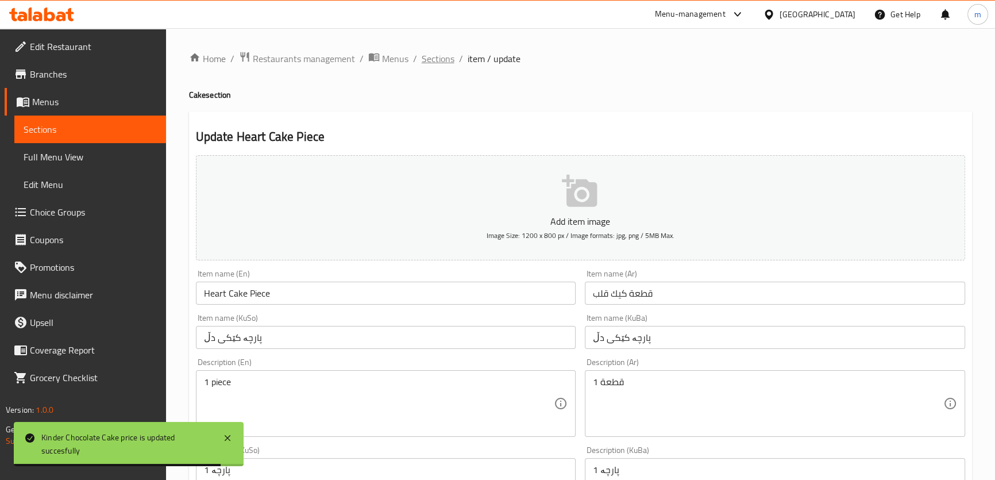
click at [441, 59] on span "Sections" at bounding box center [438, 59] width 33 height 14
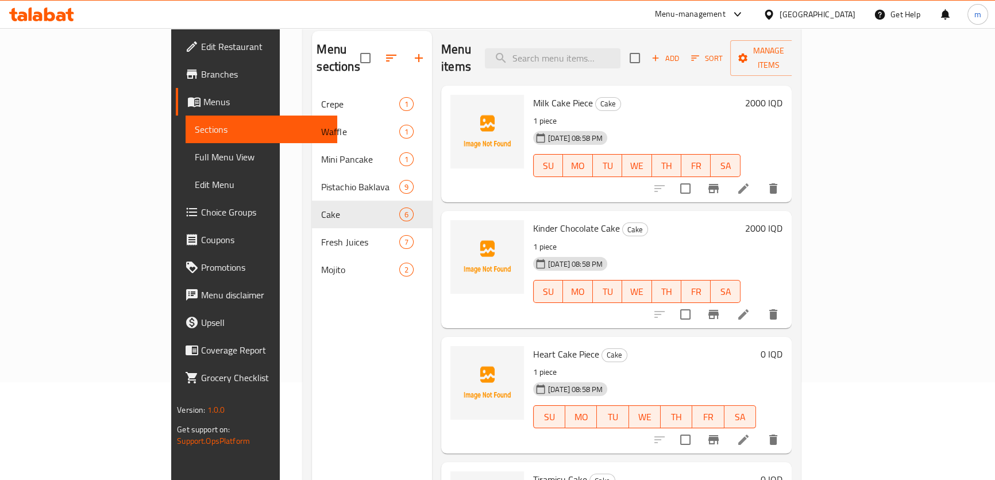
scroll to position [121, 0]
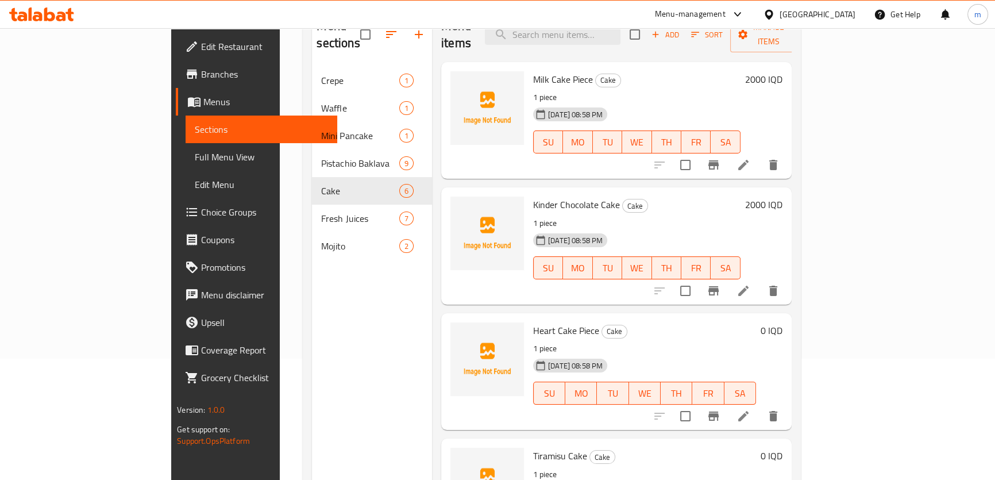
click at [756, 322] on h6 "Heart Cake Piece Cake" at bounding box center [644, 330] width 223 height 16
click at [783, 322] on h6 "0 IQD" at bounding box center [772, 330] width 22 height 16
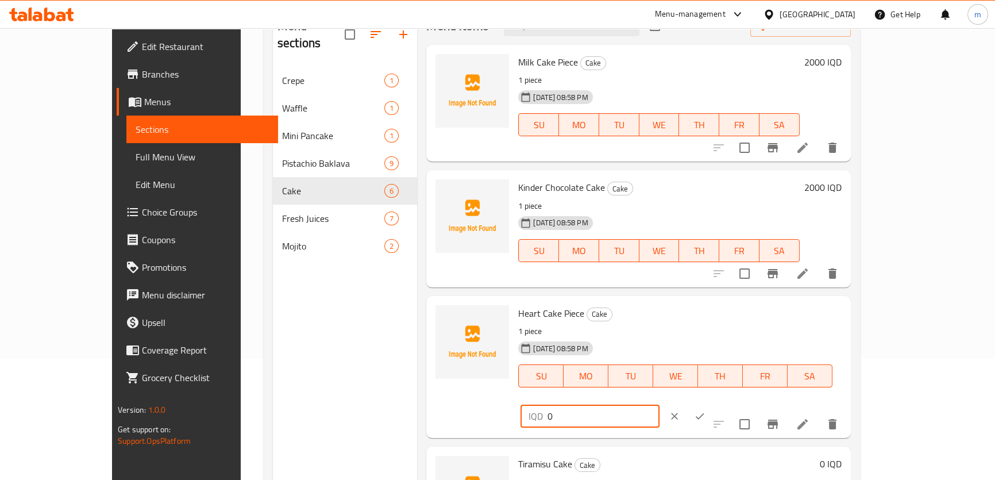
drag, startPoint x: 810, startPoint y: 318, endPoint x: 722, endPoint y: 311, distance: 88.8
click at [727, 313] on div "Heart Cake Piece Cake 1 piece 17-08-2025 08:58 PM SU MO TU WE TH FR SA IQD 0 ​" at bounding box center [680, 367] width 332 height 133
type input "5000"
click at [706, 410] on icon "ok" at bounding box center [699, 415] width 11 height 11
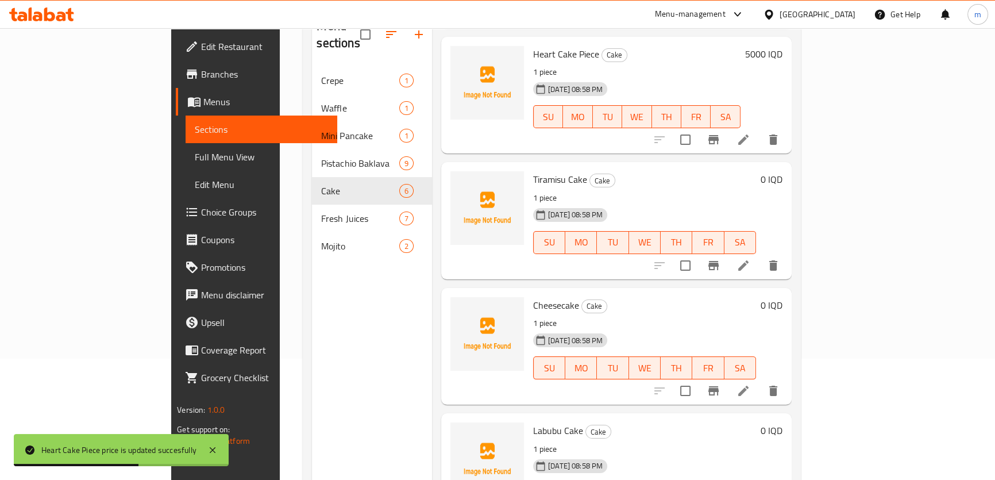
scroll to position [301, 0]
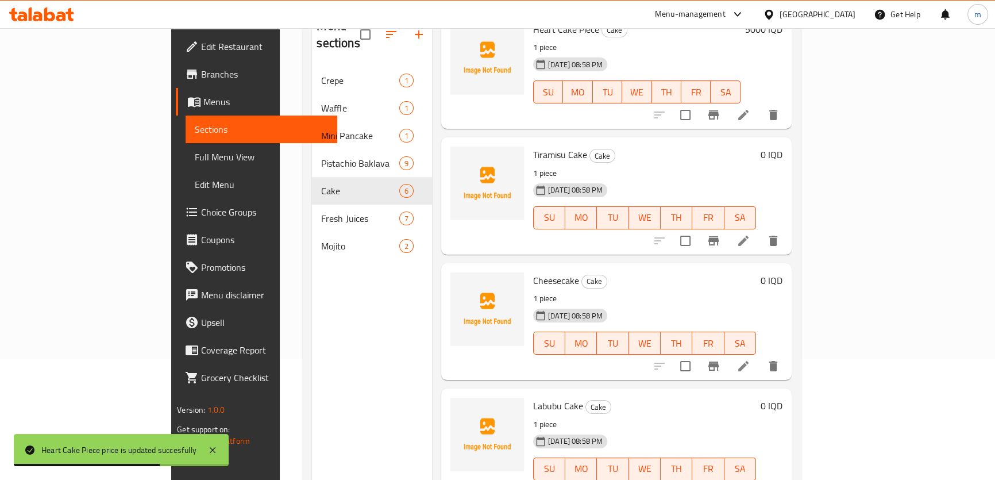
click at [783, 272] on h6 "0 IQD" at bounding box center [772, 280] width 22 height 16
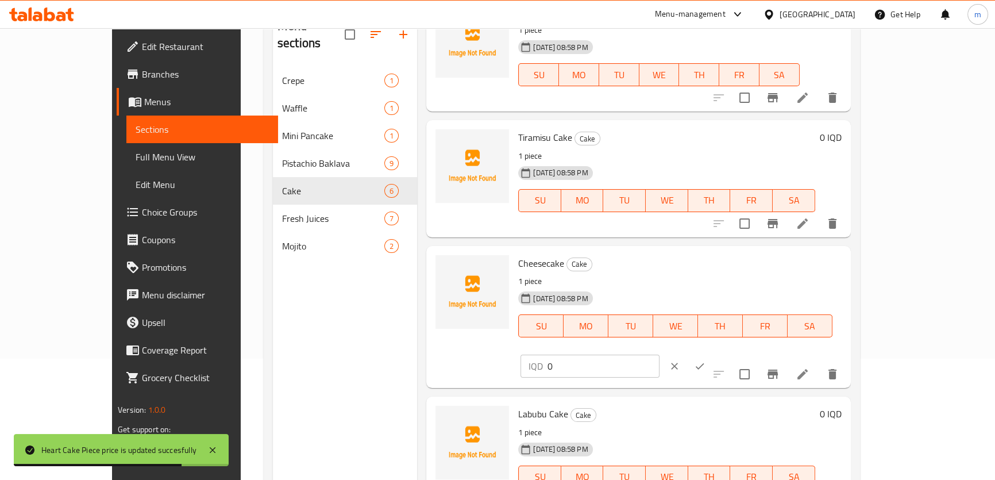
drag, startPoint x: 748, startPoint y: 271, endPoint x: 736, endPoint y: 271, distance: 11.5
click at [736, 271] on div "Cheesecake Cake 1 piece 17-08-2025 08:58 PM SU MO TU WE TH FR SA IQD 0 ​" at bounding box center [680, 317] width 332 height 133
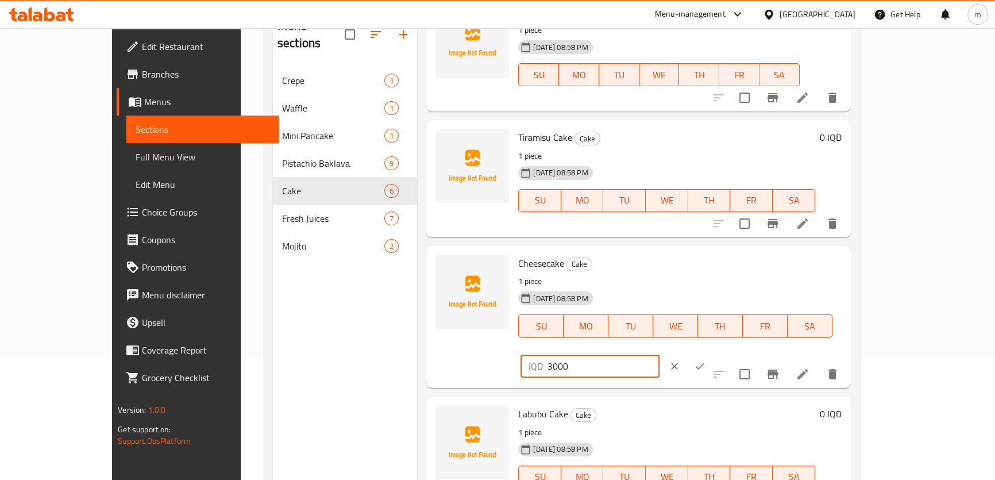
type input "3000"
click at [706, 360] on icon "ok" at bounding box center [699, 365] width 11 height 11
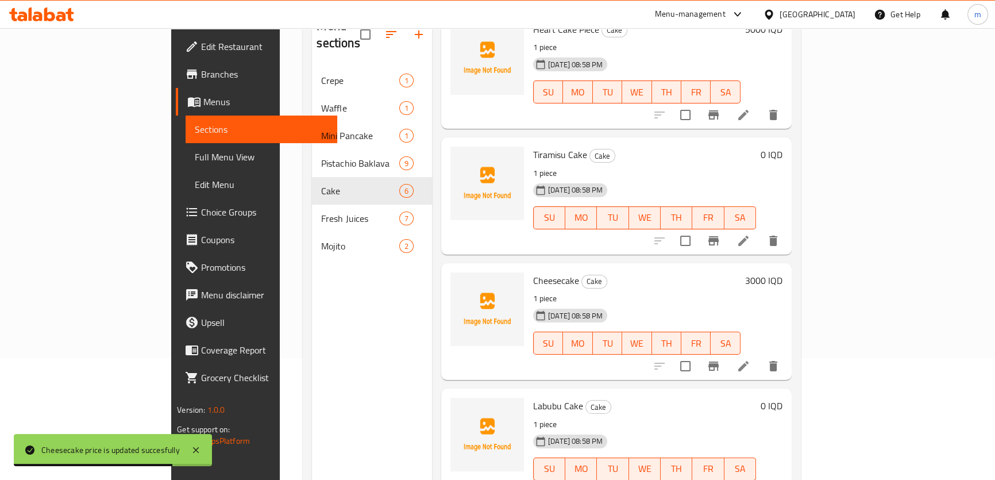
click at [783, 147] on h6 "0 IQD" at bounding box center [772, 155] width 22 height 16
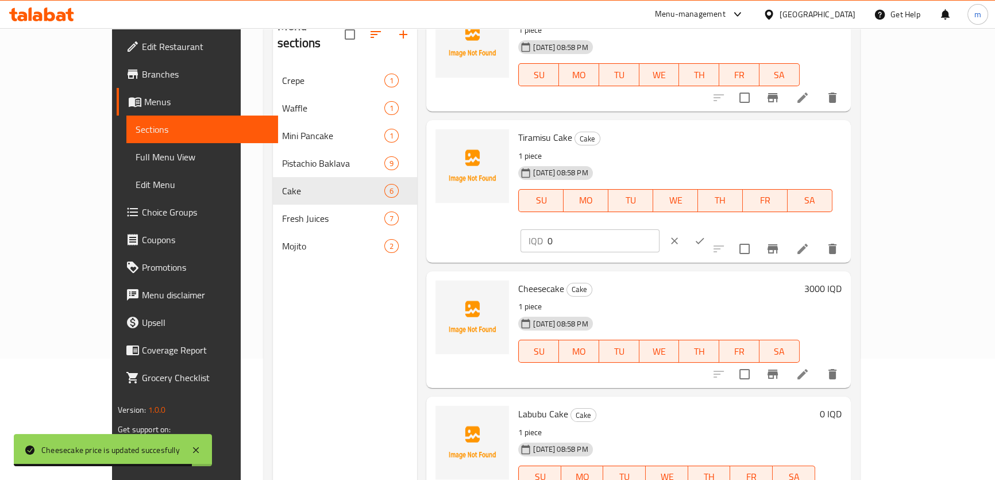
drag, startPoint x: 788, startPoint y: 138, endPoint x: 727, endPoint y: 142, distance: 61.1
click at [728, 142] on div "Tiramisu Cake Cake 1 piece 17-08-2025 08:58 PM SU MO TU WE TH FR SA IQD 0 ​" at bounding box center [680, 191] width 332 height 133
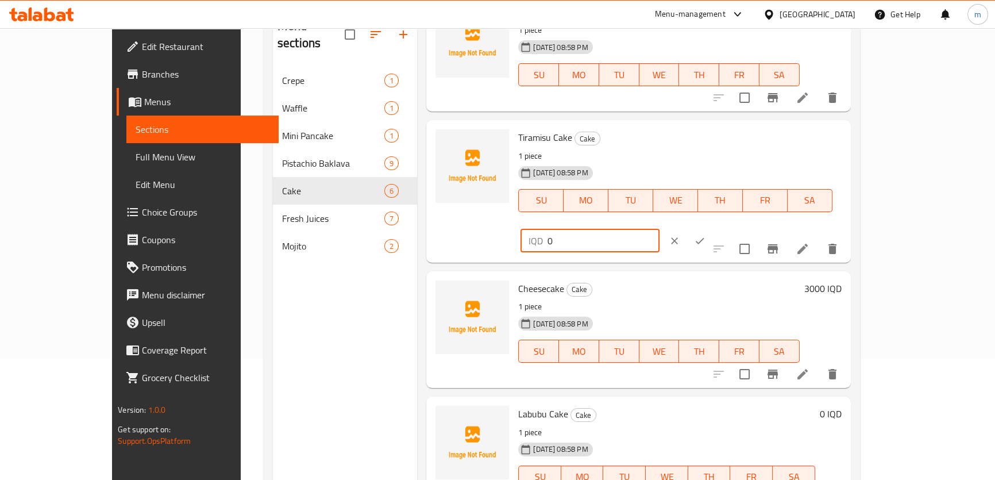
drag, startPoint x: 786, startPoint y: 138, endPoint x: 799, endPoint y: 138, distance: 13.2
click at [659, 229] on div "IQD 0 ​" at bounding box center [590, 240] width 139 height 23
type input "3000"
click at [706, 235] on icon "ok" at bounding box center [699, 240] width 11 height 11
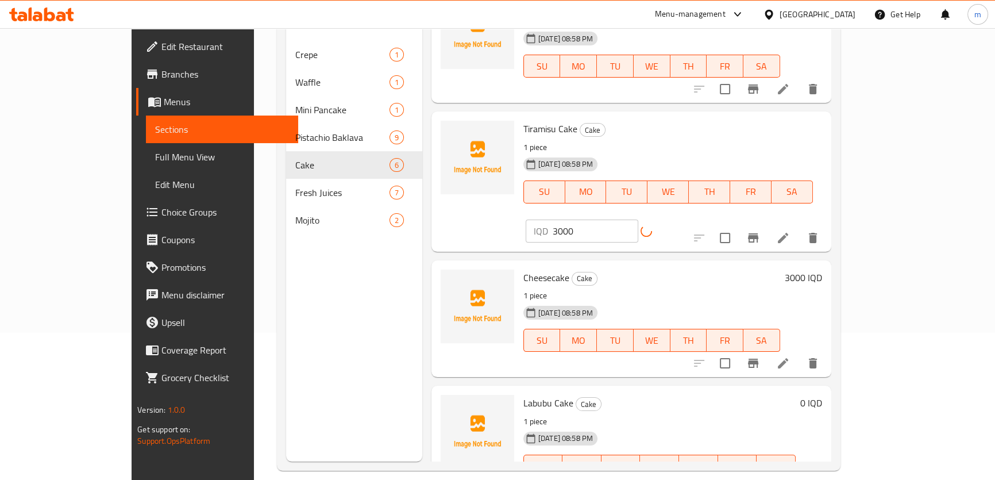
scroll to position [161, 0]
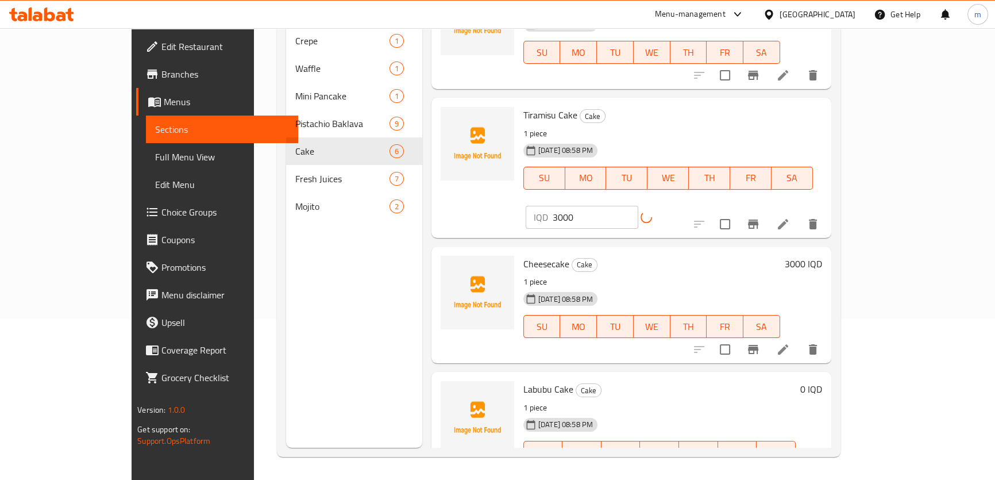
click at [822, 381] on h6 "0 IQD" at bounding box center [812, 389] width 22 height 16
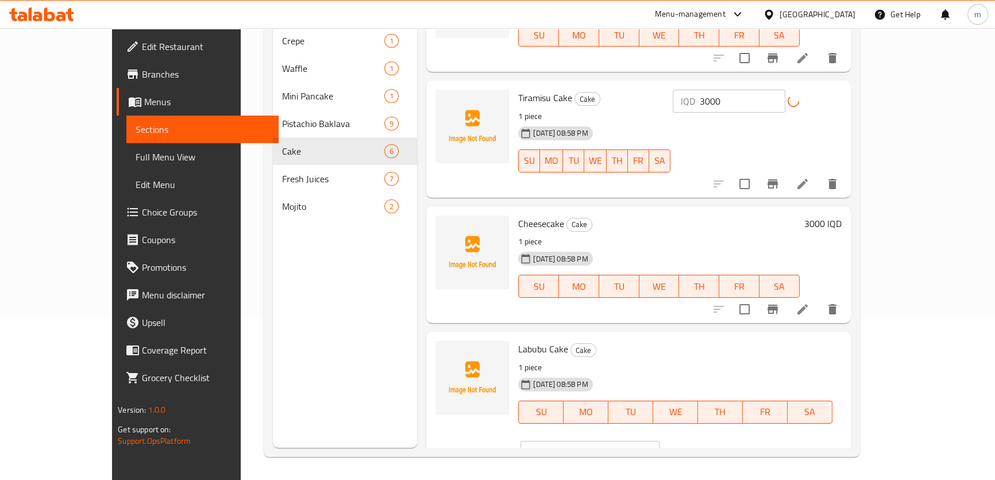
drag, startPoint x: 787, startPoint y: 355, endPoint x: 767, endPoint y: 355, distance: 19.5
click at [659, 441] on div "IQD 0 ​" at bounding box center [590, 452] width 139 height 23
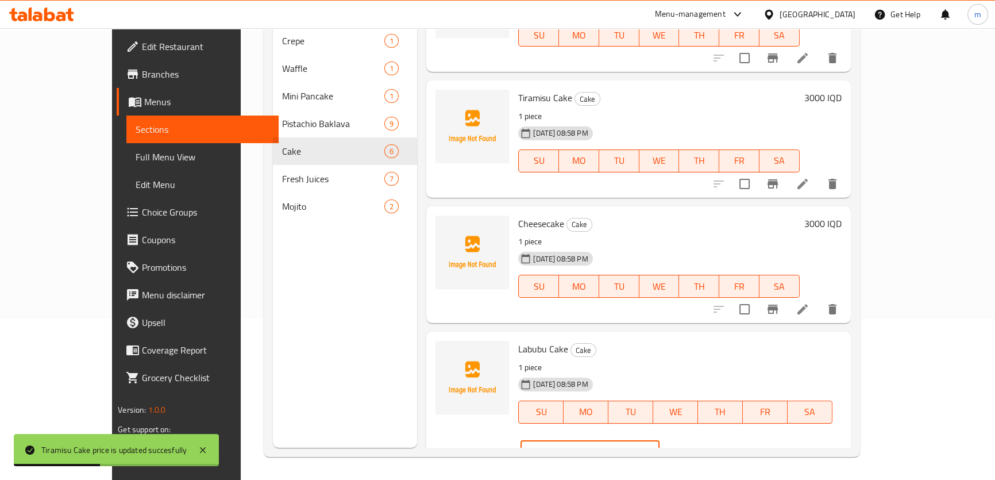
type input "5000"
click at [706, 447] on icon "ok" at bounding box center [699, 452] width 11 height 11
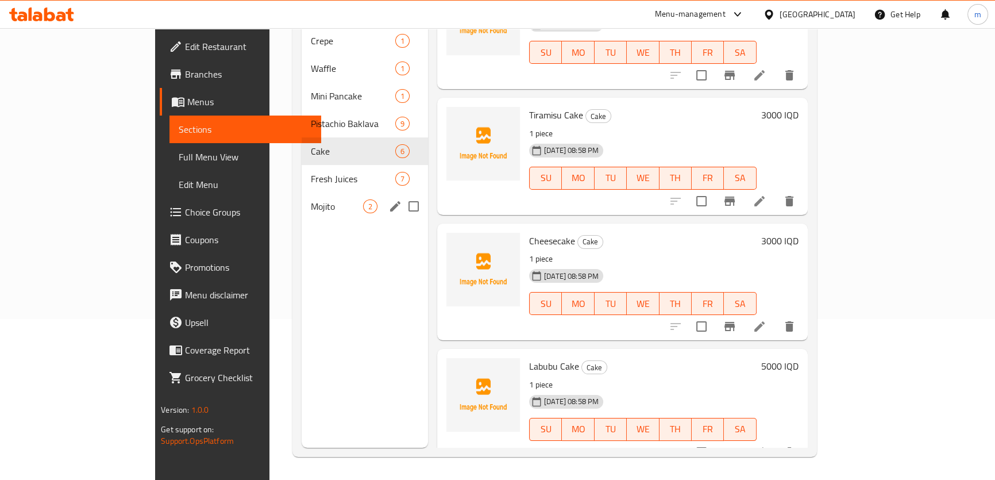
click at [311, 172] on span "Fresh Juices" at bounding box center [353, 179] width 84 height 14
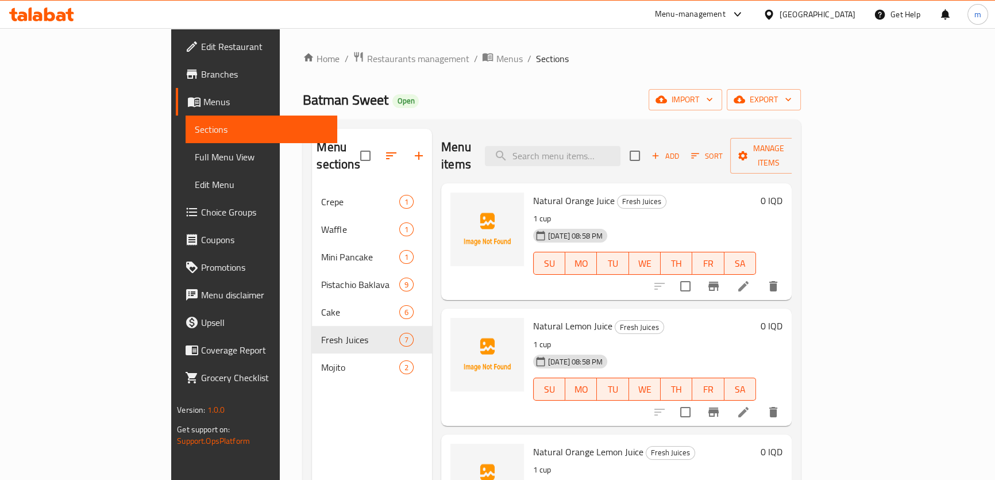
click at [783, 193] on h6 "0 IQD" at bounding box center [772, 201] width 22 height 16
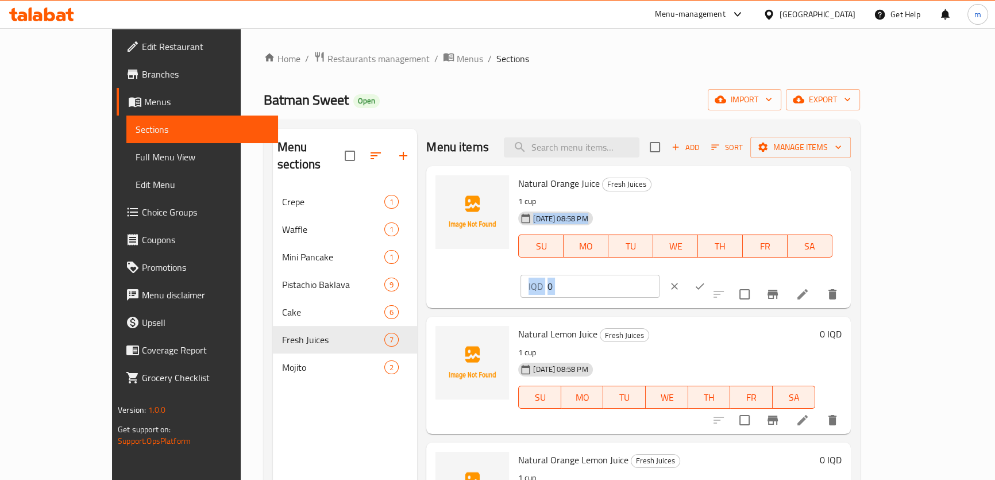
drag, startPoint x: 832, startPoint y: 202, endPoint x: 724, endPoint y: 191, distance: 108.0
click at [724, 191] on div "Natural Orange Juice Fresh Juices 1 cup 17-08-2025 08:58 PM SU MO TU WE TH FR S…" at bounding box center [680, 237] width 332 height 133
click at [659, 275] on input "0" at bounding box center [603, 286] width 111 height 23
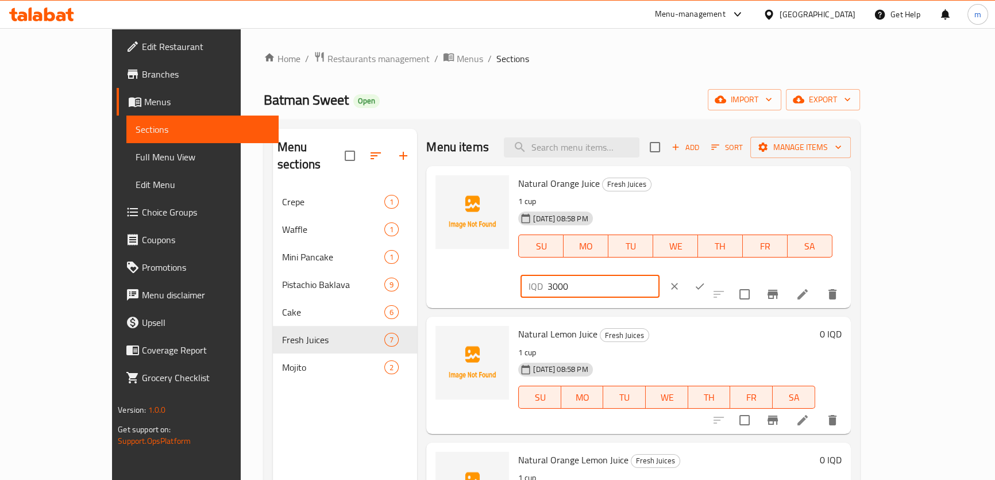
click at [659, 275] on input "3000" at bounding box center [603, 286] width 111 height 23
type input "3000"
click at [706, 280] on icon "ok" at bounding box center [699, 285] width 11 height 11
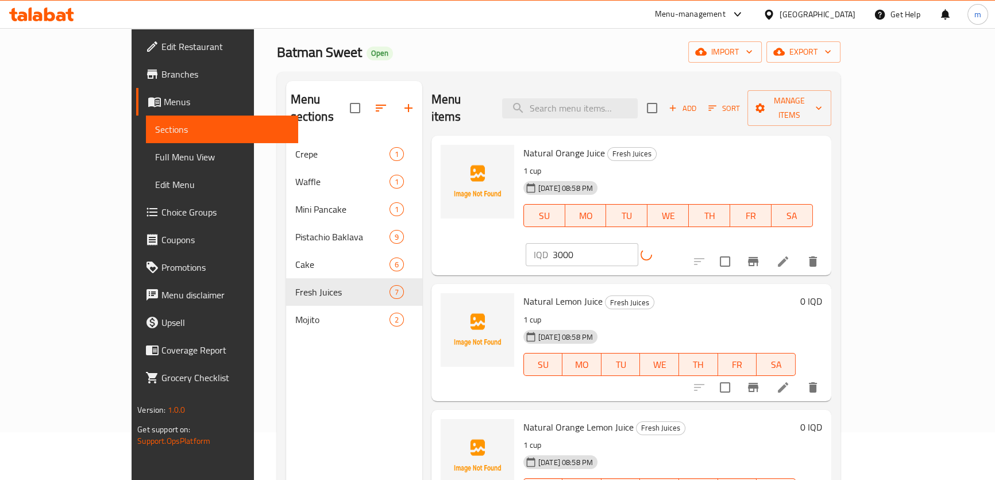
scroll to position [71, 0]
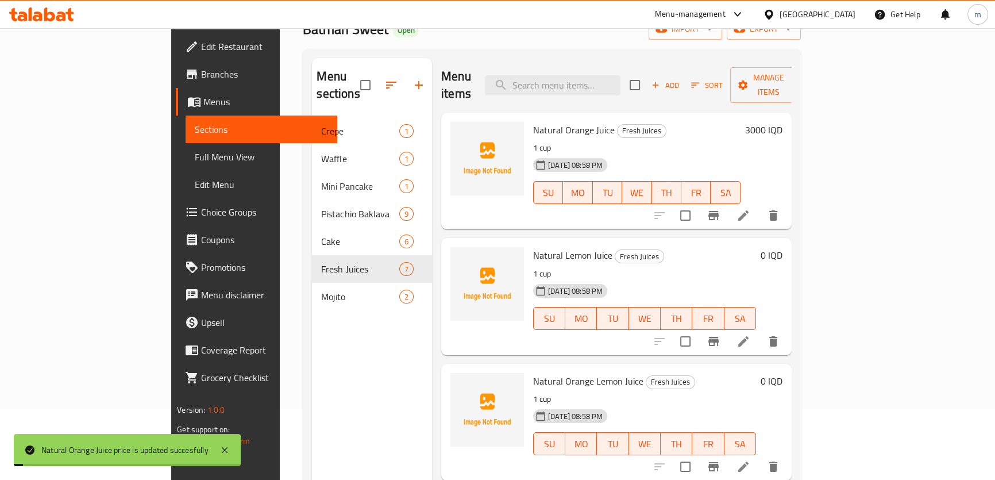
click at [783, 247] on h6 "0 IQD" at bounding box center [772, 255] width 22 height 16
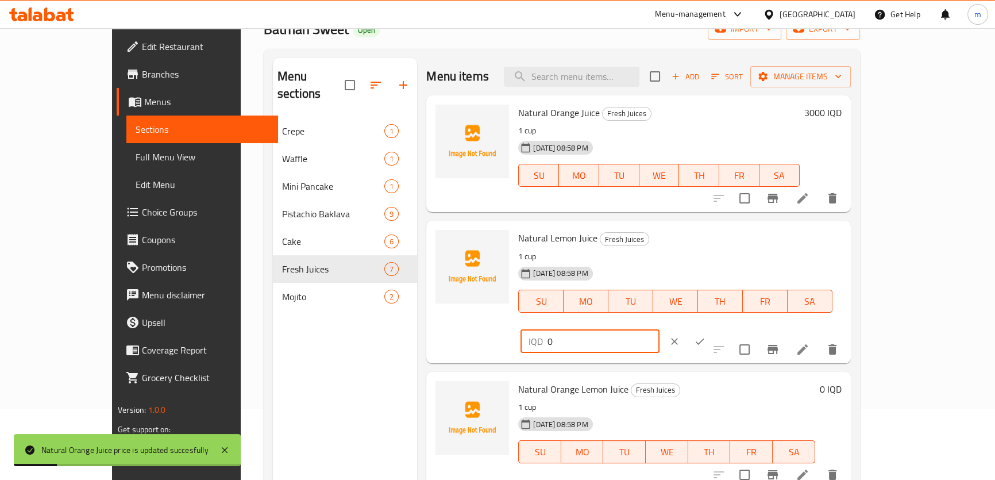
drag, startPoint x: 812, startPoint y: 244, endPoint x: 774, endPoint y: 243, distance: 37.9
click at [659, 330] on div "IQD 0 ​" at bounding box center [590, 341] width 139 height 23
paste input "300"
type input "3000"
click at [704, 338] on icon "ok" at bounding box center [699, 341] width 9 height 6
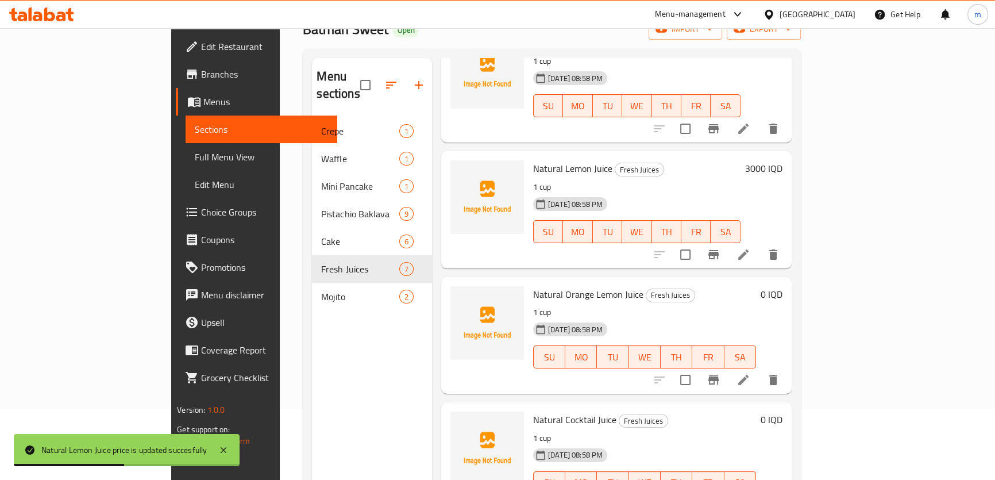
scroll to position [121, 0]
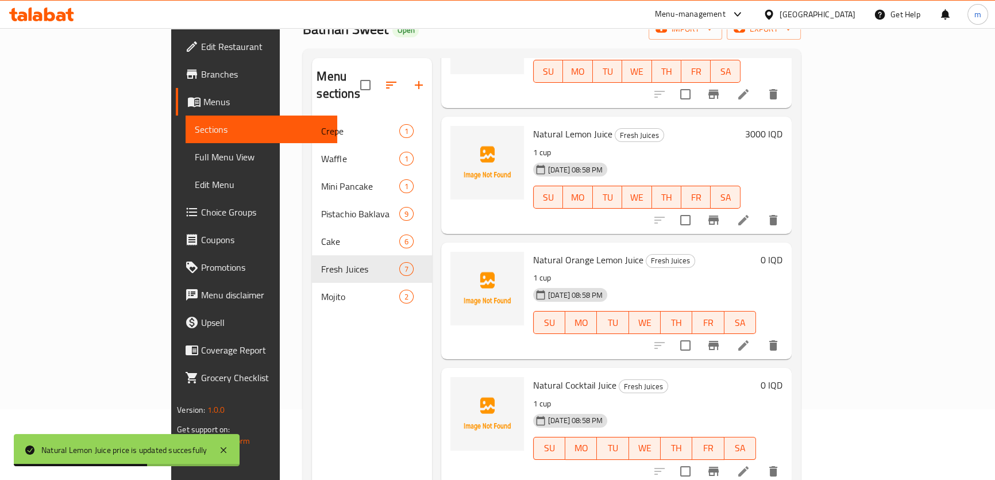
click at [783, 252] on h6 "0 IQD" at bounding box center [772, 260] width 22 height 16
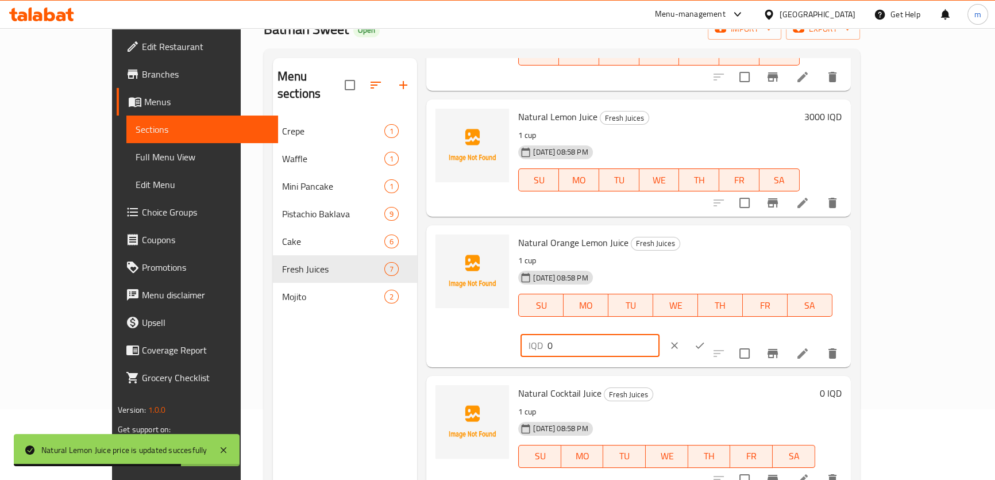
drag, startPoint x: 818, startPoint y: 252, endPoint x: 769, endPoint y: 248, distance: 49.5
click at [659, 334] on div "IQD 0 ​" at bounding box center [590, 345] width 139 height 23
paste input "300"
type input "3000"
click at [706, 340] on icon "ok" at bounding box center [699, 345] width 11 height 11
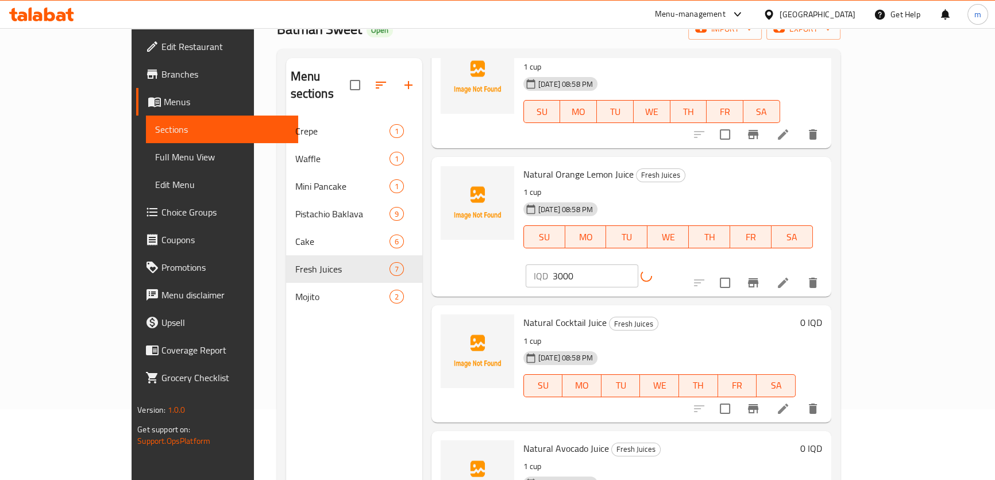
scroll to position [244, 0]
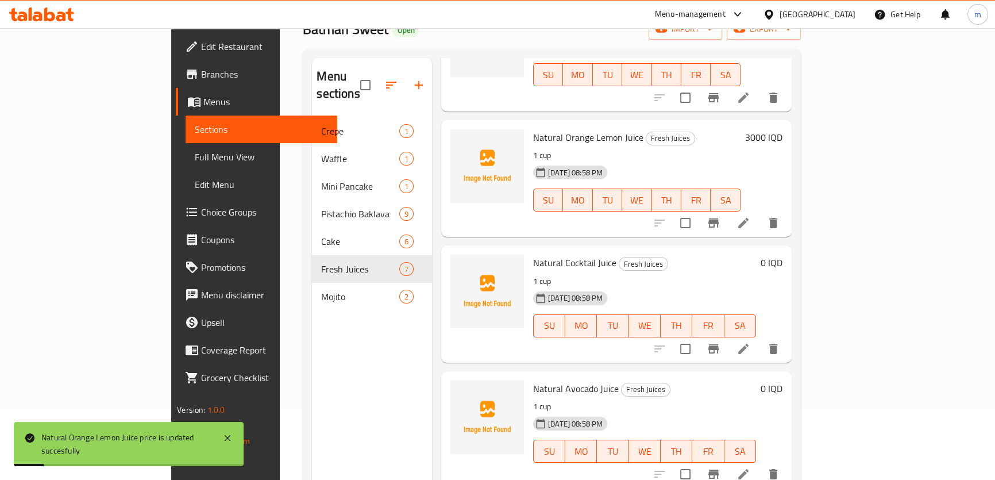
click at [783, 255] on h6 "0 IQD" at bounding box center [772, 263] width 22 height 16
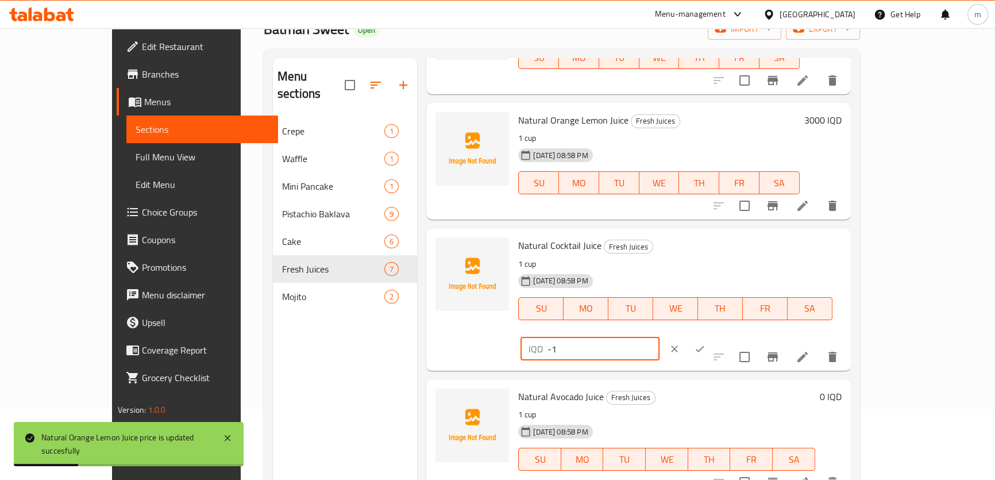
drag, startPoint x: 837, startPoint y: 250, endPoint x: 786, endPoint y: 248, distance: 51.2
click at [659, 337] on input "-1" at bounding box center [603, 348] width 111 height 23
paste input "3000"
drag, startPoint x: 805, startPoint y: 252, endPoint x: 740, endPoint y: 249, distance: 64.4
click at [740, 249] on div "Natural Cocktail Juice Fresh Juices 1 cup 17-08-2025 08:58 PM SU MO TU WE TH FR…" at bounding box center [680, 299] width 332 height 133
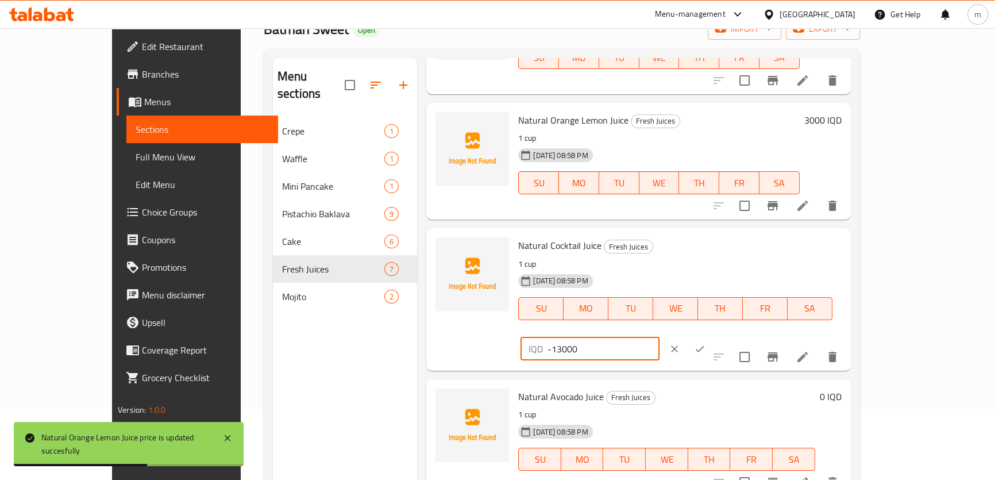
paste input "number"
type input "3000"
click at [706, 343] on icon "ok" at bounding box center [699, 348] width 11 height 11
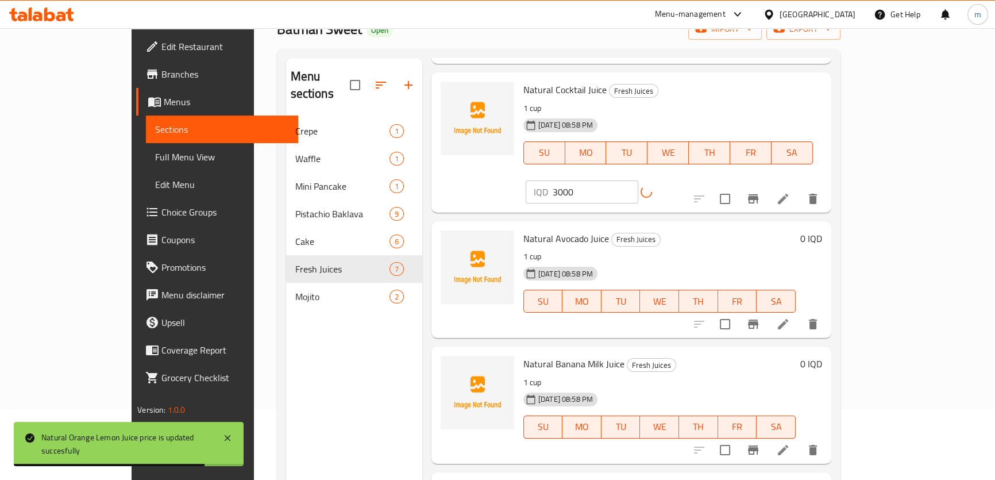
scroll to position [427, 0]
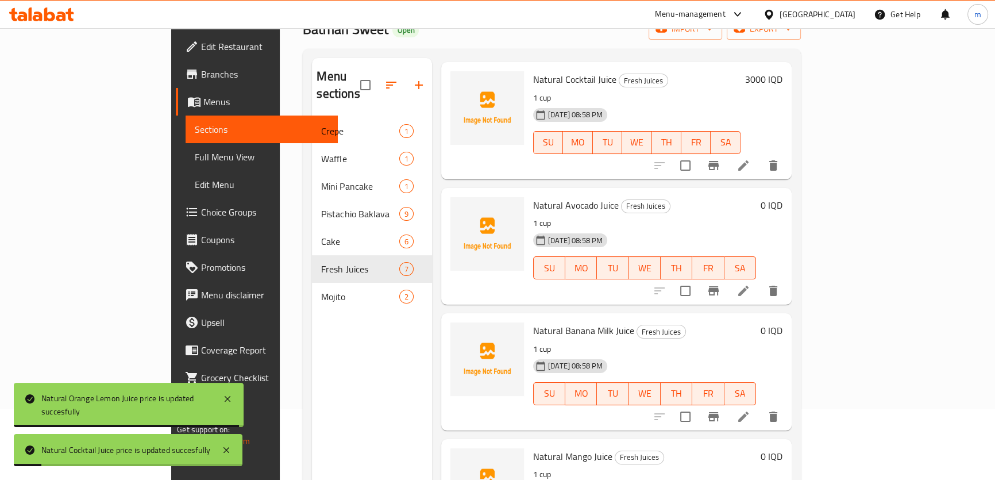
click at [783, 197] on h6 "0 IQD" at bounding box center [772, 205] width 22 height 16
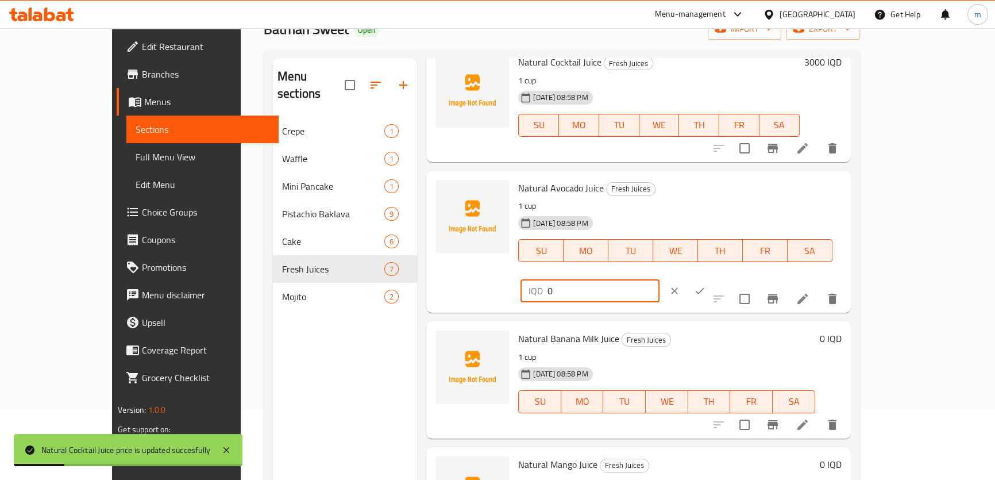
drag, startPoint x: 833, startPoint y: 194, endPoint x: 740, endPoint y: 192, distance: 92.5
click at [741, 192] on div "Natural Avocado Juice Fresh Juices 1 cup 17-08-2025 08:58 PM SU MO TU WE TH FR …" at bounding box center [680, 241] width 332 height 133
paste input "300"
drag, startPoint x: 797, startPoint y: 197, endPoint x: 784, endPoint y: 197, distance: 12.1
click at [659, 279] on div "IQD 3000 ​" at bounding box center [590, 290] width 139 height 23
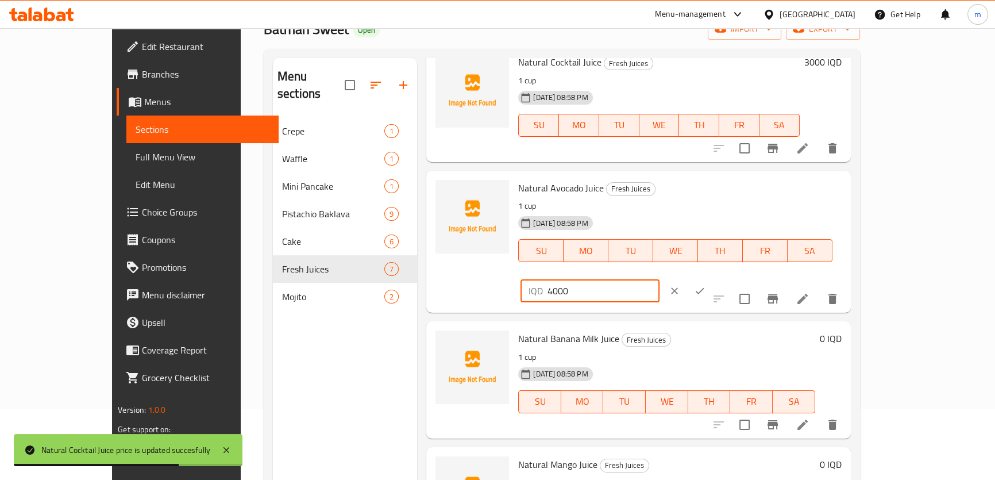
type input "4000"
click at [704, 288] on icon "ok" at bounding box center [699, 291] width 9 height 6
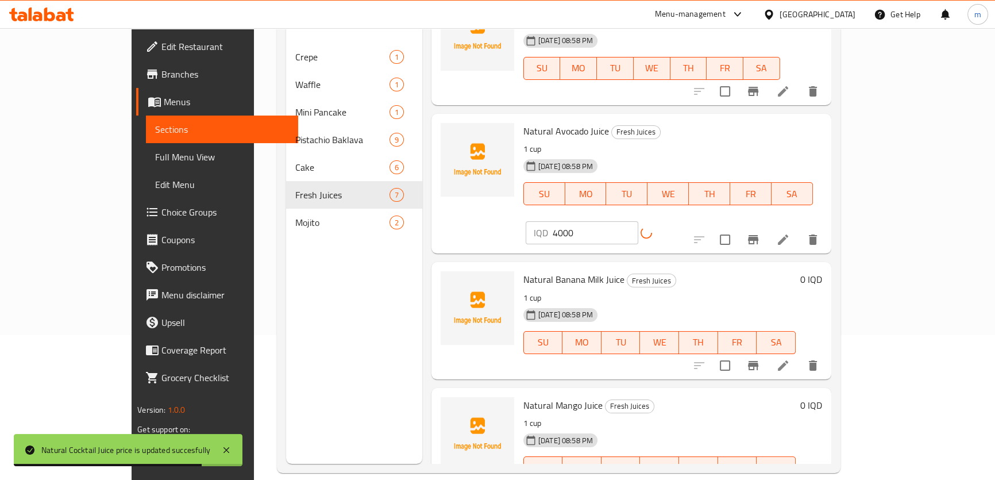
scroll to position [161, 0]
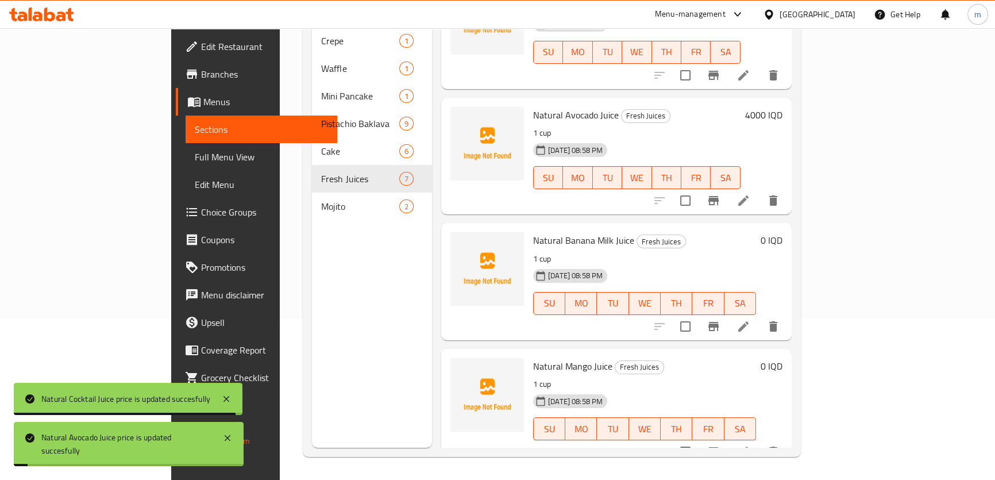
click at [783, 232] on h6 "0 IQD" at bounding box center [772, 240] width 22 height 16
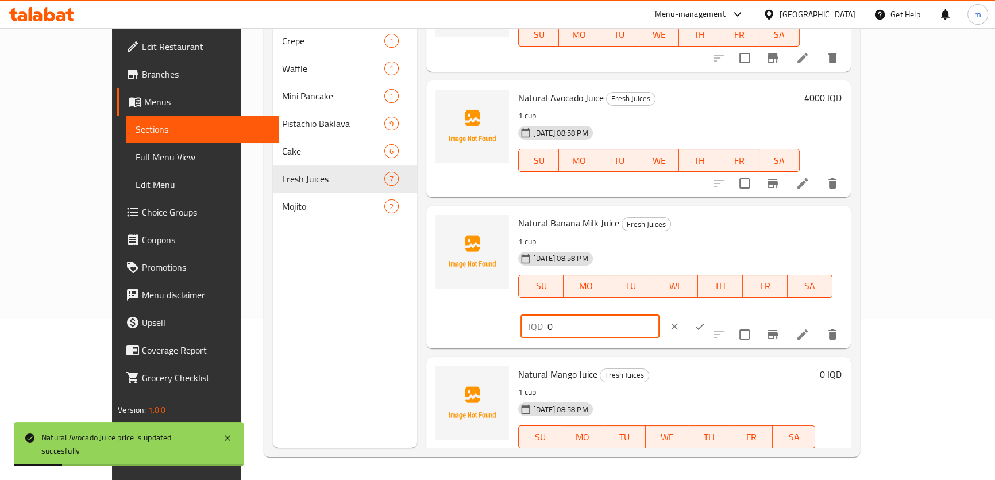
drag, startPoint x: 772, startPoint y: 229, endPoint x: 726, endPoint y: 230, distance: 46.0
click at [728, 230] on div "Natural Banana Milk Juice Fresh Juices 1 cup 17-08-2025 08:58 PM SU MO TU WE TH…" at bounding box center [680, 276] width 332 height 133
paste input "300"
type input "3000"
click at [706, 321] on icon "ok" at bounding box center [699, 326] width 11 height 11
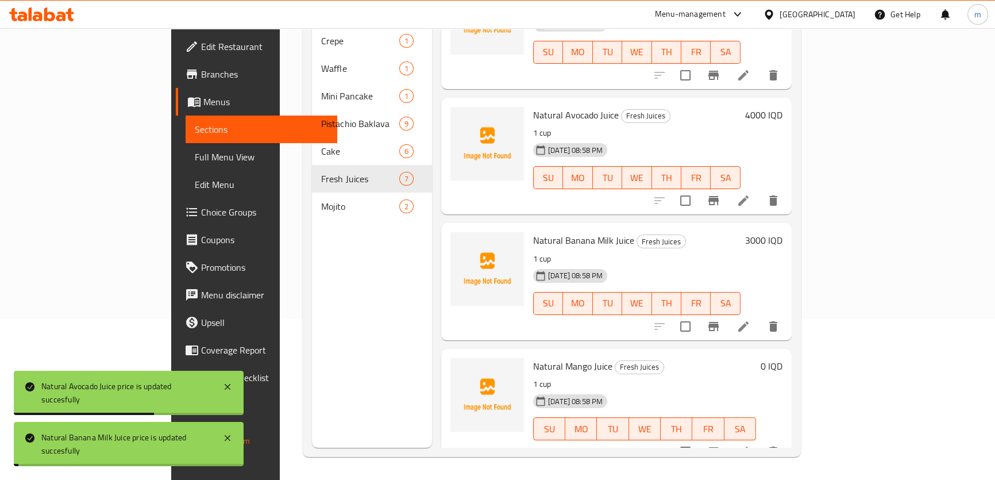
click at [783, 358] on h6 "0 IQD" at bounding box center [772, 366] width 22 height 16
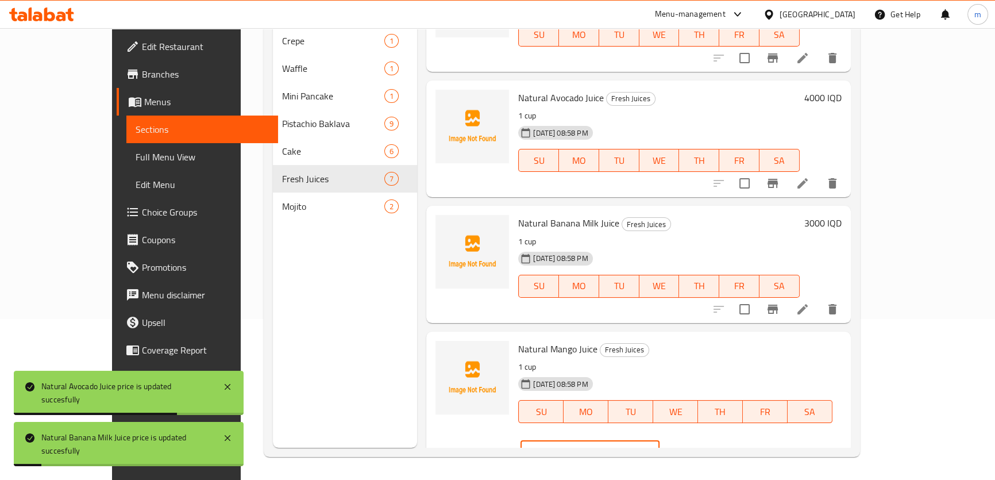
drag, startPoint x: 861, startPoint y: 351, endPoint x: 776, endPoint y: 347, distance: 85.2
click at [659, 440] on div "IQD 0 ​" at bounding box center [590, 451] width 139 height 23
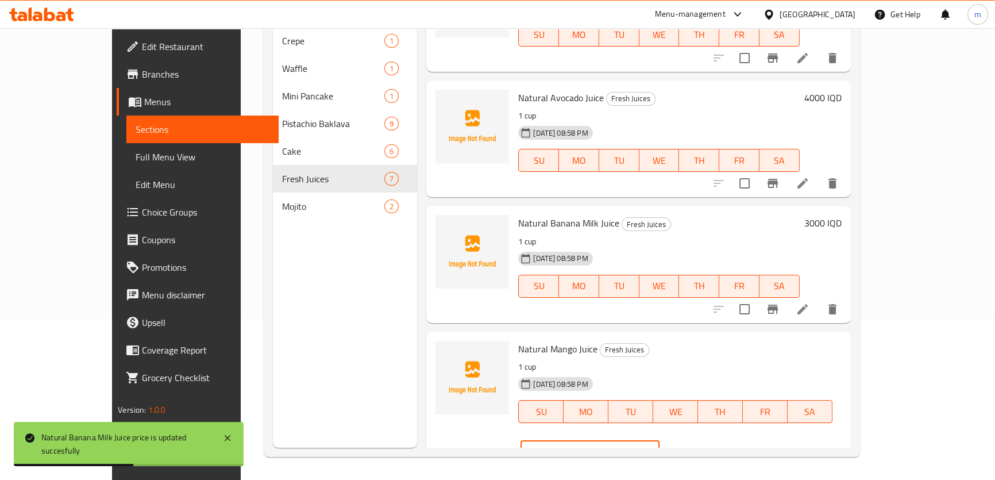
type input "4000"
click at [706, 446] on icon "ok" at bounding box center [699, 451] width 11 height 11
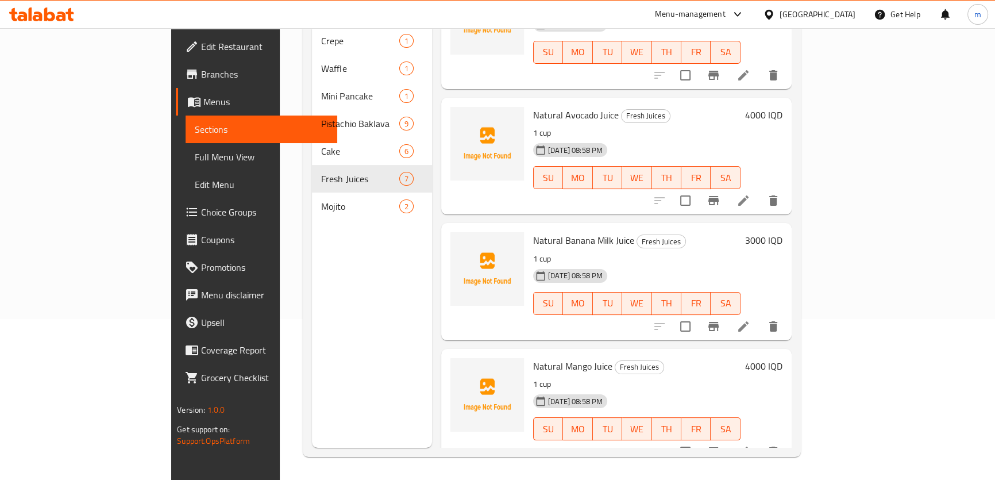
scroll to position [305, 0]
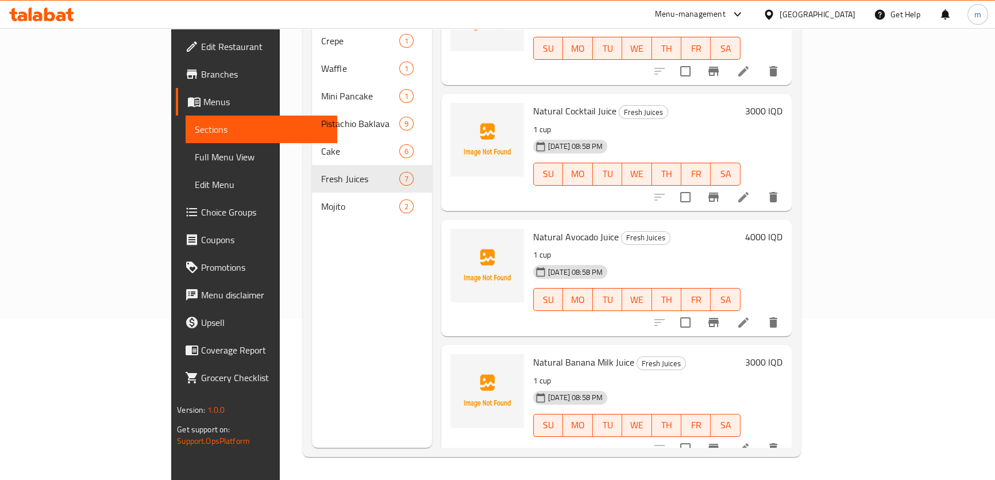
click at [312, 203] on nav "Crepe 1 Waffle 1 Mini Pancake 1 Pistachio Baklava 9 Cake 6 Fresh Juices 7 Mojit…" at bounding box center [372, 123] width 120 height 202
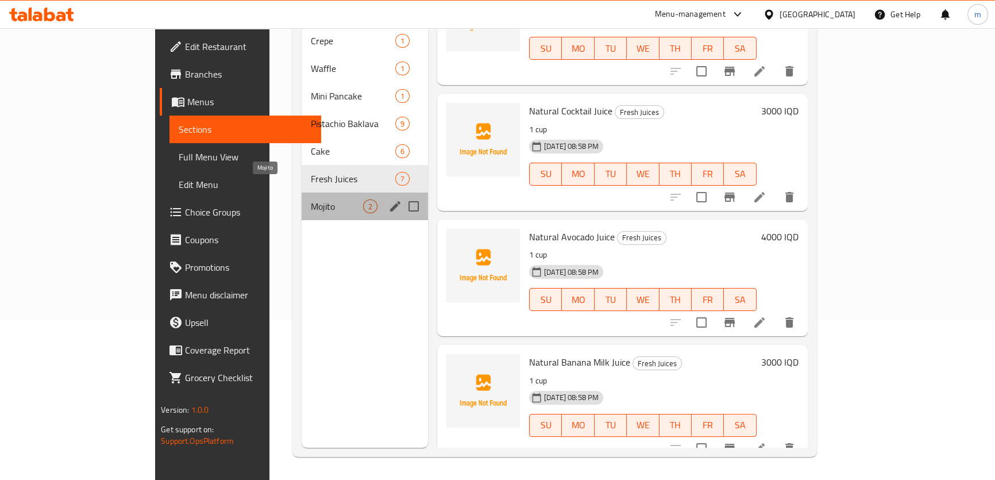
click at [311, 199] on span "Mojito" at bounding box center [337, 206] width 52 height 14
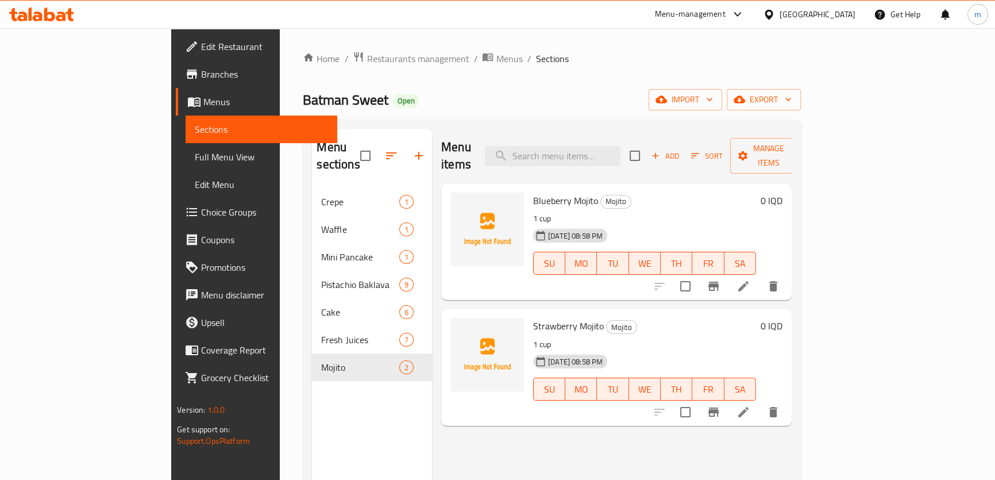
click at [783, 193] on h6 "0 IQD" at bounding box center [772, 201] width 22 height 16
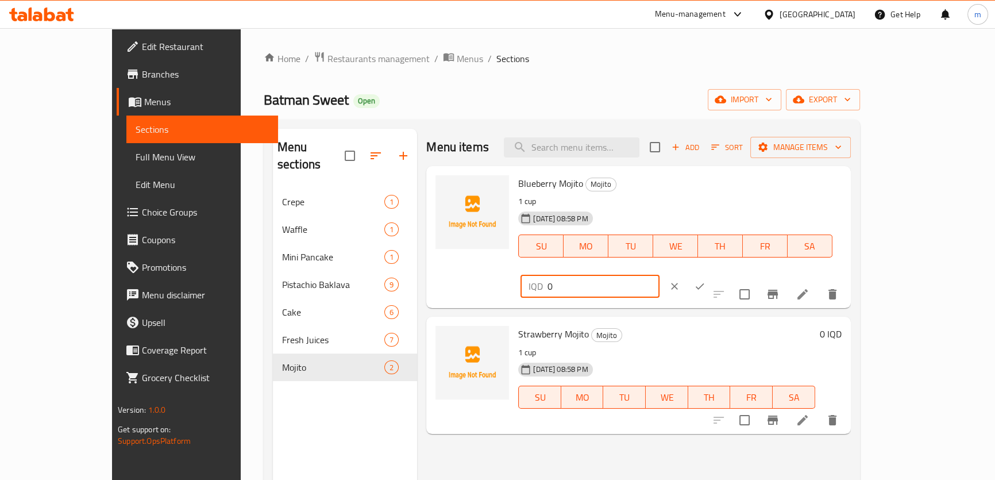
drag, startPoint x: 806, startPoint y: 188, endPoint x: 787, endPoint y: 191, distance: 19.3
click at [659, 275] on div "IQD 0 ​" at bounding box center [590, 286] width 139 height 23
click at [659, 275] on input "3000" at bounding box center [603, 286] width 111 height 23
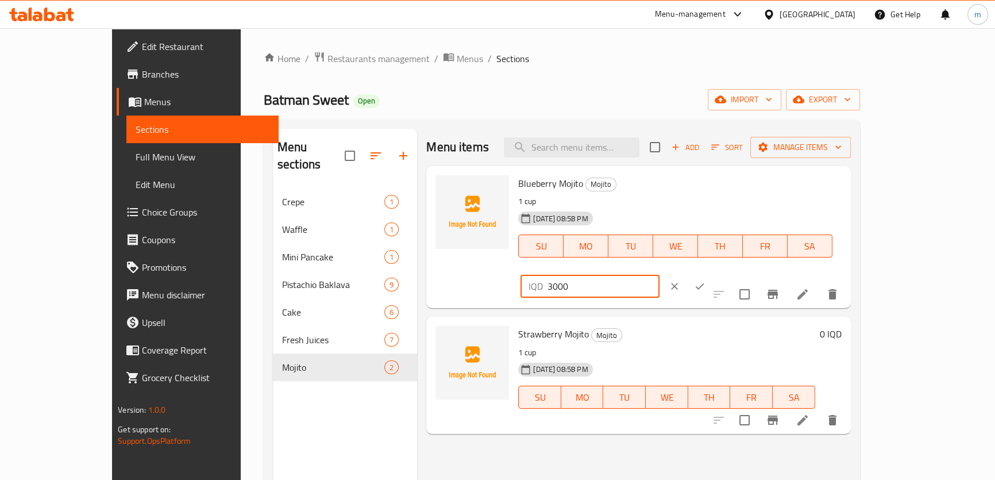
click at [659, 275] on input "3000" at bounding box center [603, 286] width 111 height 23
type input "3000"
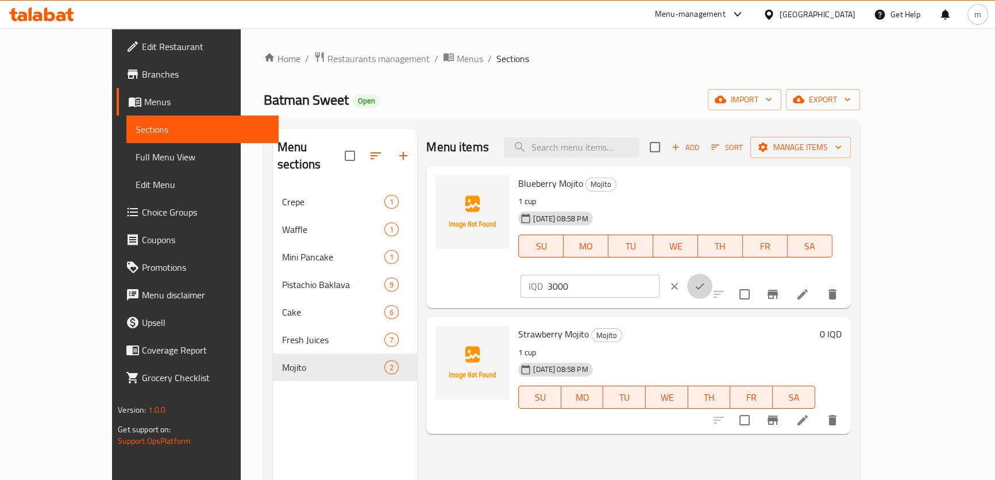
click at [713, 274] on button "ok" at bounding box center [699, 286] width 25 height 25
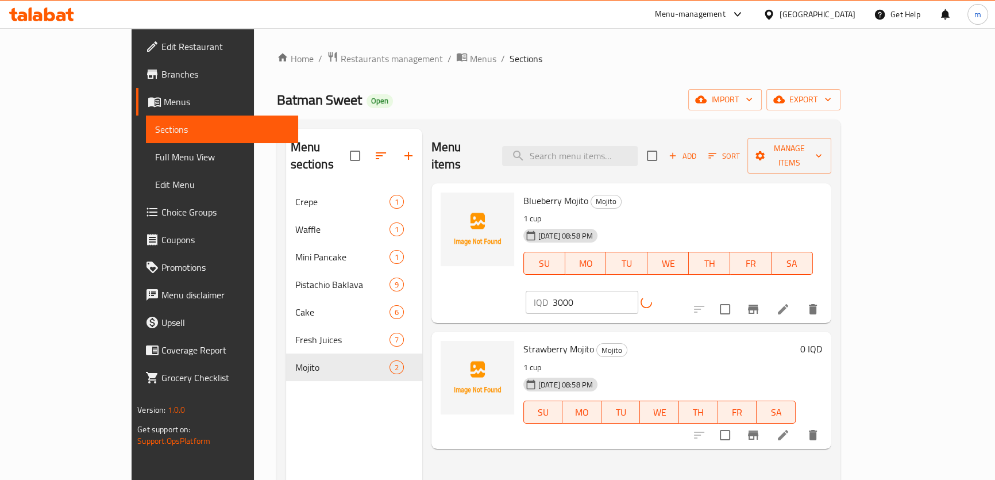
click at [822, 341] on h6 "0 IQD" at bounding box center [812, 349] width 22 height 16
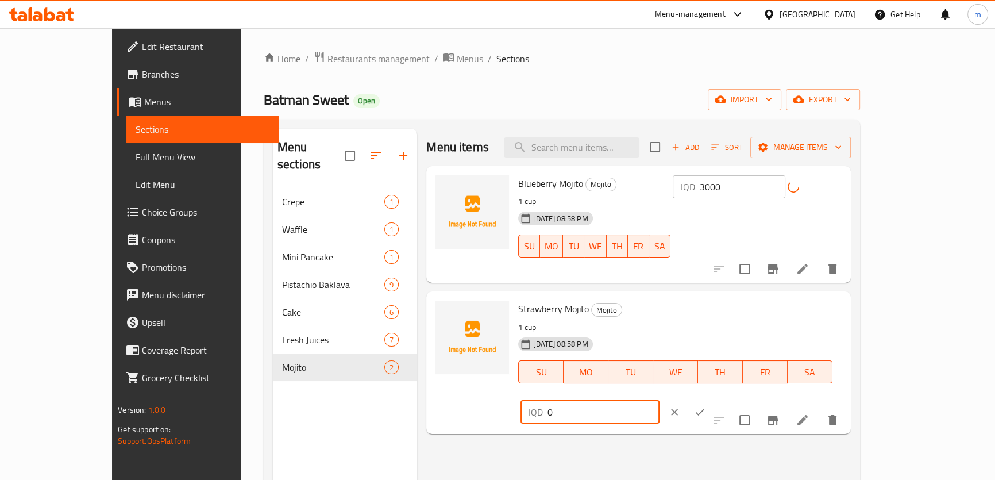
drag, startPoint x: 868, startPoint y: 313, endPoint x: 815, endPoint y: 314, distance: 53.5
click at [659, 401] on input "0" at bounding box center [603, 412] width 111 height 23
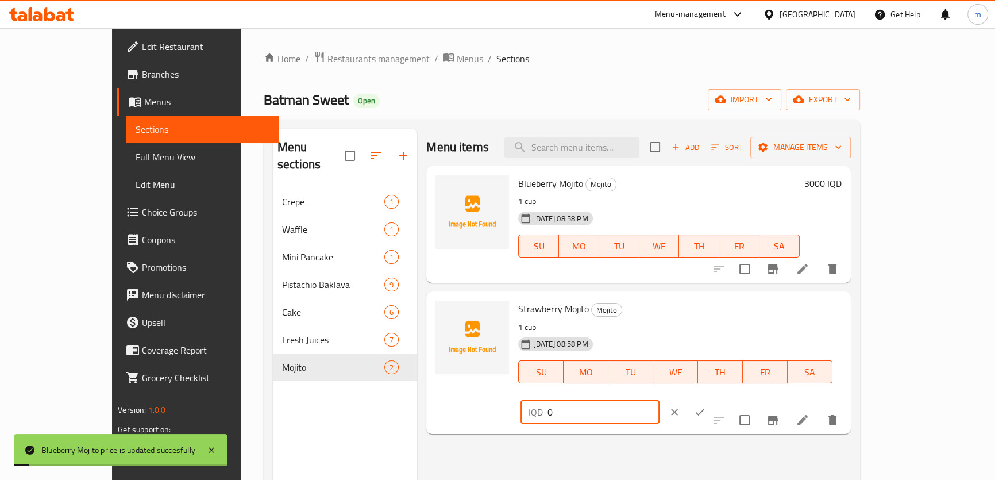
click at [659, 401] on input "0" at bounding box center [603, 412] width 111 height 23
drag, startPoint x: 810, startPoint y: 312, endPoint x: 801, endPoint y: 313, distance: 9.3
click at [659, 401] on input "0" at bounding box center [603, 412] width 111 height 23
click at [659, 401] on div "IQD 0 ​" at bounding box center [590, 412] width 139 height 23
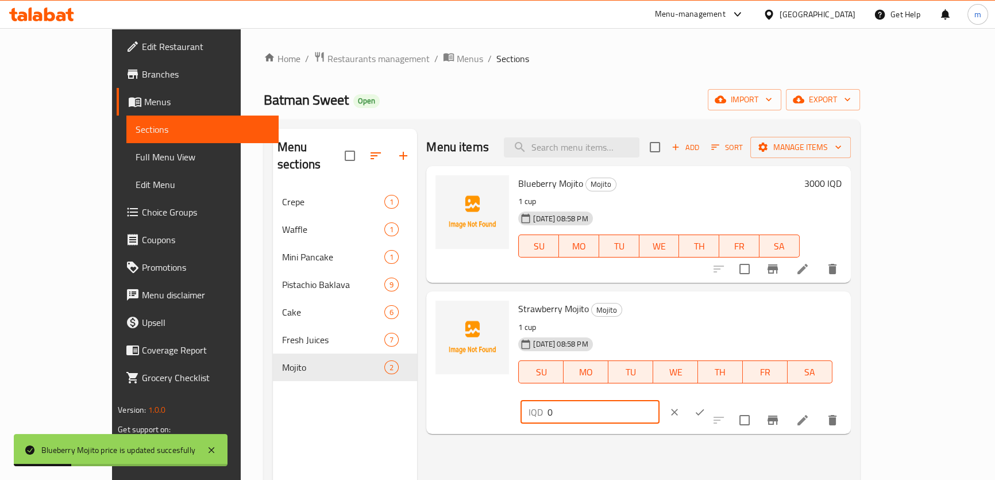
drag, startPoint x: 806, startPoint y: 316, endPoint x: 829, endPoint y: 315, distance: 23.0
click at [659, 401] on input "0" at bounding box center [603, 412] width 111 height 23
paste input "300"
type input "3000"
click at [706, 406] on icon "ok" at bounding box center [699, 411] width 11 height 11
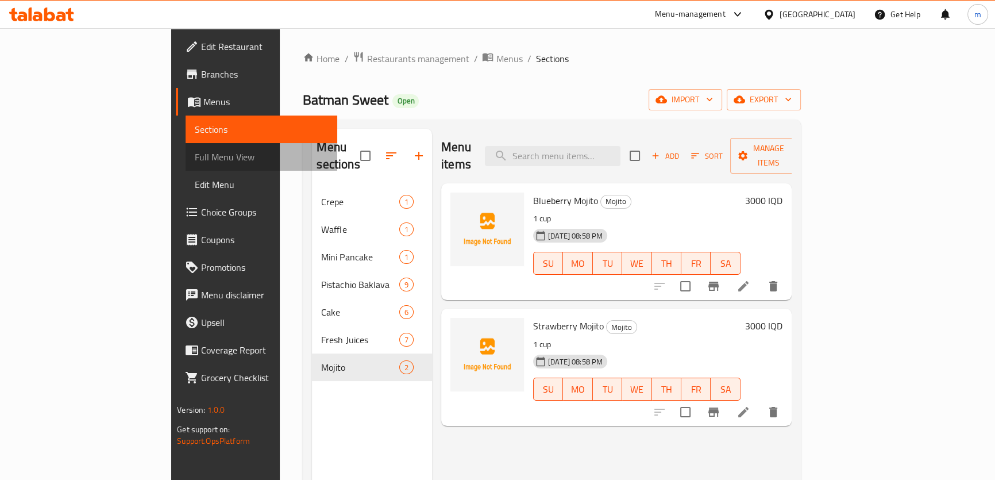
click at [195, 159] on span "Full Menu View" at bounding box center [261, 157] width 133 height 14
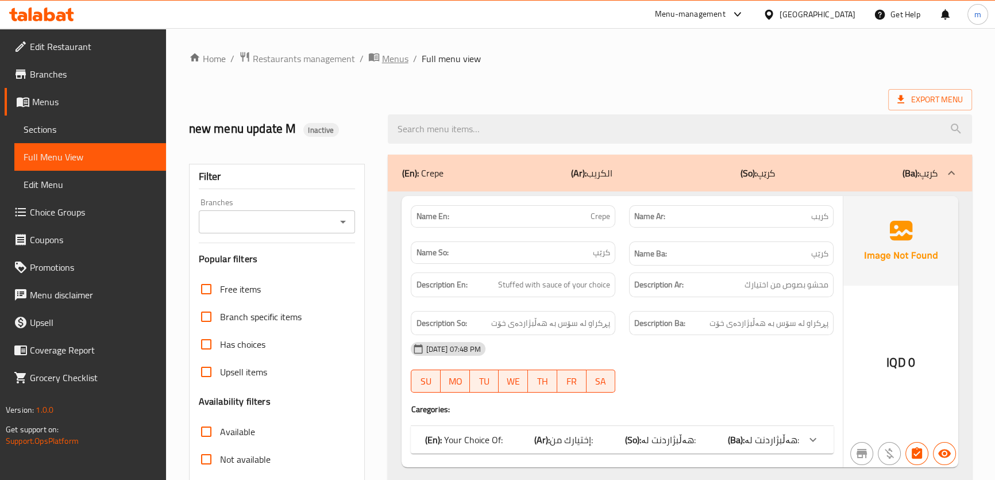
click at [391, 57] on span "Menus" at bounding box center [395, 59] width 26 height 14
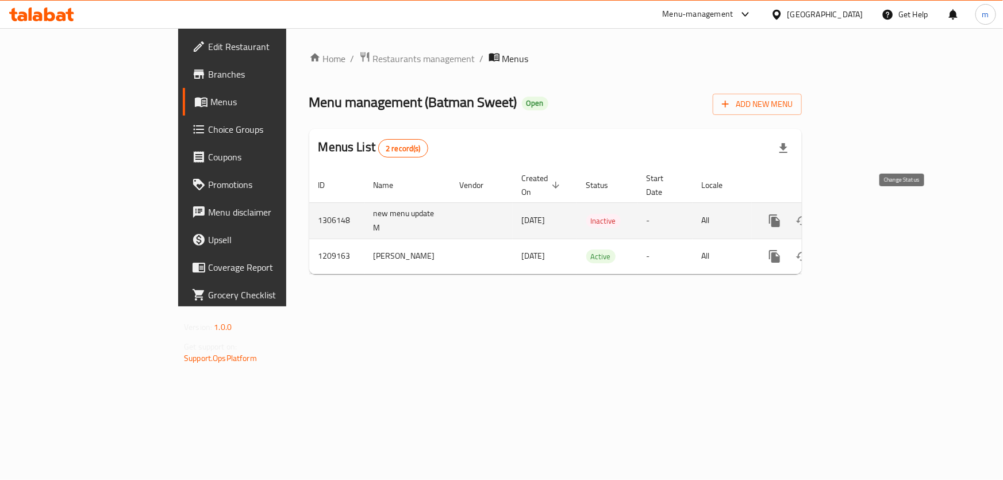
click at [809, 214] on icon "enhanced table" at bounding box center [802, 221] width 14 height 14
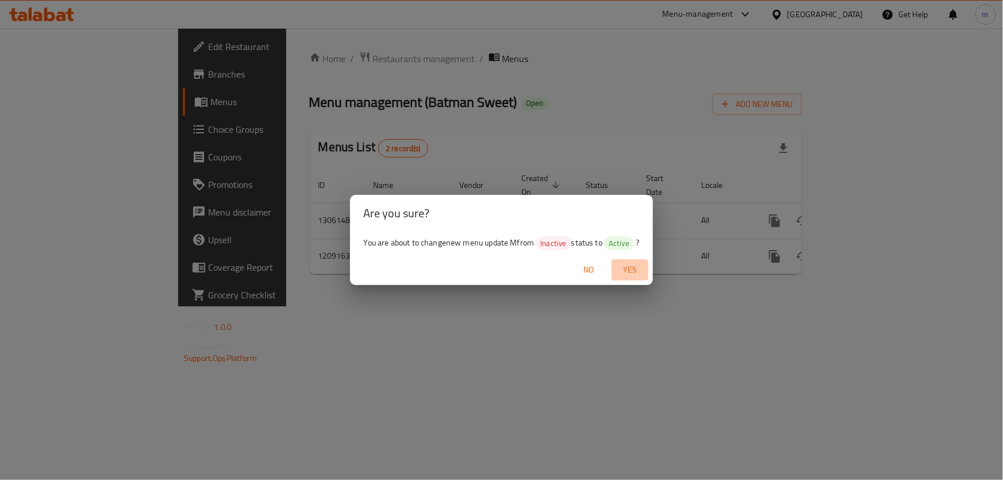
click at [625, 272] on span "Yes" at bounding box center [630, 270] width 28 height 14
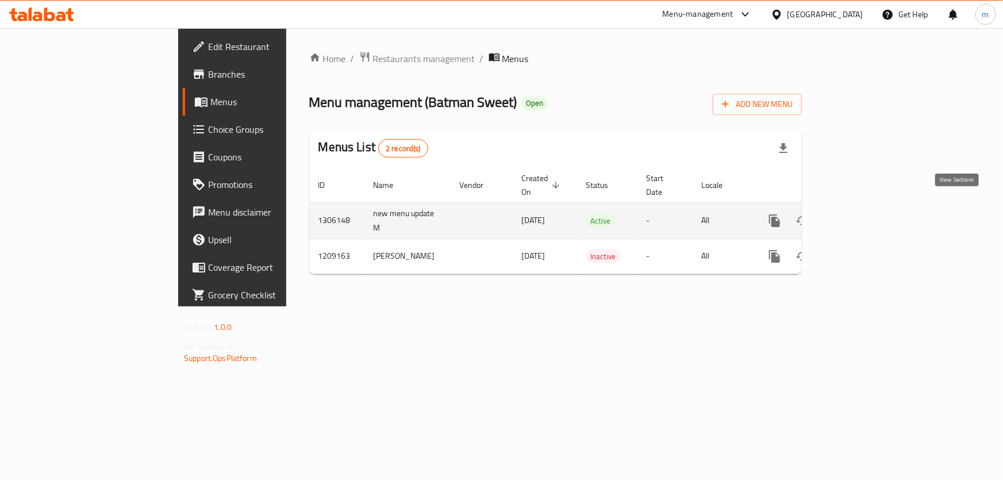
click at [871, 215] on link "enhanced table" at bounding box center [858, 221] width 28 height 28
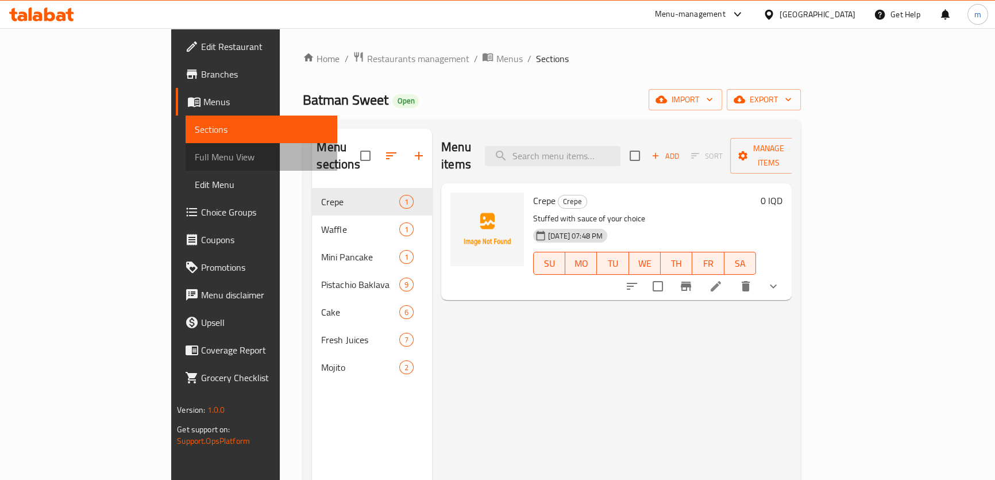
click at [195, 152] on span "Full Menu View" at bounding box center [261, 157] width 133 height 14
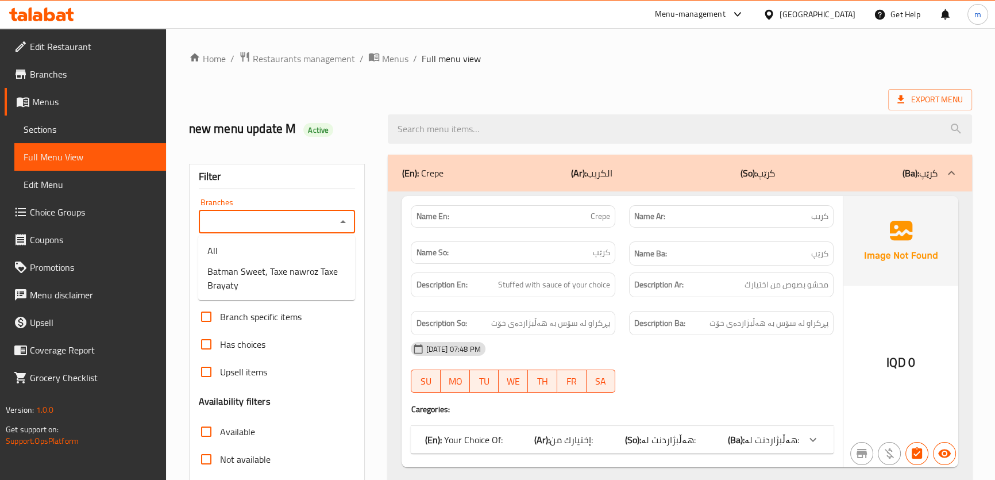
click at [294, 216] on input "Branches" at bounding box center [267, 222] width 131 height 16
click at [260, 268] on span "Batman Sweet, Taxe nawroz Taxe Brayaty" at bounding box center [276, 278] width 139 height 28
type input "Batman Sweet, Taxe nawroz Taxe Brayaty"
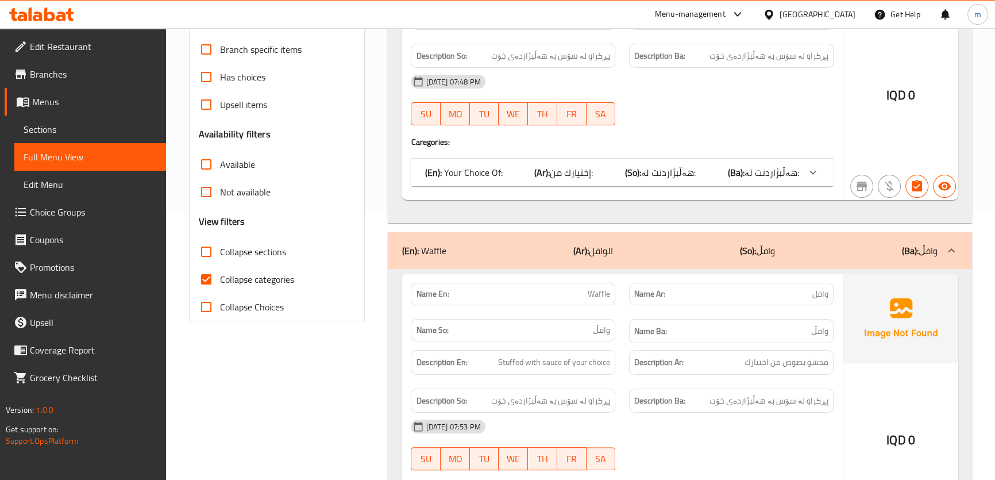
scroll to position [244, 0]
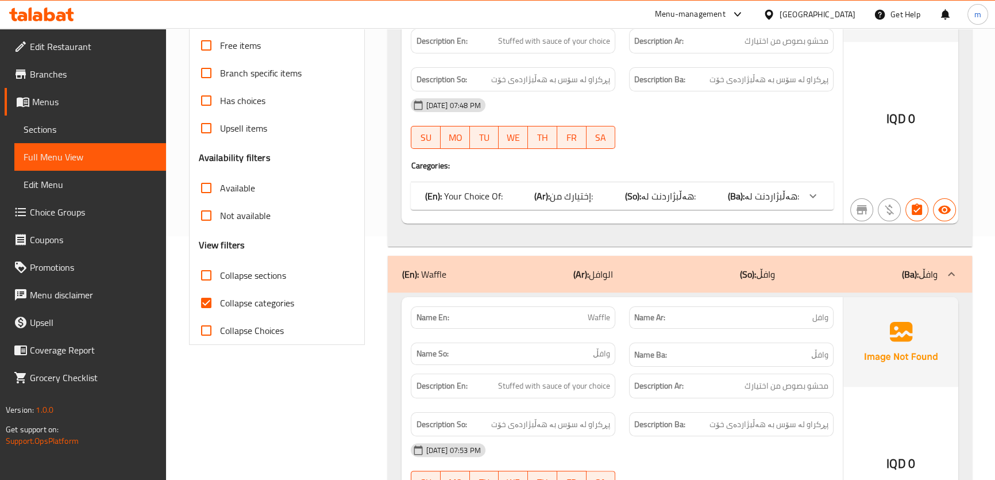
click at [259, 296] on span "Collapse categories" at bounding box center [257, 303] width 74 height 14
click at [220, 293] on input "Collapse categories" at bounding box center [207, 303] width 28 height 28
checkbox input "false"
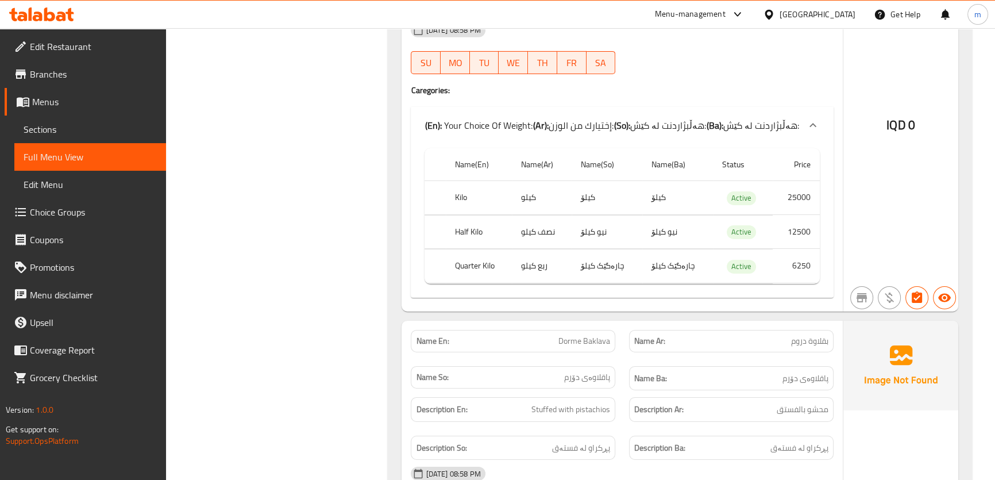
scroll to position [4632, 0]
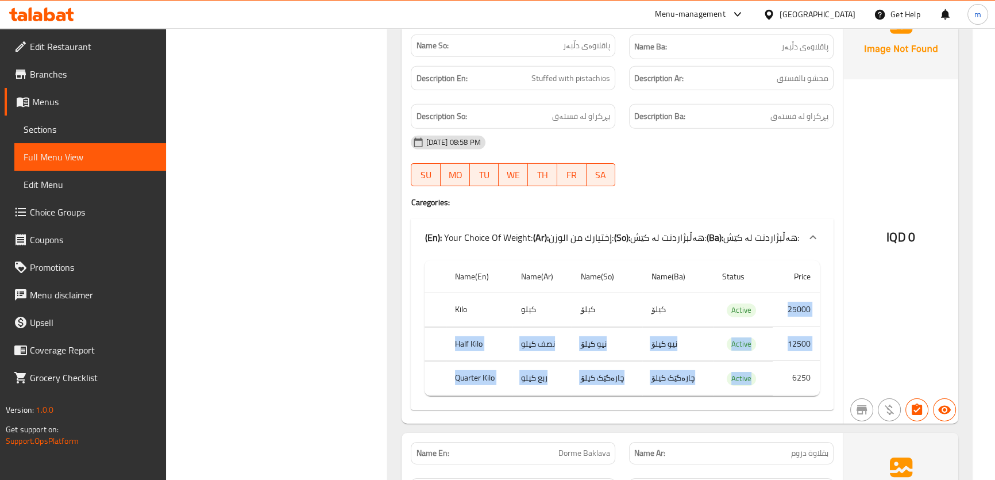
drag, startPoint x: 784, startPoint y: 233, endPoint x: 788, endPoint y: 298, distance: 65.1
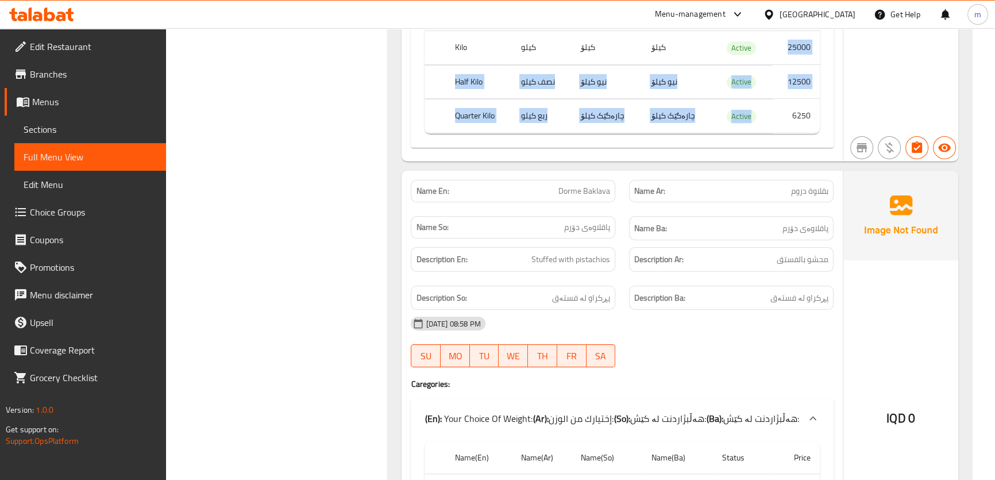
scroll to position [4998, 0]
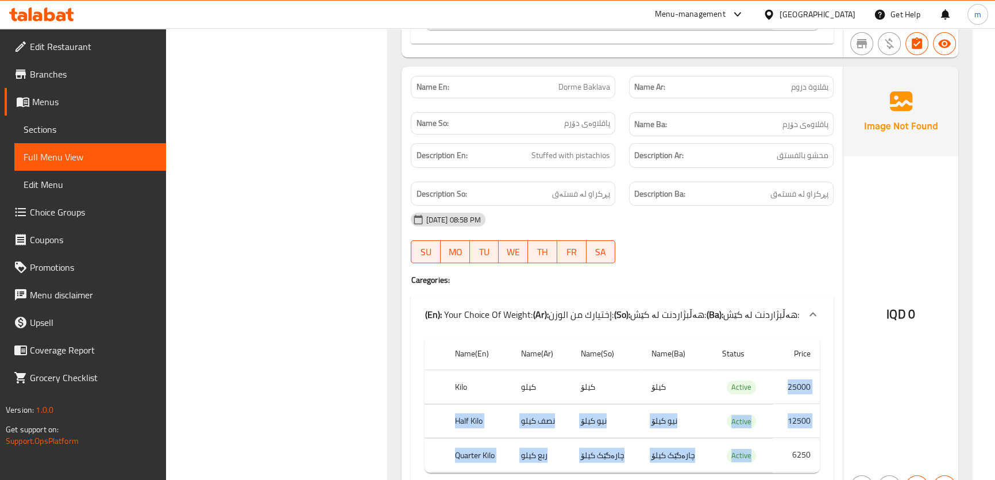
drag, startPoint x: 781, startPoint y: 293, endPoint x: 787, endPoint y: 382, distance: 88.7
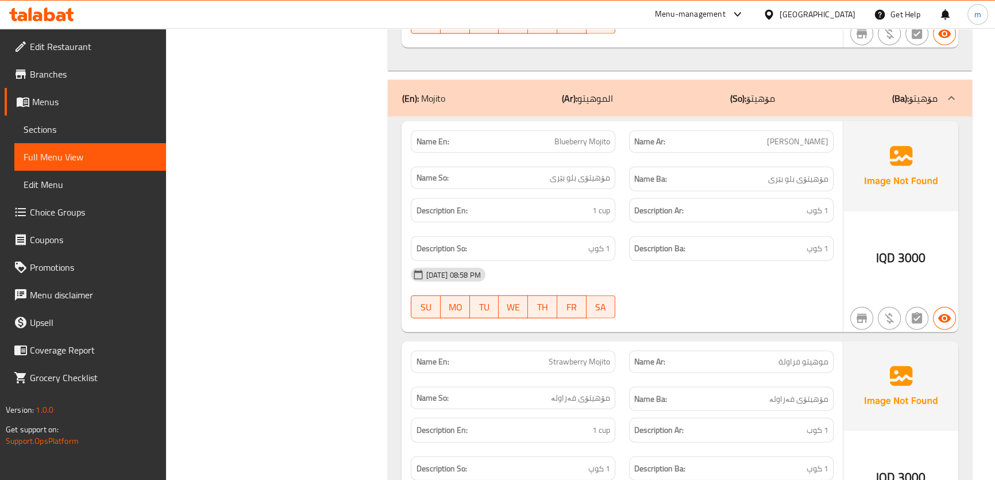
scroll to position [8899, 0]
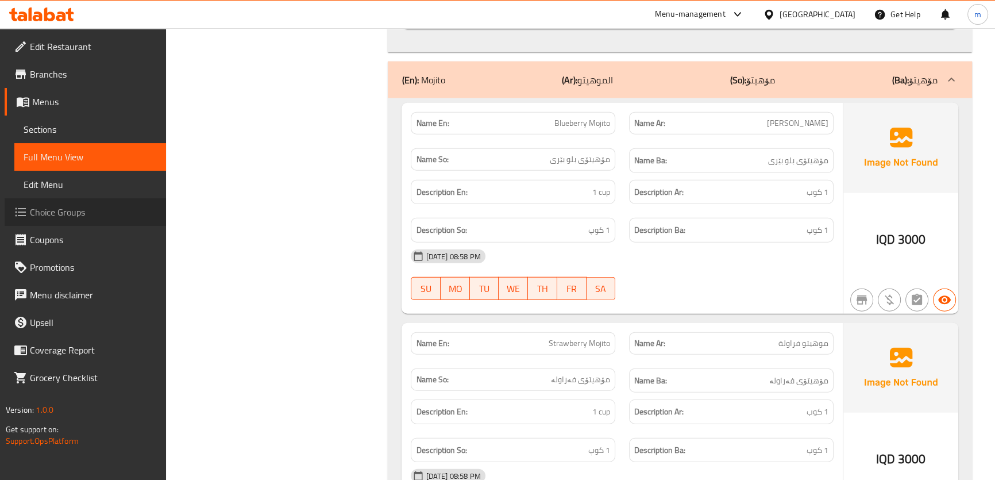
click at [46, 209] on span "Choice Groups" at bounding box center [93, 212] width 127 height 14
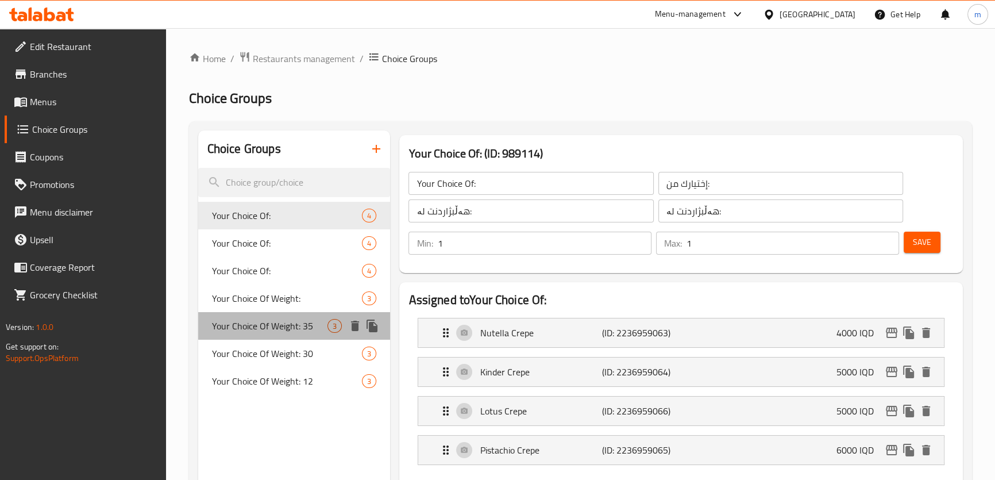
click at [284, 326] on span "Your Choice Of Weight: 35" at bounding box center [270, 326] width 116 height 14
type input "Your Choice Of Weight: 35"
type input "إختيارك من الوزن:"
type input "هەڵبژاردنت لە کێش:"
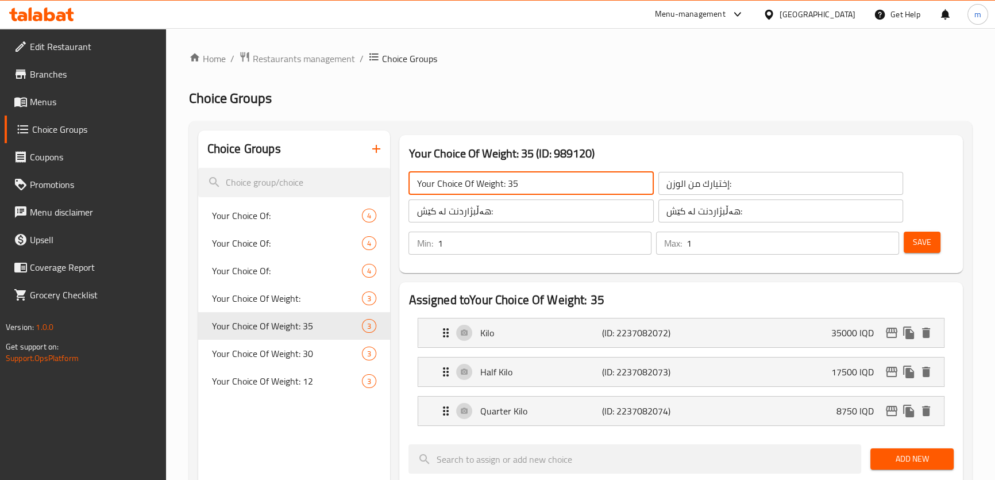
drag, startPoint x: 506, startPoint y: 178, endPoint x: 542, endPoint y: 183, distance: 36.0
click at [540, 183] on input "Your Choice Of Weight: 35" at bounding box center [531, 183] width 245 height 23
click at [929, 236] on span "Save" at bounding box center [922, 242] width 18 height 14
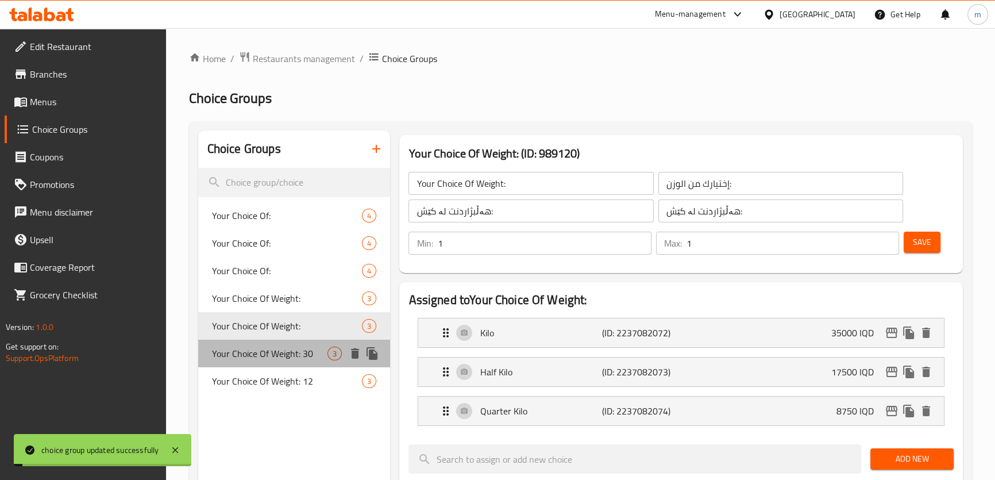
click at [278, 347] on span "Your Choice Of Weight: 30" at bounding box center [270, 354] width 116 height 14
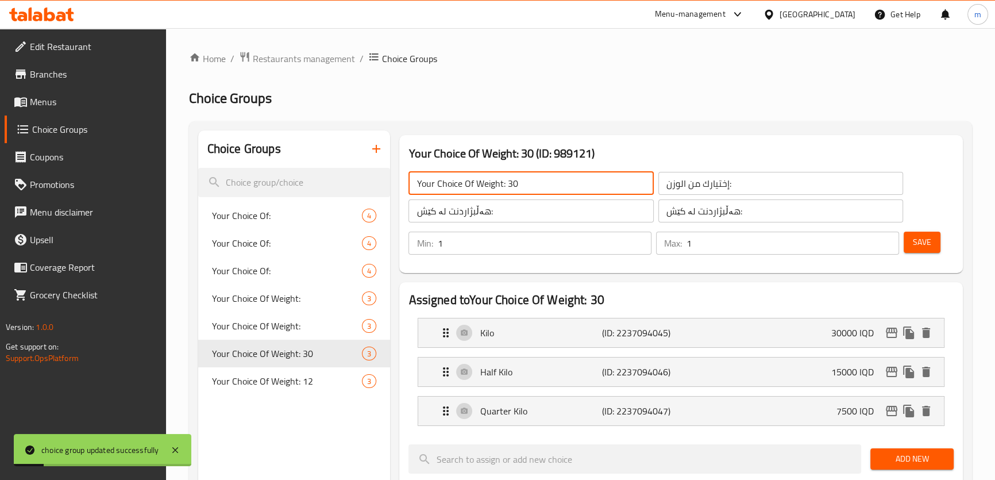
drag, startPoint x: 506, startPoint y: 183, endPoint x: 584, endPoint y: 176, distance: 79.1
click at [583, 176] on input "Your Choice Of Weight: 30" at bounding box center [531, 183] width 245 height 23
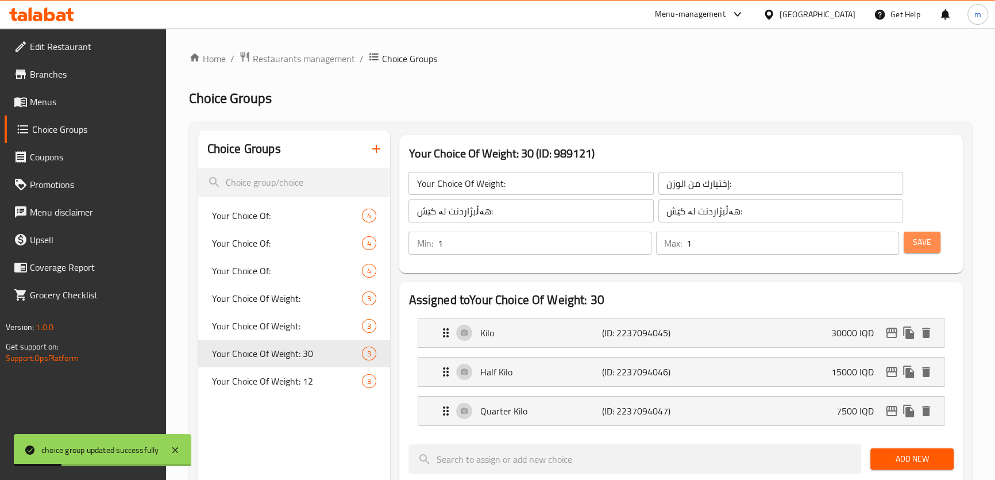
click at [912, 242] on button "Save" at bounding box center [922, 242] width 37 height 21
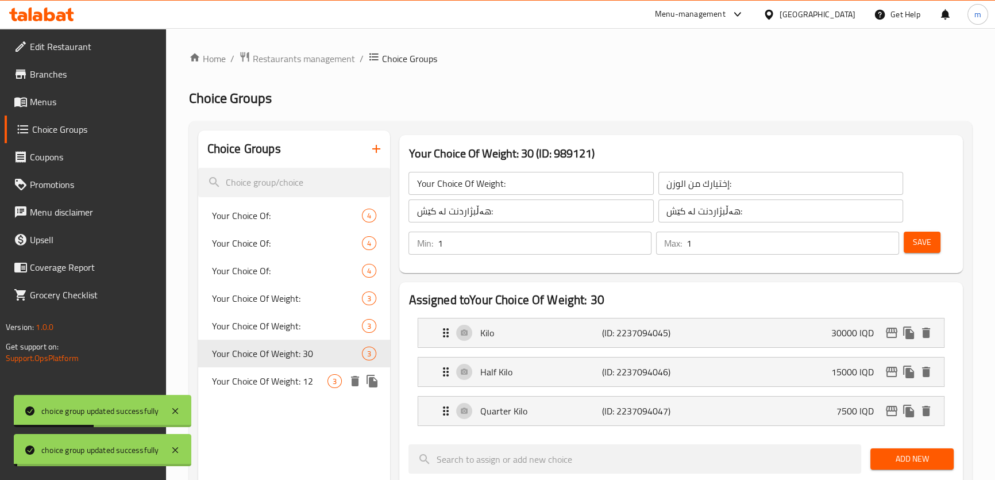
click at [257, 379] on span "Your Choice Of Weight: 12" at bounding box center [270, 381] width 116 height 14
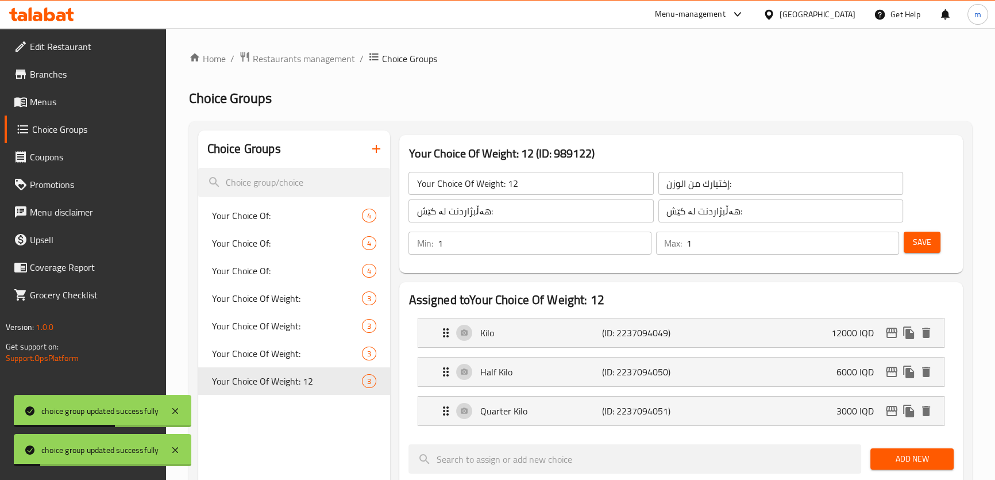
drag, startPoint x: 508, startPoint y: 184, endPoint x: 539, endPoint y: 184, distance: 30.5
click at [534, 184] on input "Your Choice Of Weight: 12" at bounding box center [531, 183] width 245 height 23
type input "Your Choice Of Weight:"
click at [940, 247] on button "Save" at bounding box center [922, 242] width 37 height 21
click at [67, 96] on span "Menus" at bounding box center [93, 102] width 127 height 14
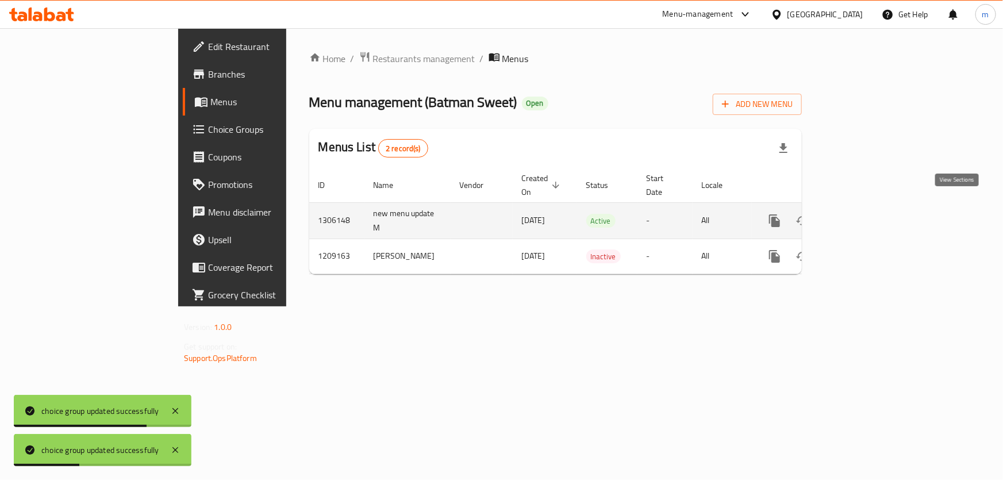
click at [863, 216] on icon "enhanced table" at bounding box center [857, 221] width 10 height 10
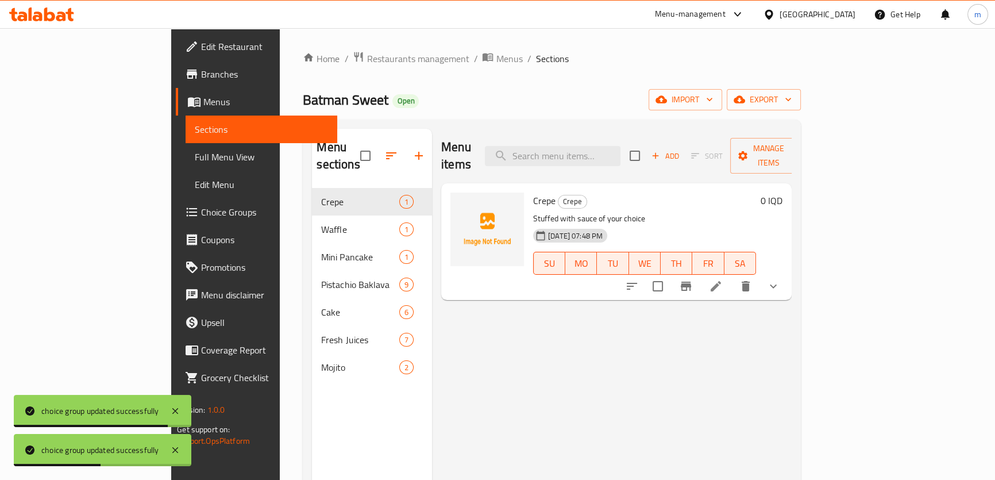
click at [195, 156] on span "Full Menu View" at bounding box center [261, 157] width 133 height 14
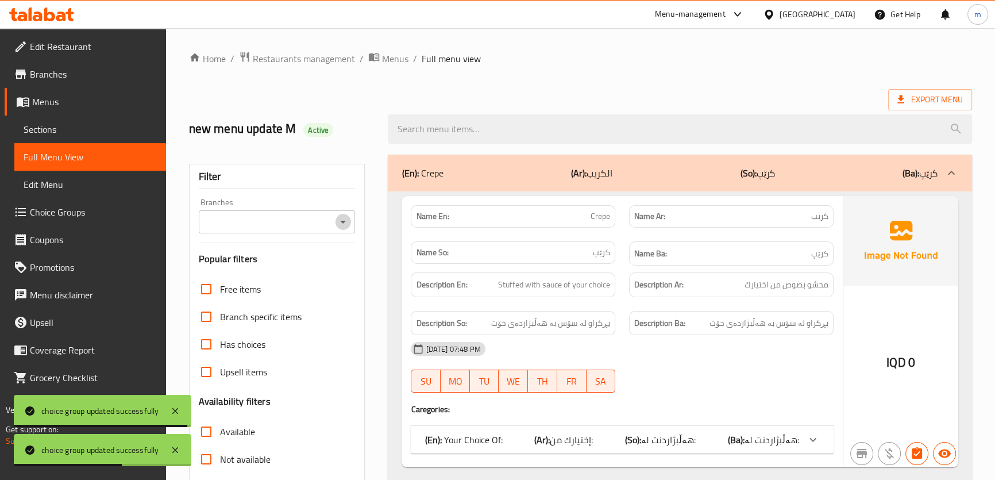
click at [345, 220] on icon "Open" at bounding box center [343, 222] width 14 height 14
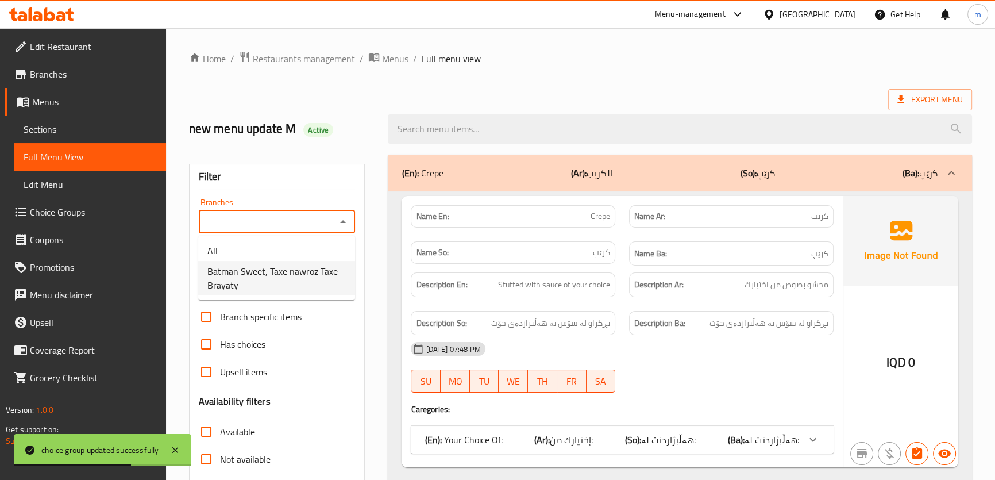
click at [255, 282] on span "Batman Sweet, Taxe nawroz Taxe Brayaty" at bounding box center [276, 278] width 139 height 28
type input "Batman Sweet, Taxe nawroz Taxe Brayaty"
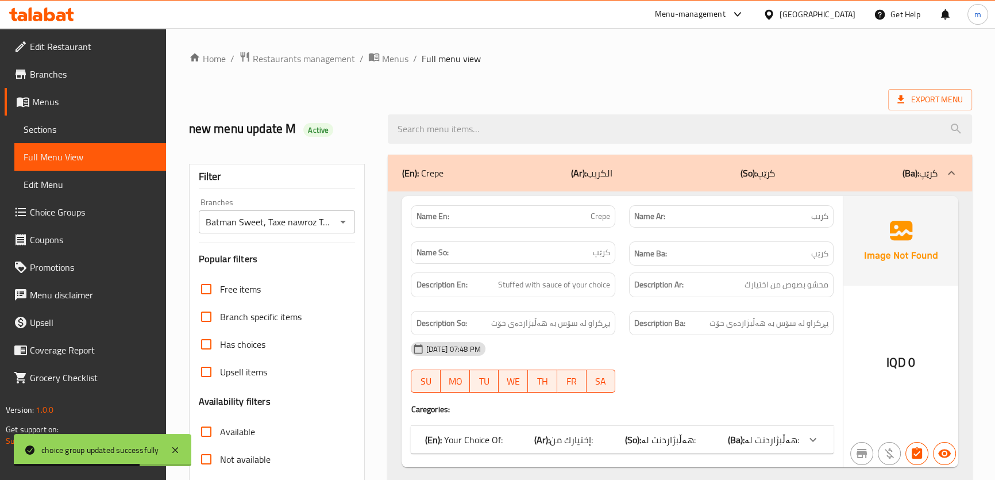
click at [307, 145] on div "new menu update M Active" at bounding box center [281, 128] width 199 height 51
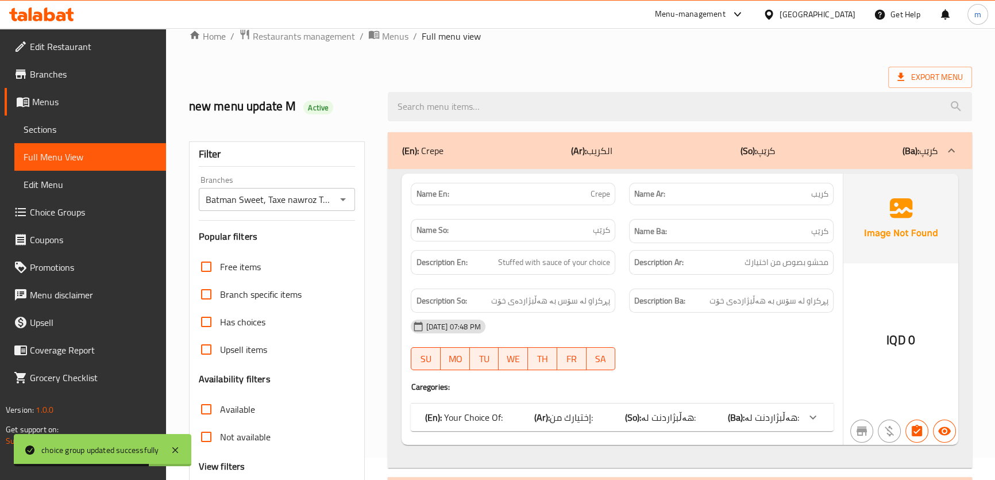
scroll to position [121, 0]
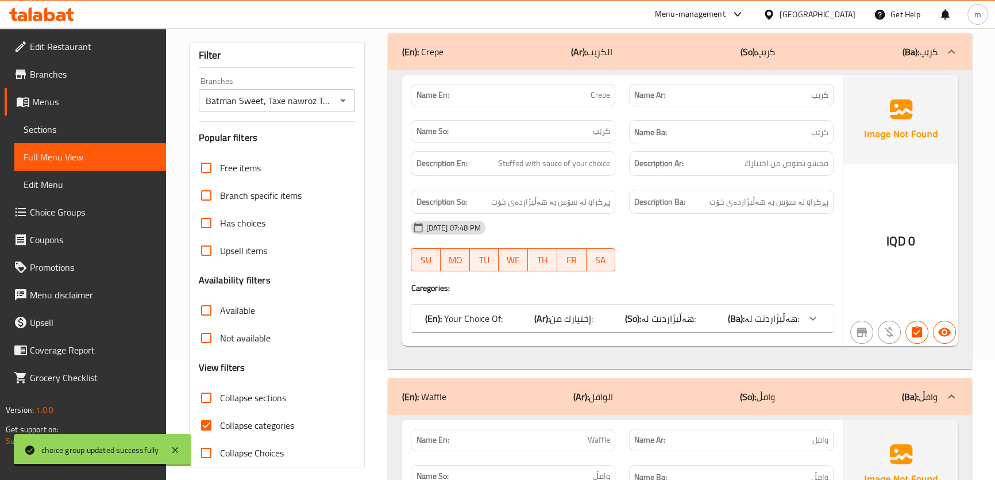
click at [225, 422] on span "Collapse categories" at bounding box center [257, 425] width 74 height 14
click at [220, 422] on input "Collapse categories" at bounding box center [207, 426] width 28 height 28
checkbox input "false"
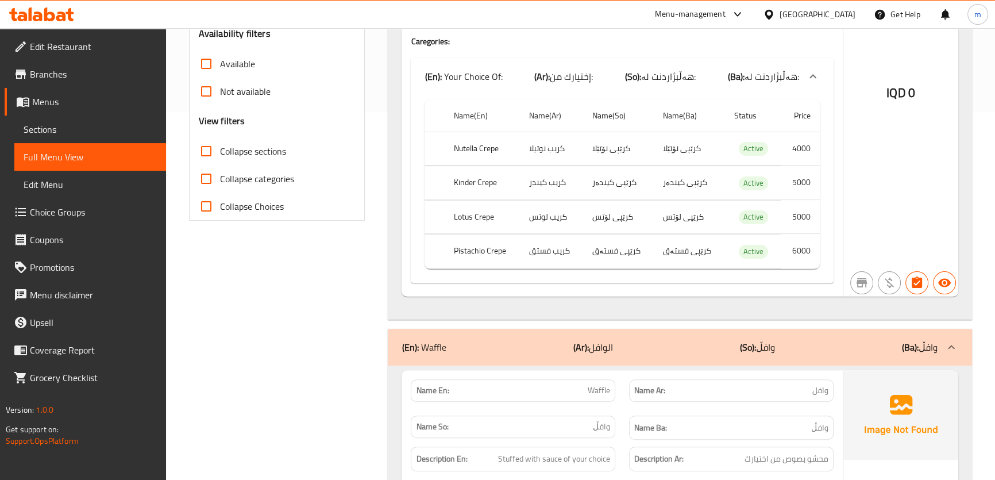
scroll to position [0, 0]
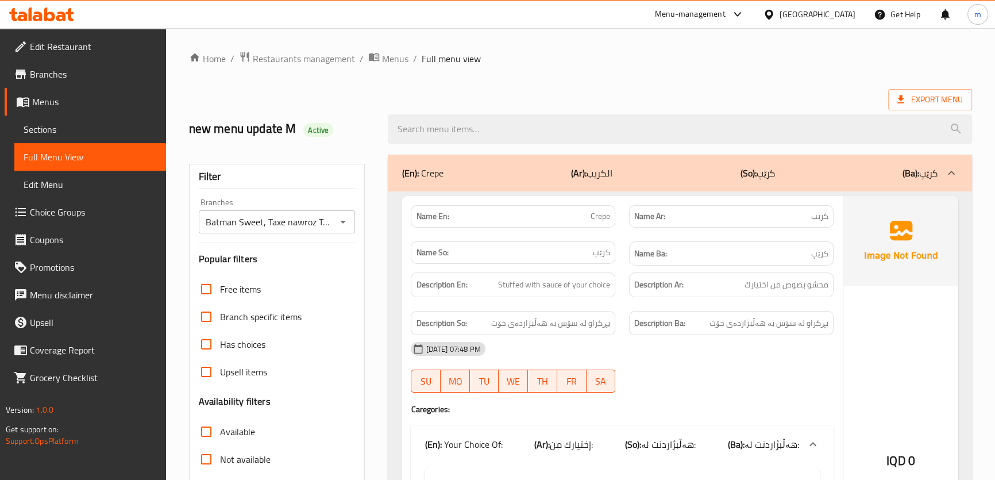
click at [44, 211] on span "Choice Groups" at bounding box center [93, 212] width 127 height 14
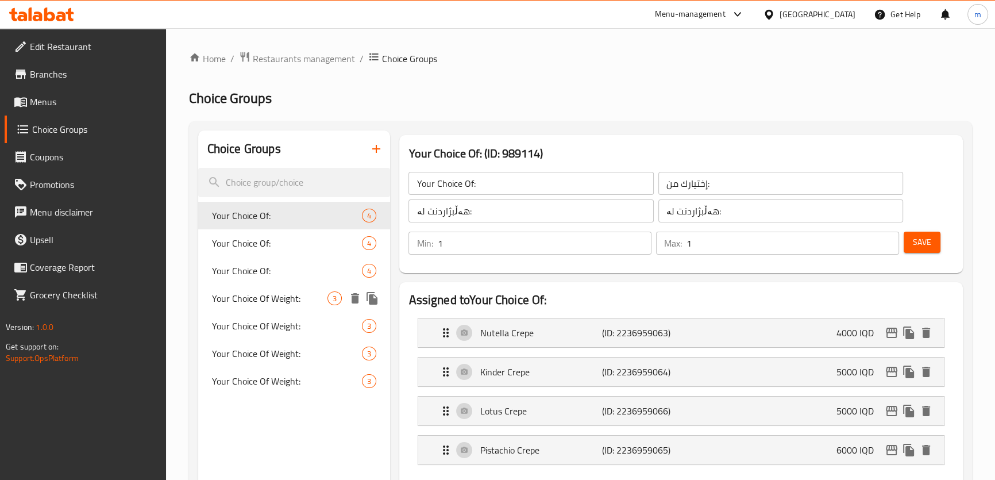
click at [259, 299] on span "Your Choice Of Weight:" at bounding box center [270, 298] width 116 height 14
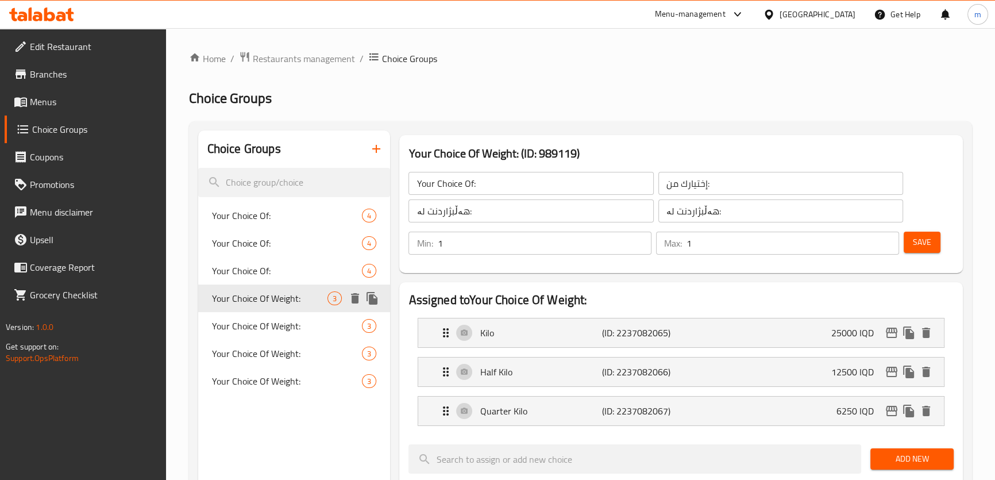
type input "Your Choice Of Weight:"
type input "إختيارك من الوزن:"
type input "هەڵبژاردنت لە کێش:"
click at [256, 323] on span "Your Choice Of Weight:" at bounding box center [270, 326] width 116 height 14
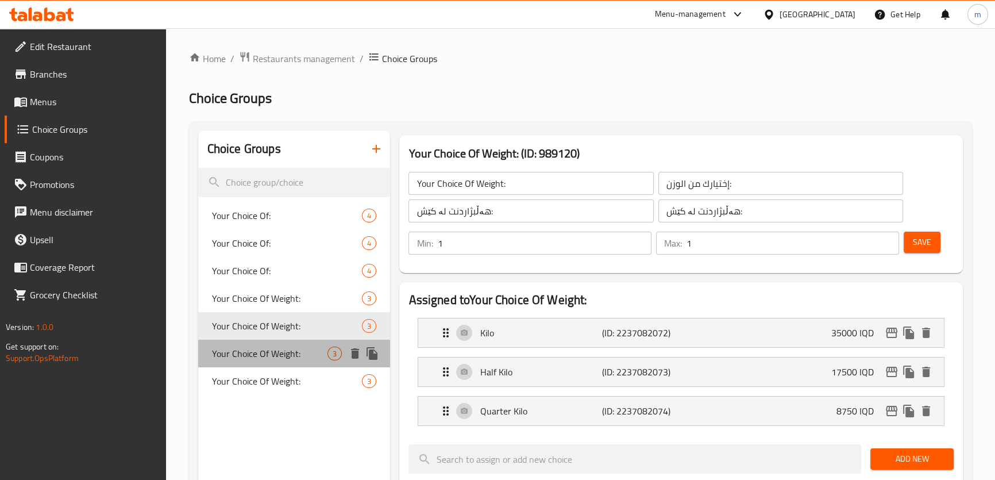
click at [255, 347] on span "Your Choice Of Weight:" at bounding box center [270, 354] width 116 height 14
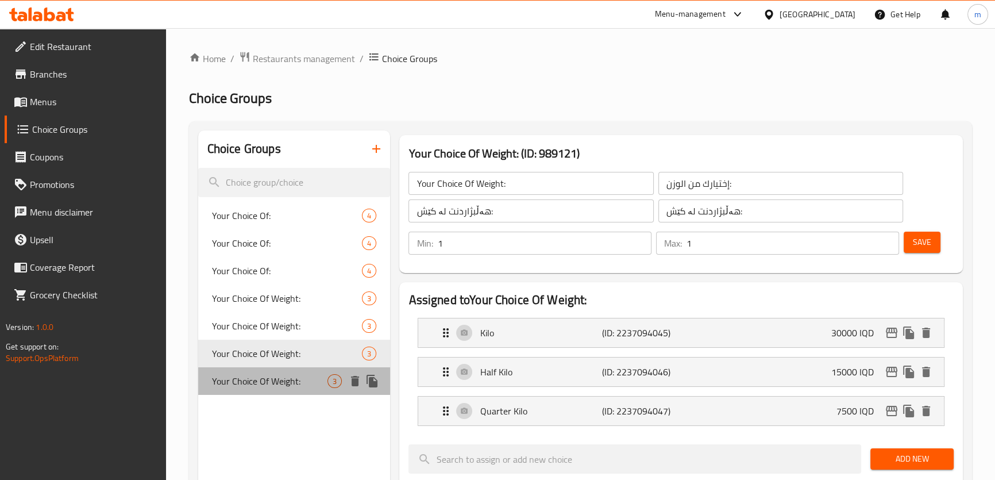
click at [253, 371] on div "Your Choice Of Weight: 3" at bounding box center [294, 381] width 193 height 28
type input "Your Choice Of Weight:"
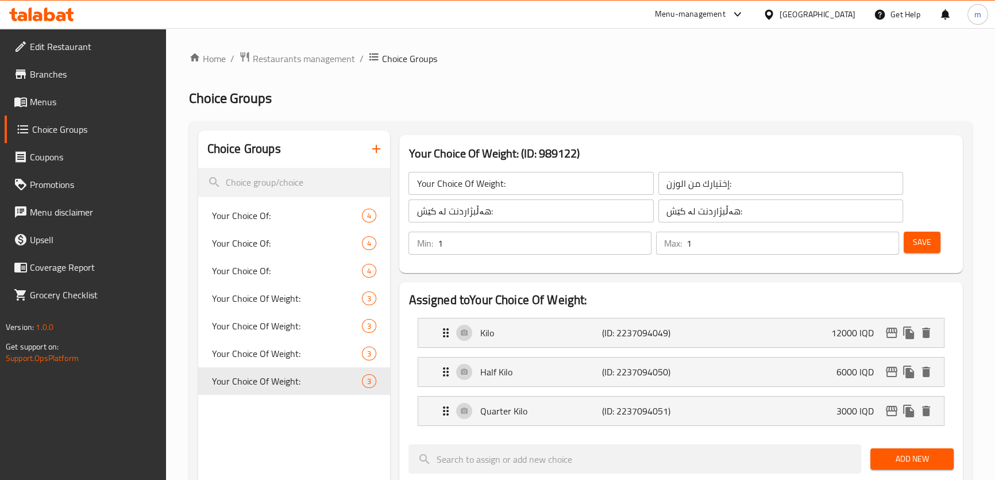
click at [59, 11] on icon at bounding box center [41, 14] width 65 height 14
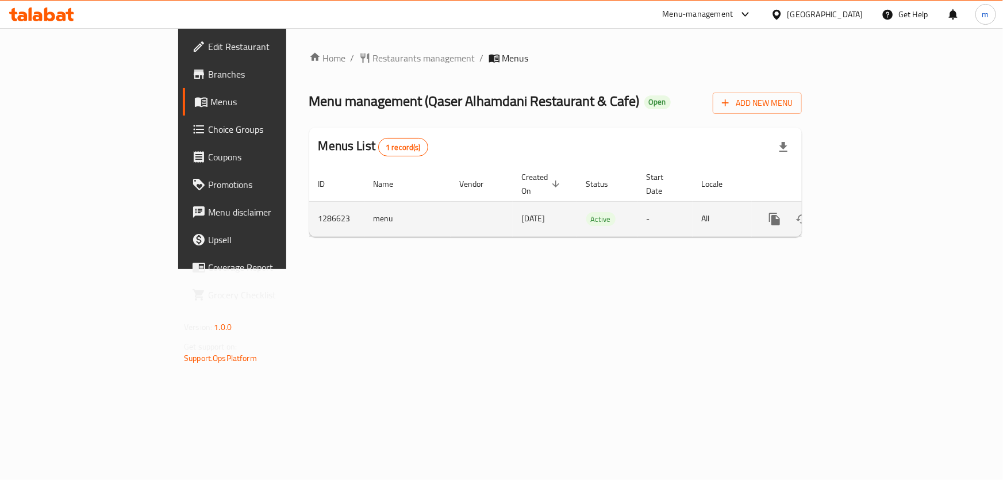
click at [864, 212] on icon "enhanced table" at bounding box center [858, 219] width 14 height 14
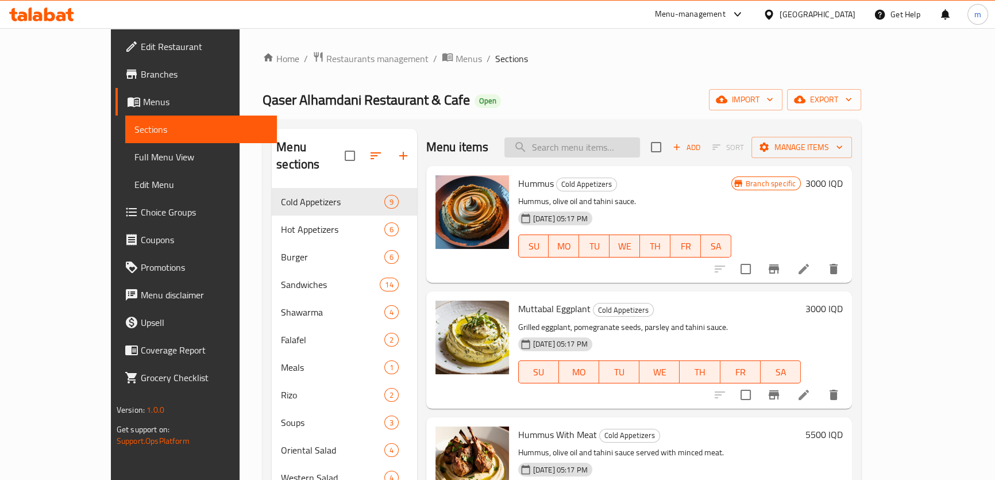
click at [640, 145] on input "search" at bounding box center [573, 147] width 136 height 20
paste input "Falafel Burger"
type input "Falafel Burger"
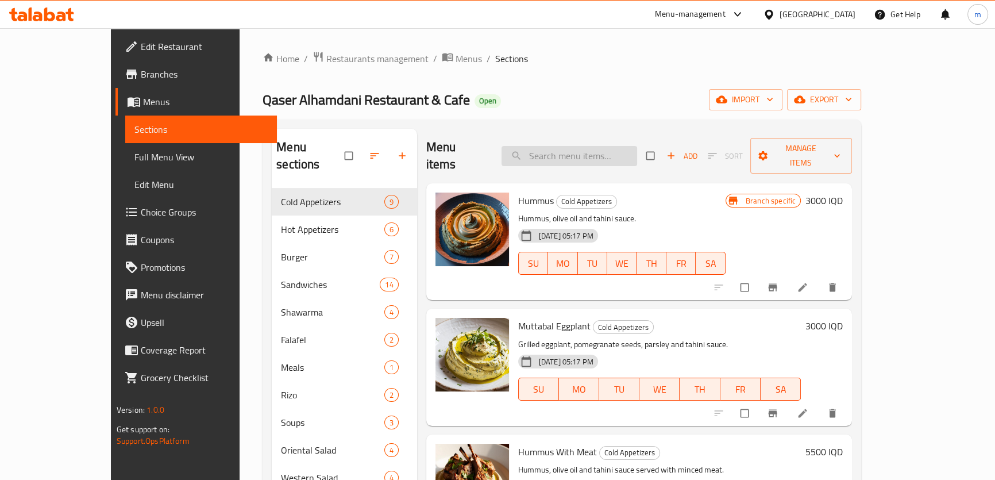
click at [587, 146] on input "search" at bounding box center [570, 156] width 136 height 20
paste input "Falafel Burger"
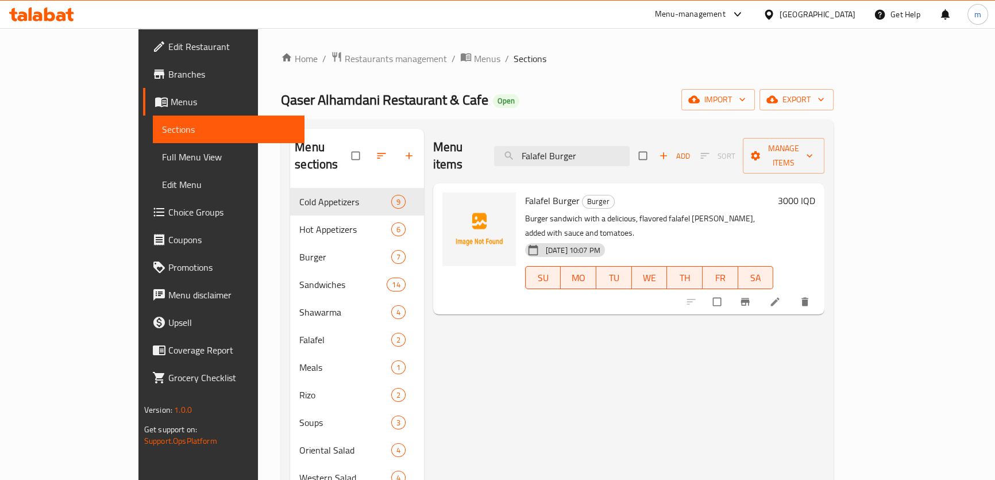
type input "Falafel Burger"
click at [783, 296] on link at bounding box center [777, 301] width 14 height 11
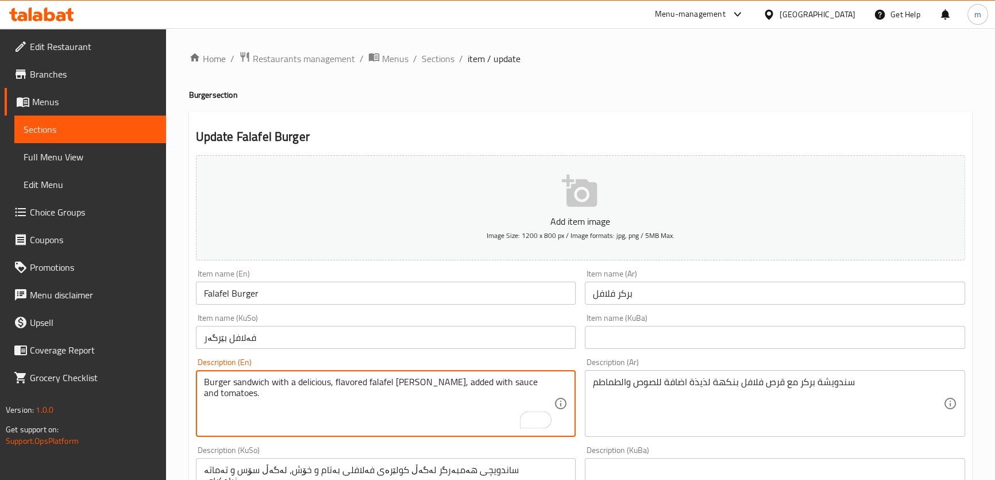
drag, startPoint x: 288, startPoint y: 381, endPoint x: 333, endPoint y: 384, distance: 44.9
click at [333, 384] on textarea "Burger sandwich with a delicious, flavored falafel [PERSON_NAME], added with sa…" at bounding box center [379, 403] width 351 height 55
drag, startPoint x: 285, startPoint y: 382, endPoint x: 267, endPoint y: 383, distance: 17.9
click at [267, 383] on textarea "Burger sandwich with flavored falafel [PERSON_NAME], added with sauce and tomat…" at bounding box center [379, 403] width 351 height 55
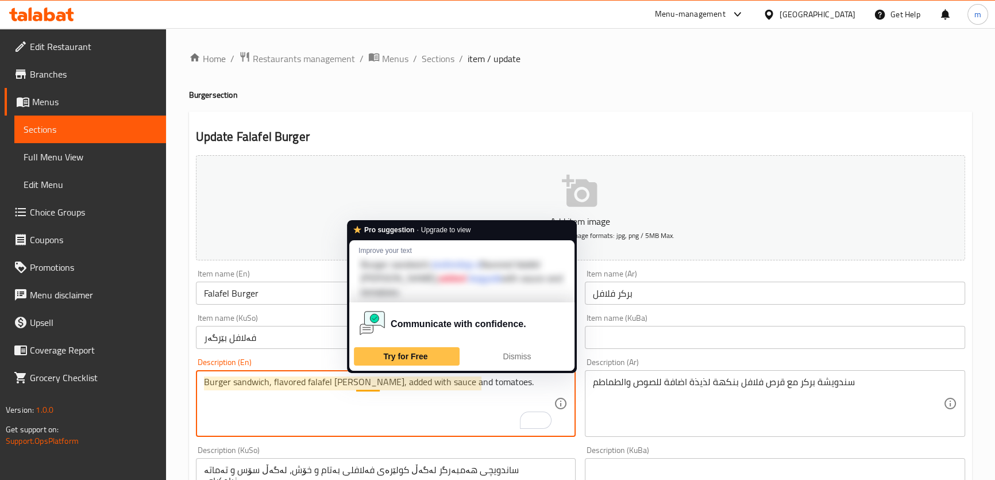
click at [374, 382] on textarea "Burger sandwich, flavored falafel [PERSON_NAME], added with sauce and tomatoes." at bounding box center [379, 403] width 351 height 55
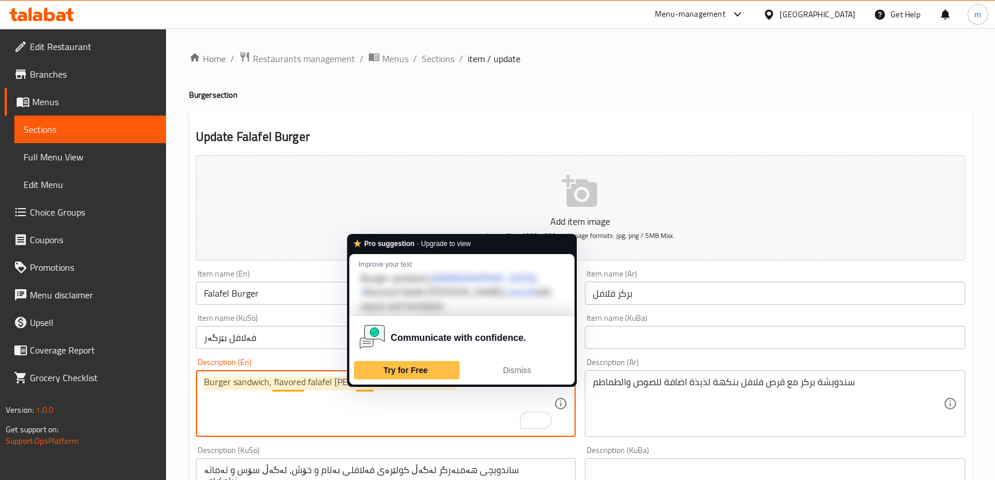
click at [354, 384] on textarea "Burger sandwich, flavored falafel [PERSON_NAME], with sauce and tomatoes." at bounding box center [379, 403] width 351 height 55
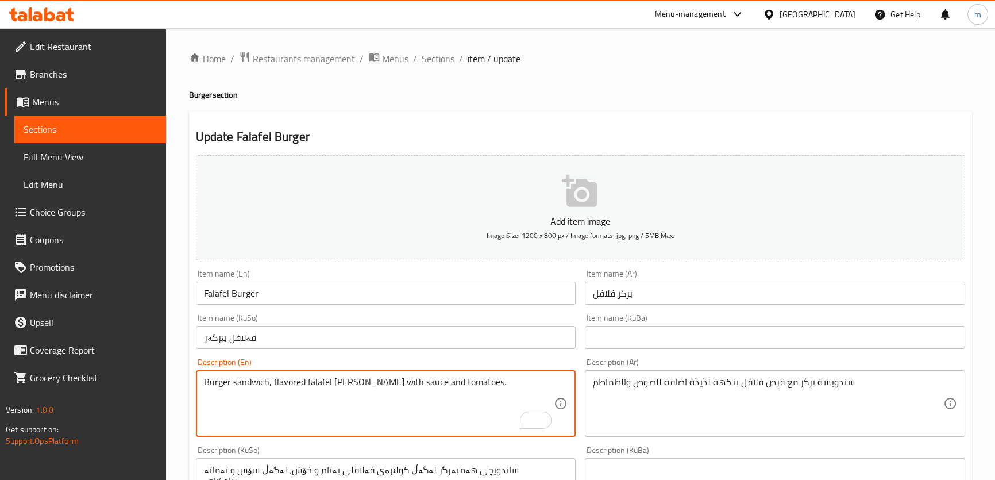
scroll to position [89, 0]
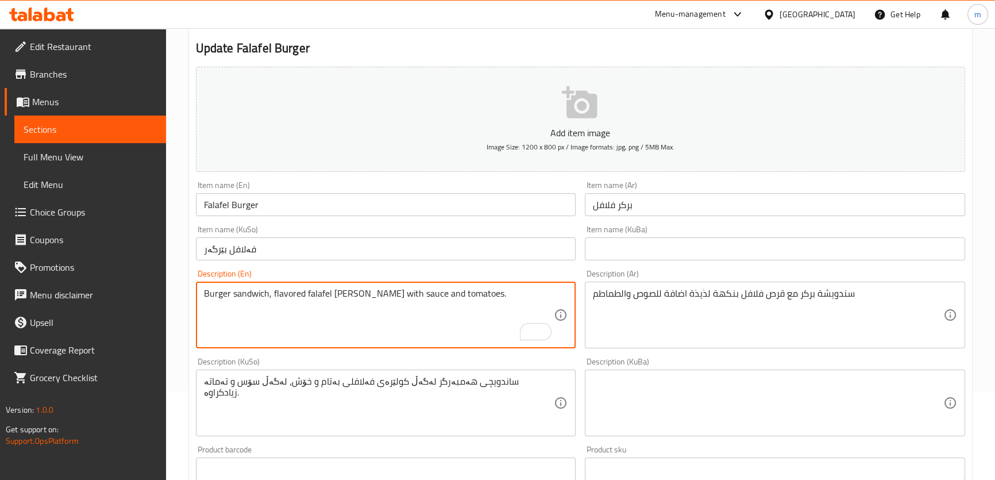
type textarea "Burger sandwich, flavored falafel [PERSON_NAME] with sauce and tomatoes."
click at [718, 353] on div "Description (KuBa) Description (KuBa)" at bounding box center [775, 397] width 390 height 88
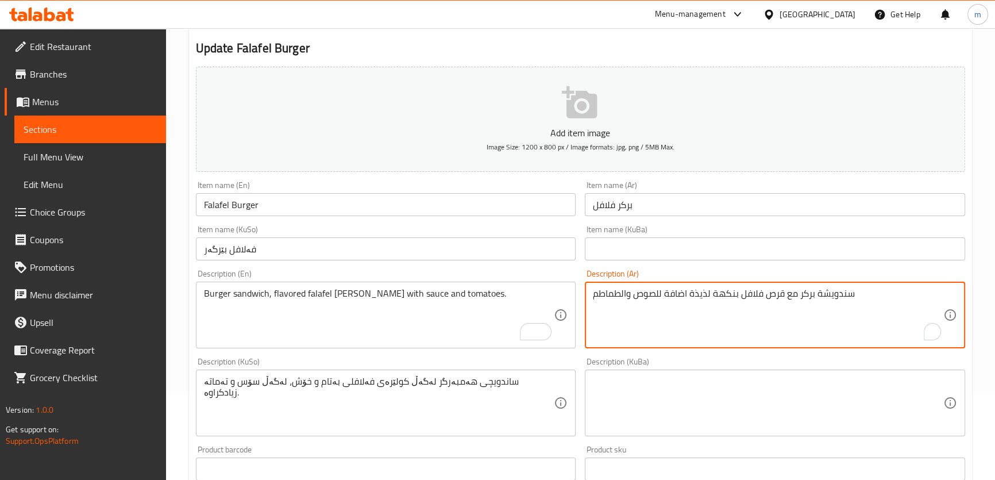
click at [716, 338] on textarea "سندويشة بركر مع قرص فلافل بنكهة لذيذة اضافة للصوص والطماطم" at bounding box center [768, 315] width 351 height 55
click at [911, 294] on textarea "سندويشة بركر مع قرص فلافل بنكهة لذيذة اضافة للصوص والطماطم" at bounding box center [768, 315] width 351 height 55
click at [897, 293] on textarea "سندويش بركر مع قرص فلافل بنكهة لذيذة اضافة للصوص والطماطم" at bounding box center [768, 315] width 351 height 55
drag, startPoint x: 879, startPoint y: 294, endPoint x: 891, endPoint y: 299, distance: 12.9
click at [891, 299] on textarea "سندويش برجر مع قرص فلافل بنكهة لذيذة اضافة للصوص والطماطم" at bounding box center [768, 315] width 351 height 55
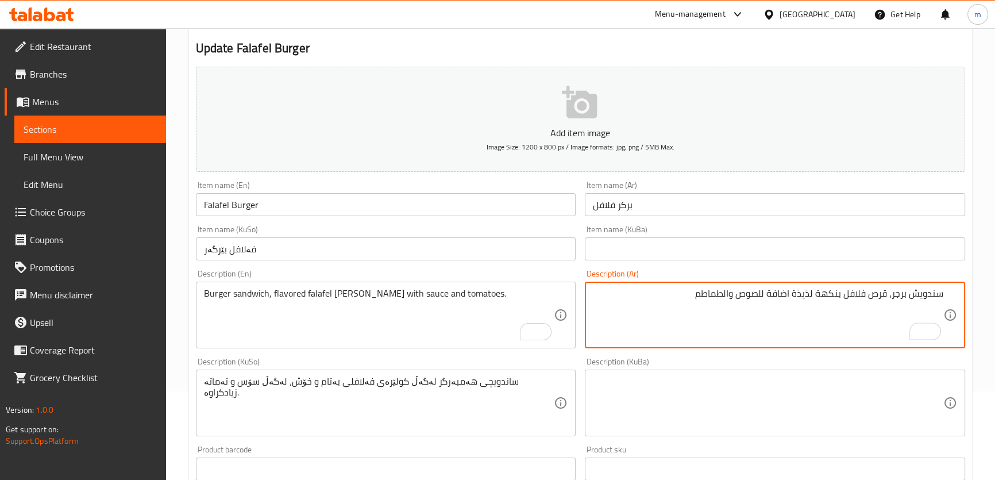
click at [874, 293] on textarea "سندويش برجر، قرص فلافل بنكهة لذيذة اضافة للصوص والطماطم" at bounding box center [768, 315] width 351 height 55
click at [824, 295] on textarea "سندويش برجر، قطعة فلافل بنكهة لذيذة اضافة للصوص والطماطم" at bounding box center [768, 315] width 351 height 55
drag, startPoint x: 813, startPoint y: 294, endPoint x: 795, endPoint y: 292, distance: 18.0
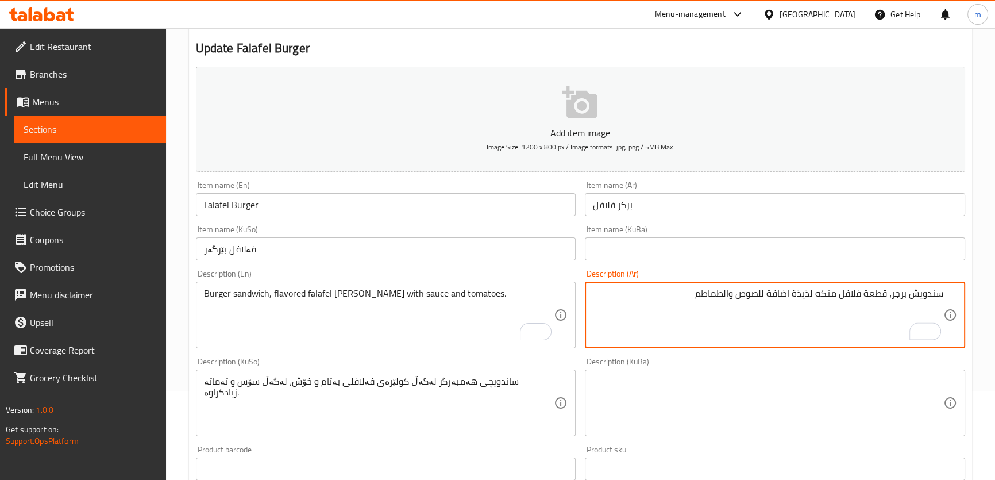
click at [795, 292] on textarea "سندويش برجر، قطعة فلافل منكه لذيذة اضافة للصوص والطماطم" at bounding box center [768, 315] width 351 height 55
click at [817, 291] on textarea "سندويش برجر، قطعة فلافل منكه لذيذة اضافة للصوص والطماطم" at bounding box center [768, 315] width 351 height 55
click at [793, 290] on textarea "سندويش برجر، قطعة فلافل منكهه لذيذة اضافة للصوص والطماطم" at bounding box center [768, 315] width 351 height 55
click at [788, 293] on textarea "سندويش برجر، قطعة فلافل منكهه اضافة للصوص والطماطم" at bounding box center [768, 315] width 351 height 55
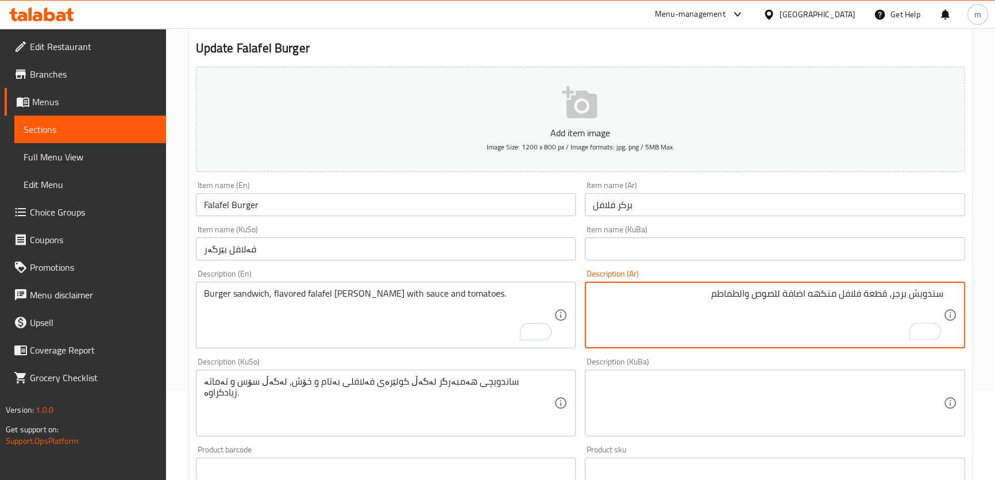
click at [788, 293] on textarea "سندويش برجر، قطعة فلافل منكهه اضافة للصوص والطماطم" at bounding box center [768, 315] width 351 height 55
drag, startPoint x: 786, startPoint y: 293, endPoint x: 793, endPoint y: 295, distance: 7.8
click at [793, 295] on textarea "سندويش برجر، قطعة فلافل منكهه مع للصوص والطماطم" at bounding box center [768, 315] width 351 height 55
click at [757, 291] on textarea "سندويش برجر، قطعة فلافل منكهه مع صوص والطماطم" at bounding box center [768, 315] width 351 height 55
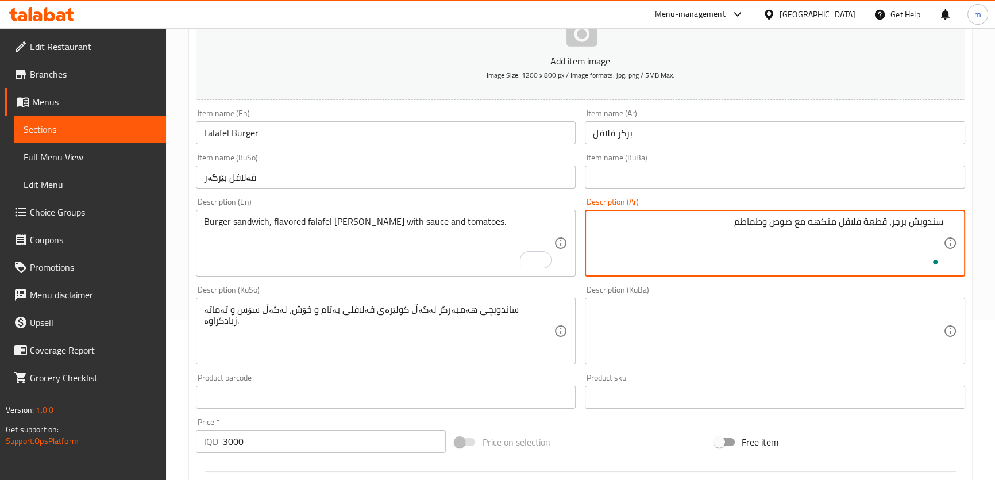
scroll to position [225, 0]
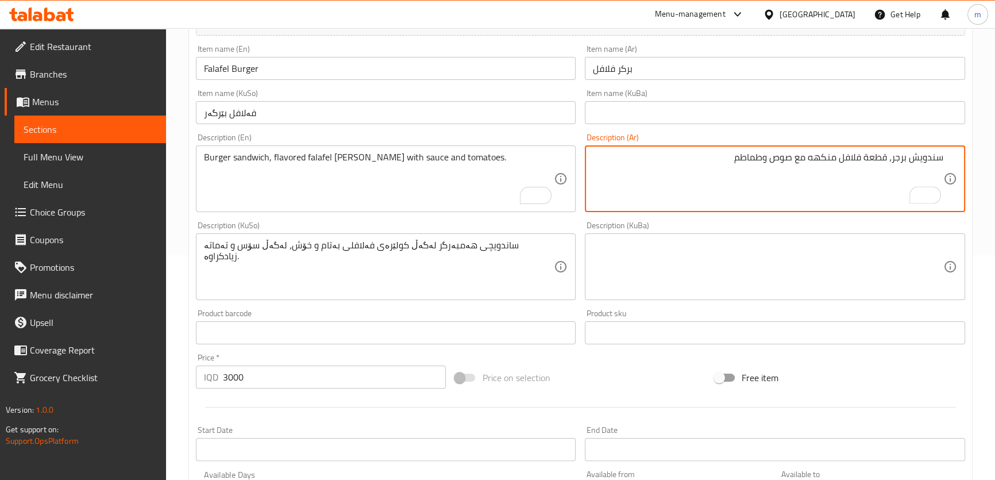
type textarea "سندويش برجر، قطعة فلافل منكهه مع صوص وطماطم"
click at [426, 270] on textarea "ساندویچی هەمبەرگر لەگەڵ کولێرەی فەلافلی بەتام و خۆش، لەگەڵ سۆس و تەماتە زیادکرا…" at bounding box center [379, 267] width 351 height 55
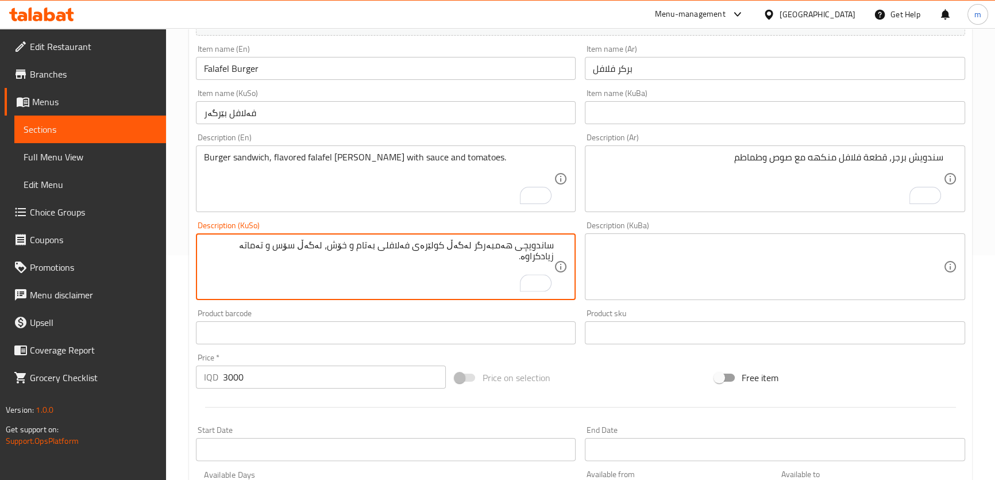
drag, startPoint x: 496, startPoint y: 247, endPoint x: 512, endPoint y: 253, distance: 16.8
click at [512, 253] on textarea "ساندویچی هەمبەرگر لەگەڵ کولێرەی فەلافلی بەتام و خۆش، لەگەڵ سۆس و تەماتە زیادکرا…" at bounding box center [379, 267] width 351 height 55
click at [547, 246] on textarea "ساندویچی بەرگر لەگەڵ کولێرەی فەلافلی بەتام و خۆش، لەگەڵ سۆس و تەماتە زیادکراوە." at bounding box center [379, 267] width 351 height 55
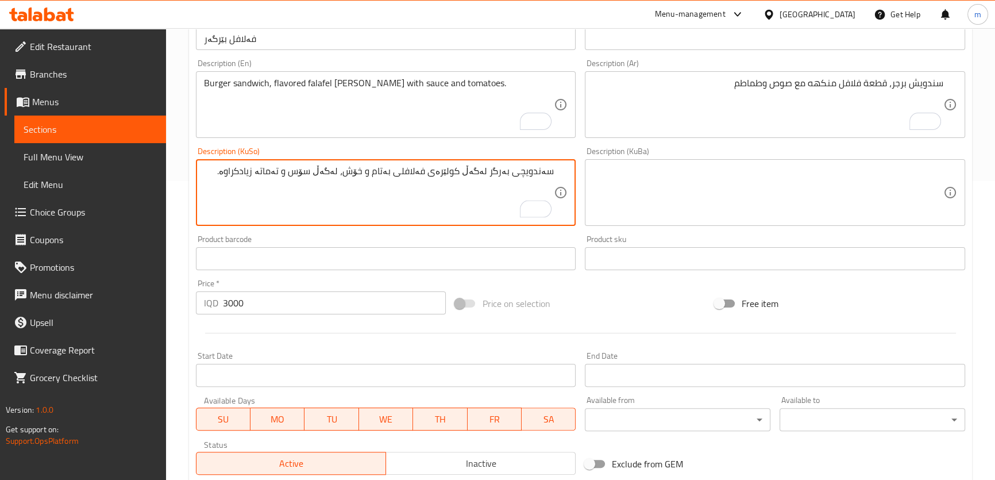
scroll to position [463, 0]
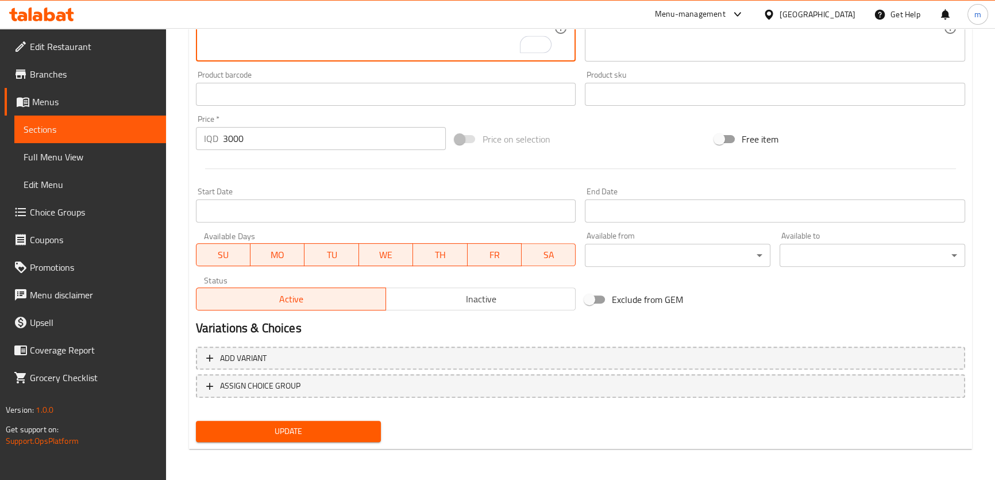
click at [255, 418] on div "Update" at bounding box center [288, 431] width 195 height 30
click at [260, 424] on span "Update" at bounding box center [288, 431] width 167 height 14
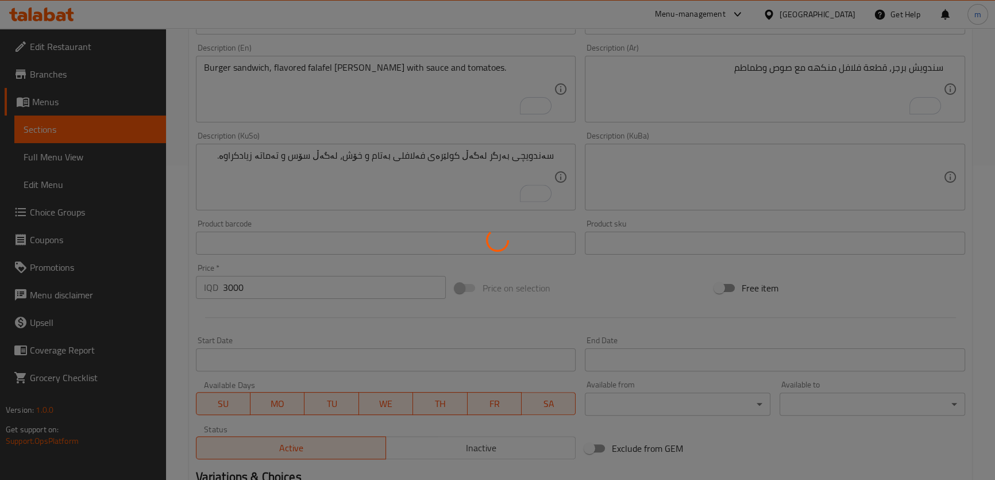
scroll to position [219, 0]
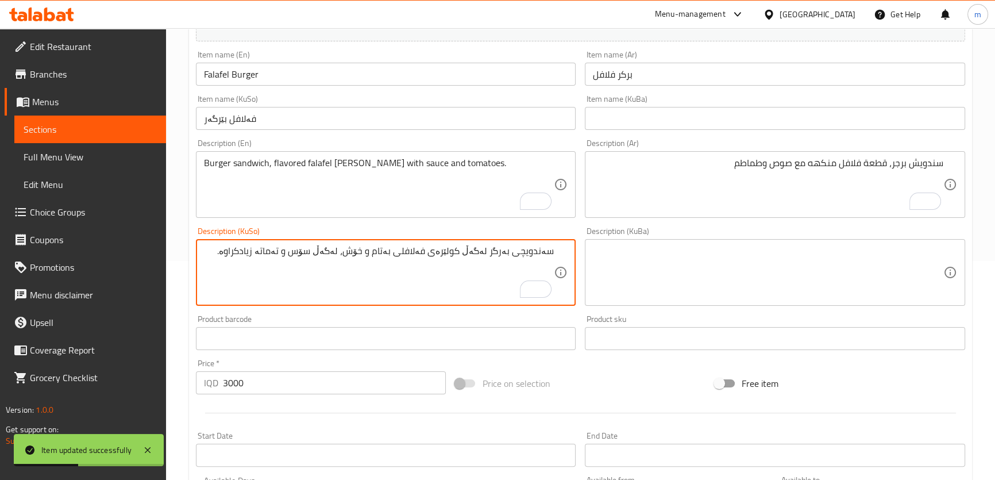
drag, startPoint x: 471, startPoint y: 251, endPoint x: 494, endPoint y: 253, distance: 23.2
click at [494, 253] on textarea "سەندویچی بەرگر لەگەڵ کولێرەی فەلافلی بەتام و خۆش، لەگەڵ سۆس و تەماتە زیادکراوە." at bounding box center [379, 272] width 351 height 55
click at [475, 255] on textarea "سەندویچی بەرگر، کولێرەی فەلافلی بەتام و خۆش، لەگەڵ سۆس و تەماتە زیادکراوە." at bounding box center [379, 272] width 351 height 55
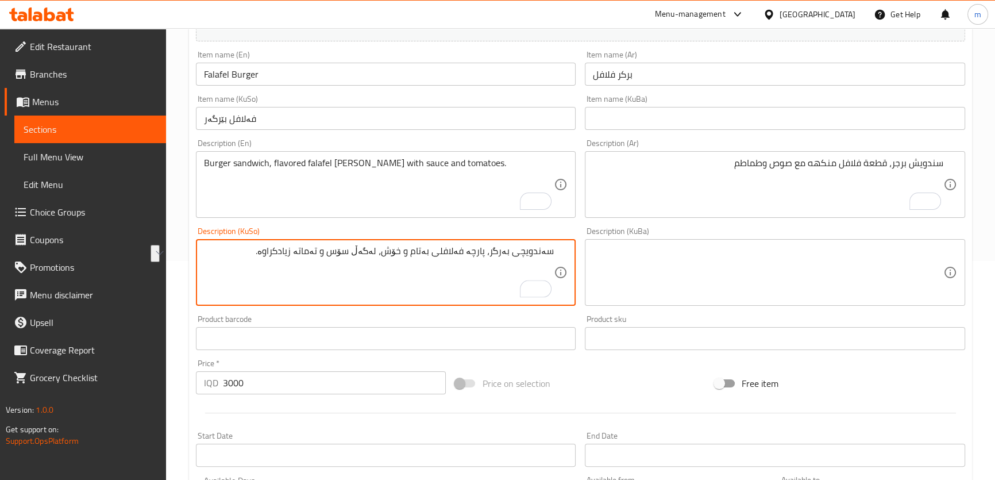
drag, startPoint x: 392, startPoint y: 248, endPoint x: 436, endPoint y: 245, distance: 44.3
click at [436, 245] on textarea "سەندویچی بەرگر، پارچە فەلافلی بەتام و خۆش، لەگەڵ سۆس و تەماتە زیادکراوە." at bounding box center [379, 272] width 351 height 55
click at [417, 253] on textarea "سەندویچی بەرگر، پارچە فەلافلی تامدار، لەگەڵ سۆس و تەماتە زیادکراوە." at bounding box center [379, 272] width 351 height 55
drag, startPoint x: 340, startPoint y: 255, endPoint x: 210, endPoint y: 247, distance: 130.2
click at [210, 247] on textarea "سەندویچی بەرگر، پارچە فەلافلی تامدار لەگەڵ سۆس و تەماتە زیادکراوە." at bounding box center [379, 272] width 351 height 55
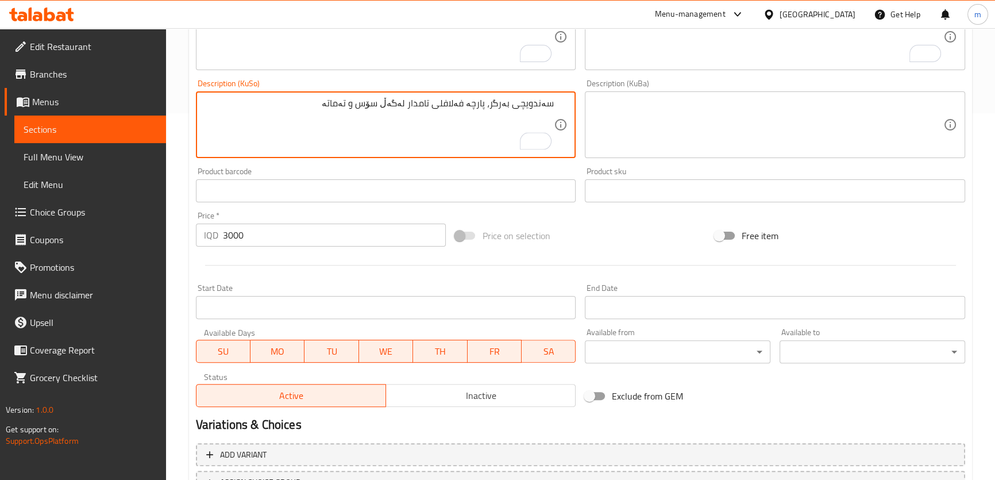
scroll to position [463, 0]
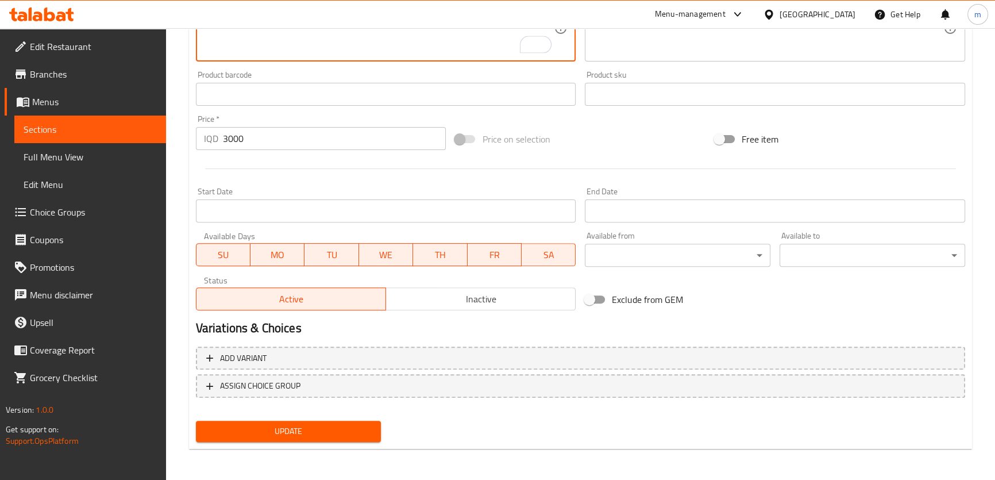
type textarea "سەندویچی بەرگر، پارچە فەلافلی تامدار لەگەڵ سۆس و تەماتە"
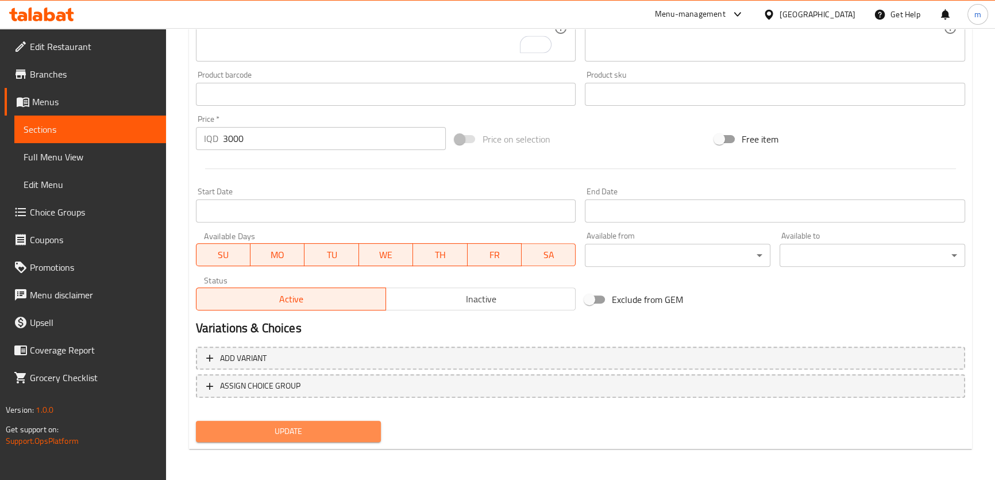
click at [340, 429] on span "Update" at bounding box center [288, 431] width 167 height 14
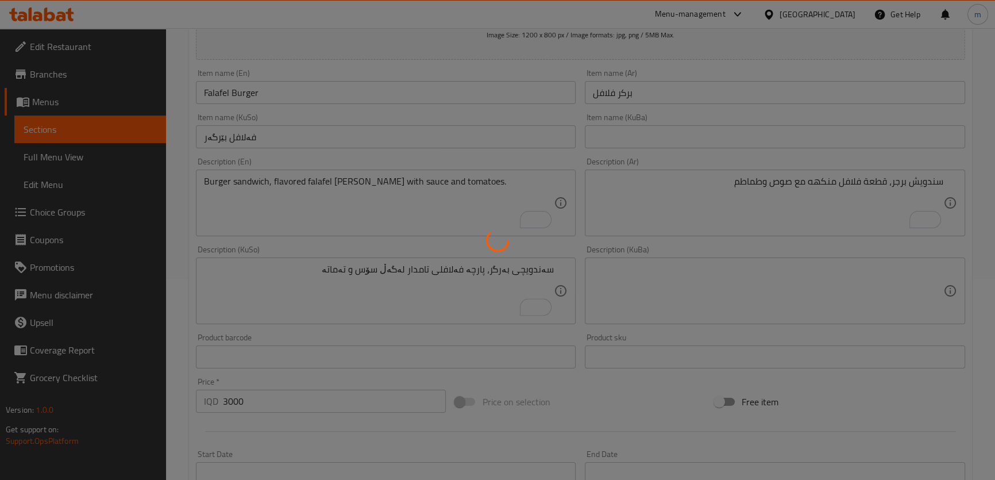
scroll to position [98, 0]
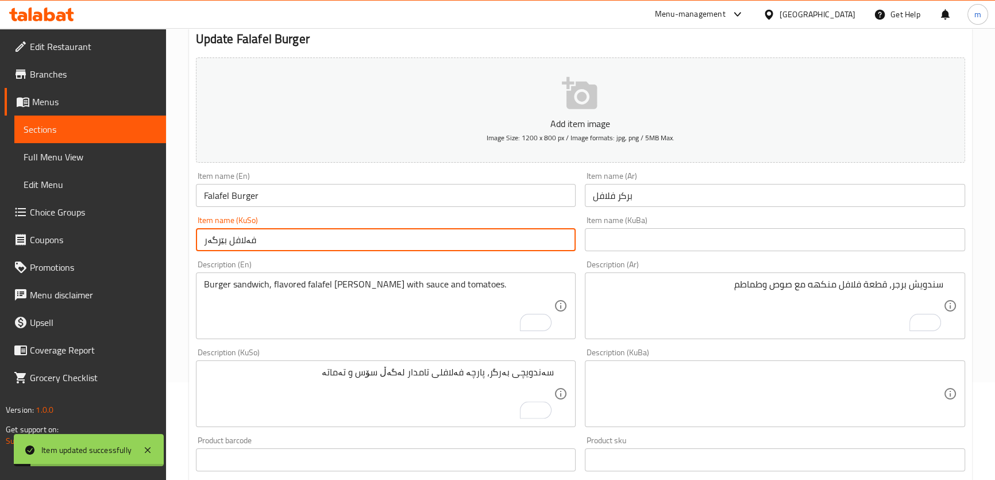
click at [319, 243] on input "فەلافل بێرگەر" at bounding box center [386, 239] width 380 height 23
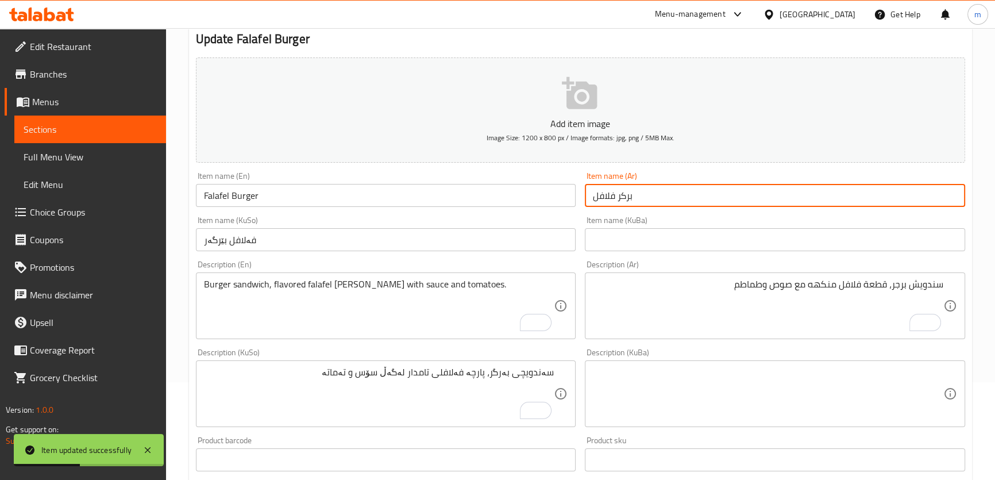
click at [623, 193] on input "بركر فلافل" at bounding box center [775, 195] width 380 height 23
type input "برجر فلافل"
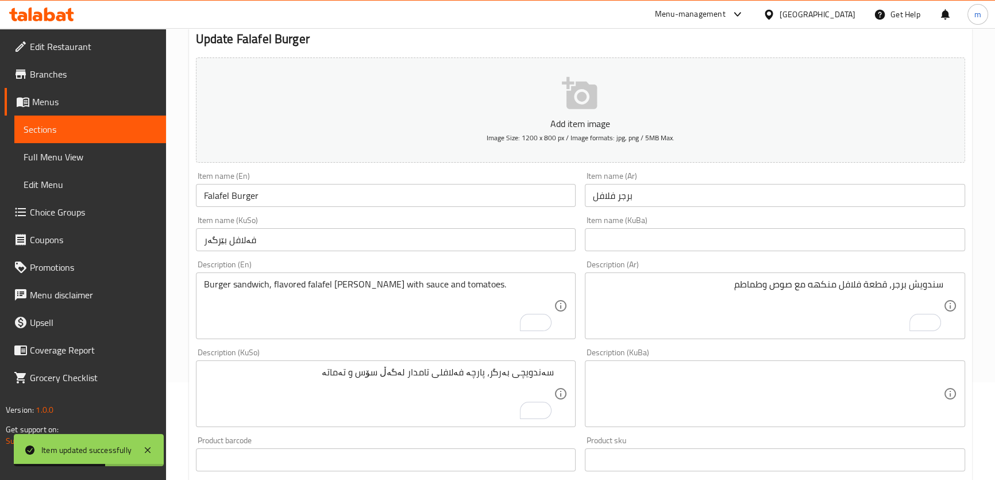
click at [580, 231] on div "Item name (KuBa) Item name (KuBa)" at bounding box center [775, 233] width 390 height 44
click at [551, 239] on input "فەلافل بێرگەر" at bounding box center [386, 239] width 380 height 23
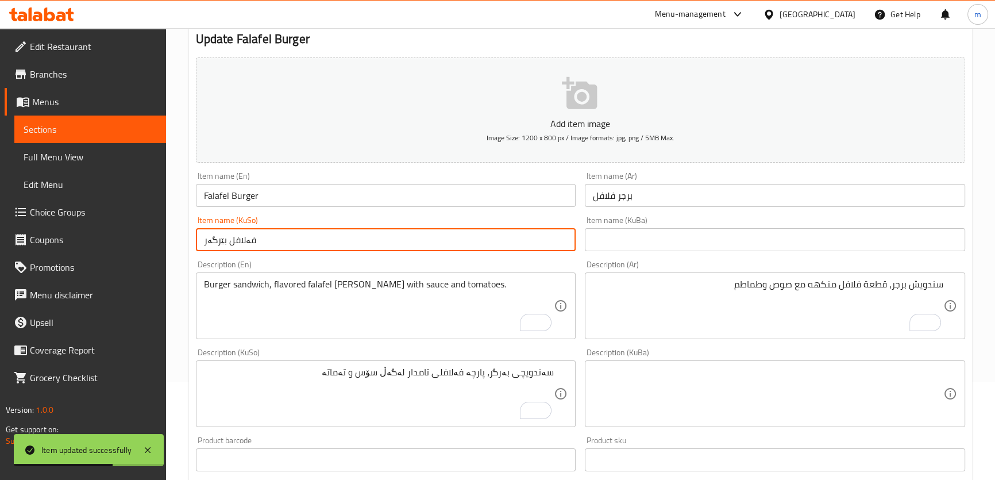
click at [543, 244] on input "فەلافل بێرگەر" at bounding box center [386, 239] width 380 height 23
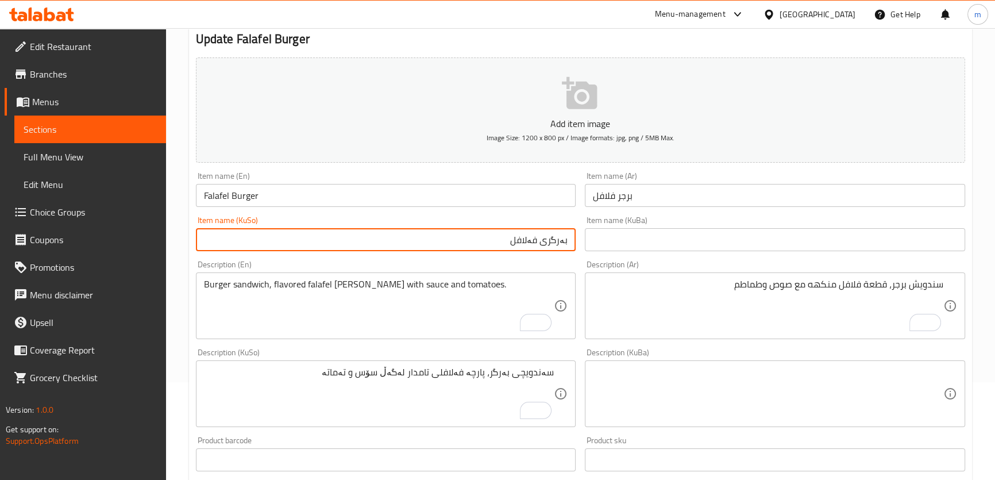
scroll to position [463, 0]
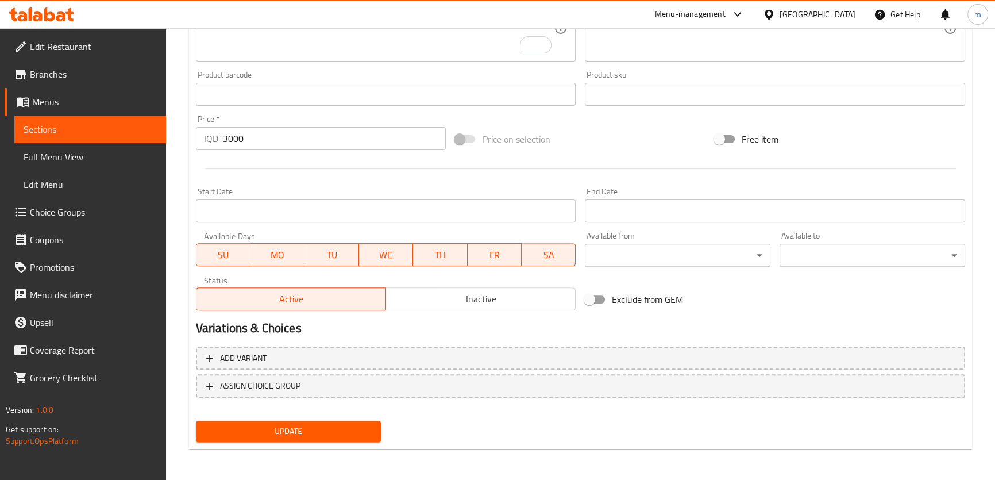
type input "بەرگری فەلافل"
click at [236, 433] on span "Update" at bounding box center [288, 431] width 167 height 14
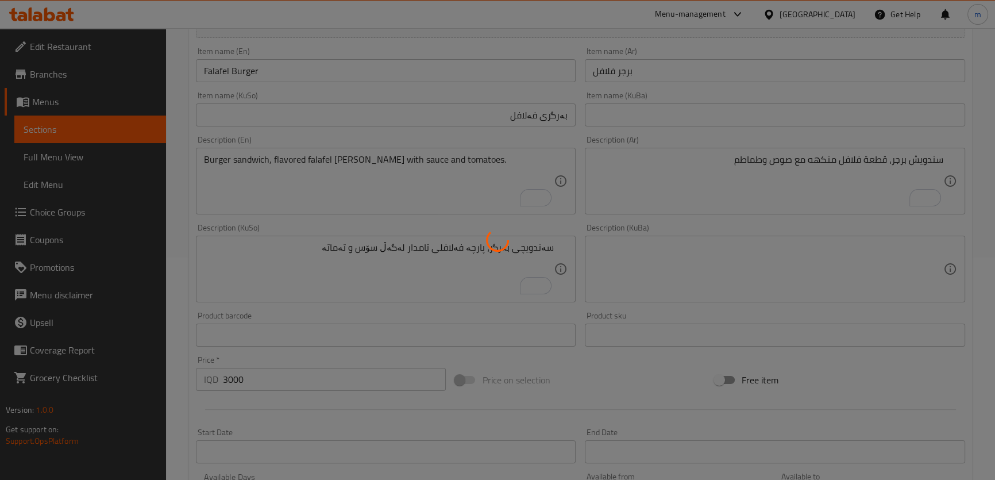
scroll to position [219, 0]
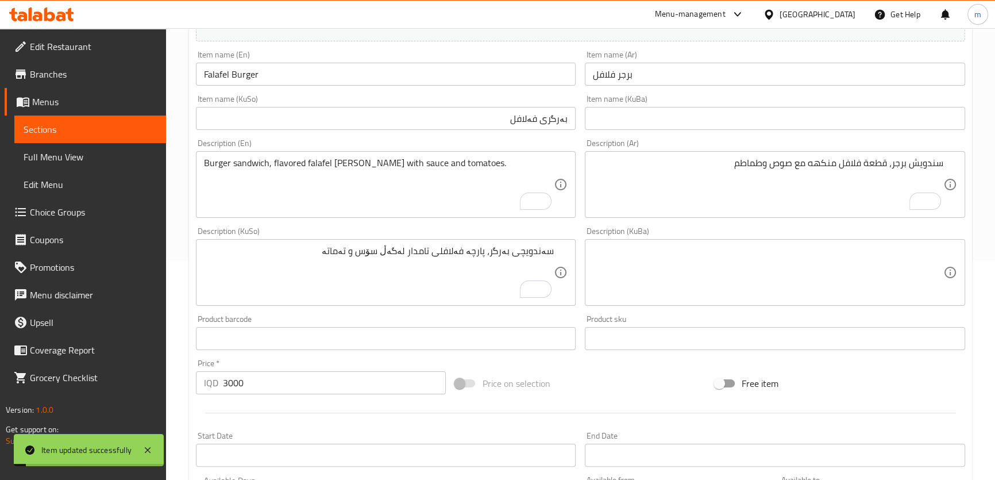
click at [239, 72] on input "Falafel Burger" at bounding box center [386, 74] width 380 height 23
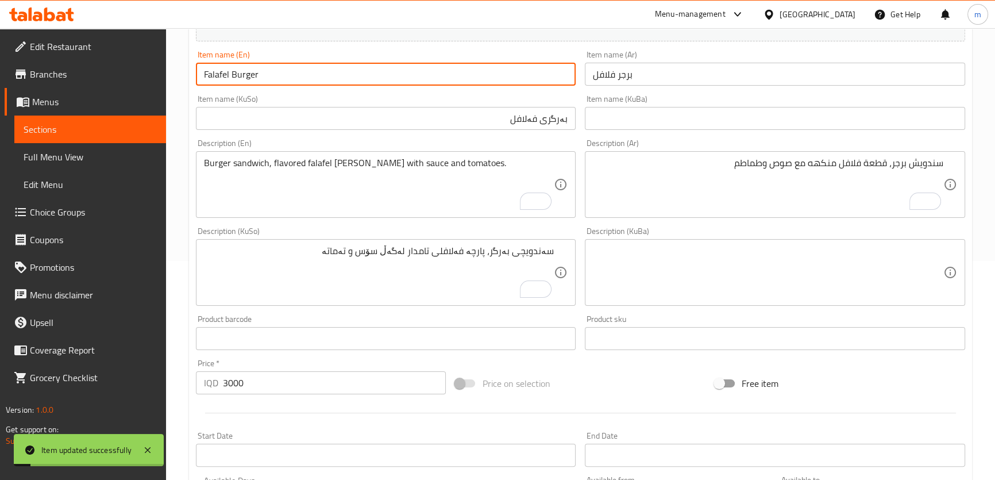
click at [239, 72] on input "Falafel Burger" at bounding box center [386, 74] width 380 height 23
click at [99, 154] on span "Full Menu View" at bounding box center [90, 157] width 133 height 14
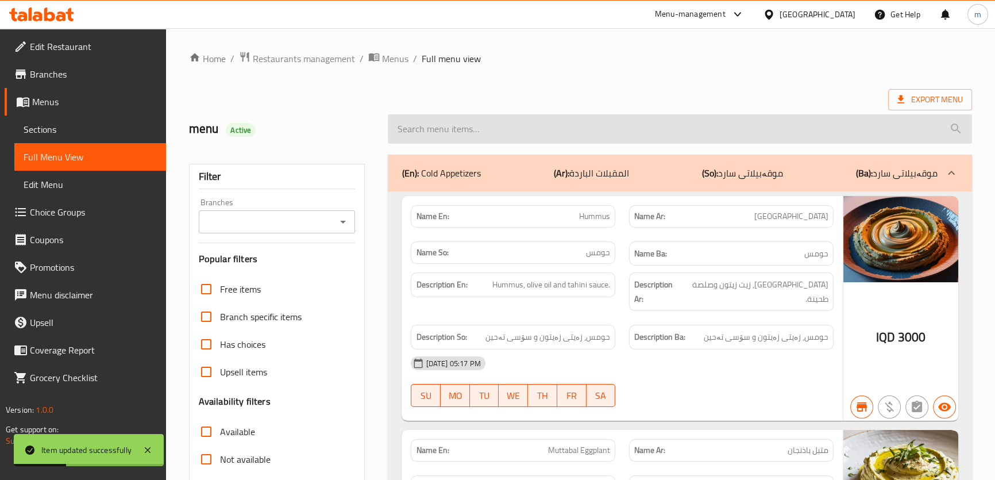
click at [473, 130] on input "search" at bounding box center [680, 128] width 584 height 29
paste input "Falafel Burger"
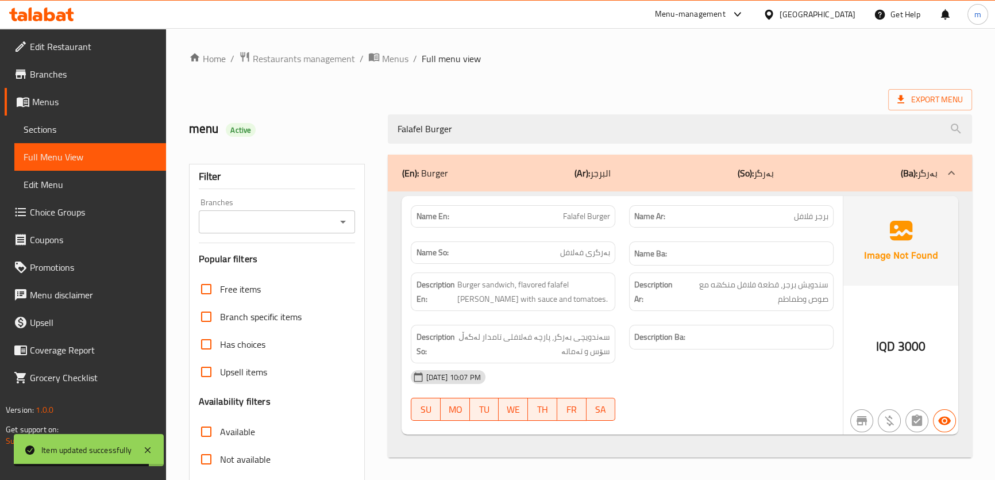
click at [270, 209] on div "Branches Branches" at bounding box center [277, 215] width 157 height 35
type input "Falafel Burger"
click at [258, 225] on input "Branches" at bounding box center [267, 222] width 131 height 16
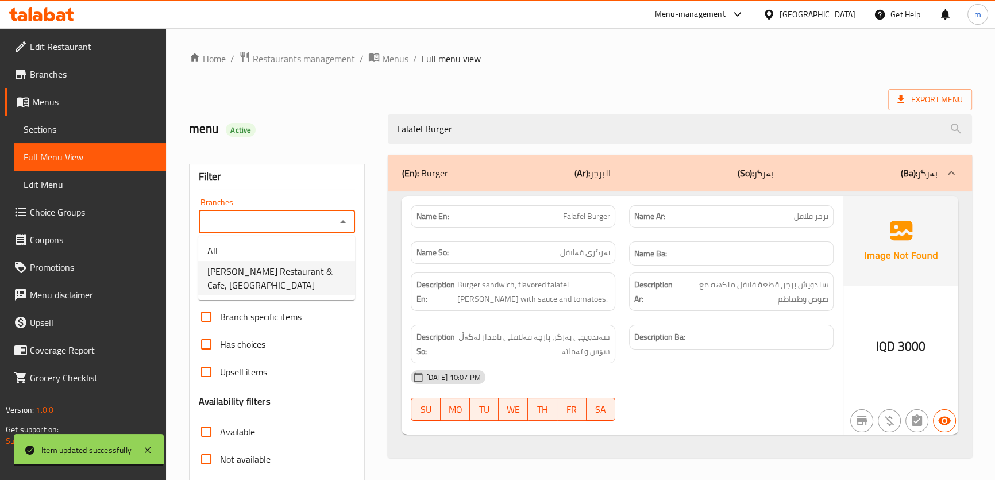
click at [259, 271] on span "[PERSON_NAME] Restaurant & Cafe, [GEOGRAPHIC_DATA]" at bounding box center [276, 278] width 139 height 28
type input "[PERSON_NAME] Restaurant & Cafe, [GEOGRAPHIC_DATA]"
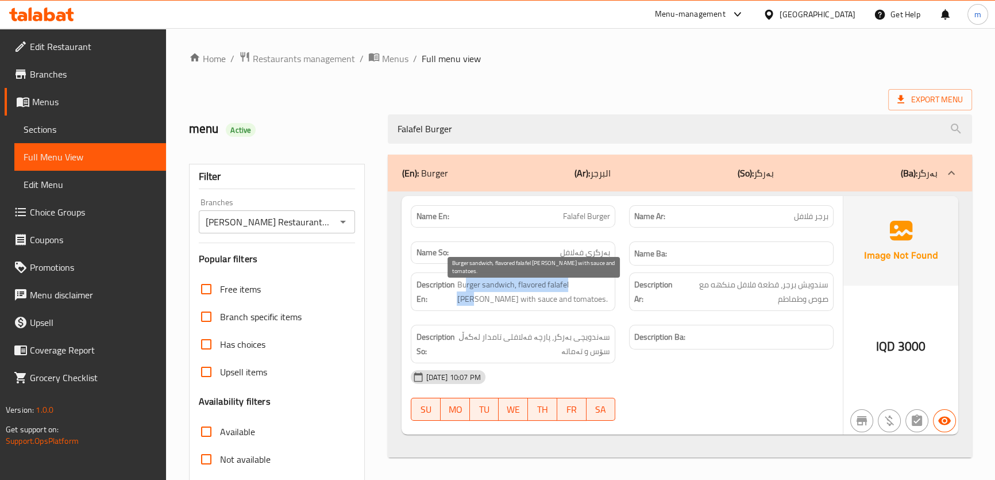
drag, startPoint x: 466, startPoint y: 287, endPoint x: 585, endPoint y: 289, distance: 119.6
click at [585, 289] on span "Burger sandwich, flavored falafel [PERSON_NAME] with sauce and tomatoes." at bounding box center [533, 292] width 153 height 28
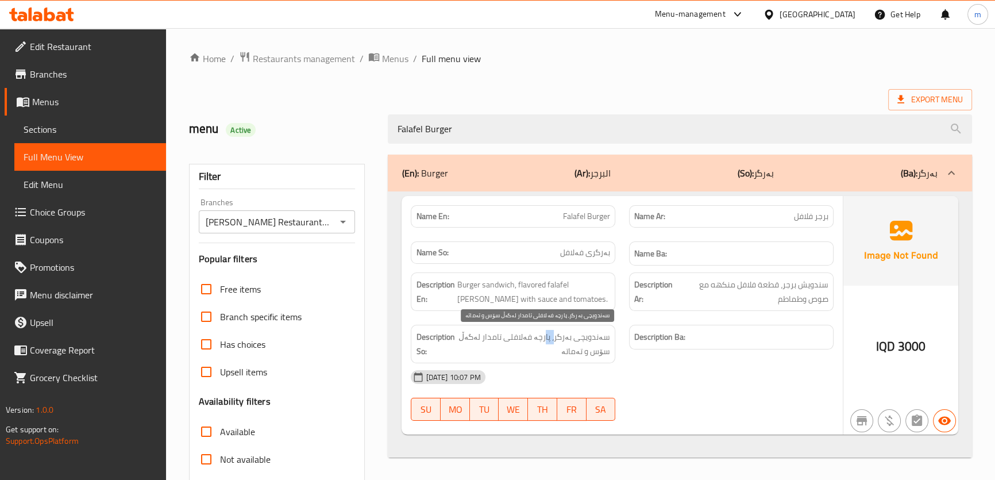
drag, startPoint x: 557, startPoint y: 332, endPoint x: 549, endPoint y: 332, distance: 8.6
click at [549, 332] on span "سەندویچی بەرگر، پارچە فەلافلی تامدار لەگەڵ سۆس و تەماتە" at bounding box center [533, 344] width 153 height 28
click at [540, 309] on div "Description En: Burger sandwich, flavored falafel [PERSON_NAME] with sauce and …" at bounding box center [513, 291] width 205 height 39
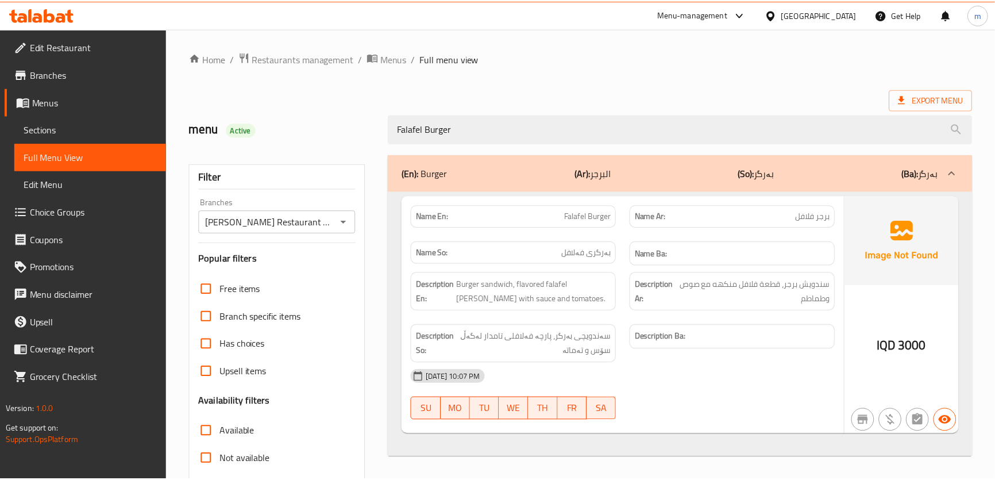
scroll to position [131, 0]
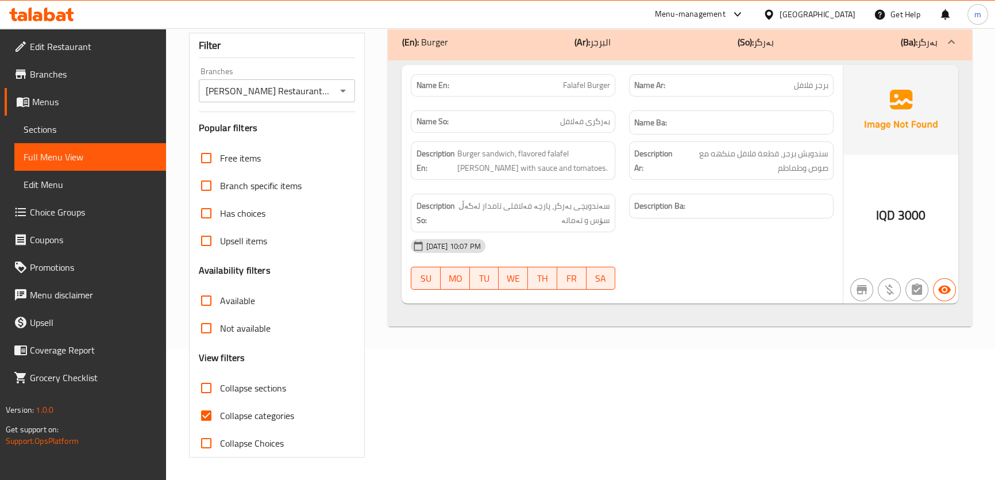
click at [57, 12] on icon at bounding box center [61, 16] width 10 height 10
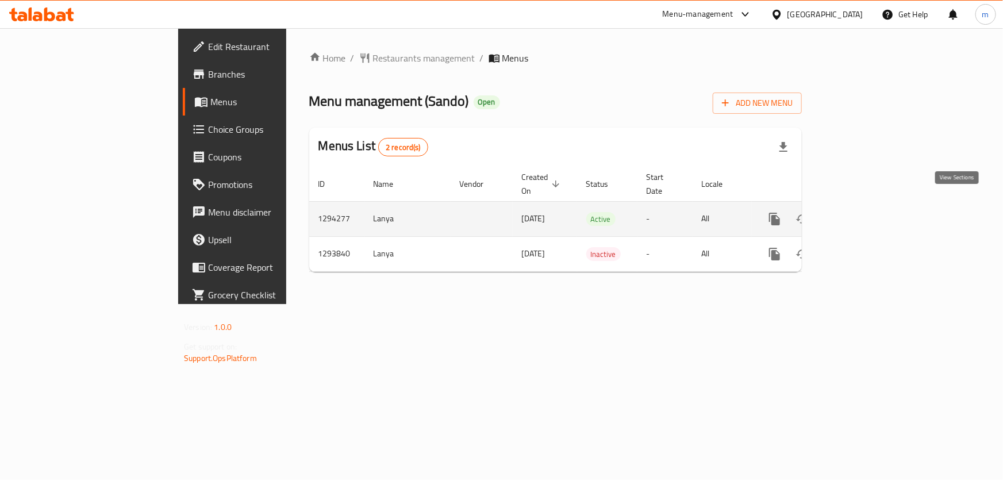
click at [864, 212] on icon "enhanced table" at bounding box center [858, 219] width 14 height 14
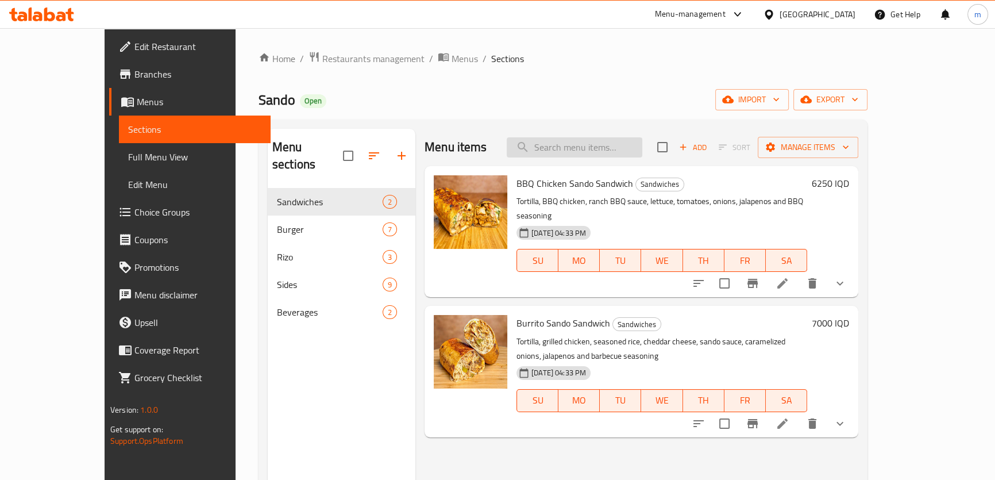
click at [583, 143] on input "search" at bounding box center [575, 147] width 136 height 20
paste input "Smoke Sando Burger"
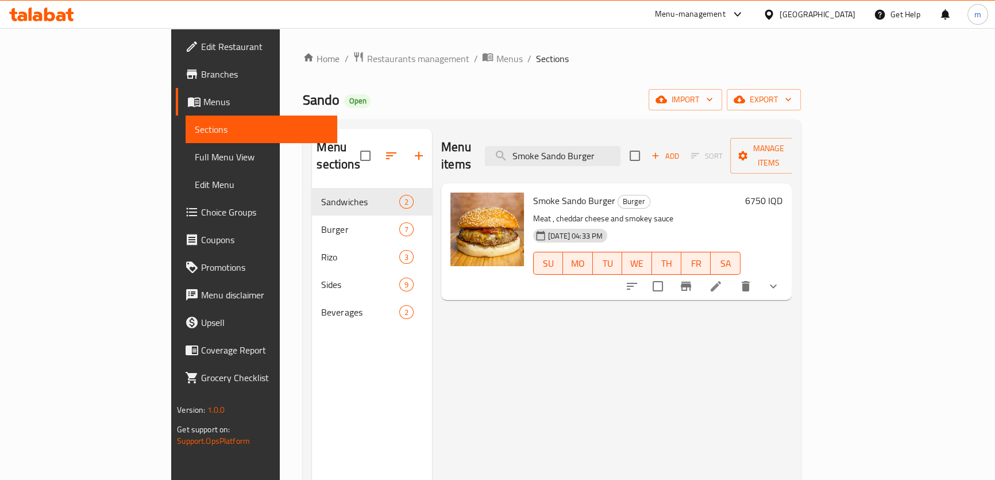
type input "Smoke Sando Burger"
click at [195, 155] on span "Full Menu View" at bounding box center [261, 157] width 133 height 14
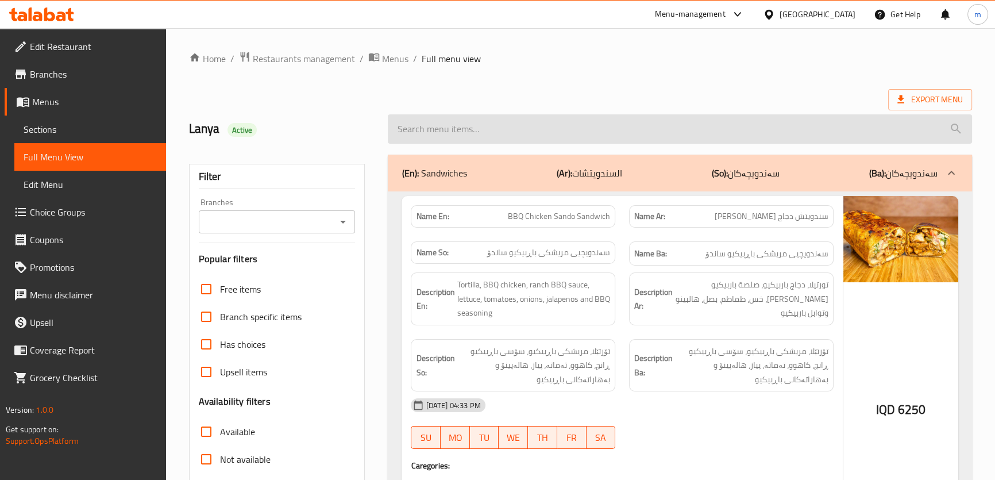
click at [462, 132] on input "search" at bounding box center [680, 128] width 584 height 29
paste input "Smoke Sando Burger"
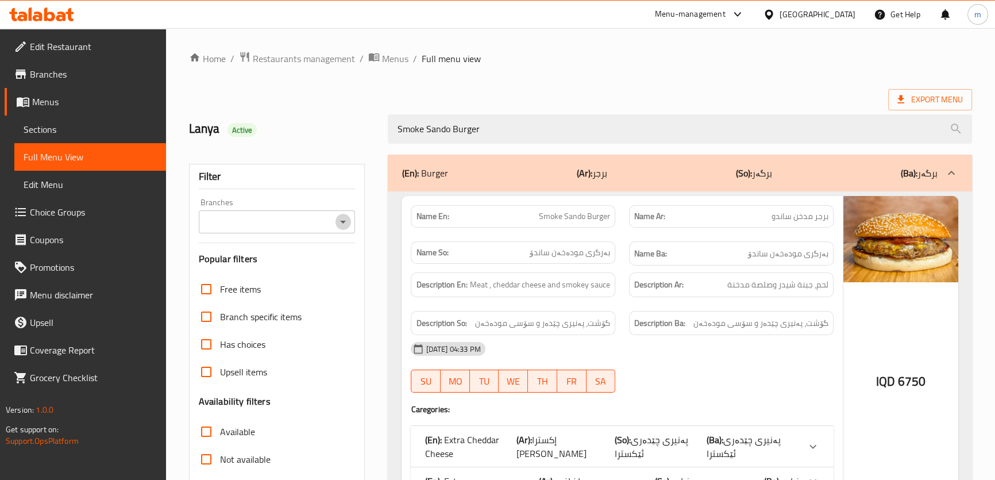
click at [339, 221] on icon "Open" at bounding box center [343, 222] width 14 height 14
type input "Smoke Sando Burger"
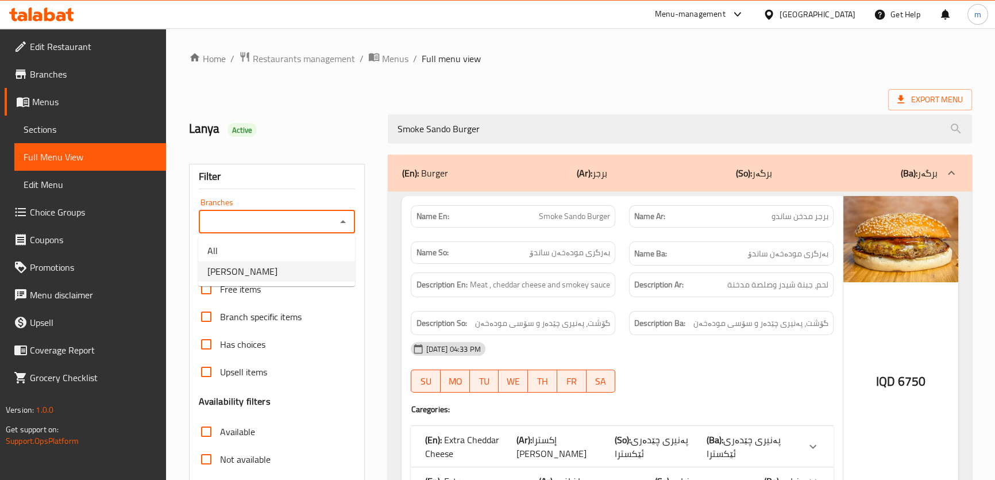
click at [286, 268] on li "Sando, Safeen" at bounding box center [276, 271] width 157 height 21
type input "Sando, Safeen"
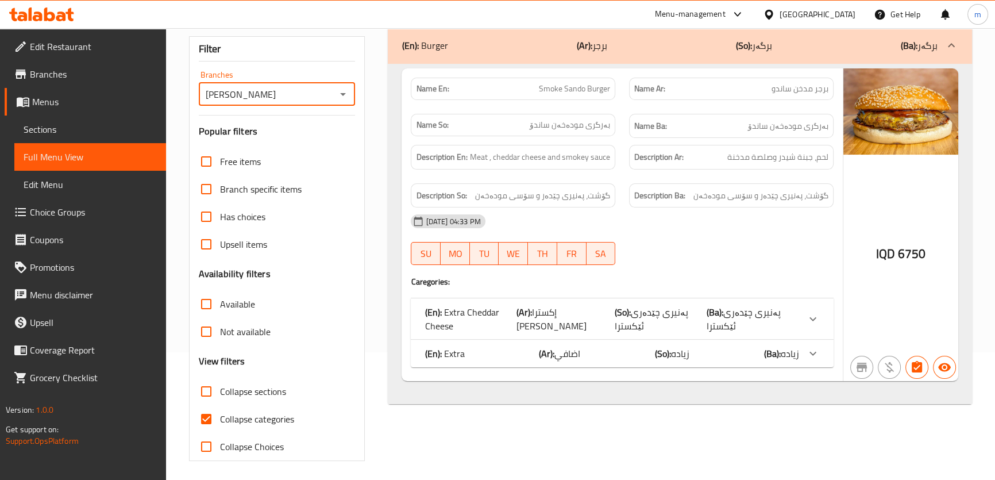
scroll to position [131, 0]
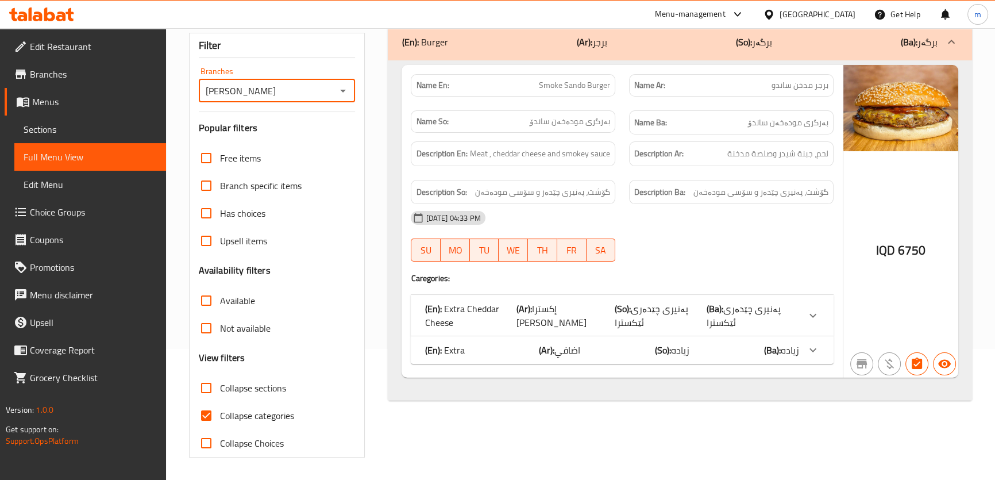
click at [219, 417] on input "Collapse categories" at bounding box center [207, 416] width 28 height 28
checkbox input "false"
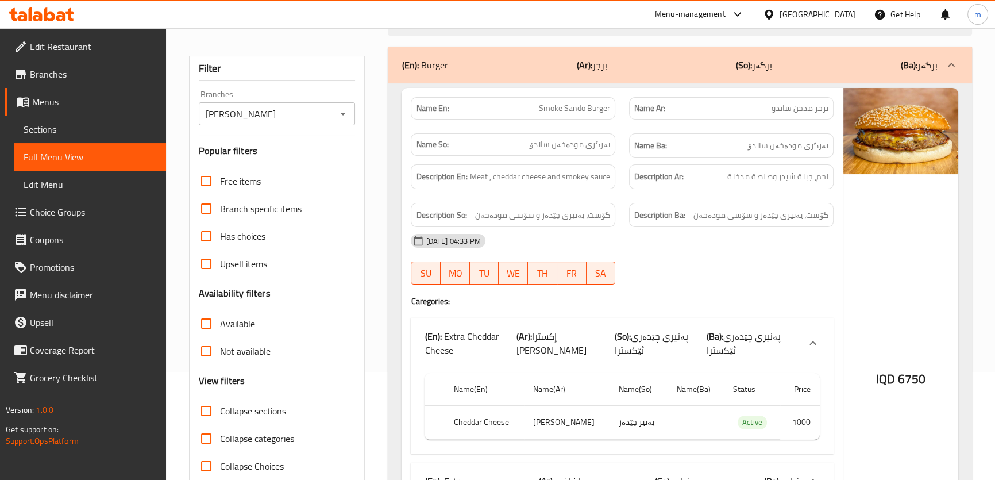
scroll to position [0, 0]
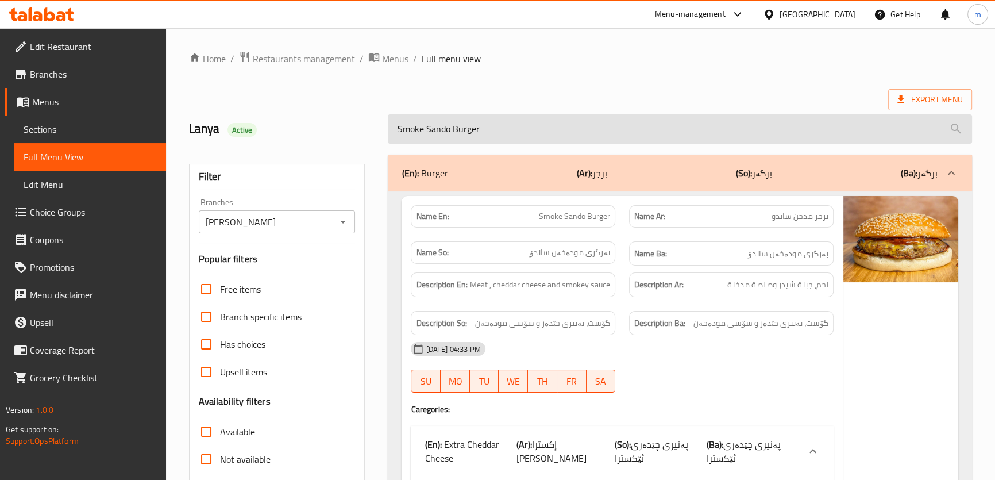
click at [489, 128] on input "Smoke Sando Burger" at bounding box center [680, 128] width 584 height 29
paste input "Classic"
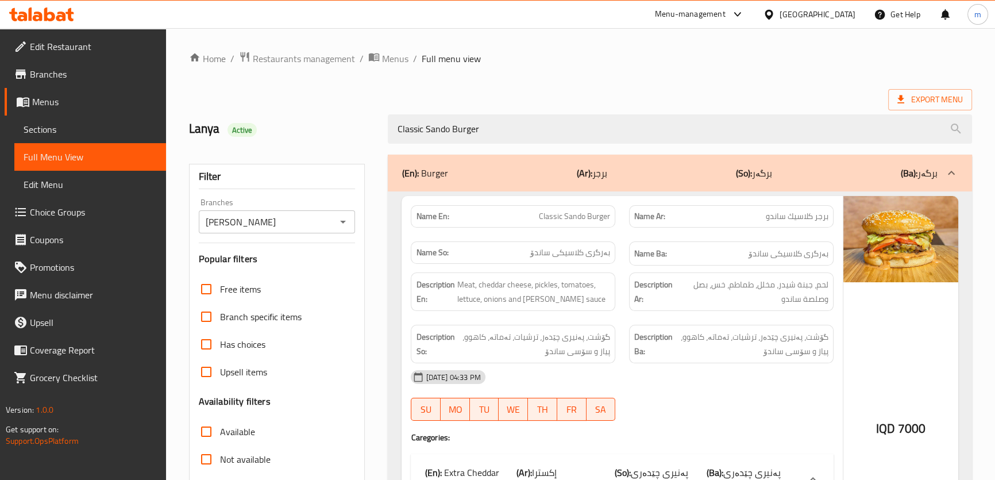
click at [339, 220] on icon "Open" at bounding box center [343, 222] width 14 height 14
type input "Classic Sando Burger"
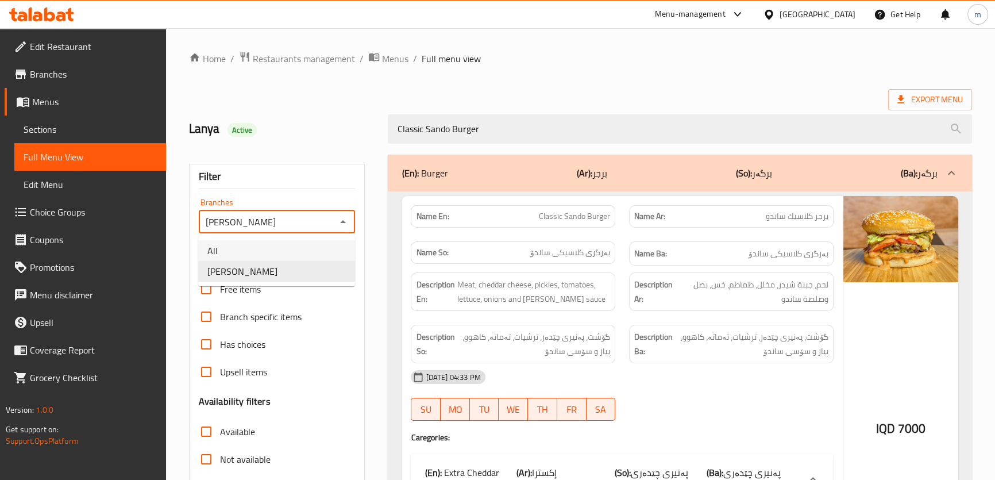
click at [297, 253] on li "All" at bounding box center [276, 250] width 157 height 21
click at [344, 221] on icon "Open" at bounding box center [343, 222] width 6 height 3
click at [290, 264] on li "Sando, Safeen" at bounding box center [276, 271] width 157 height 21
type input "Sando, Safeen"
click at [339, 171] on div "Filter" at bounding box center [277, 176] width 157 height 25
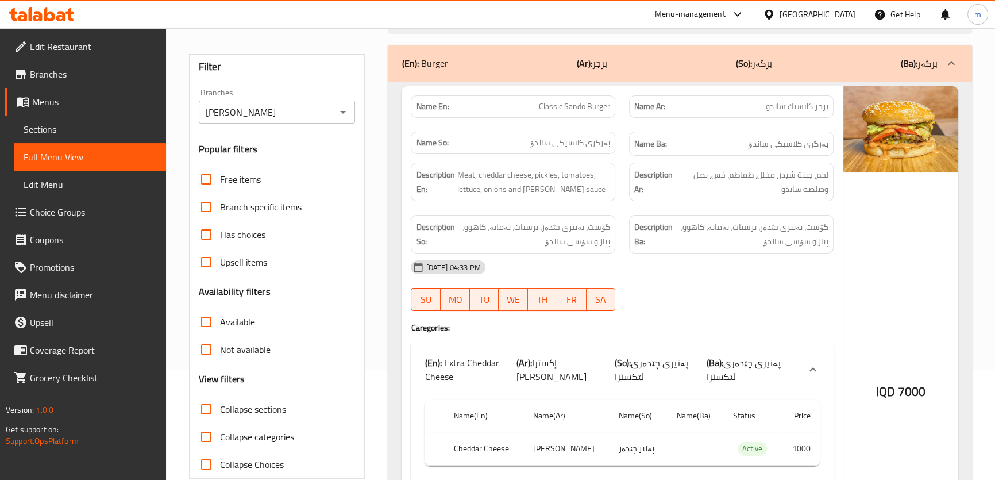
scroll to position [70, 0]
